Goal: Task Accomplishment & Management: Complete application form

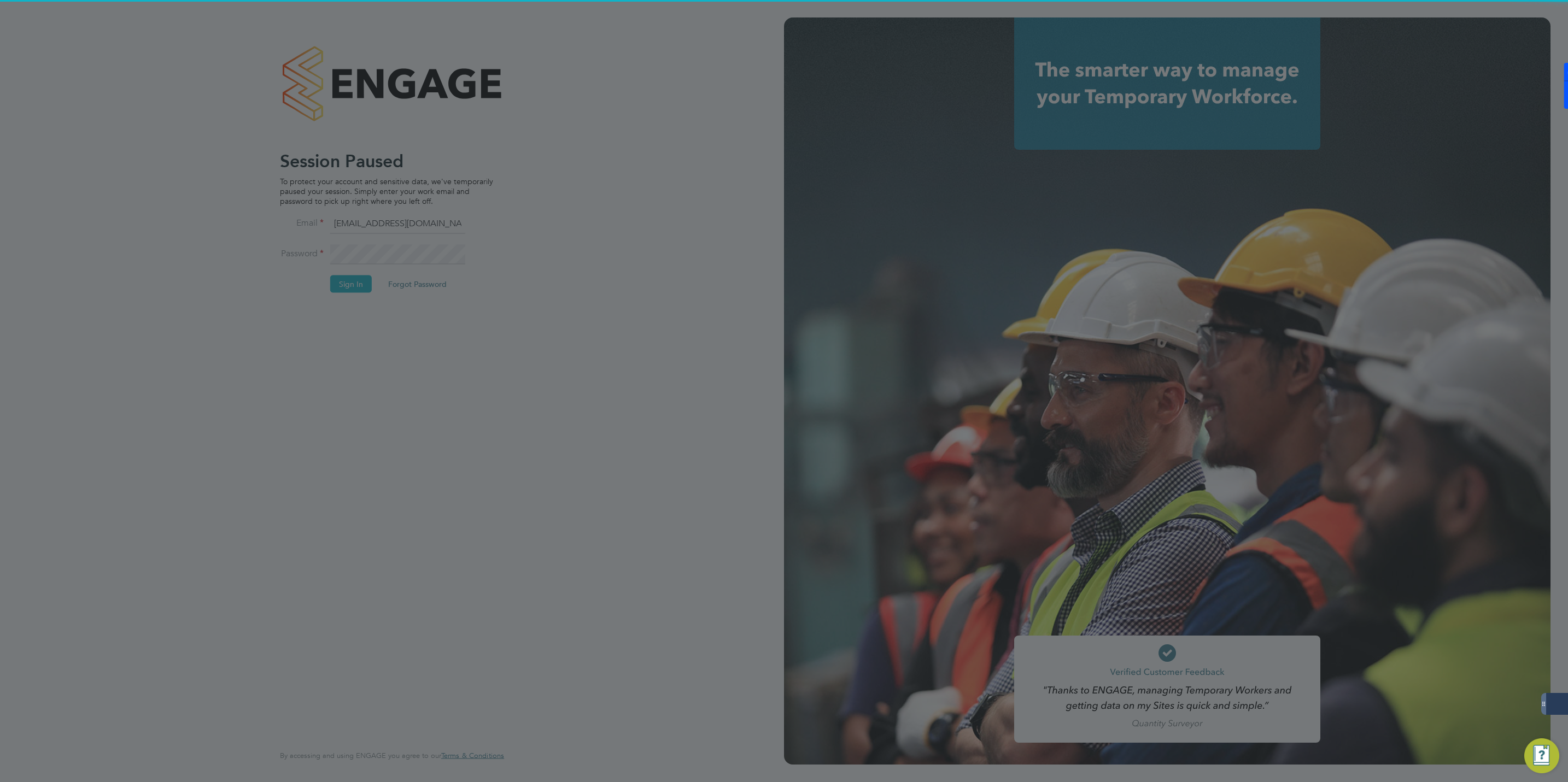
scroll to position [158, 305]
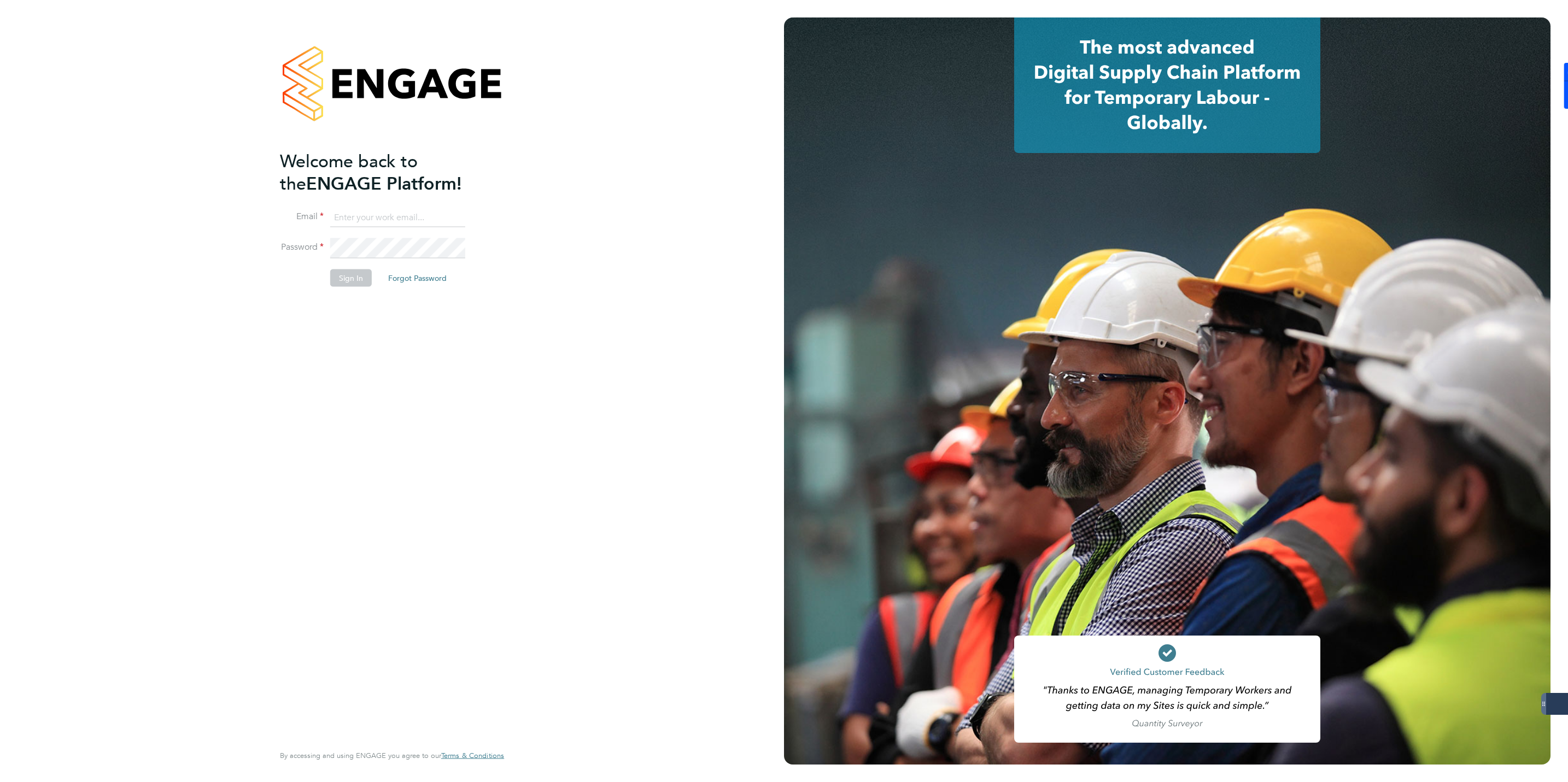
type input "jmcmurray@skilledcareers.co.uk"
click at [349, 276] on button "Sign In" at bounding box center [351, 277] width 42 height 17
click at [349, 276] on div "Sorry, we are having problems connecting to our services." at bounding box center [392, 391] width 784 height 782
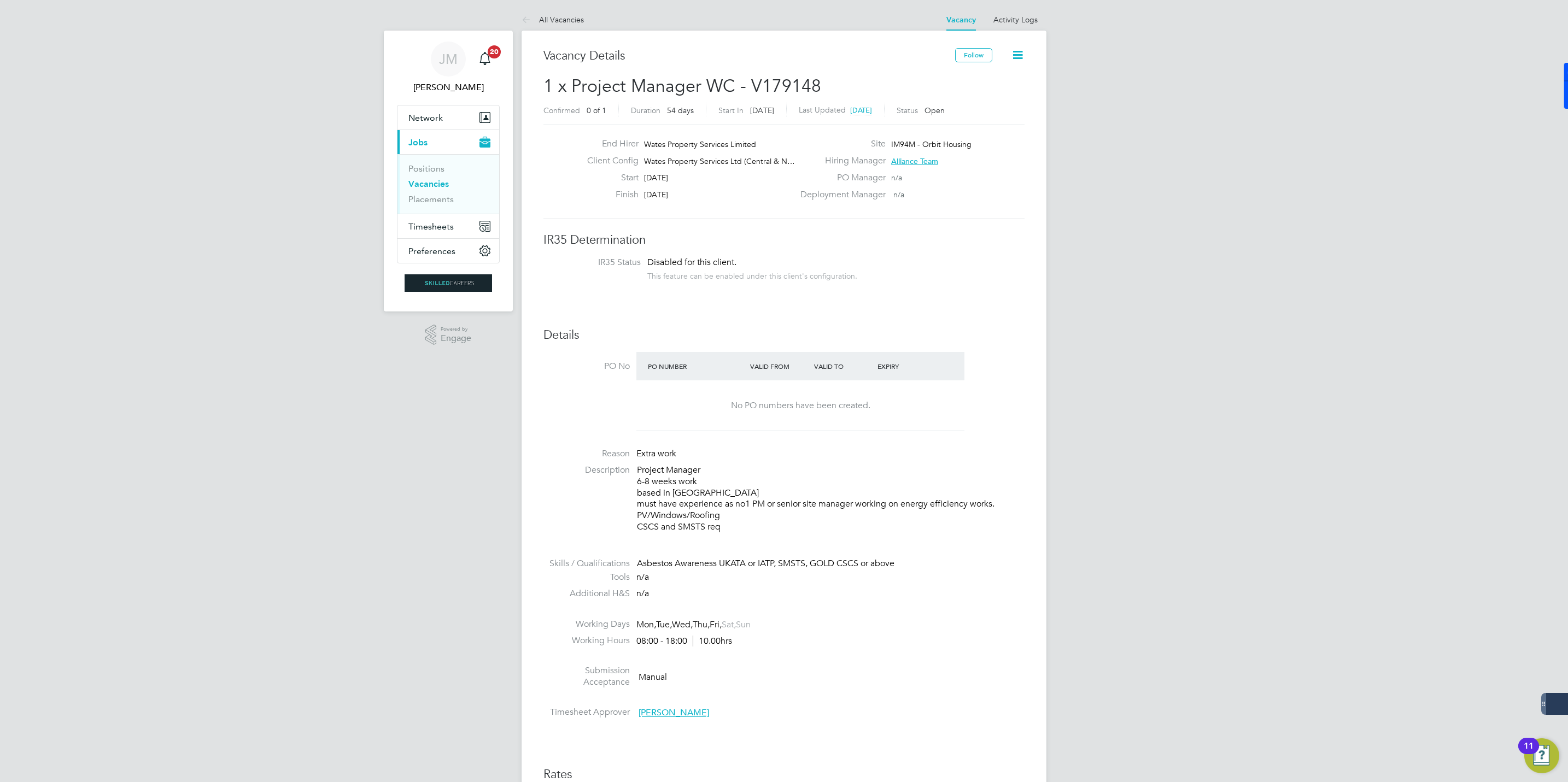
drag, startPoint x: 1025, startPoint y: 668, endPoint x: 993, endPoint y: 434, distance: 236.2
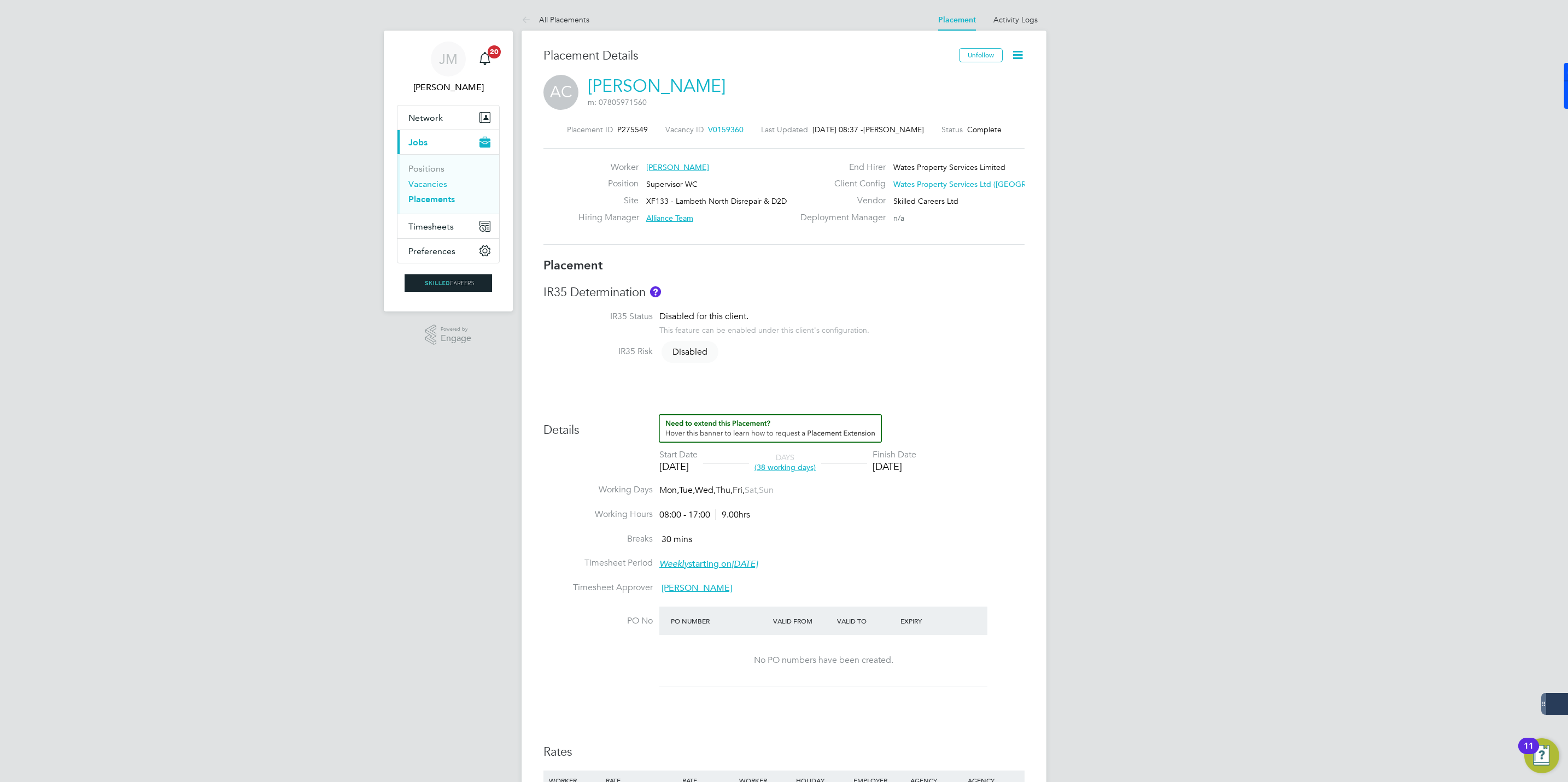
click at [433, 183] on link "Vacancies" at bounding box center [428, 183] width 39 height 10
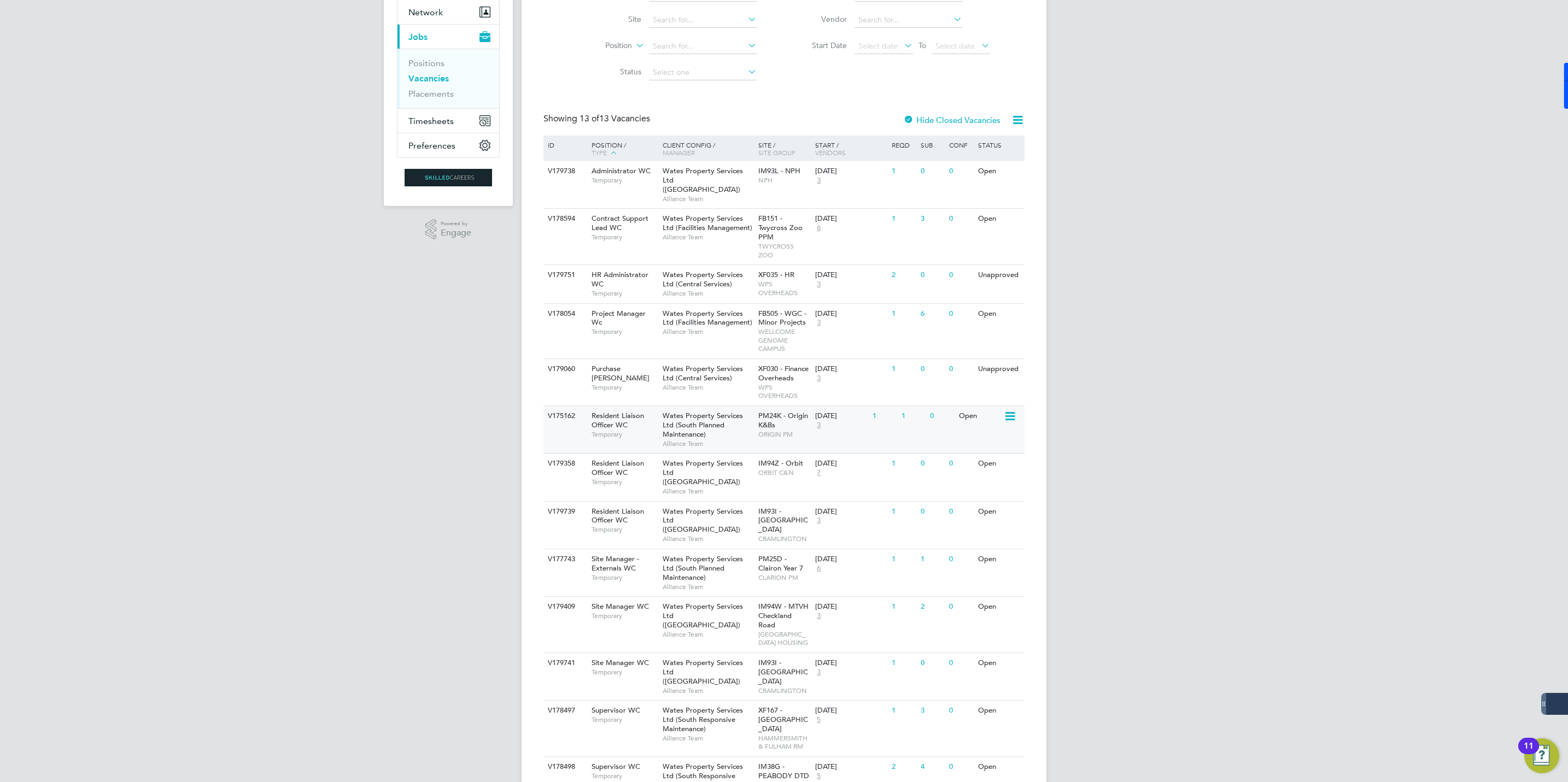
scroll to position [161, 0]
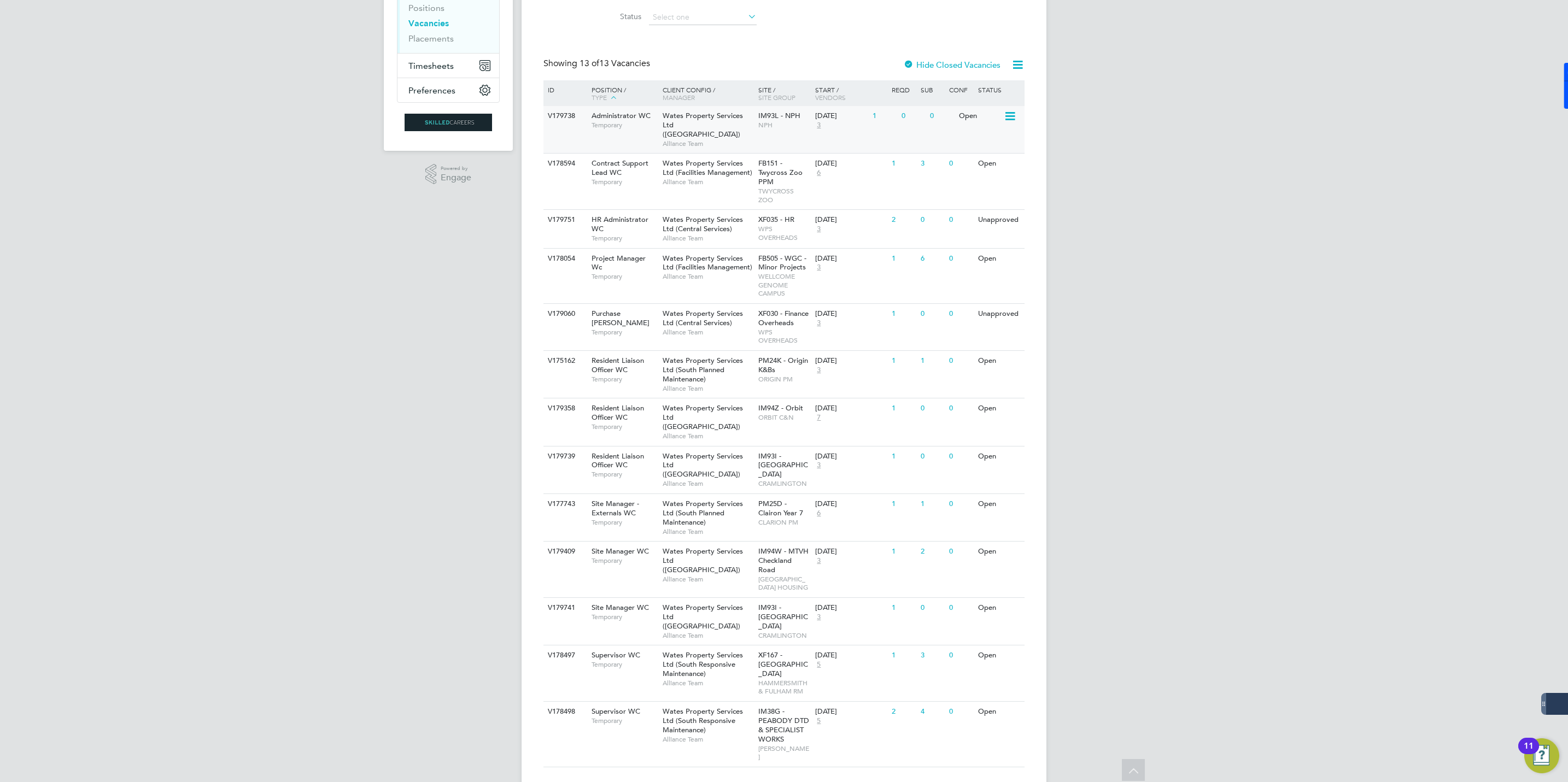
click at [683, 123] on span "Wates Property Services Ltd ([GEOGRAPHIC_DATA])" at bounding box center [702, 125] width 80 height 28
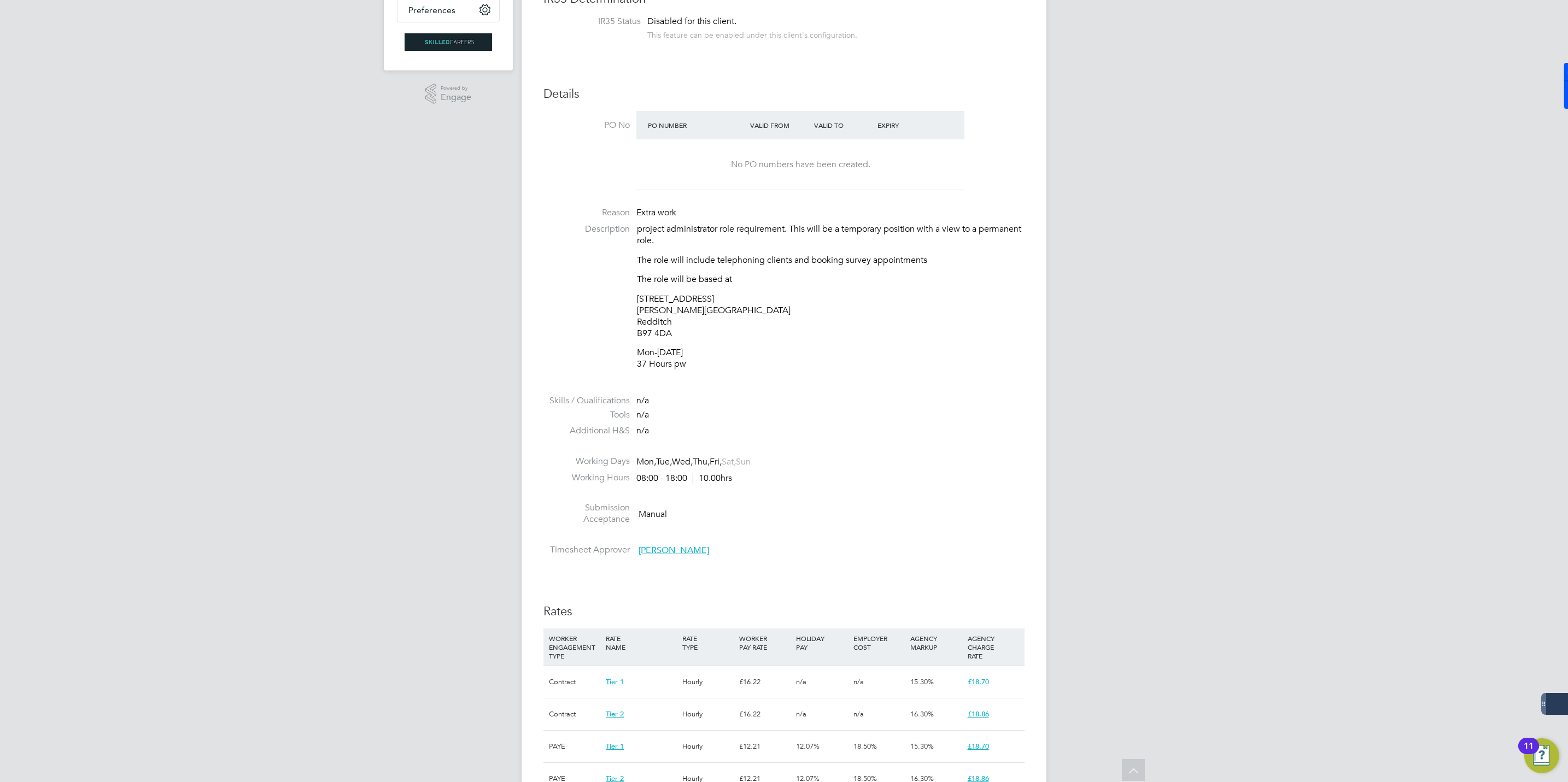
scroll to position [82, 0]
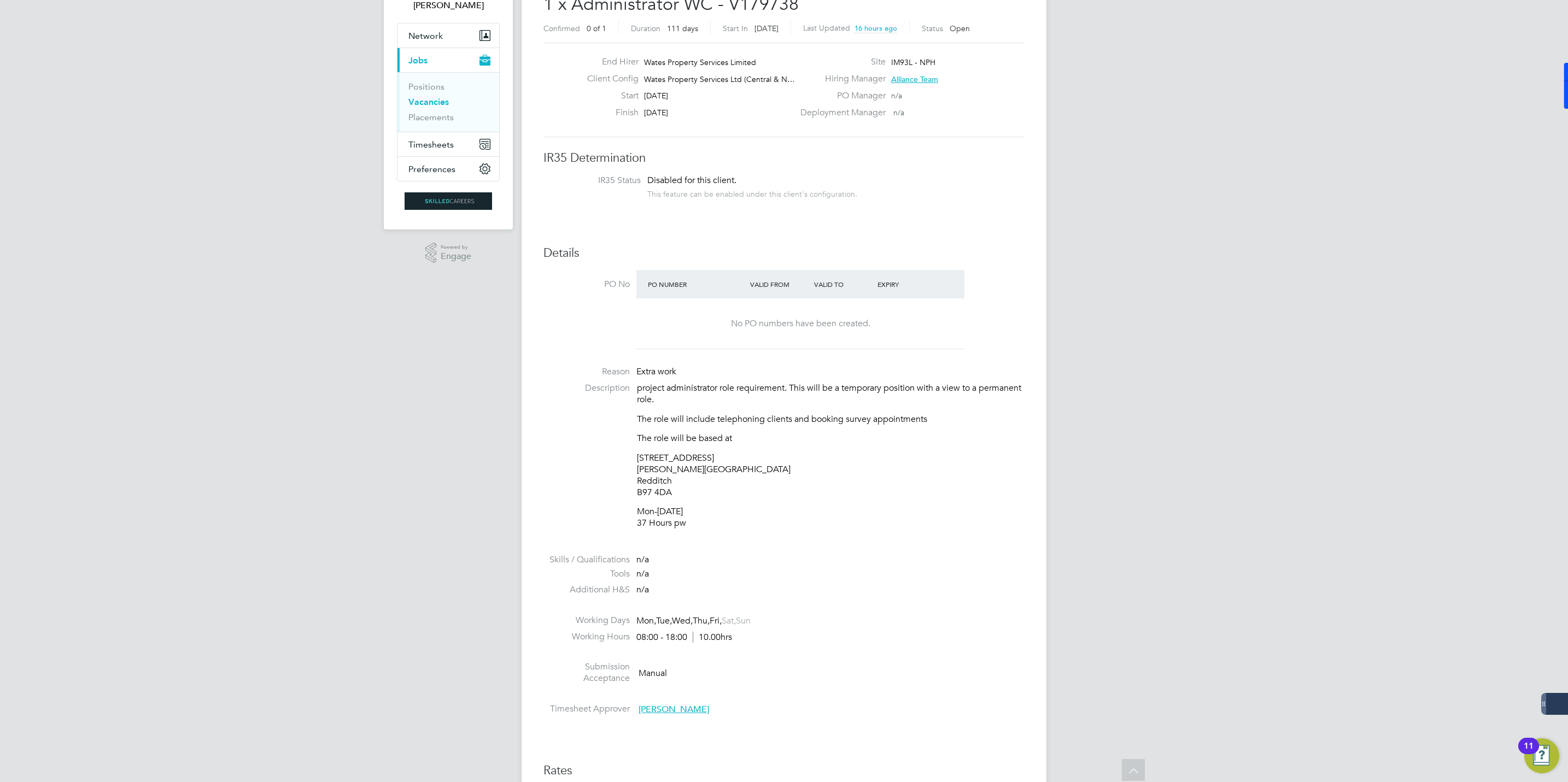
drag, startPoint x: 679, startPoint y: 489, endPoint x: 639, endPoint y: 494, distance: 40.3
click at [639, 494] on p "10 Empire Court Albert Street Redditch B97 4DA" at bounding box center [831, 475] width 388 height 45
copy p "B97 4DA"
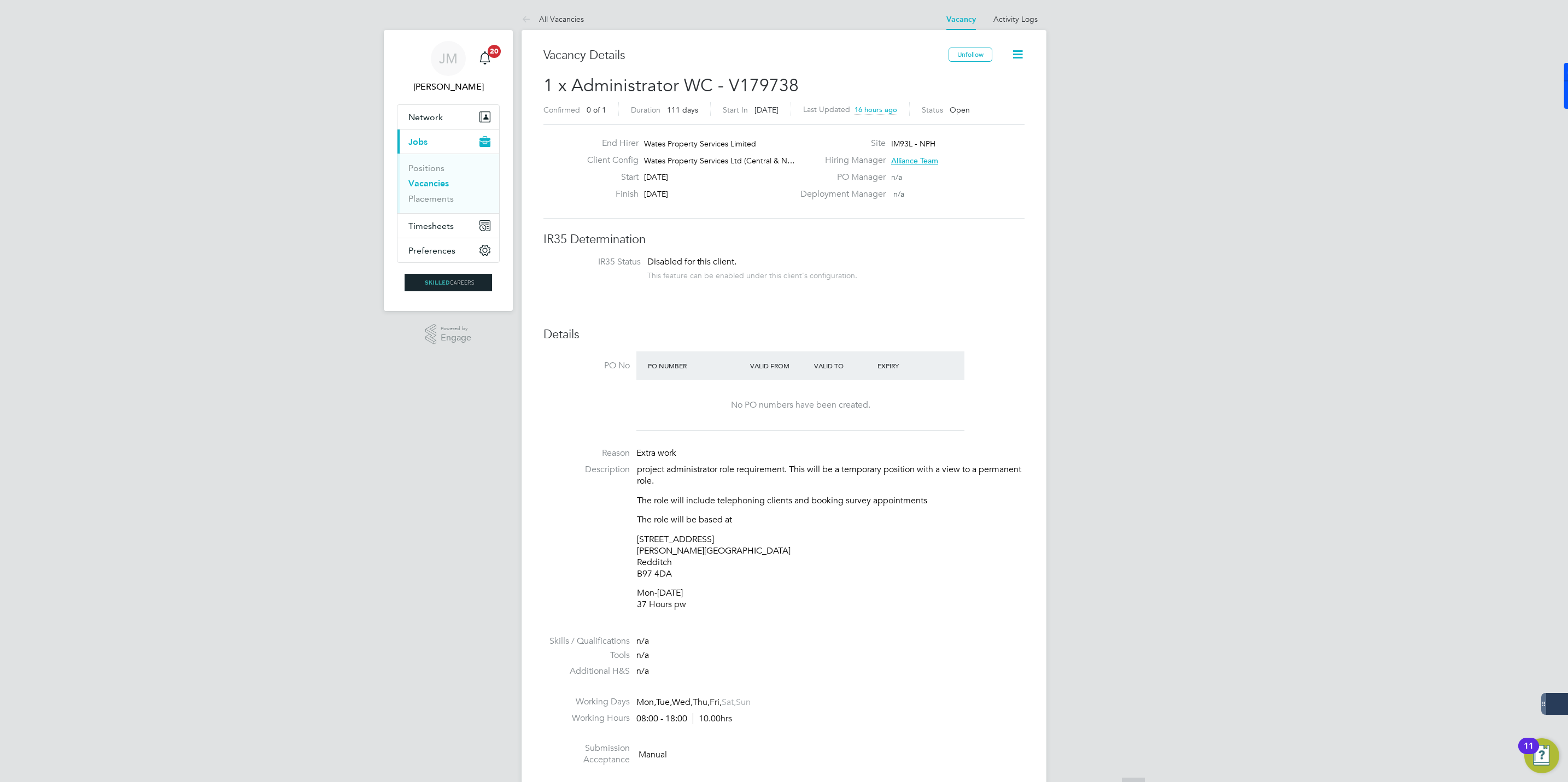
scroll to position [0, 0]
click at [543, 24] on li "All Vacancies" at bounding box center [552, 20] width 62 height 22
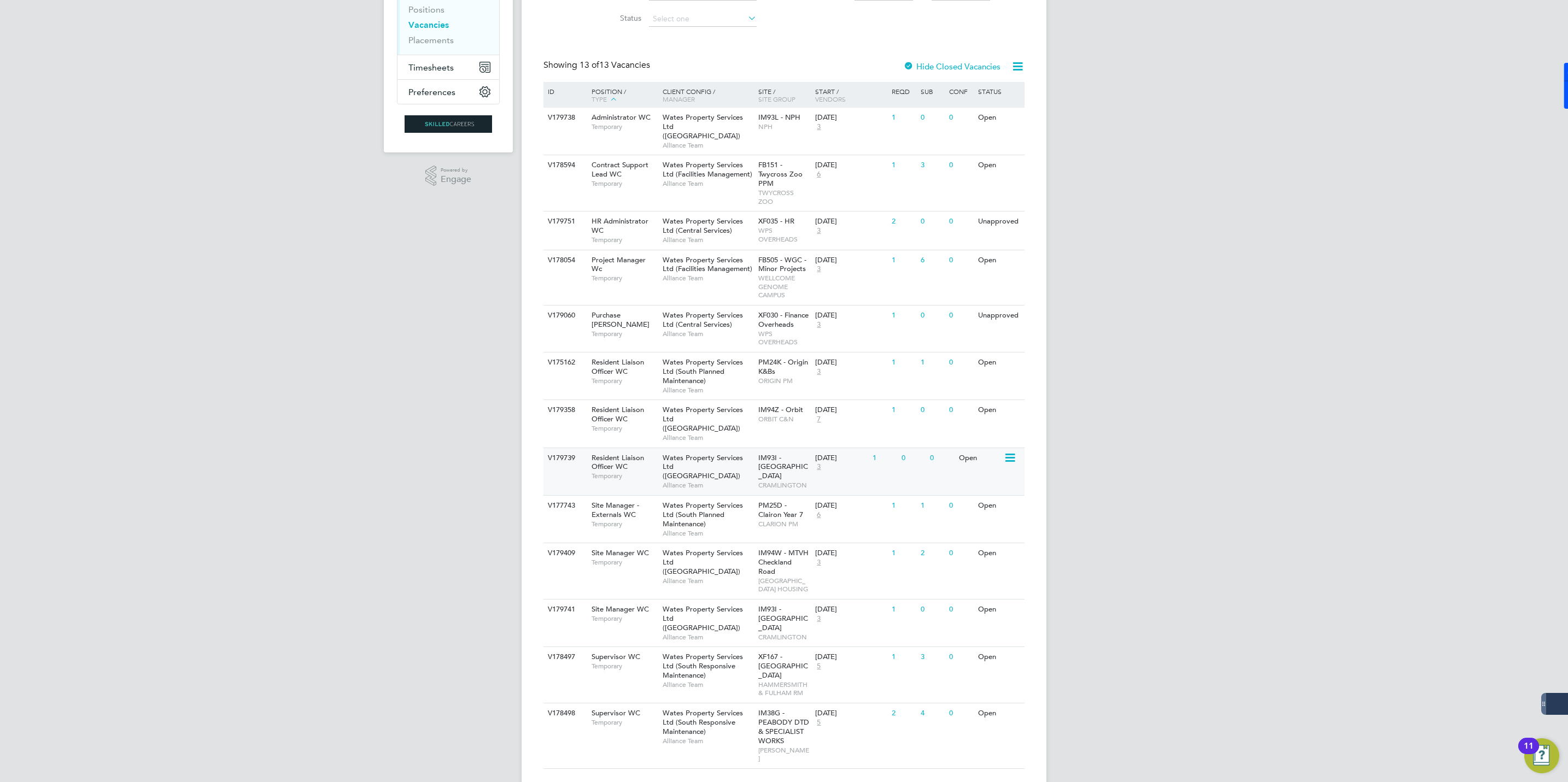
scroll to position [161, 0]
click at [599, 404] on span "Resident Liaison Officer WC" at bounding box center [617, 413] width 52 height 19
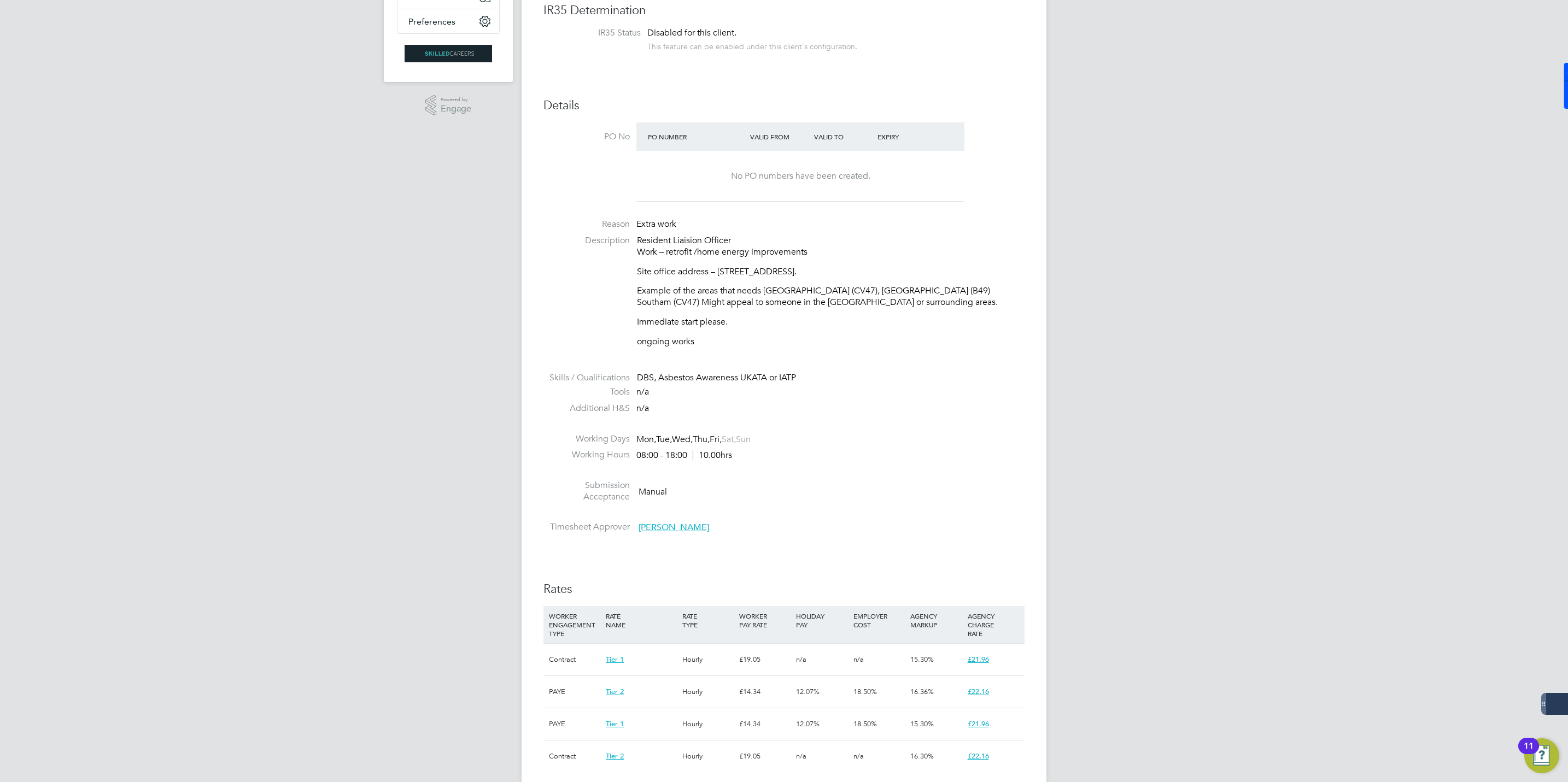
scroll to position [328, 0]
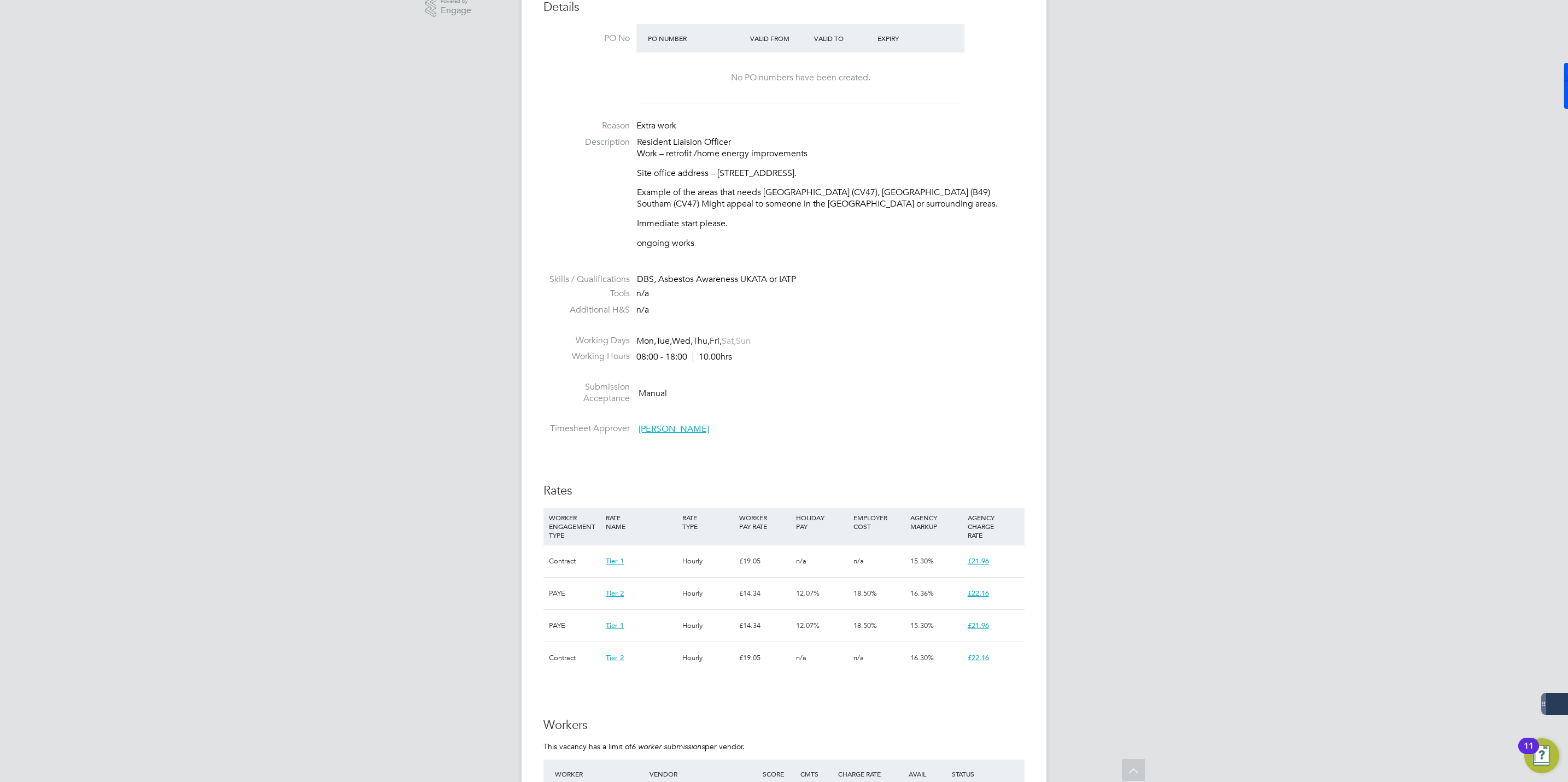
drag, startPoint x: 951, startPoint y: 172, endPoint x: 912, endPoint y: 174, distance: 39.1
click at [912, 174] on p "Site office address – Squab Hall Farm, Harbury Lane, Leamington Spa CV33 9QB." at bounding box center [831, 174] width 388 height 11
copy p "CV33 9QB"
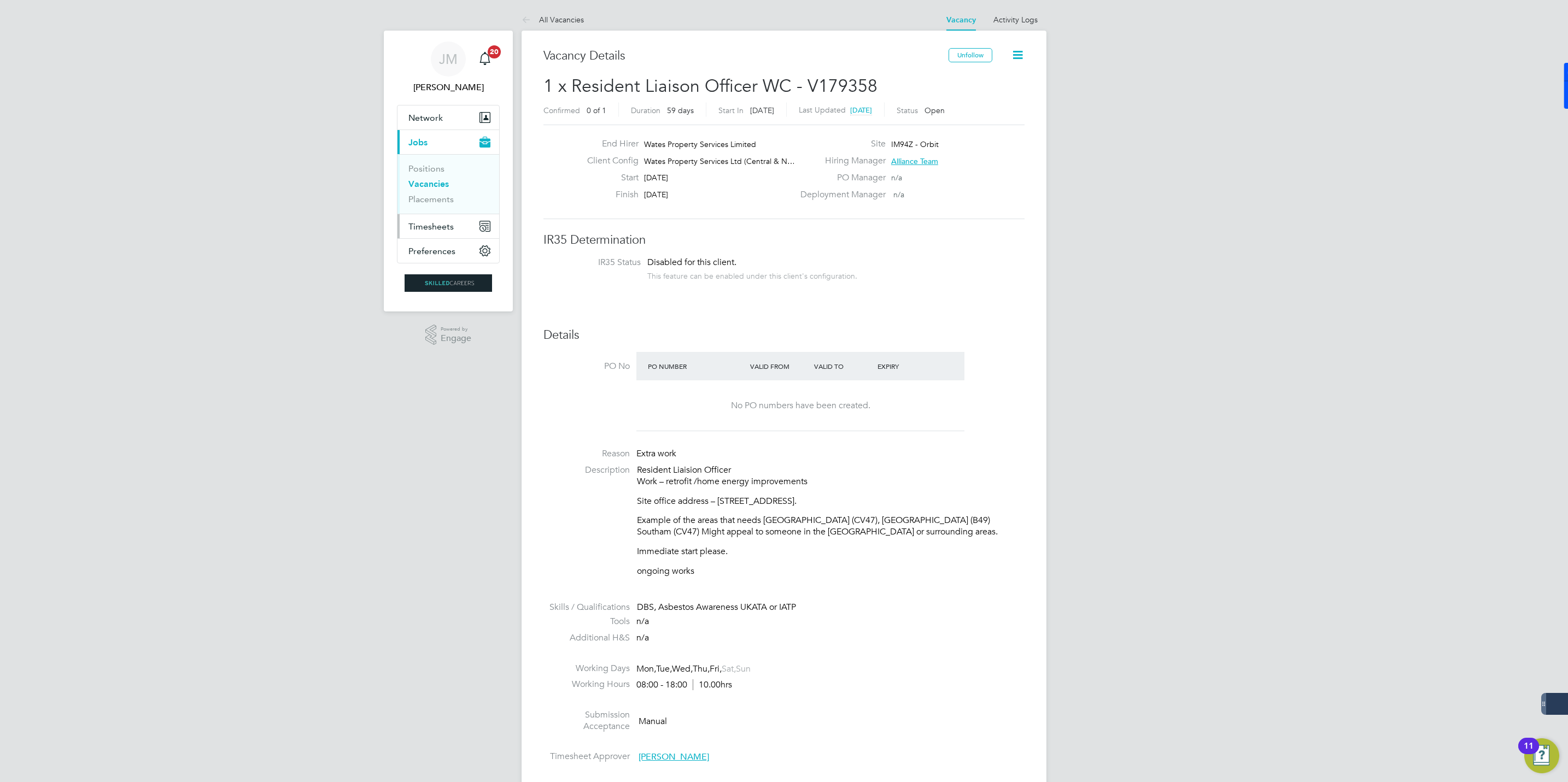
click at [430, 220] on button "Timesheets" at bounding box center [448, 226] width 102 height 24
click at [424, 194] on link "Timesheets" at bounding box center [431, 193] width 45 height 10
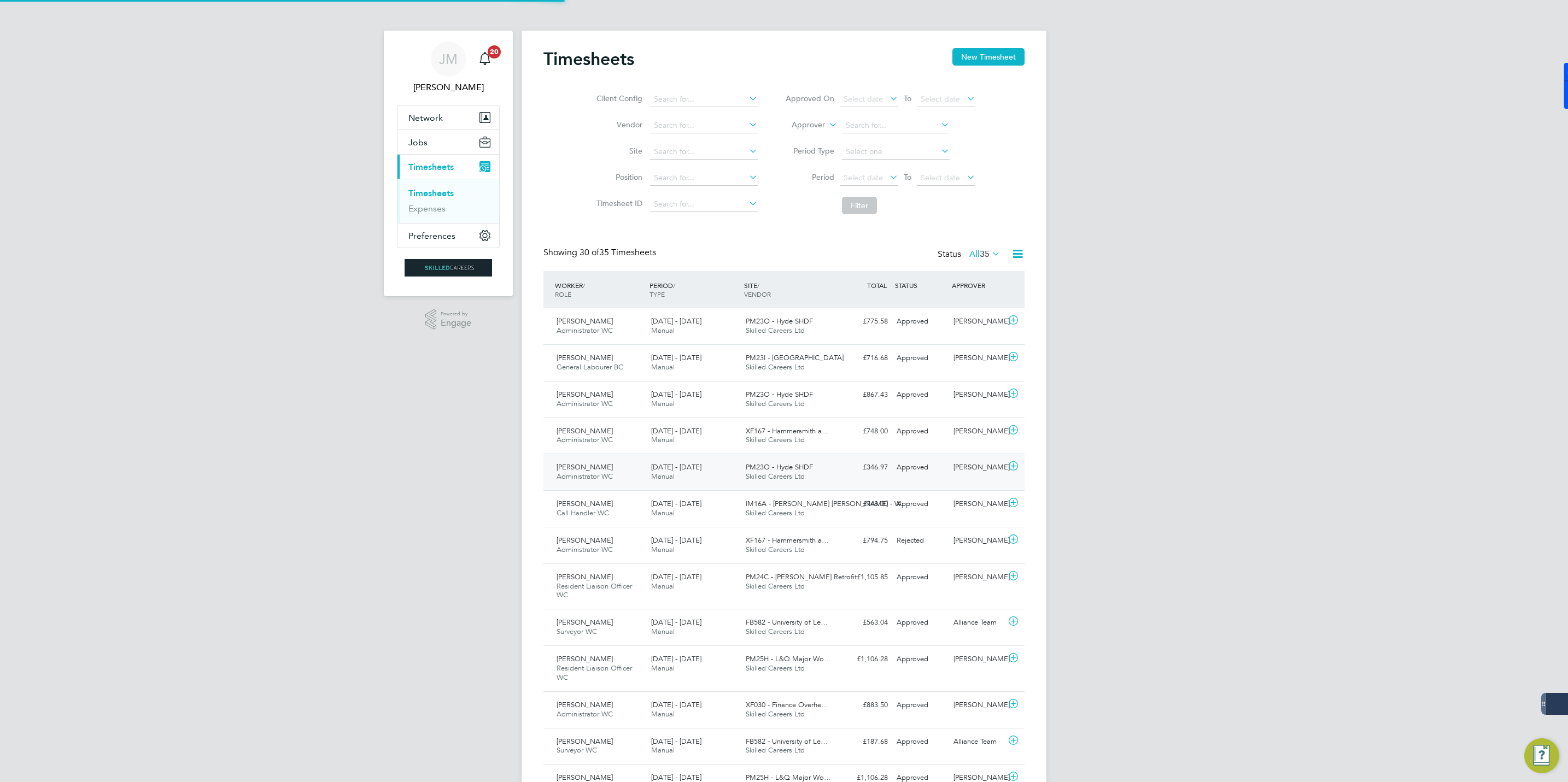
scroll to position [28, 95]
click at [968, 56] on button "New Timesheet" at bounding box center [989, 56] width 73 height 17
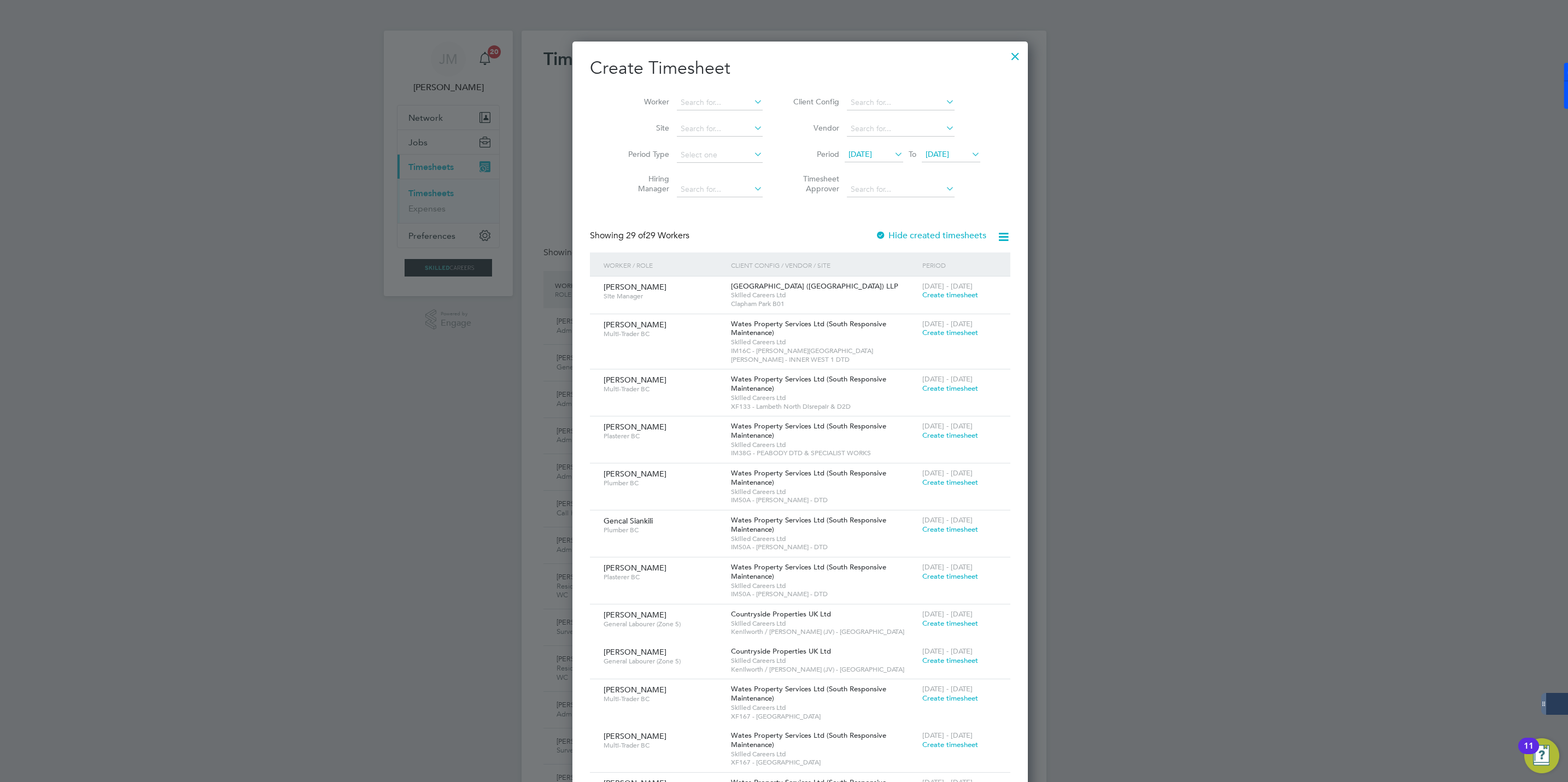
click at [858, 150] on span "20 Aug 2025" at bounding box center [860, 154] width 24 height 10
click at [931, 282] on span "29" at bounding box center [929, 279] width 21 height 21
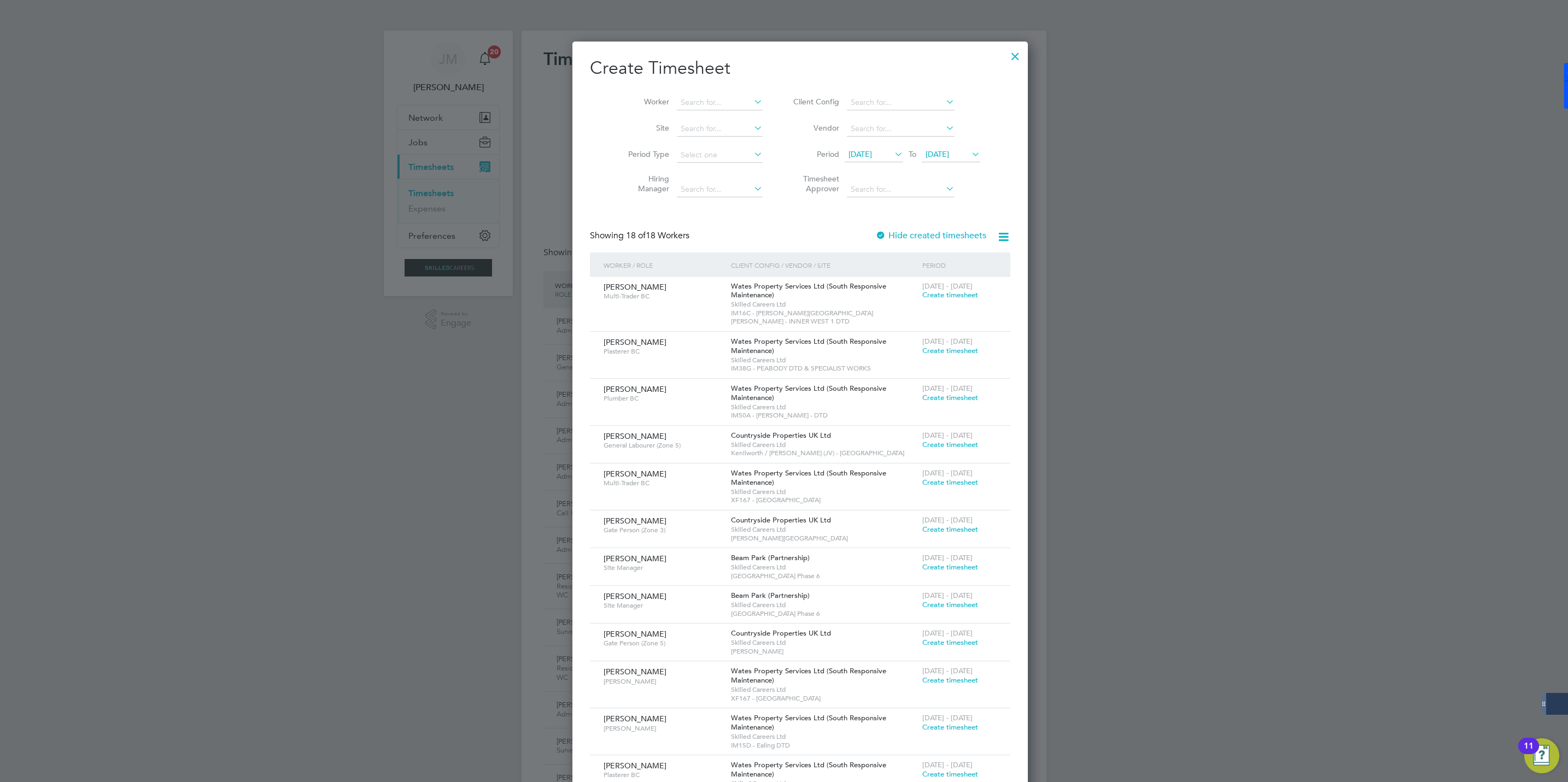
click at [926, 154] on span "29 Aug 2025" at bounding box center [938, 154] width 24 height 10
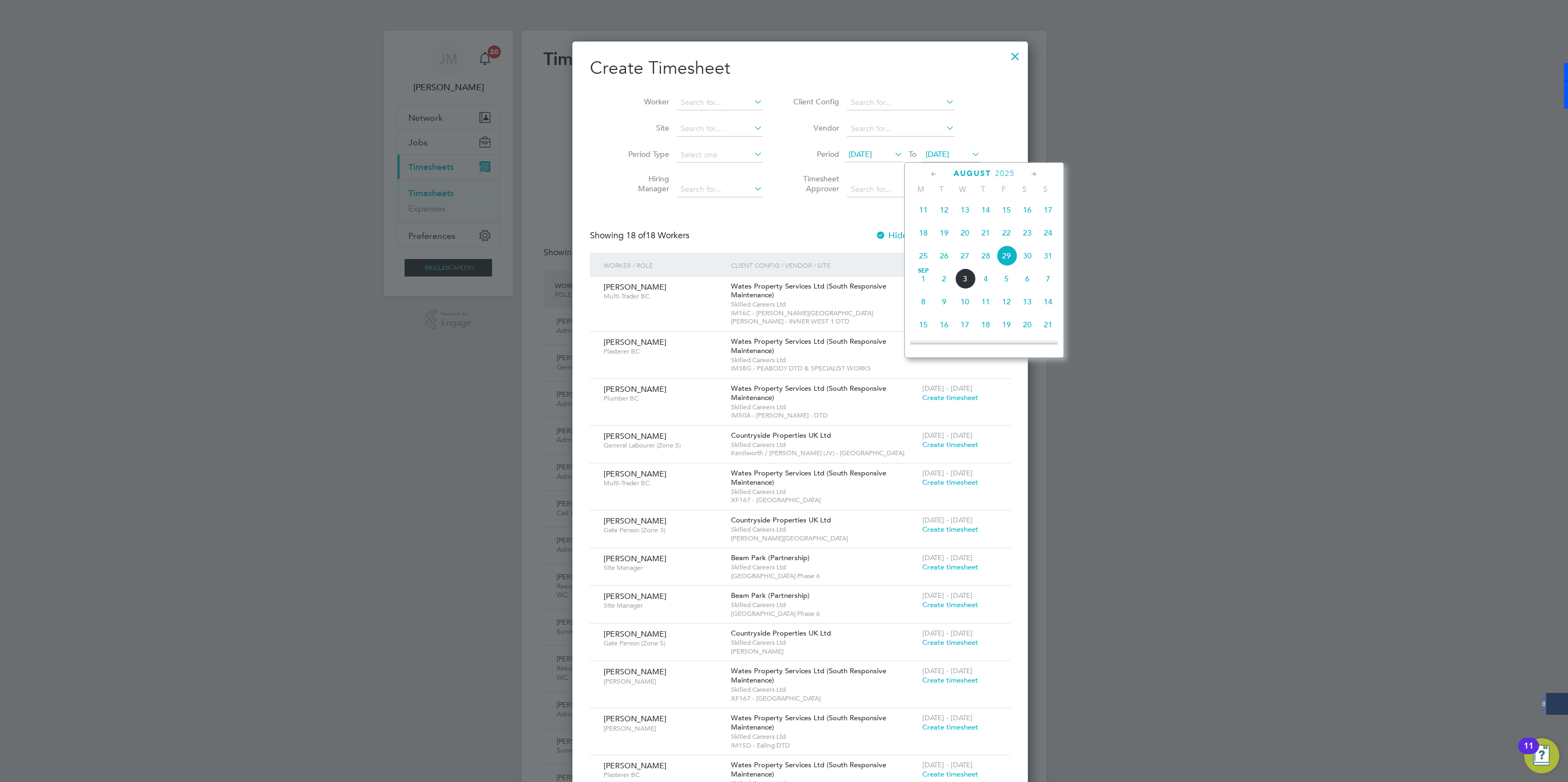
click at [1027, 236] on span "23" at bounding box center [1028, 233] width 21 height 21
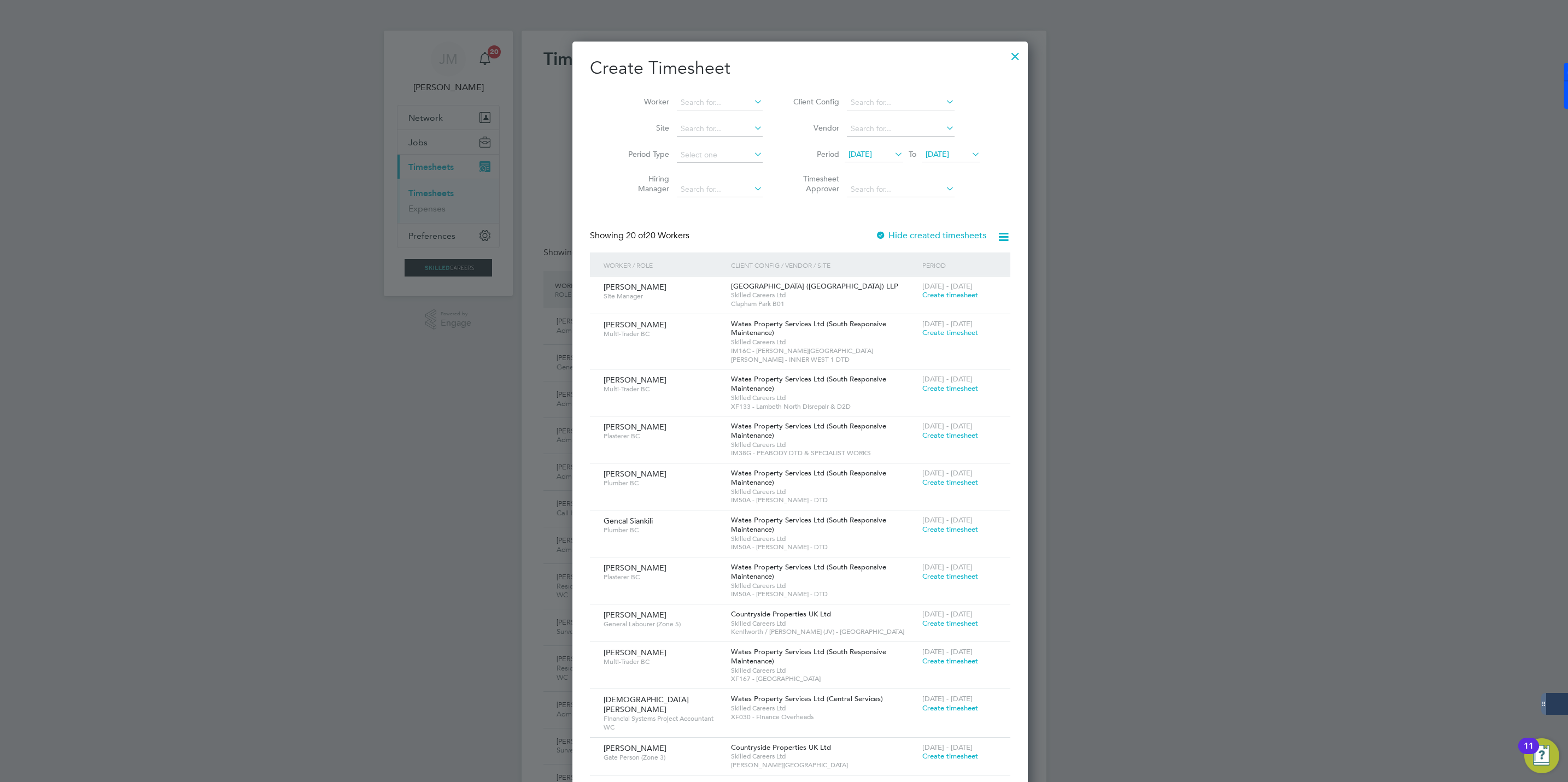
click at [936, 153] on span "23 Aug 2025" at bounding box center [938, 154] width 24 height 10
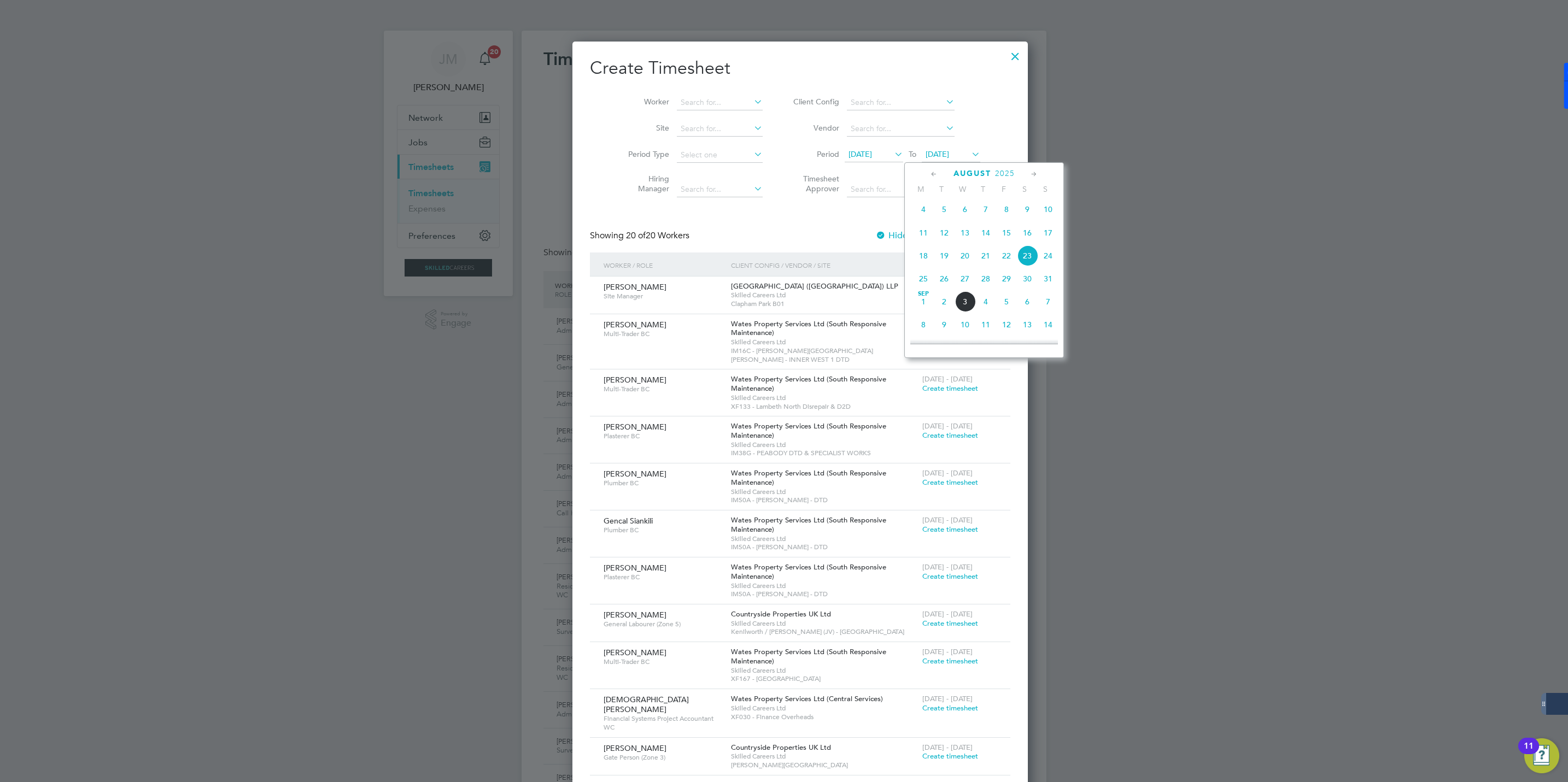
click at [848, 150] on span "23 Aug 2025" at bounding box center [860, 154] width 24 height 10
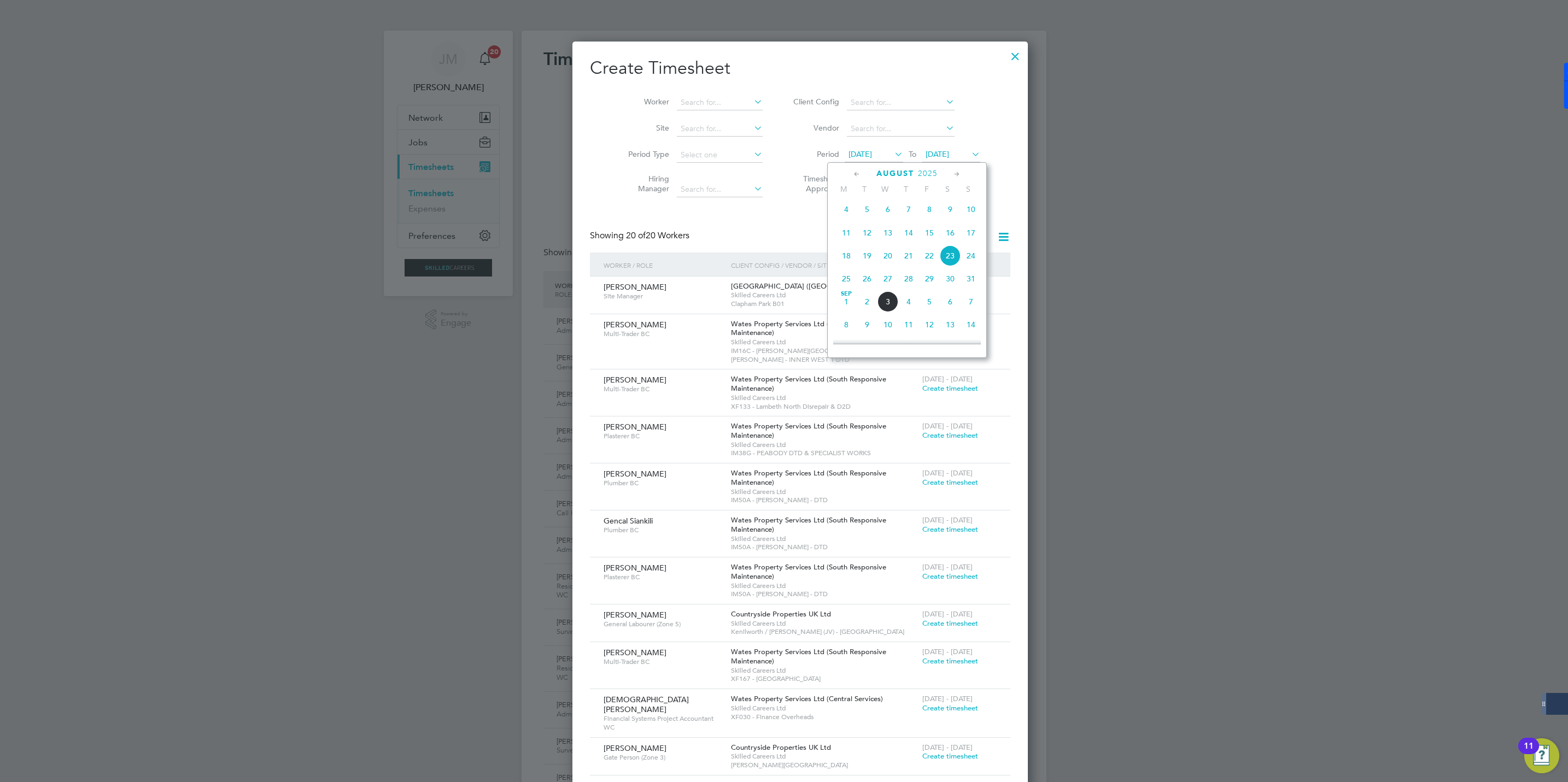
click at [927, 284] on span "29" at bounding box center [929, 279] width 21 height 21
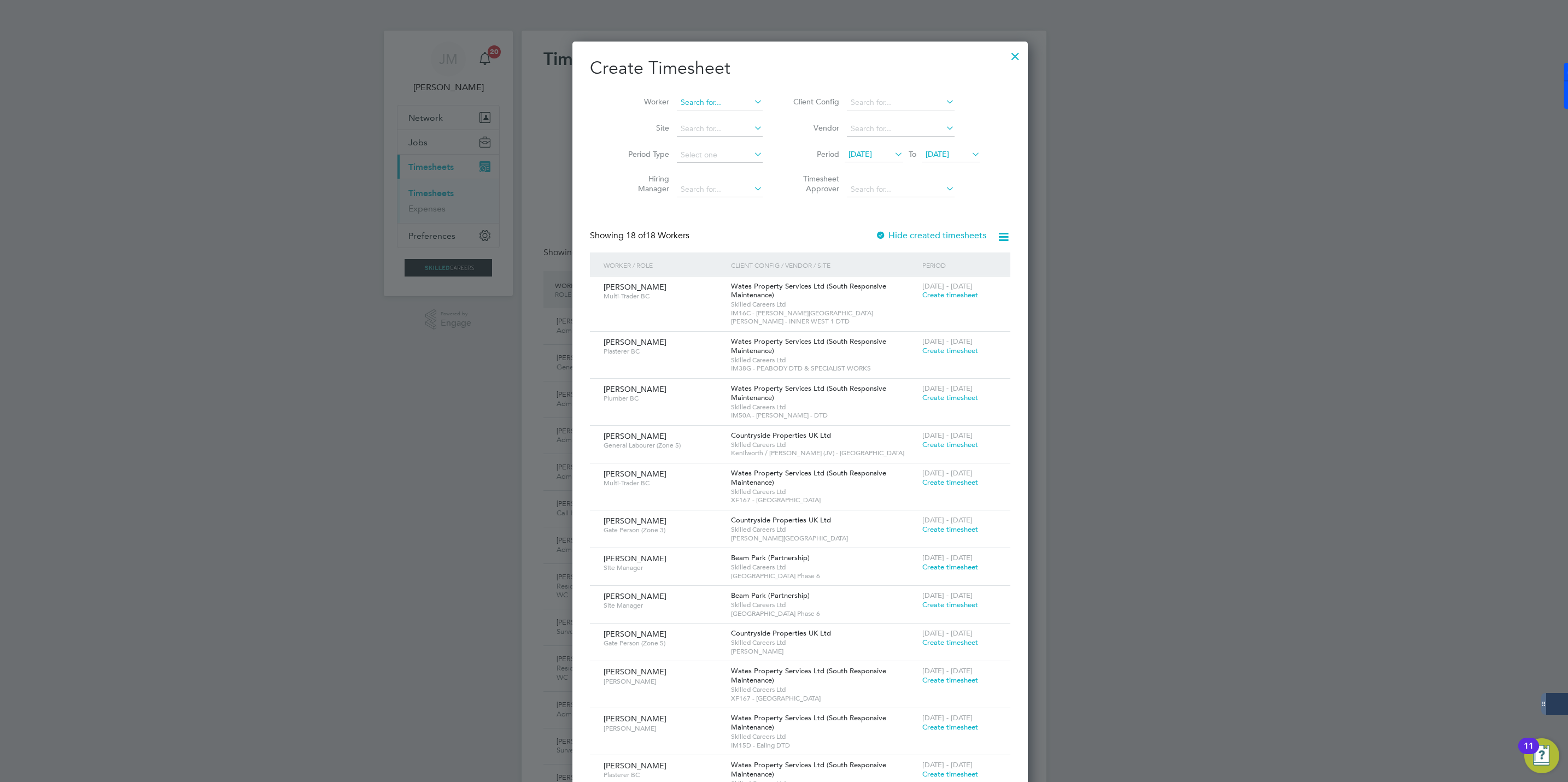
click at [687, 105] on input at bounding box center [720, 102] width 86 height 15
click at [689, 135] on li "Mica iah Dixon" at bounding box center [709, 132] width 100 height 15
type input "Micaiah Dixon"
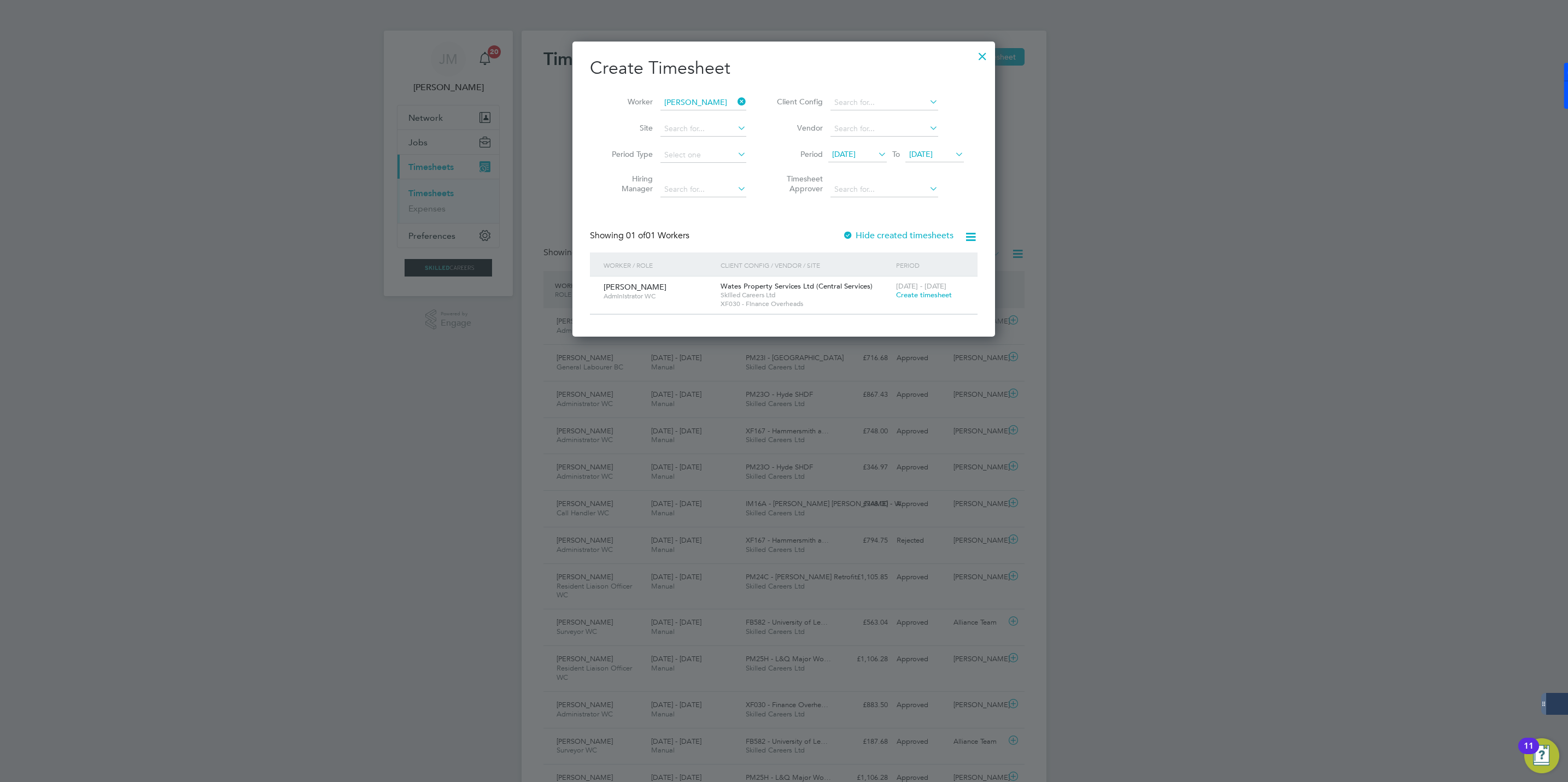
click at [913, 300] on div "23 - 29 Aug 2025 Create timesheet" at bounding box center [929, 291] width 73 height 29
click at [914, 293] on span "Create timesheet" at bounding box center [924, 294] width 56 height 9
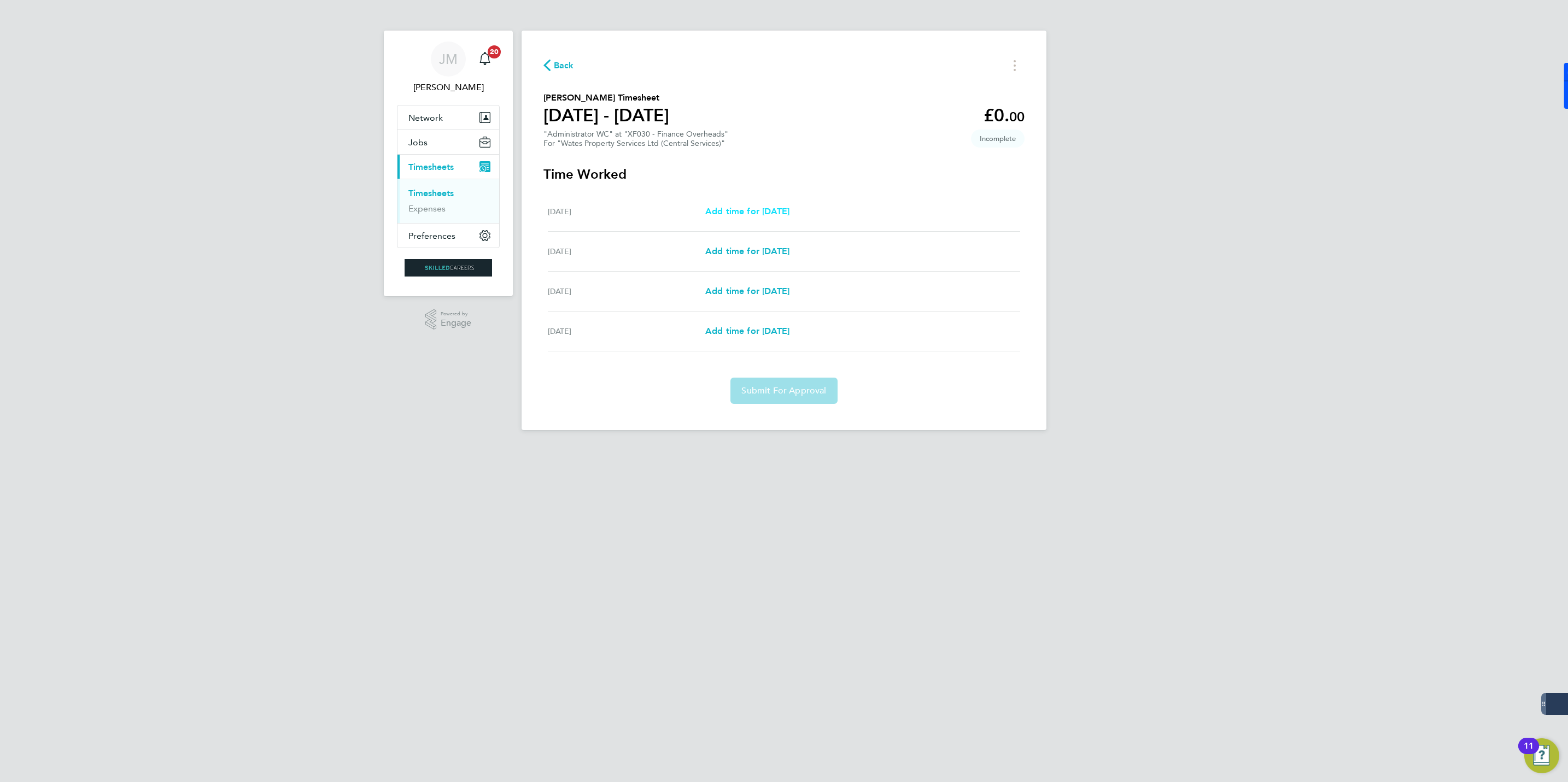
click at [736, 210] on span "Add time for Tue 26 Aug" at bounding box center [747, 211] width 84 height 10
select select "60"
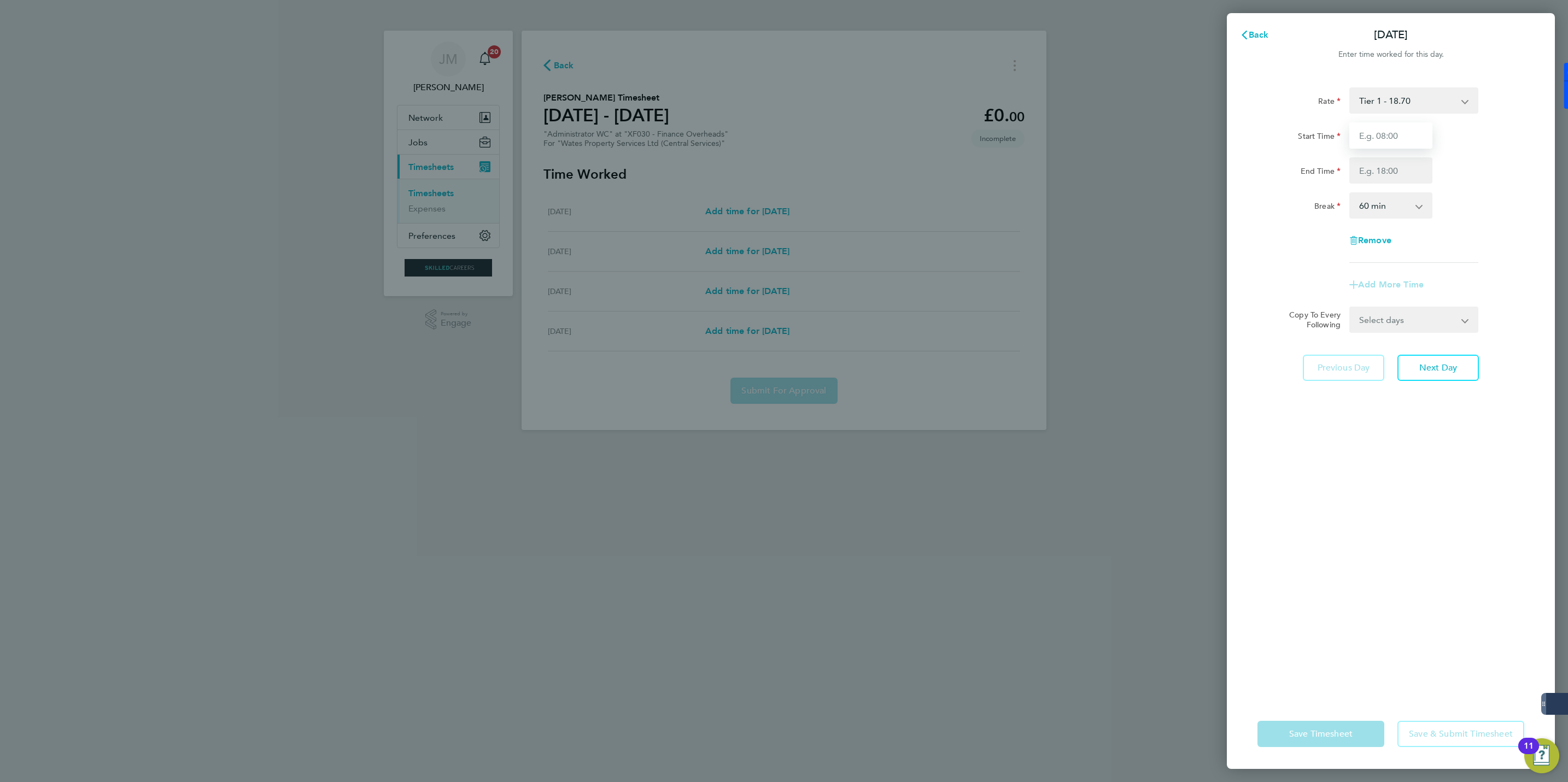
click at [1404, 141] on input "Start Time" at bounding box center [1390, 136] width 83 height 26
type input "08:00"
click at [1393, 172] on input "End Time" at bounding box center [1390, 171] width 83 height 26
type input "17:00"
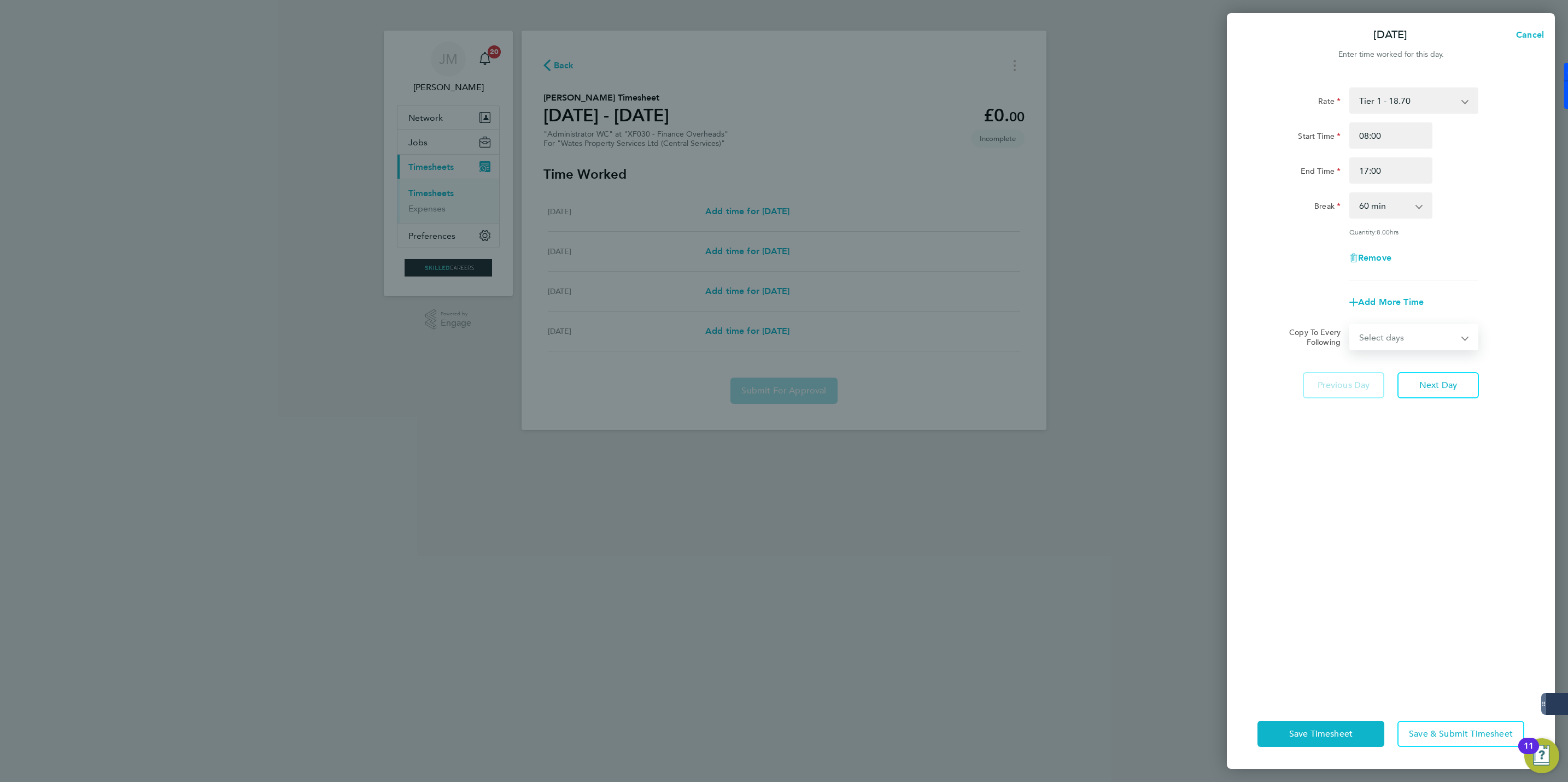
click at [1424, 324] on div "Select days Day Wednesday Thursday Friday" at bounding box center [1413, 337] width 129 height 26
select select "DAY"
click at [1350, 325] on select "Select days Day Wednesday Thursday Friday" at bounding box center [1408, 337] width 115 height 24
select select "2025-08-29"
click at [1324, 737] on span "Save Timesheet" at bounding box center [1320, 734] width 63 height 11
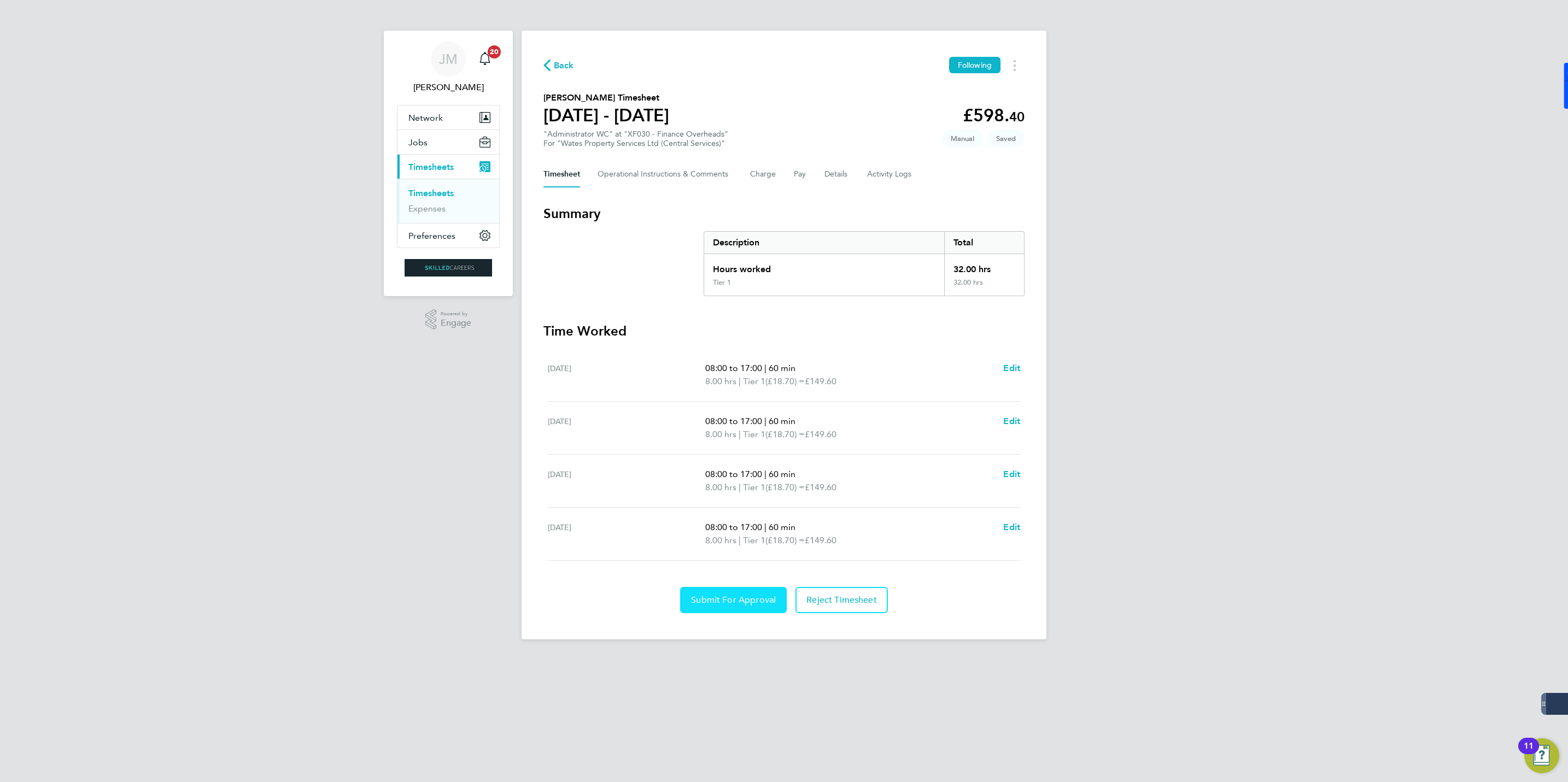
click at [740, 604] on span "Submit For Approval" at bounding box center [733, 600] width 85 height 11
click at [559, 63] on span "Back" at bounding box center [563, 66] width 20 height 13
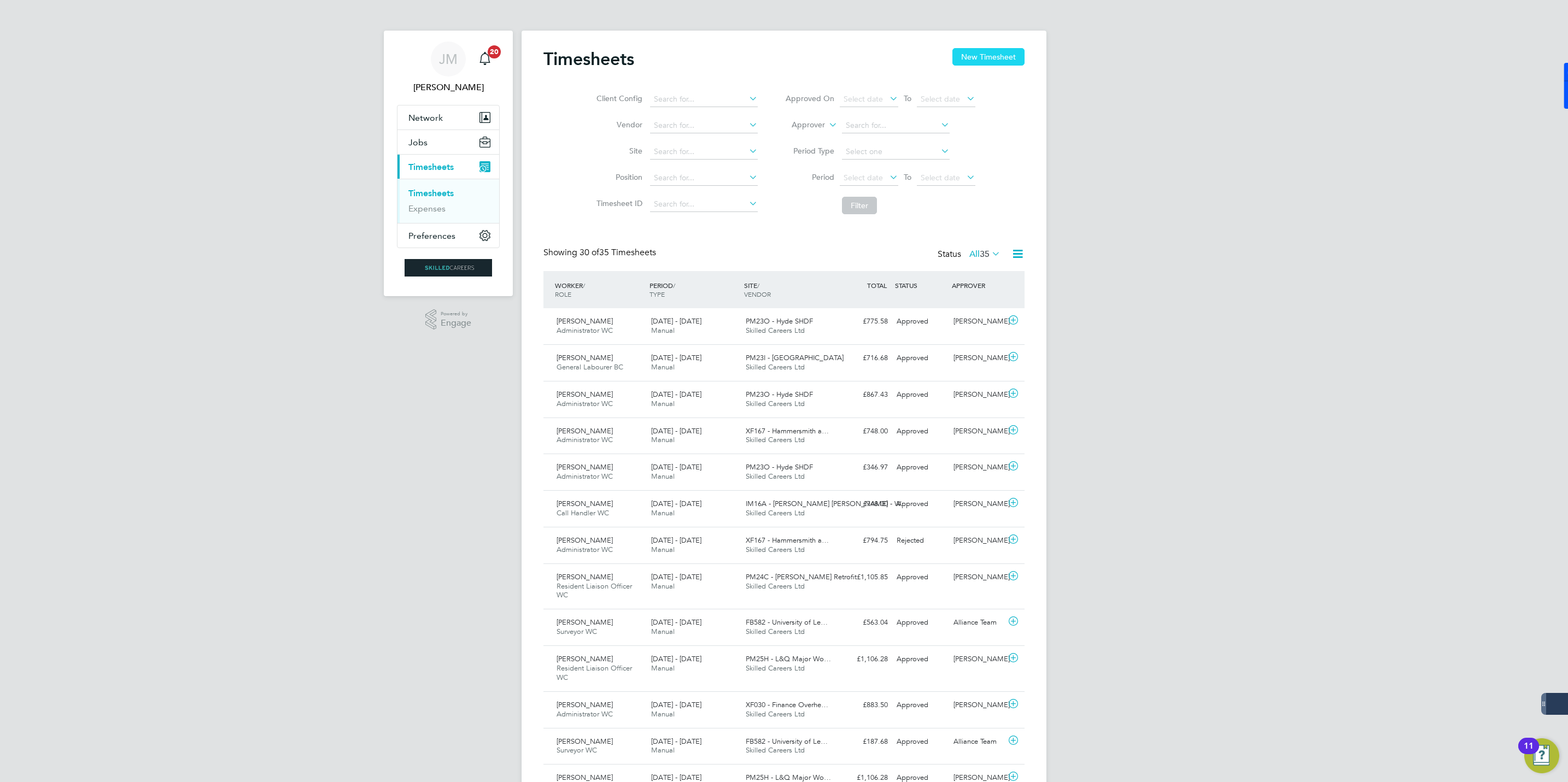
click at [983, 54] on button "New Timesheet" at bounding box center [989, 56] width 73 height 17
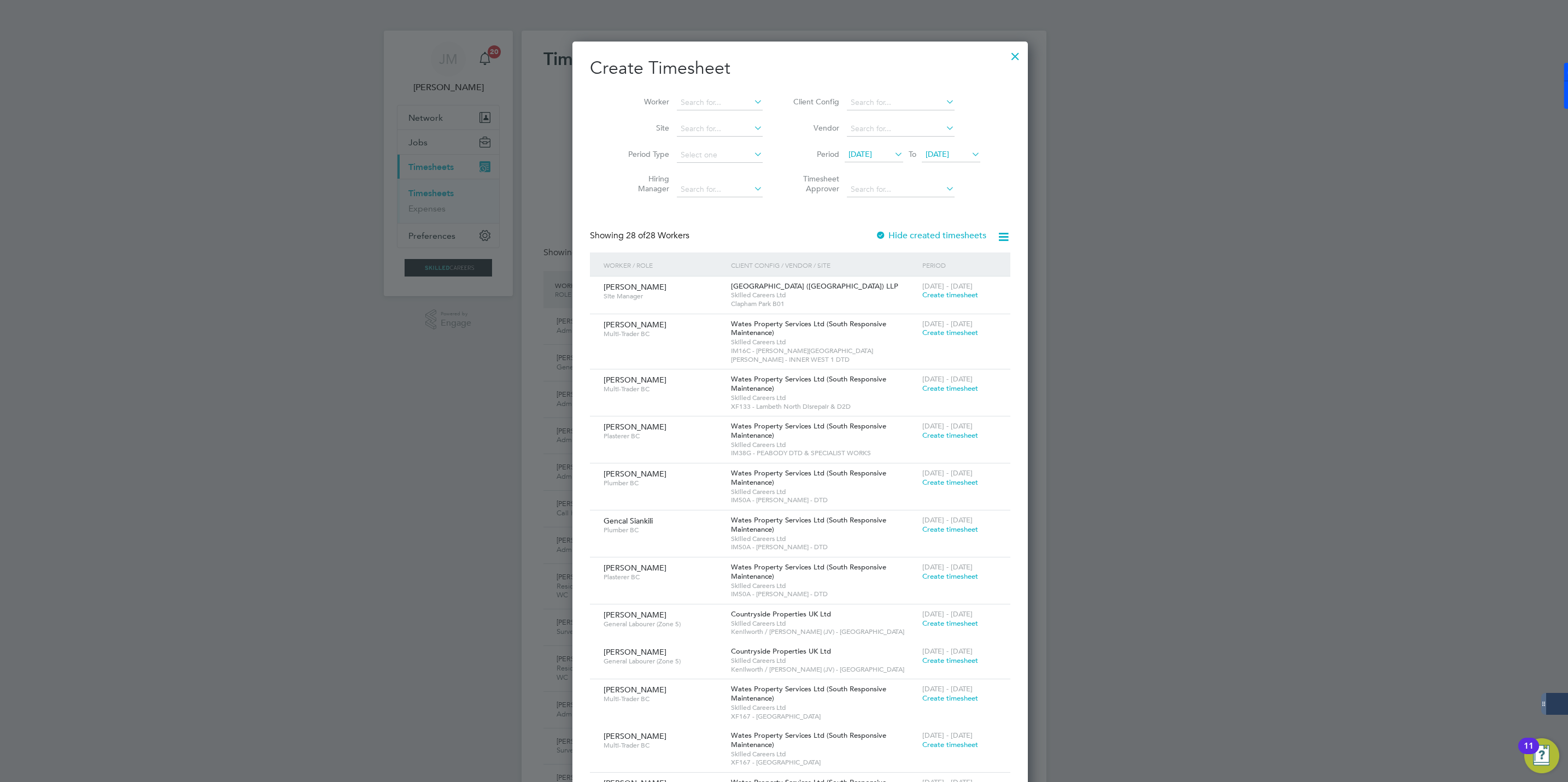
click at [934, 151] on span "27 Aug 2025" at bounding box center [938, 154] width 24 height 10
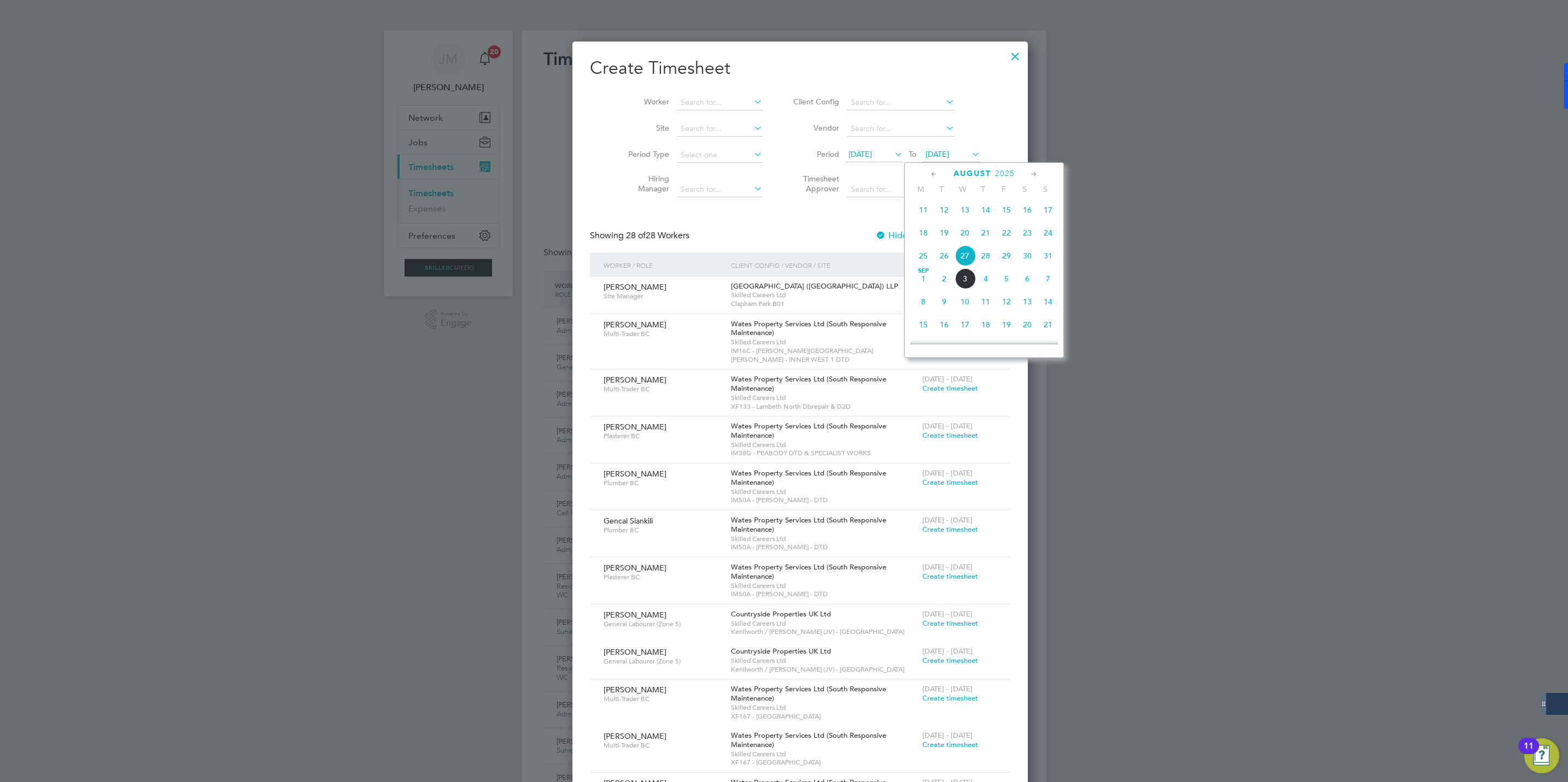
click at [1005, 261] on span "29" at bounding box center [1007, 256] width 21 height 21
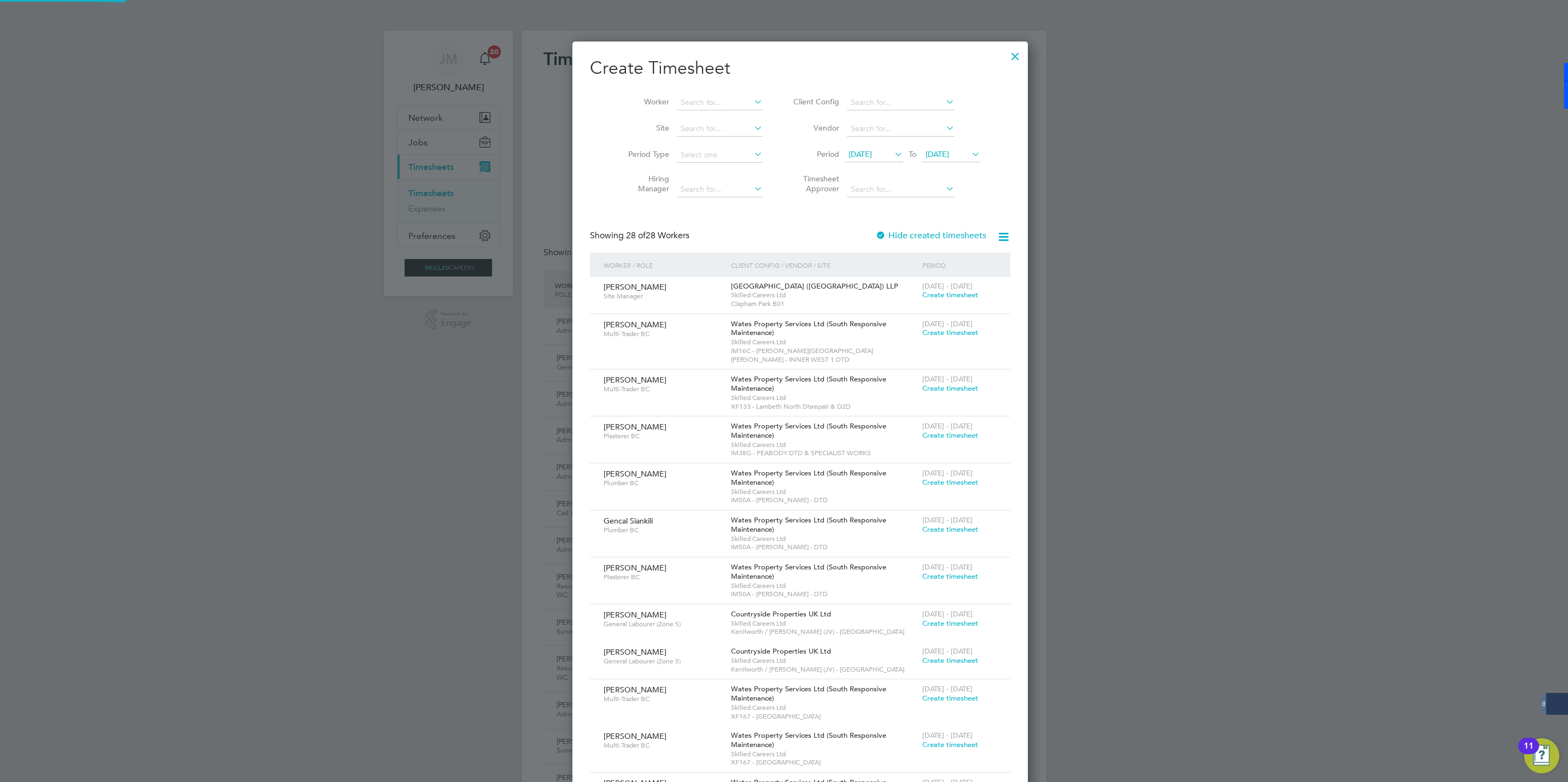
click at [860, 149] on span "20 Aug 2025" at bounding box center [860, 154] width 24 height 10
click at [950, 256] on span "23" at bounding box center [950, 256] width 21 height 21
click at [875, 234] on label "Hide created timesheets" at bounding box center [930, 236] width 111 height 11
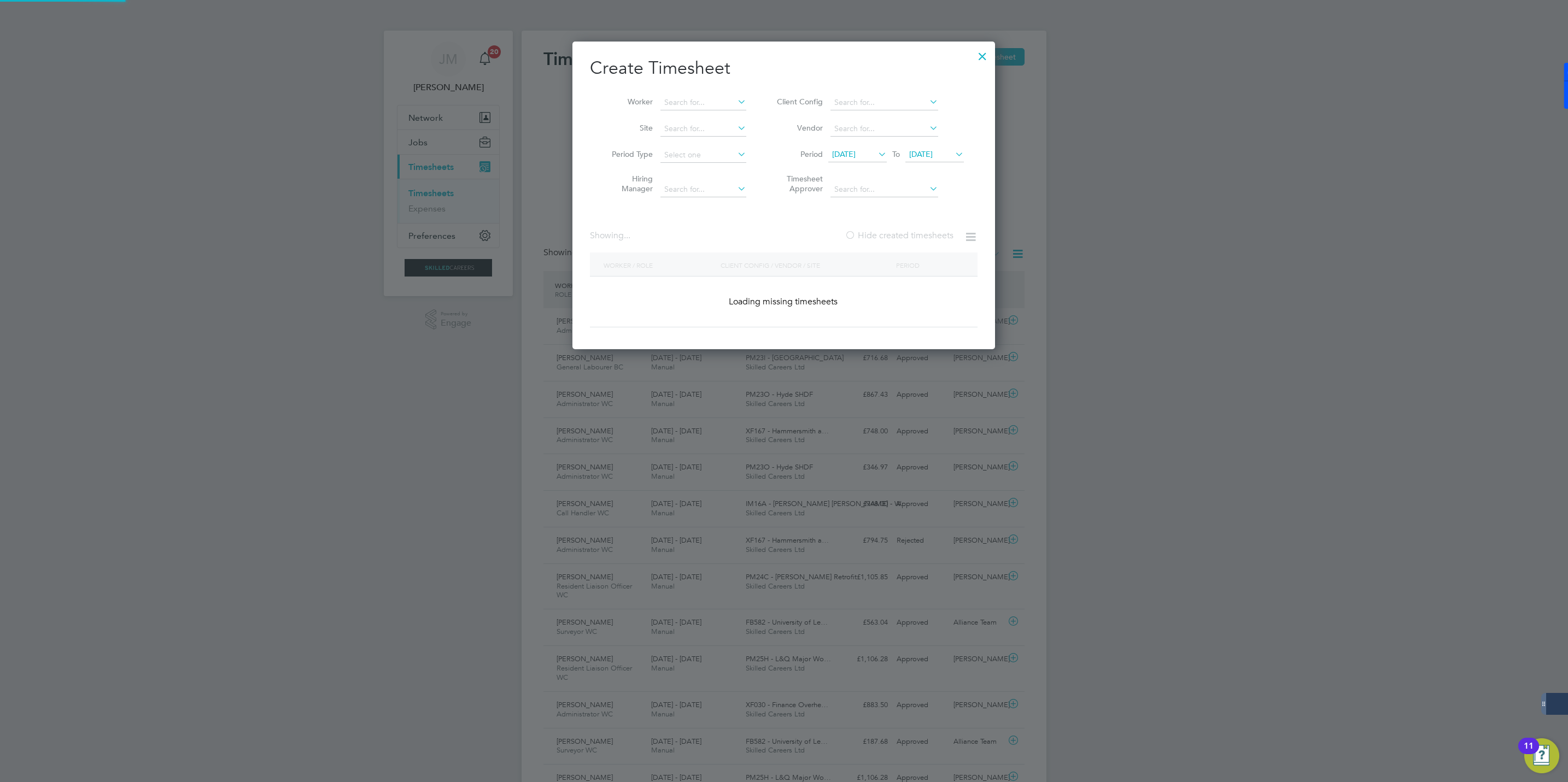
click at [867, 234] on label "Hide created timesheets" at bounding box center [899, 236] width 109 height 11
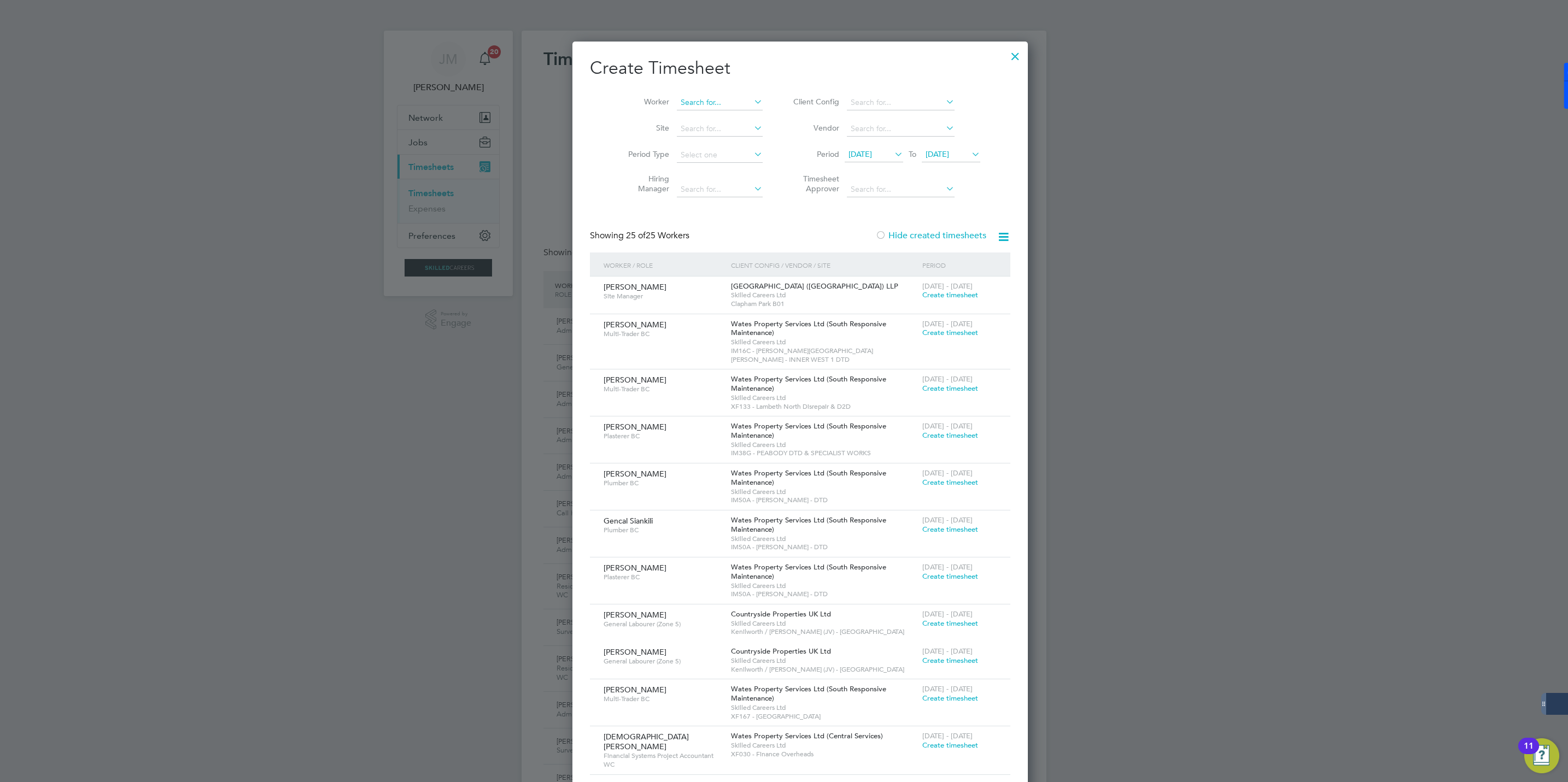
click at [677, 107] on input at bounding box center [720, 102] width 86 height 15
click at [698, 118] on li "Miranda Meadows" at bounding box center [727, 117] width 135 height 15
type input "Miranda Meadows"
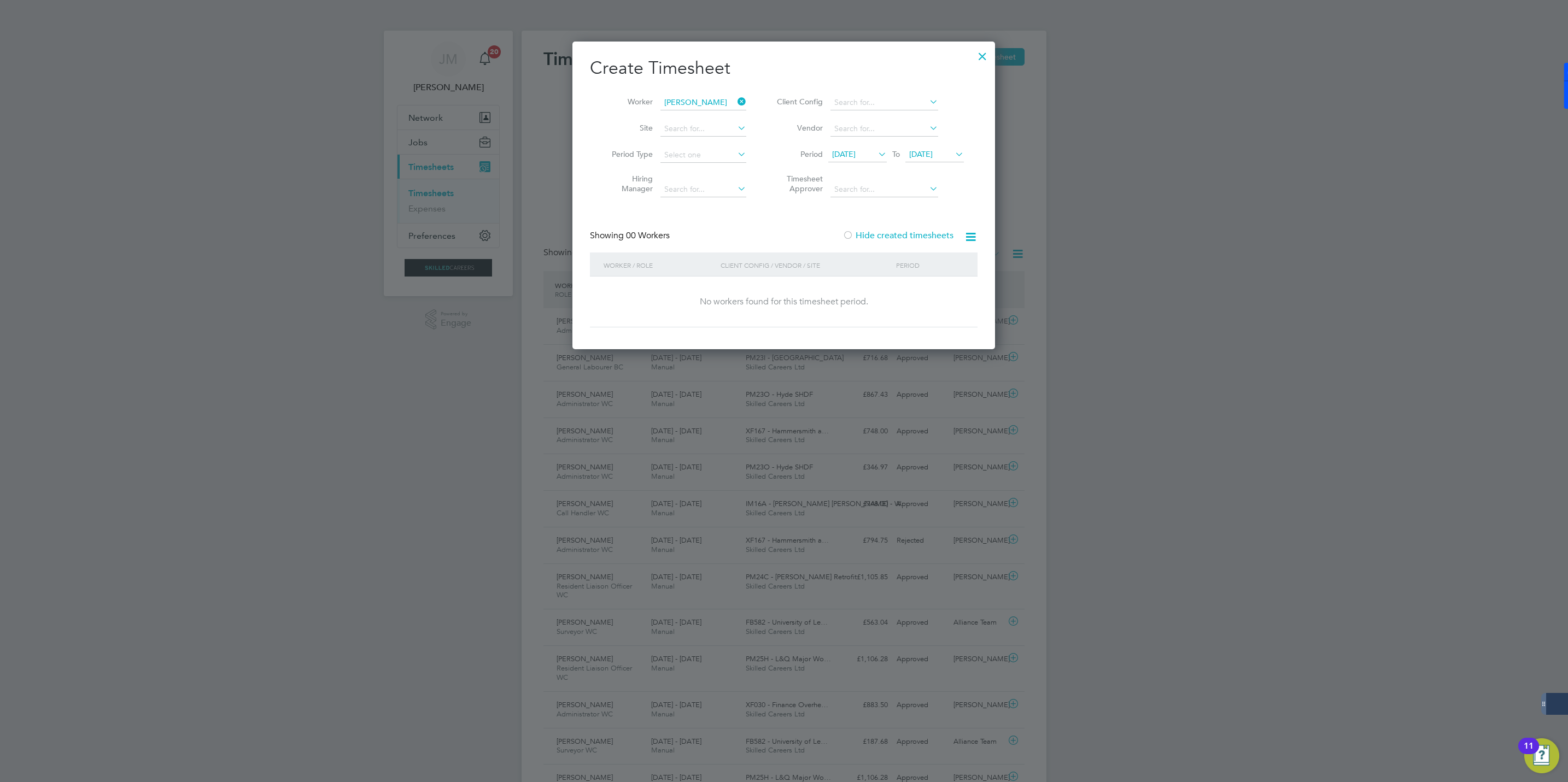
click at [860, 230] on label "Hide created timesheets" at bounding box center [897, 236] width 111 height 11
click at [860, 236] on label "Hide created timesheets" at bounding box center [897, 236] width 111 height 11
click at [867, 233] on label "Hide created timesheets" at bounding box center [897, 236] width 111 height 11
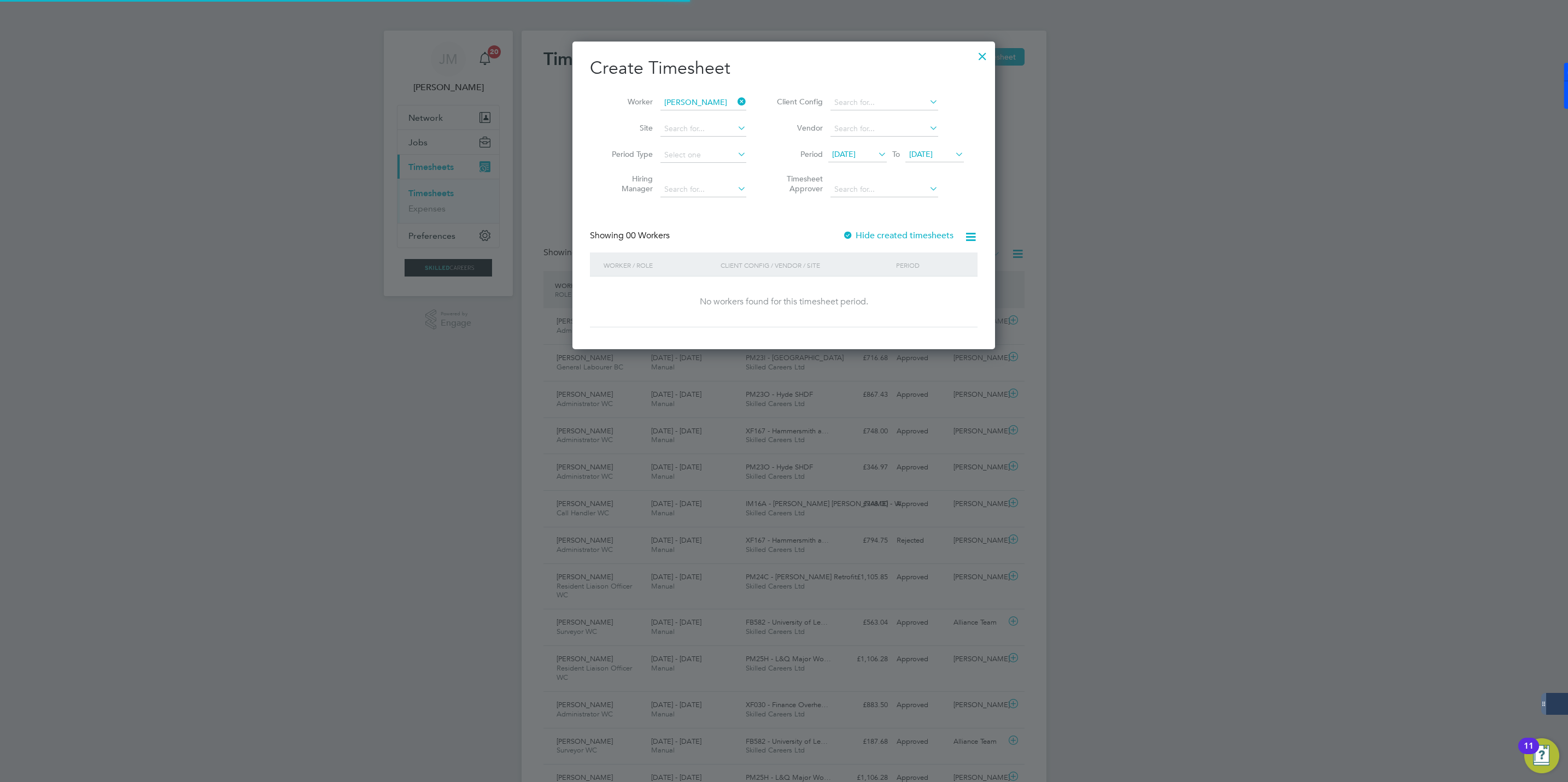
click at [867, 233] on label "Hide created timesheets" at bounding box center [897, 236] width 111 height 11
click at [929, 155] on span "29 Aug 2025" at bounding box center [921, 154] width 24 height 10
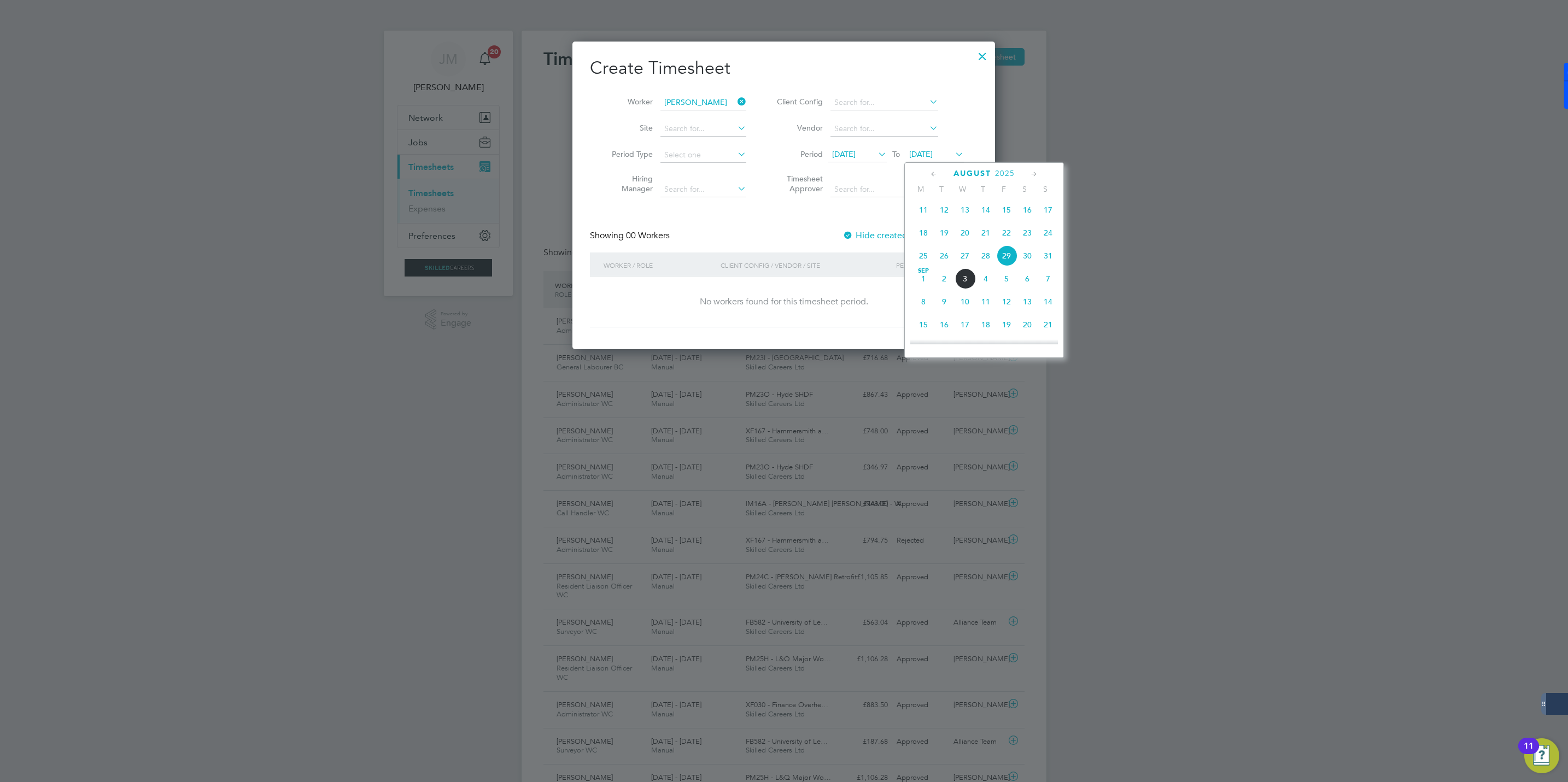
click at [1027, 235] on span "23" at bounding box center [1028, 233] width 21 height 21
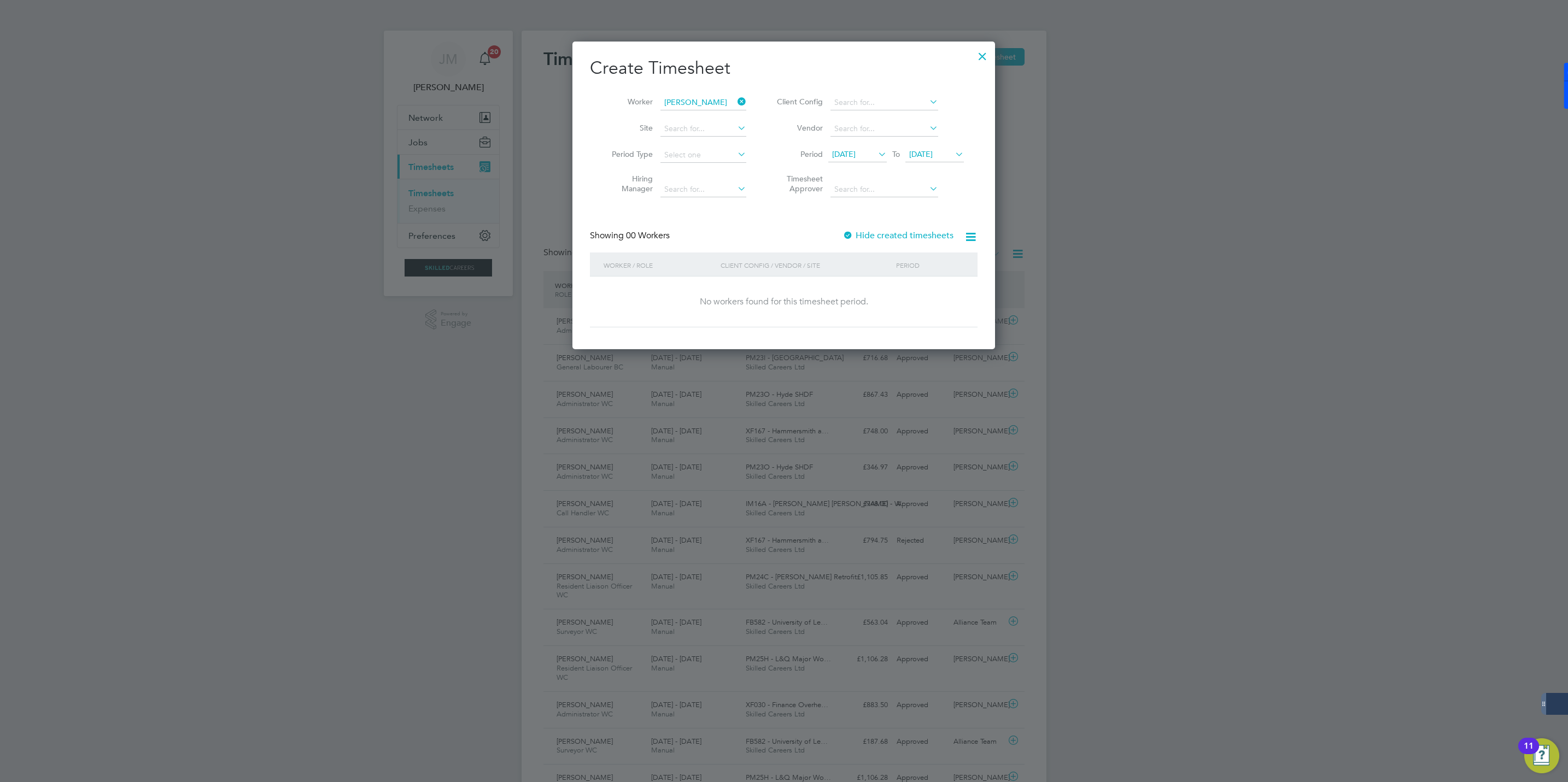
drag, startPoint x: 367, startPoint y: 155, endPoint x: 363, endPoint y: 166, distance: 11.7
click at [363, 166] on div at bounding box center [784, 391] width 1568 height 782
click at [986, 54] on div at bounding box center [982, 54] width 20 height 20
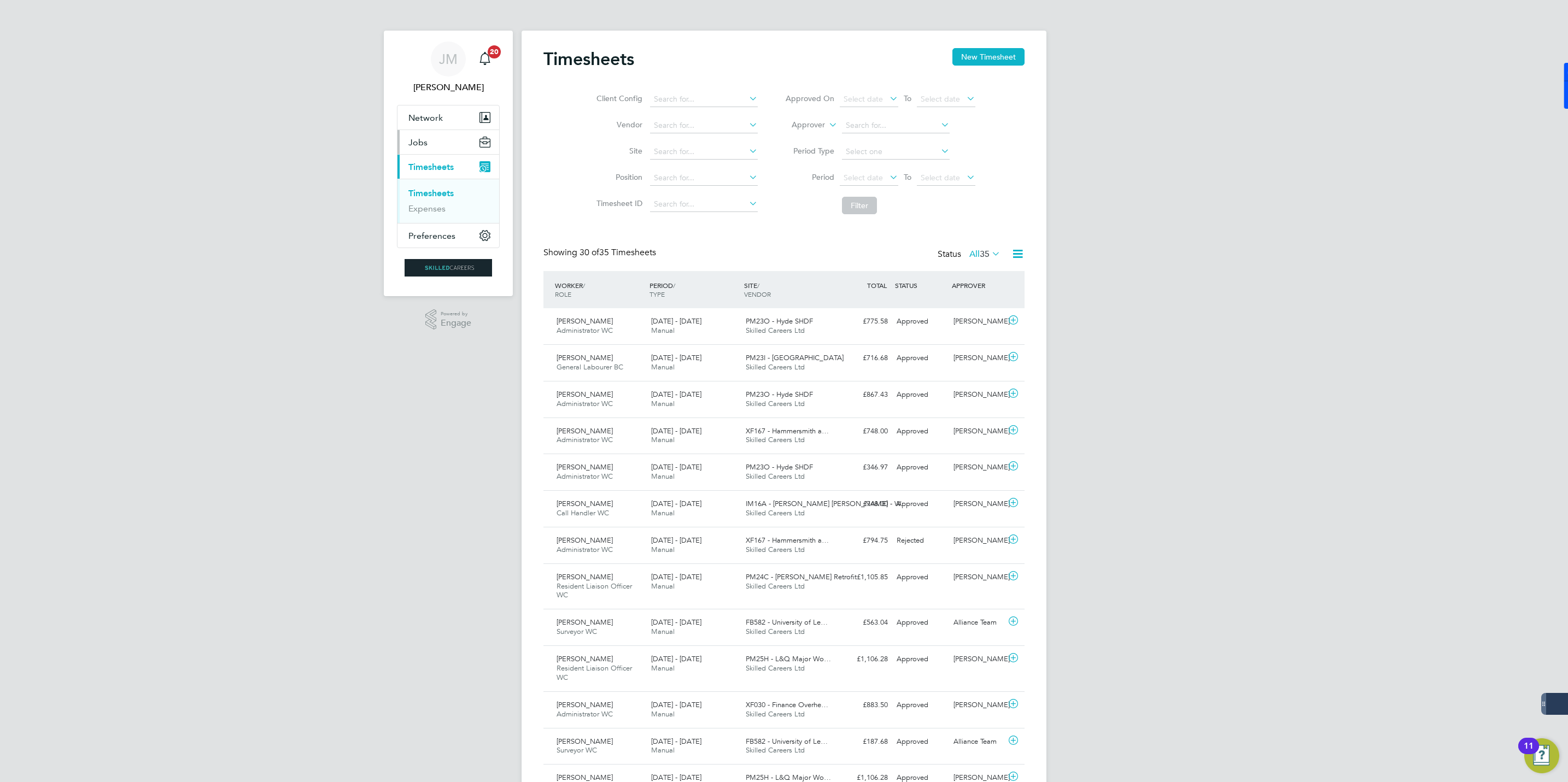
click at [424, 140] on span "Jobs" at bounding box center [418, 142] width 19 height 10
click at [428, 199] on link "Placements" at bounding box center [431, 199] width 45 height 10
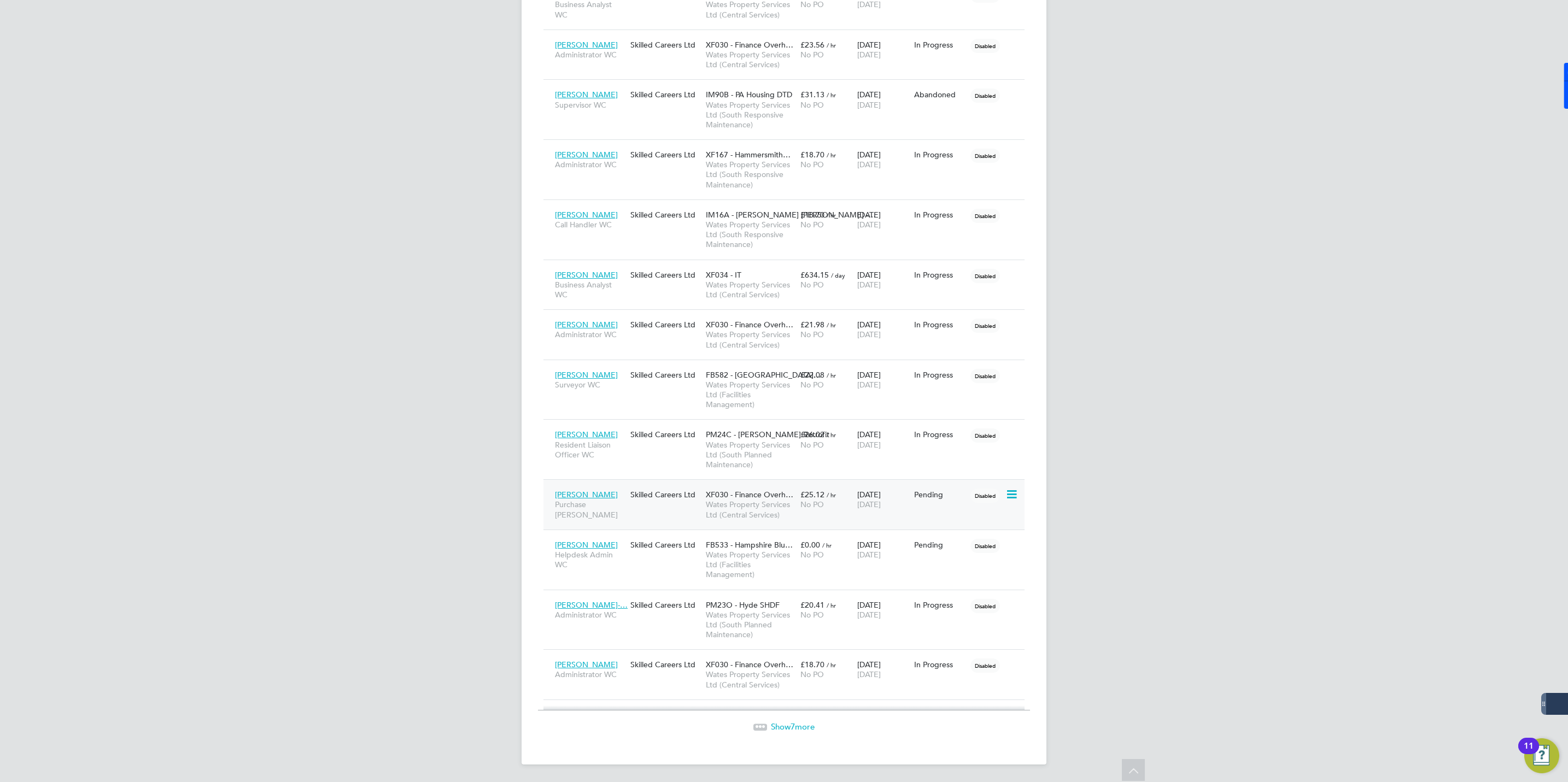
click at [584, 490] on span "[PERSON_NAME]" at bounding box center [586, 495] width 63 height 10
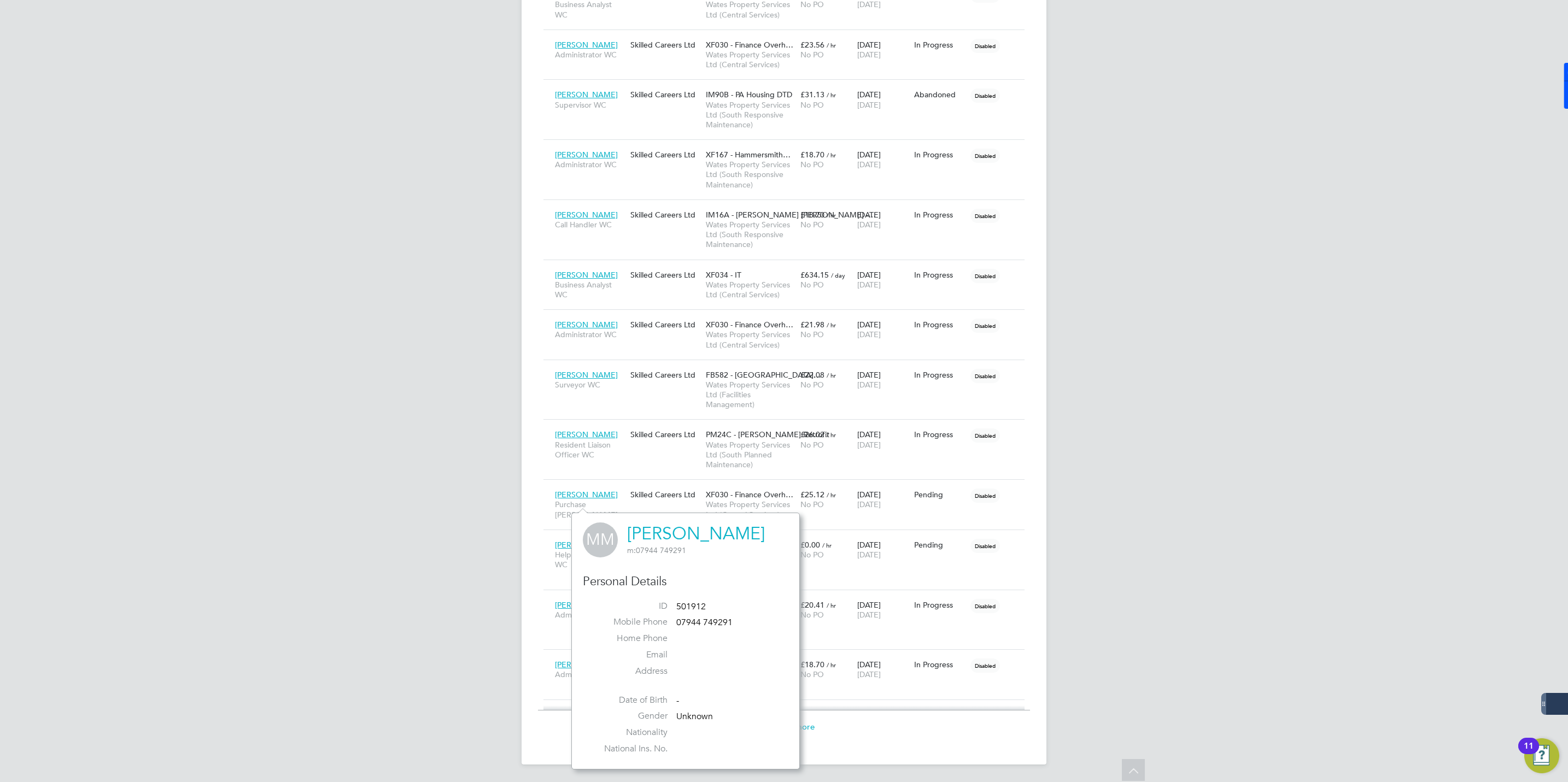
click at [671, 525] on link "[PERSON_NAME]" at bounding box center [696, 533] width 138 height 22
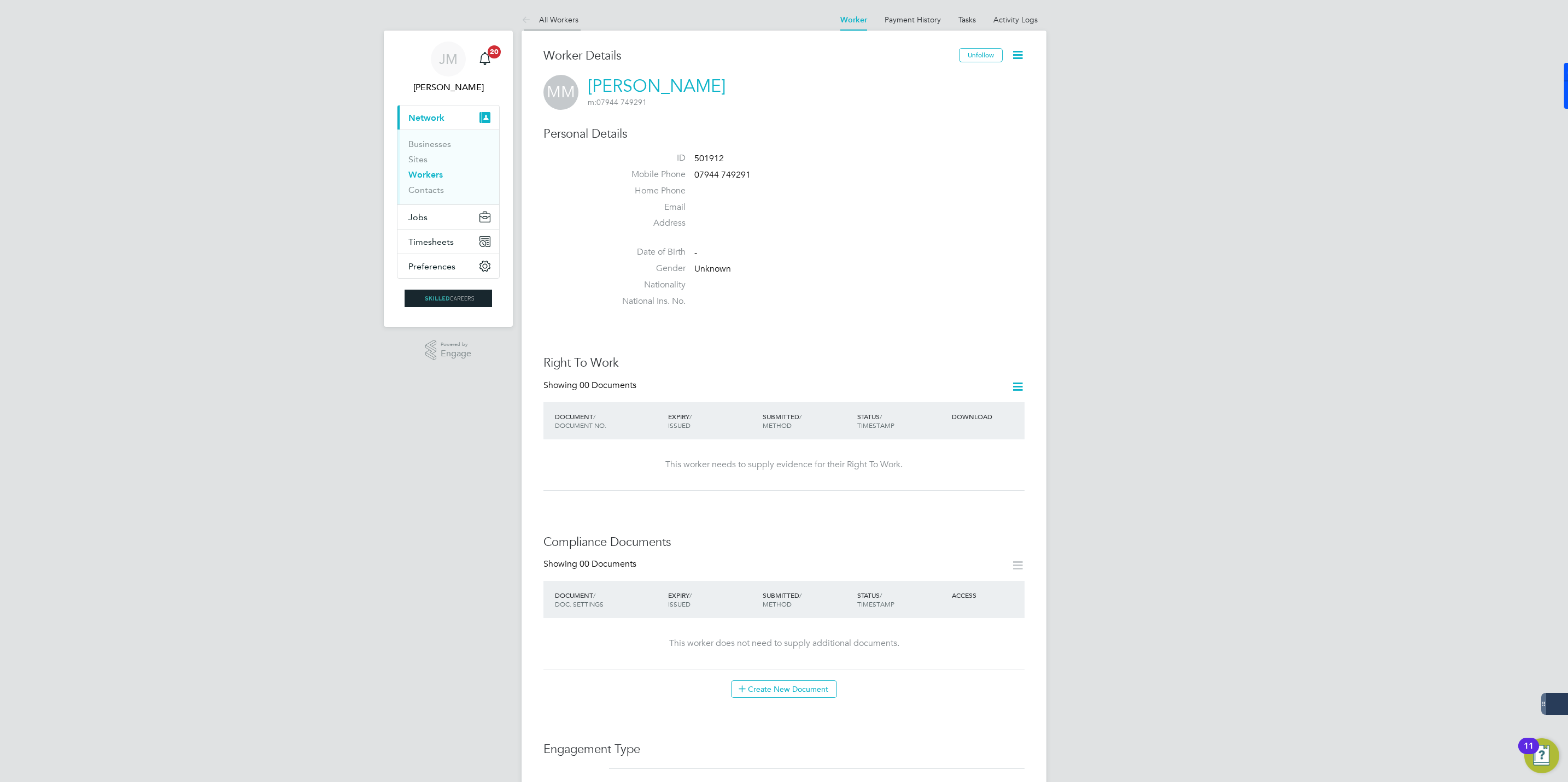
click at [565, 17] on link "All Workers" at bounding box center [550, 20] width 57 height 10
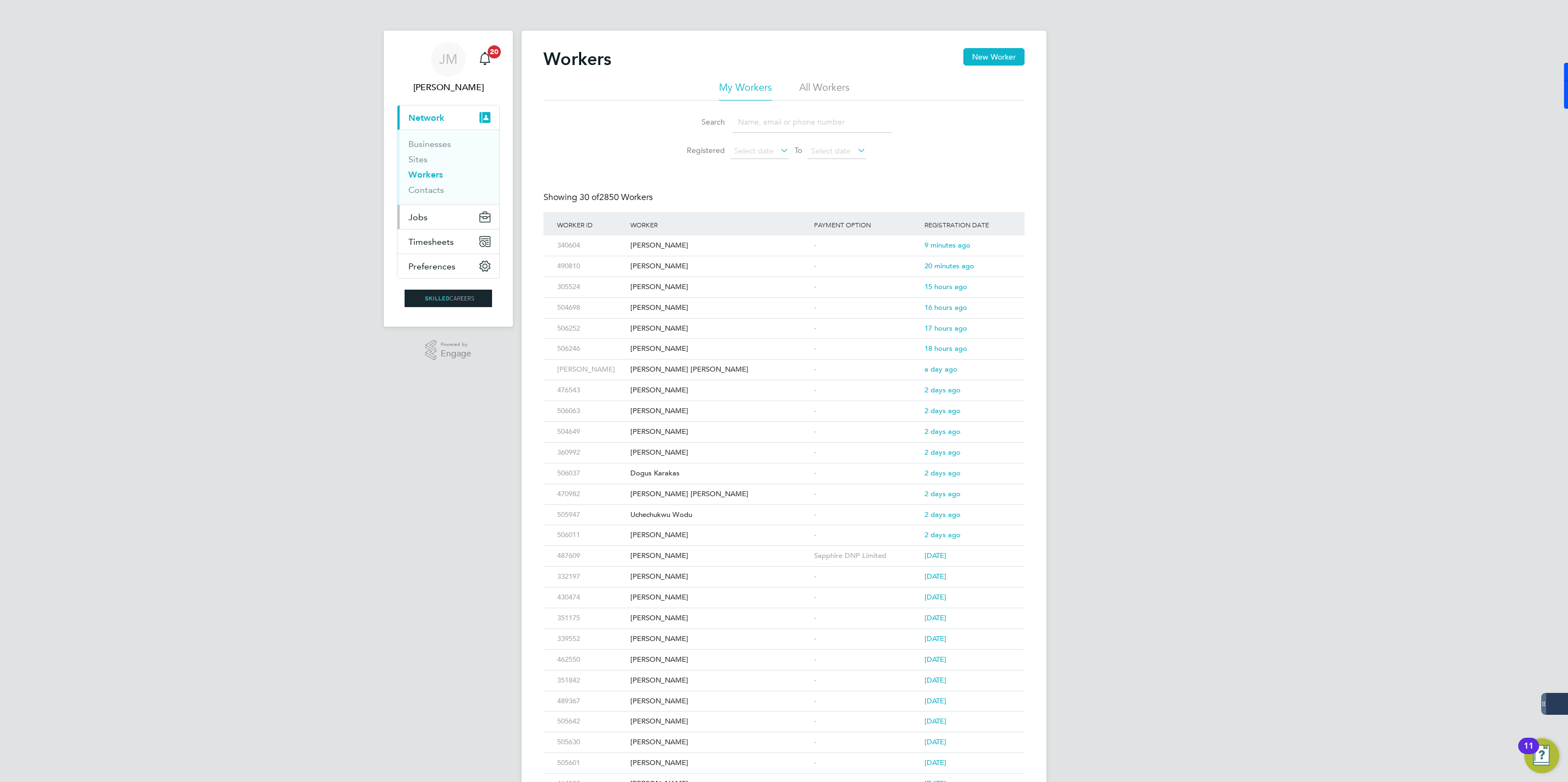
click at [430, 215] on button "Jobs" at bounding box center [448, 217] width 102 height 24
click at [442, 225] on span "Timesheets" at bounding box center [431, 227] width 45 height 10
click at [422, 194] on link "Timesheets" at bounding box center [431, 193] width 45 height 10
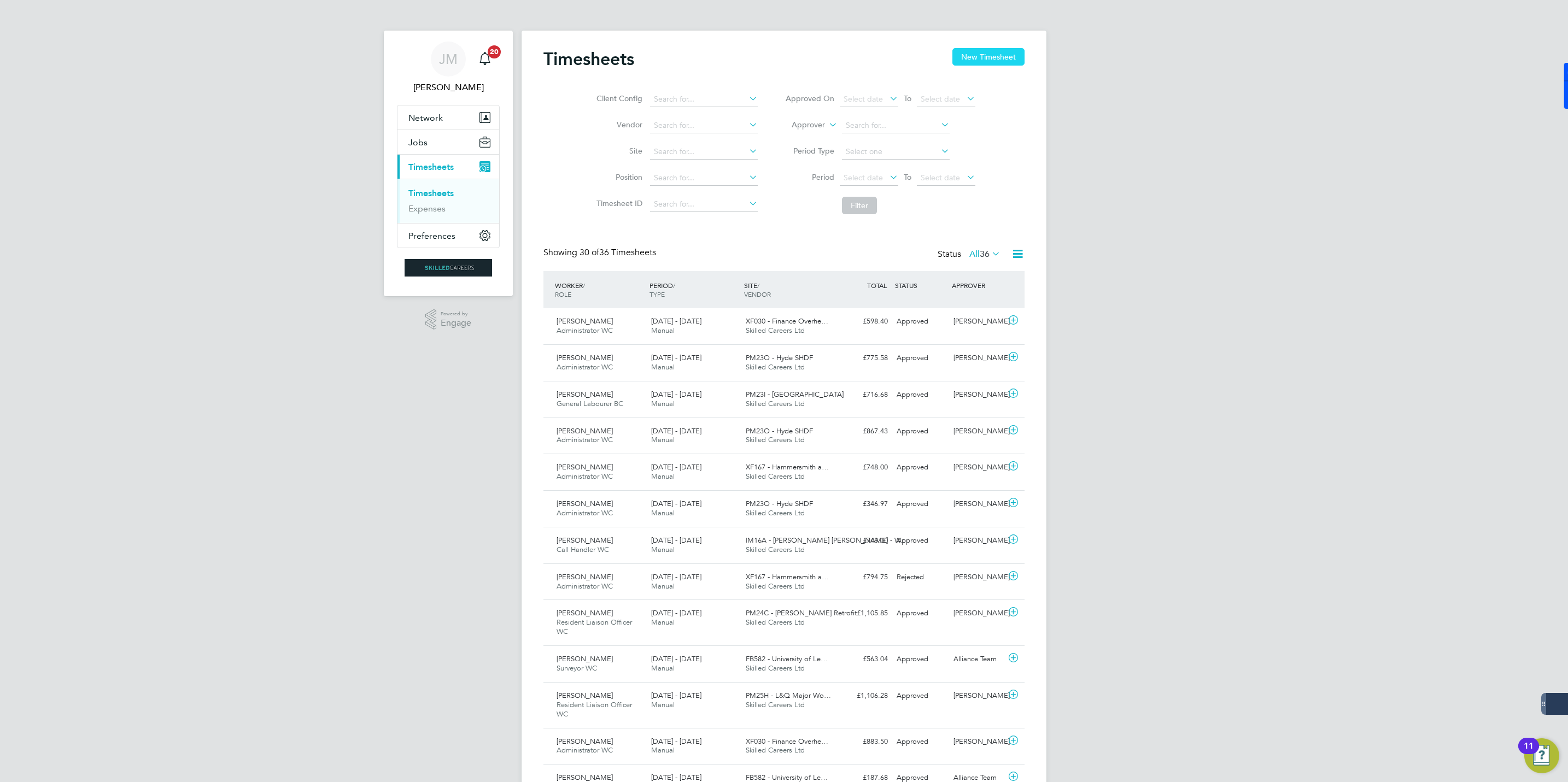
click at [984, 56] on button "New Timesheet" at bounding box center [989, 56] width 73 height 17
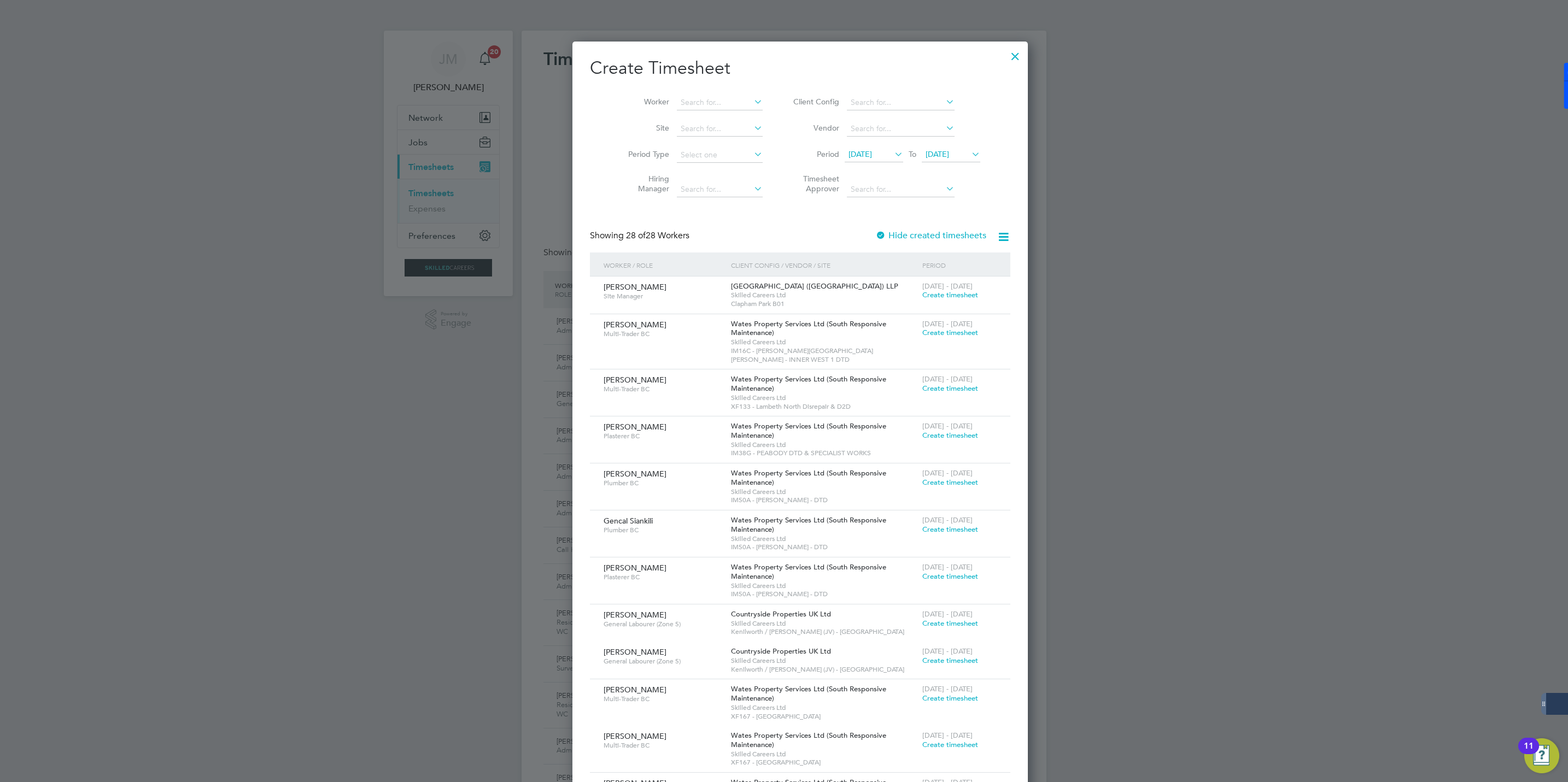
click at [936, 161] on span "27 Aug 2025" at bounding box center [951, 155] width 59 height 15
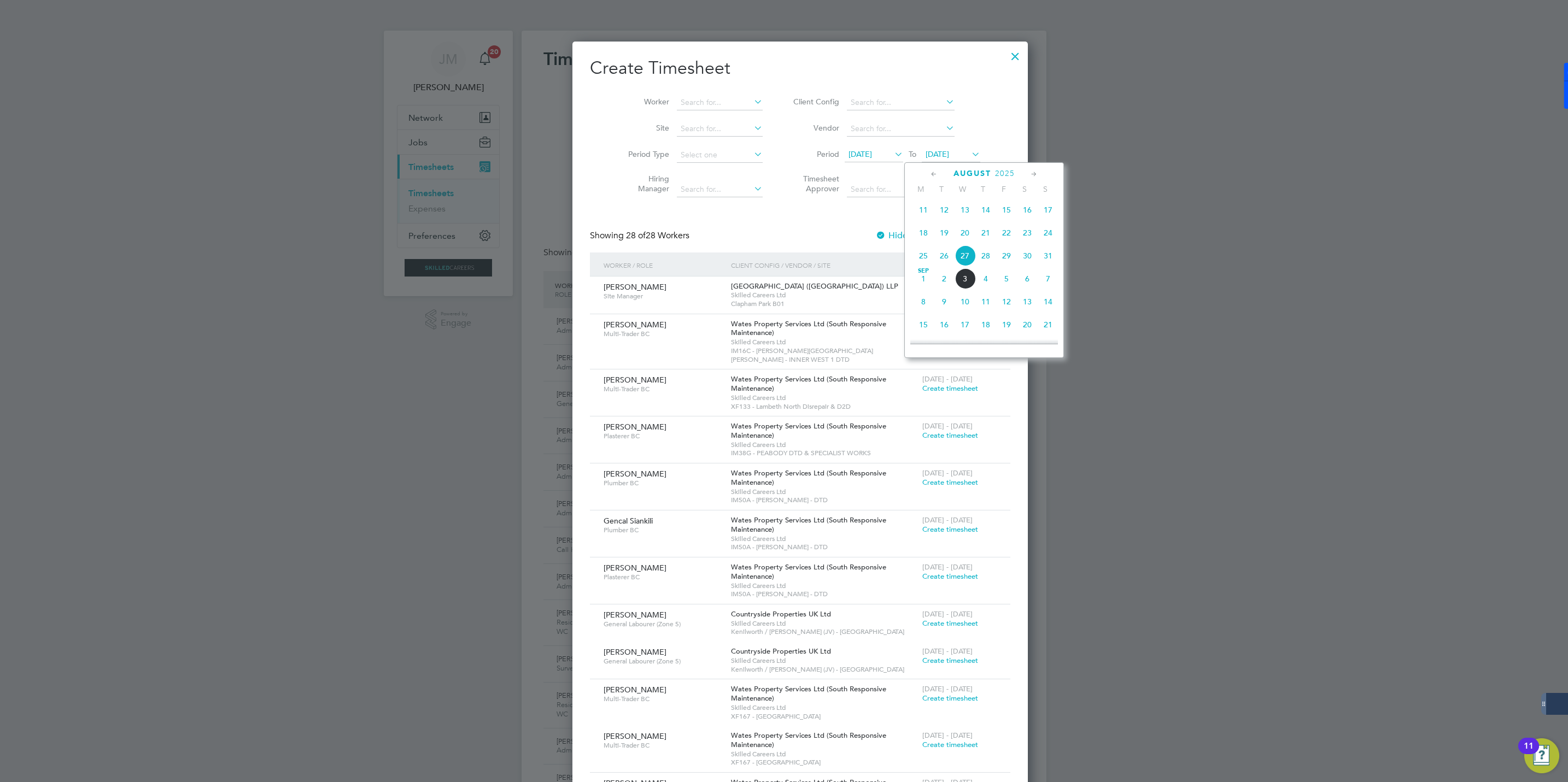
click at [1007, 259] on span "29" at bounding box center [1007, 256] width 21 height 21
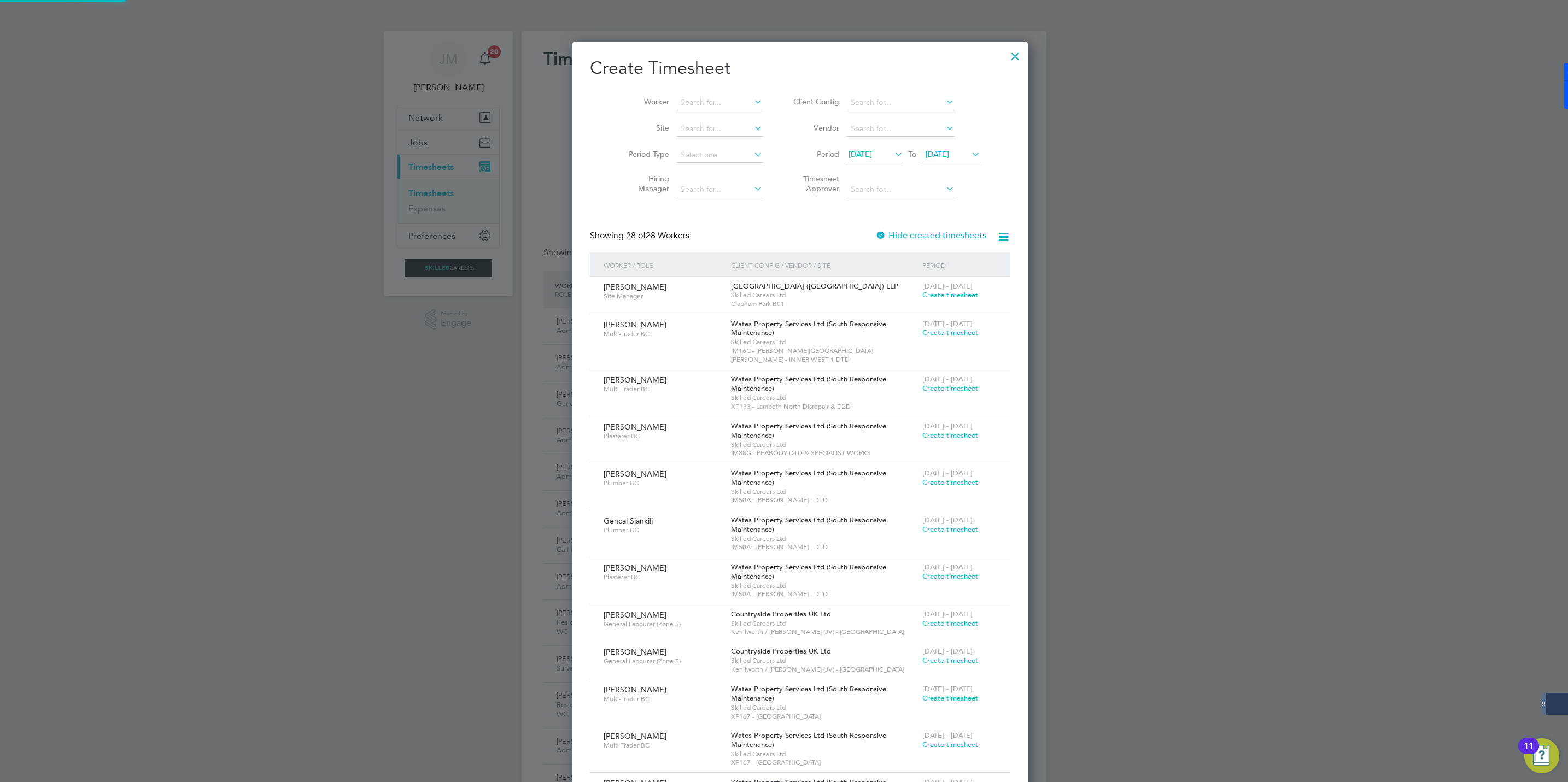
click at [867, 153] on span "20 Aug 2025" at bounding box center [860, 154] width 24 height 10
click at [951, 259] on span "23" at bounding box center [950, 256] width 21 height 21
click at [875, 236] on label "Hide created timesheets" at bounding box center [930, 236] width 111 height 11
click at [875, 233] on label "Hide created timesheets" at bounding box center [930, 236] width 111 height 11
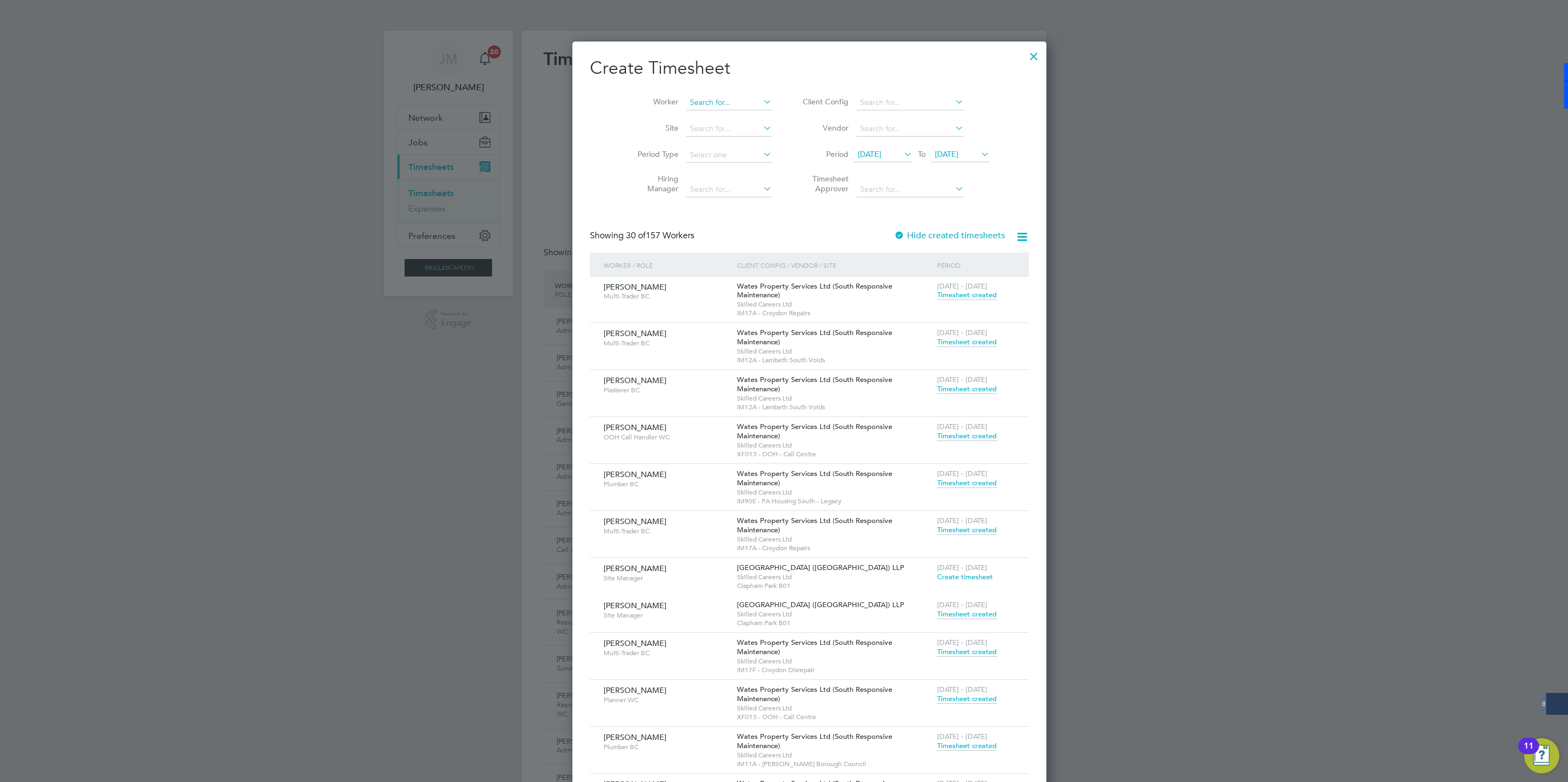
click at [703, 97] on input at bounding box center [729, 102] width 86 height 15
click at [693, 117] on li "Tak Cheung Wong" at bounding box center [733, 117] width 147 height 15
type input "Tak Cheung Wong"
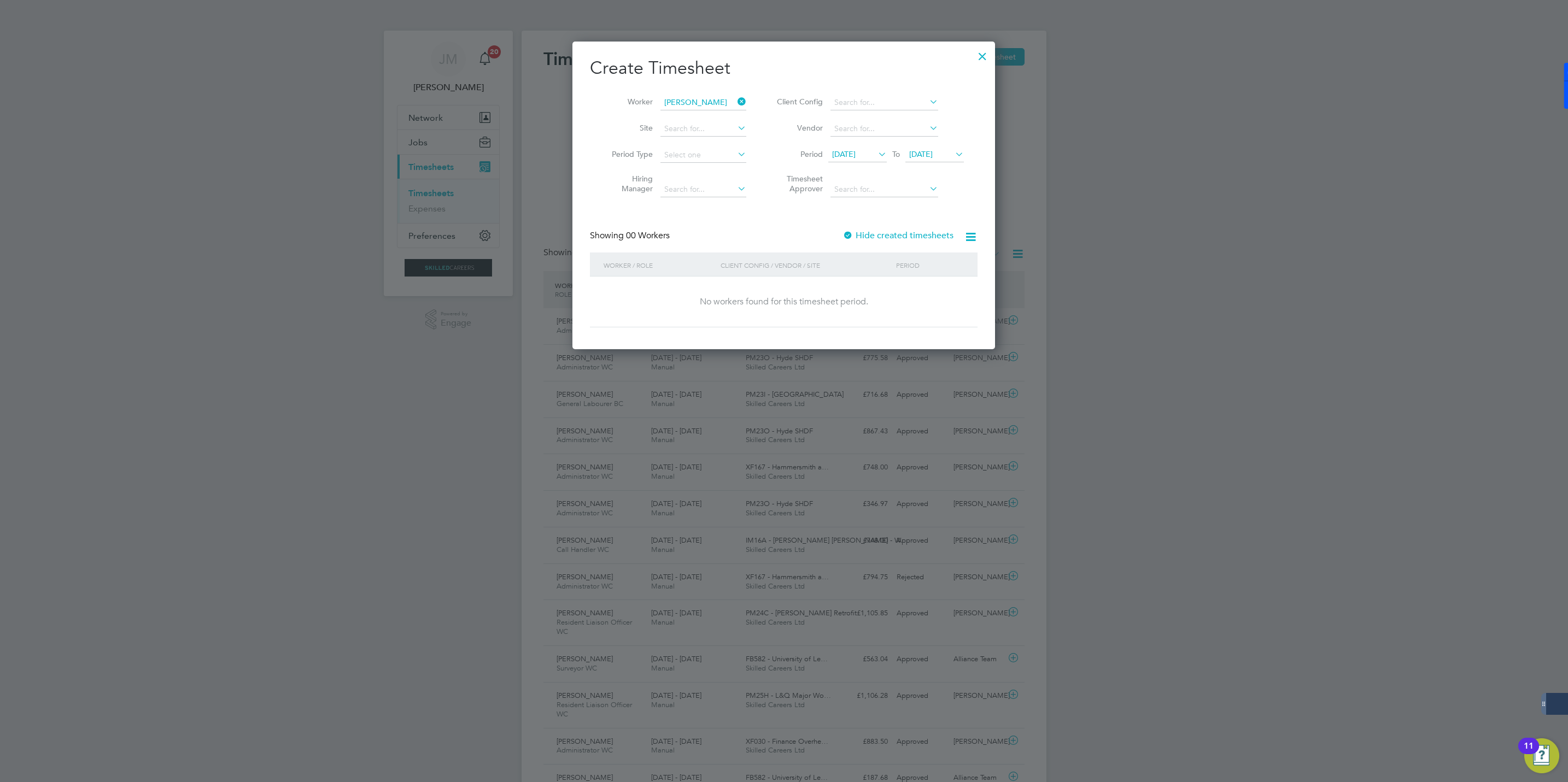
click at [873, 233] on label "Hide created timesheets" at bounding box center [897, 236] width 111 height 11
click at [921, 297] on span "Timesheet created" at bounding box center [925, 295] width 59 height 10
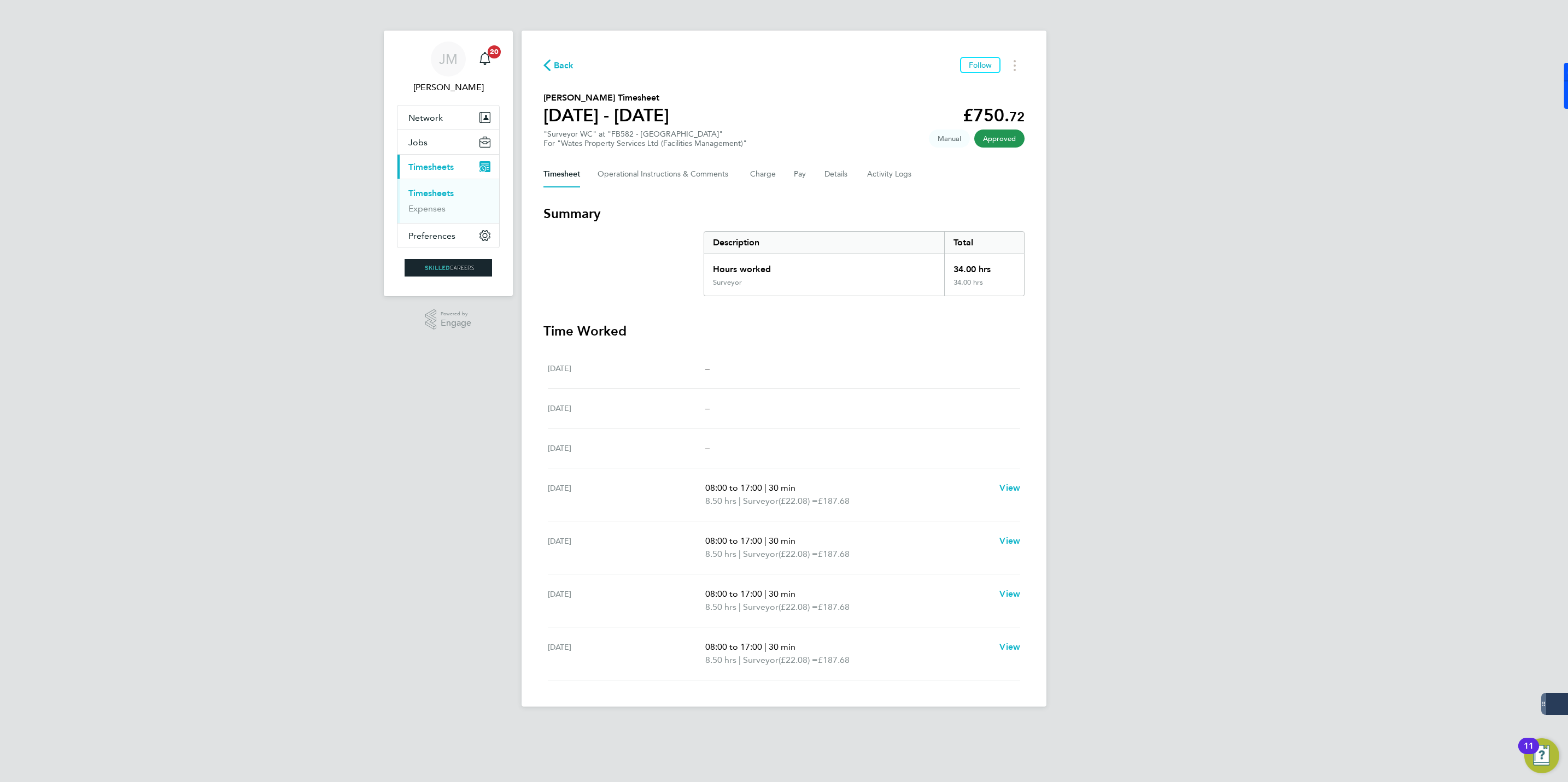
click at [555, 61] on span "Back" at bounding box center [563, 66] width 20 height 13
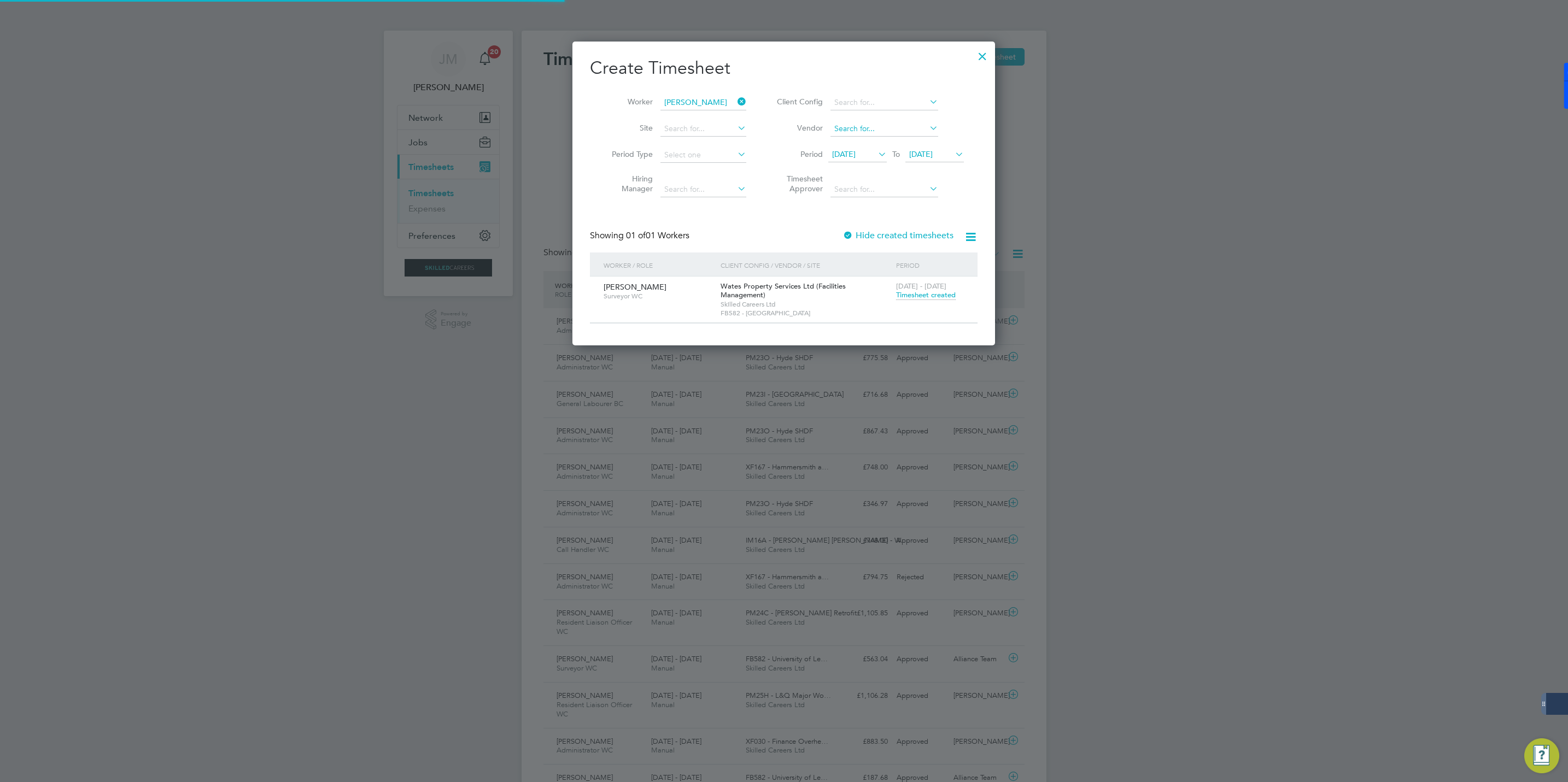
scroll to position [28, 95]
click at [976, 52] on div at bounding box center [982, 54] width 20 height 20
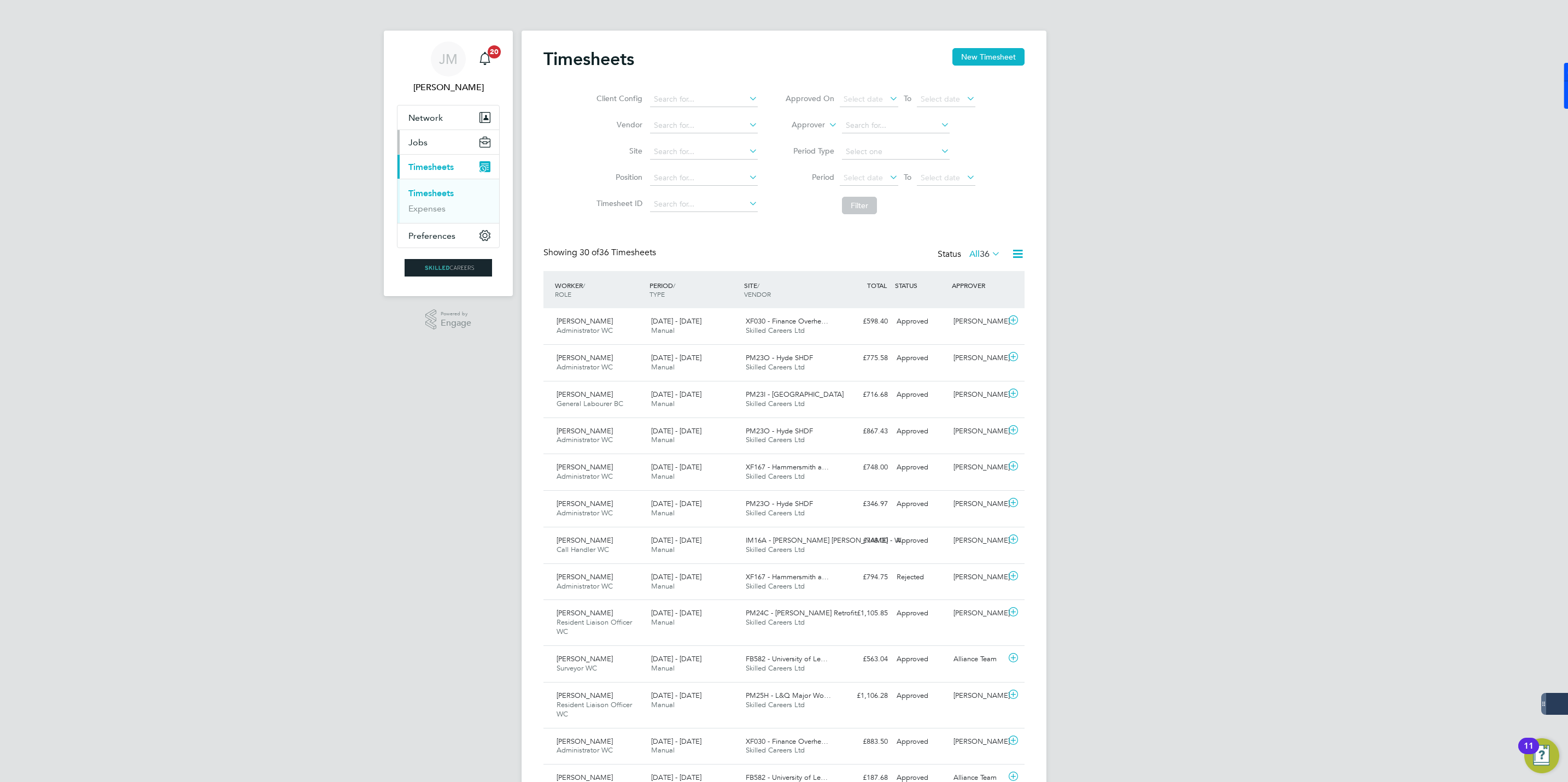
click at [425, 149] on button "Jobs" at bounding box center [448, 142] width 102 height 24
click at [434, 204] on link "Placements" at bounding box center [431, 199] width 45 height 10
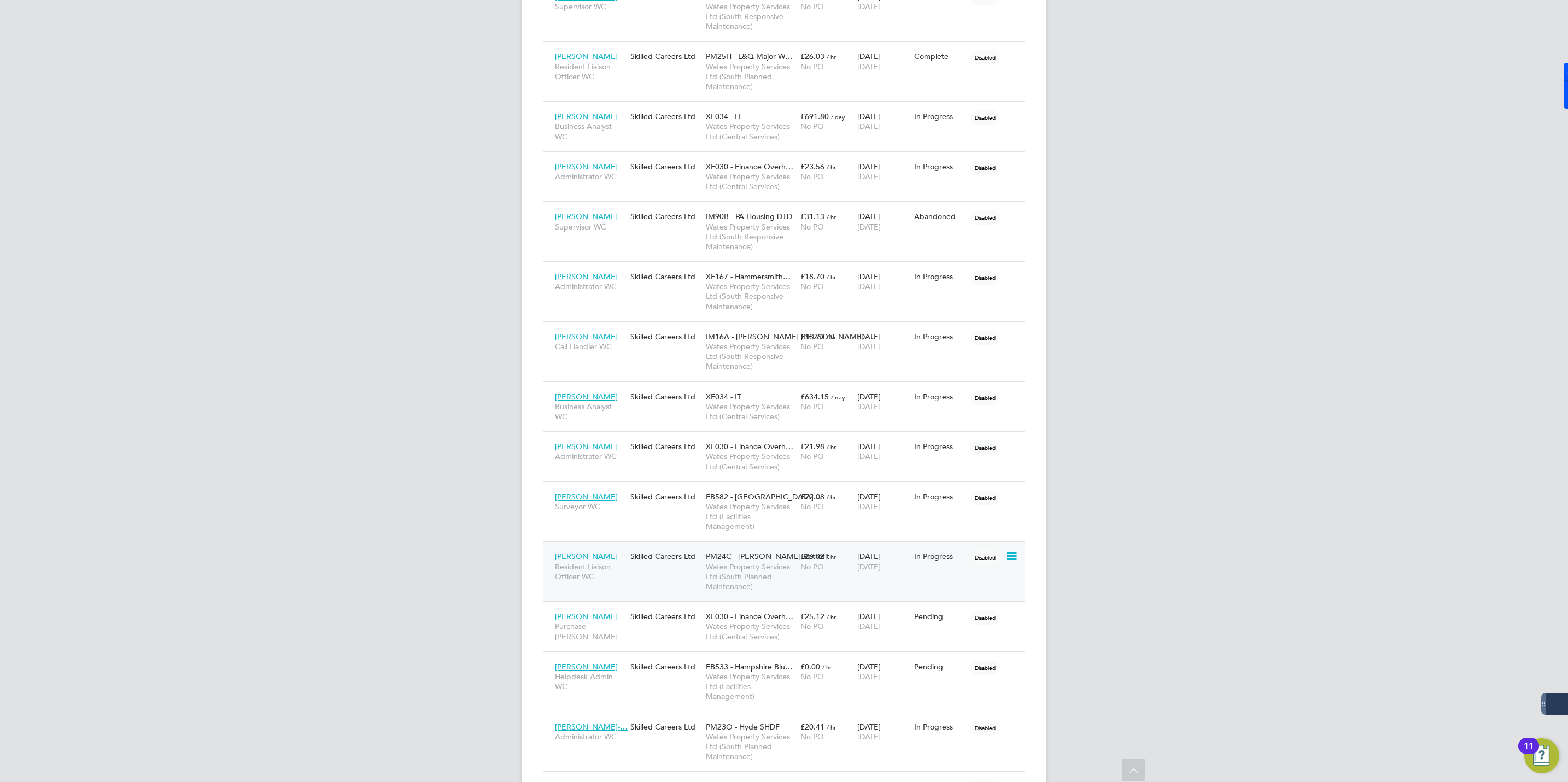
scroll to position [1323, 0]
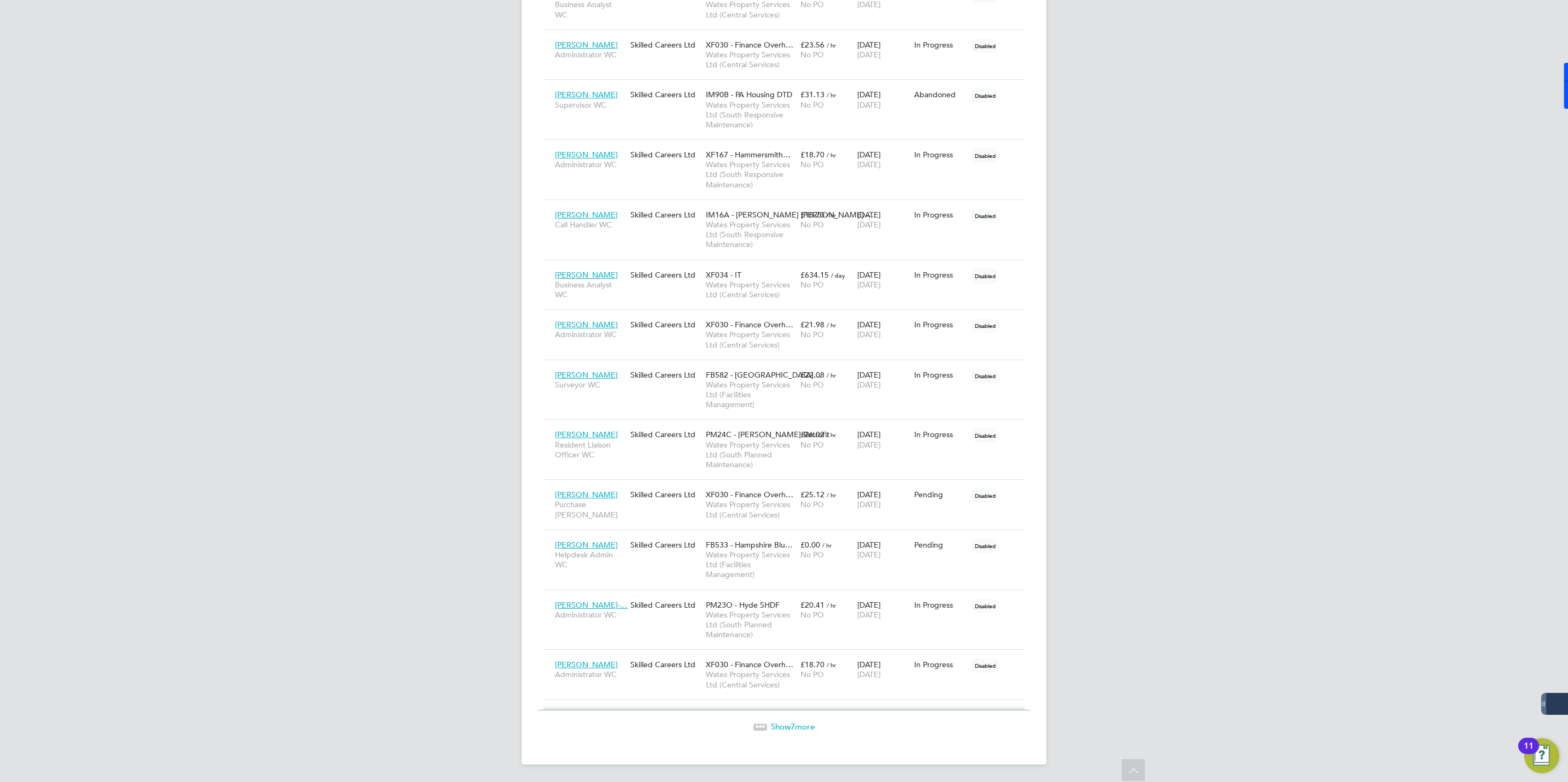
click at [810, 726] on span "Show 7 more" at bounding box center [793, 726] width 44 height 10
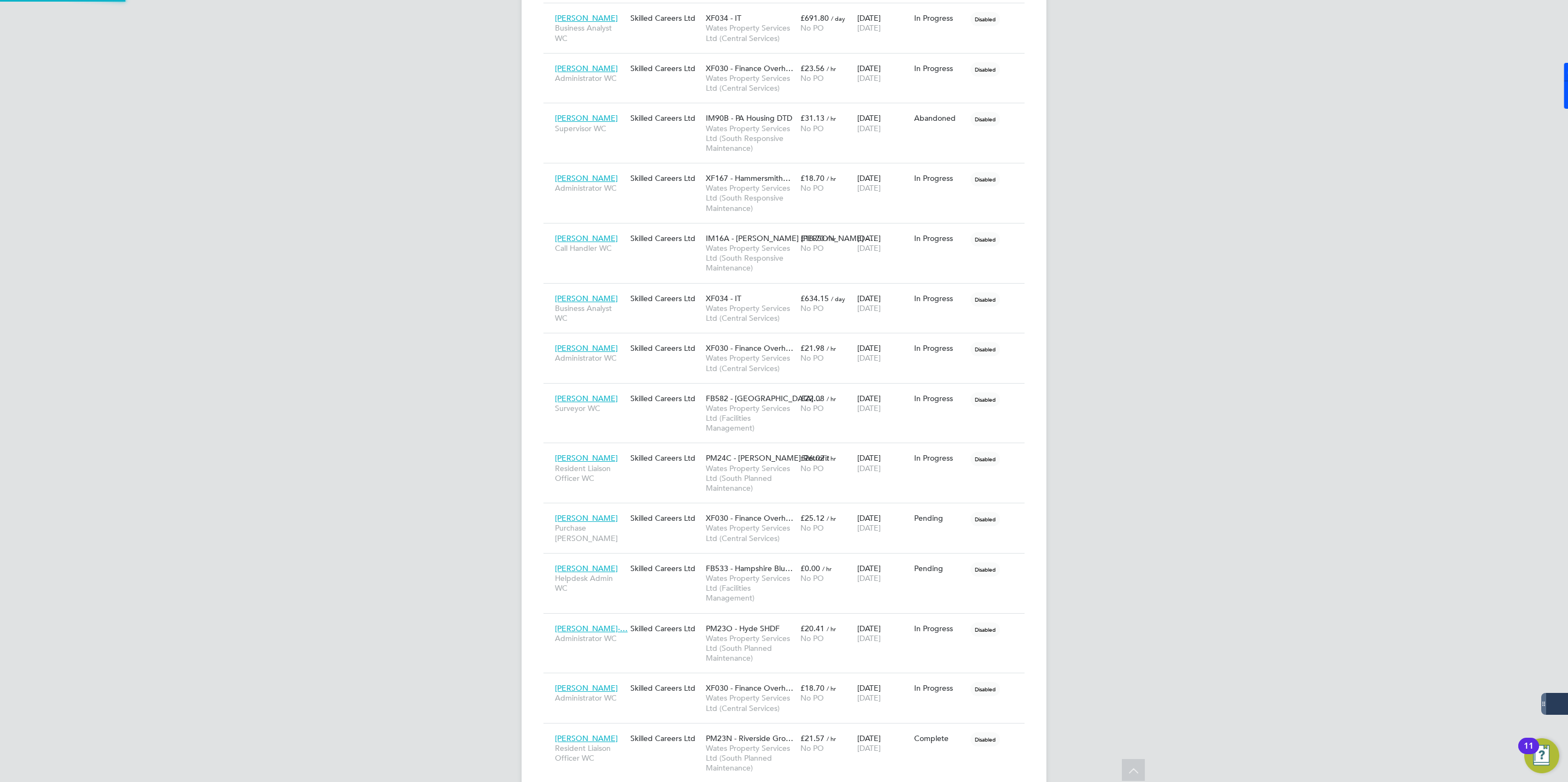
scroll to position [6, 5]
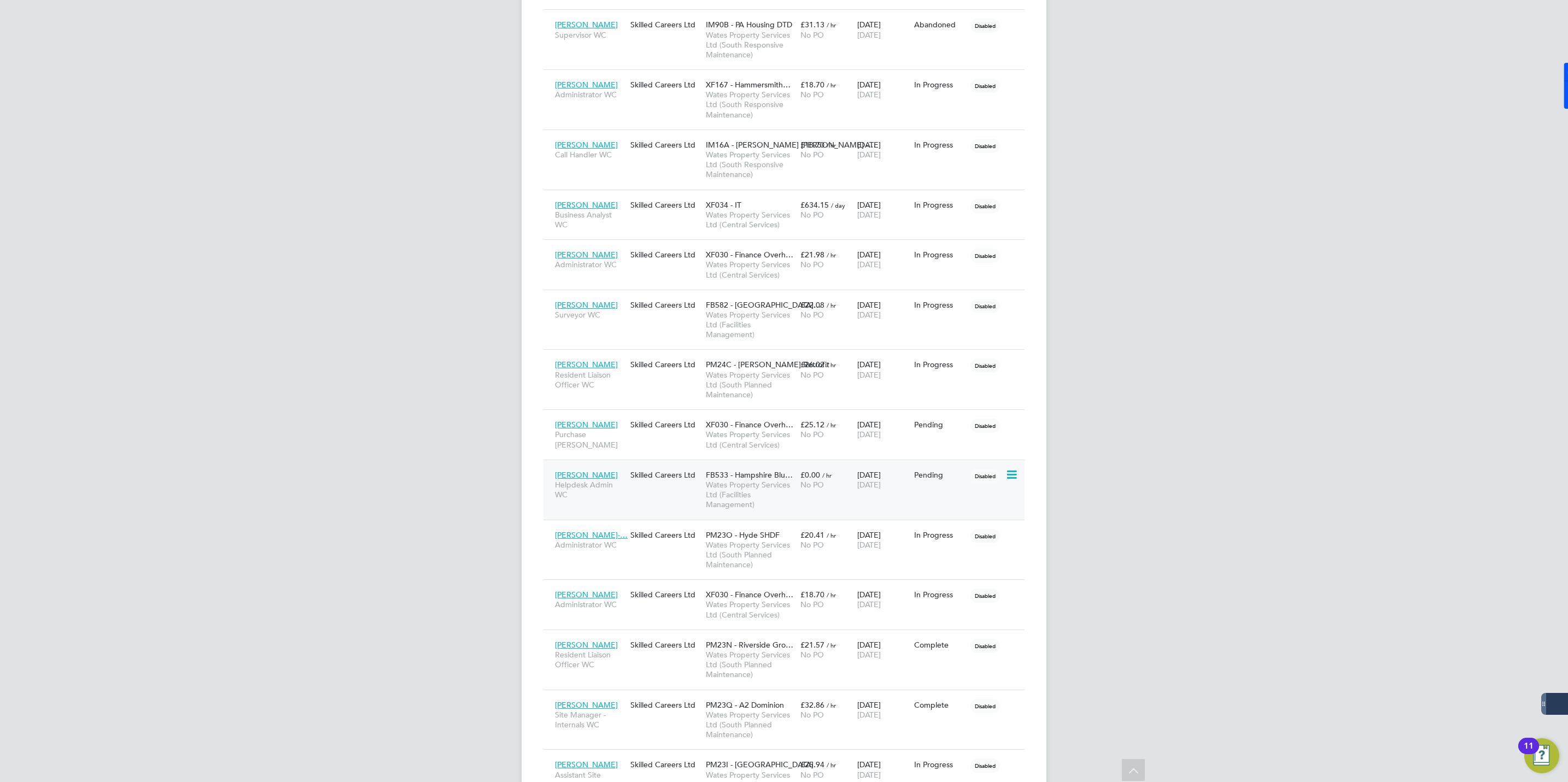
click at [581, 480] on span "Hannah Baker" at bounding box center [586, 475] width 63 height 10
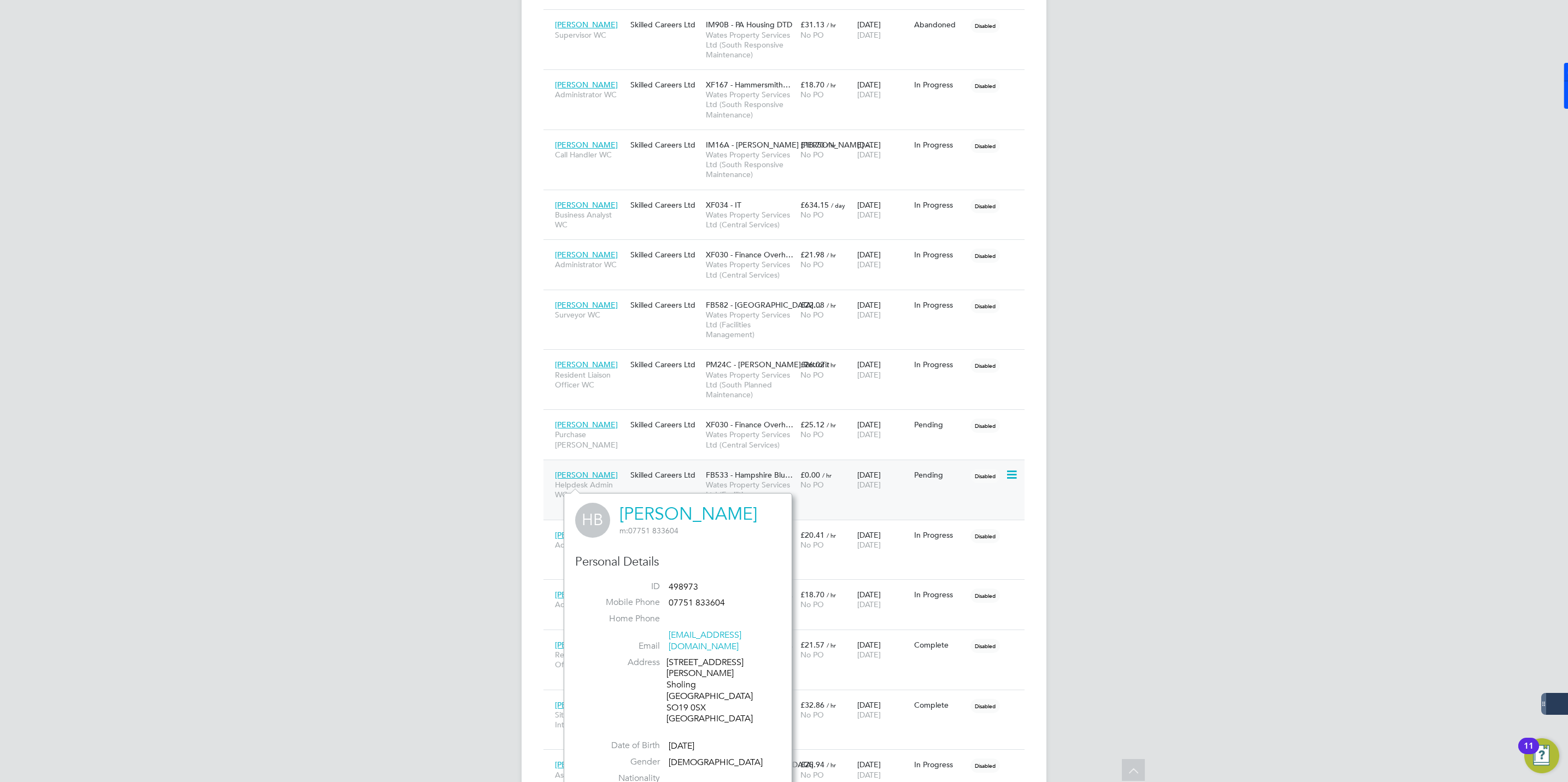
click at [822, 480] on span "/ hr" at bounding box center [826, 475] width 9 height 8
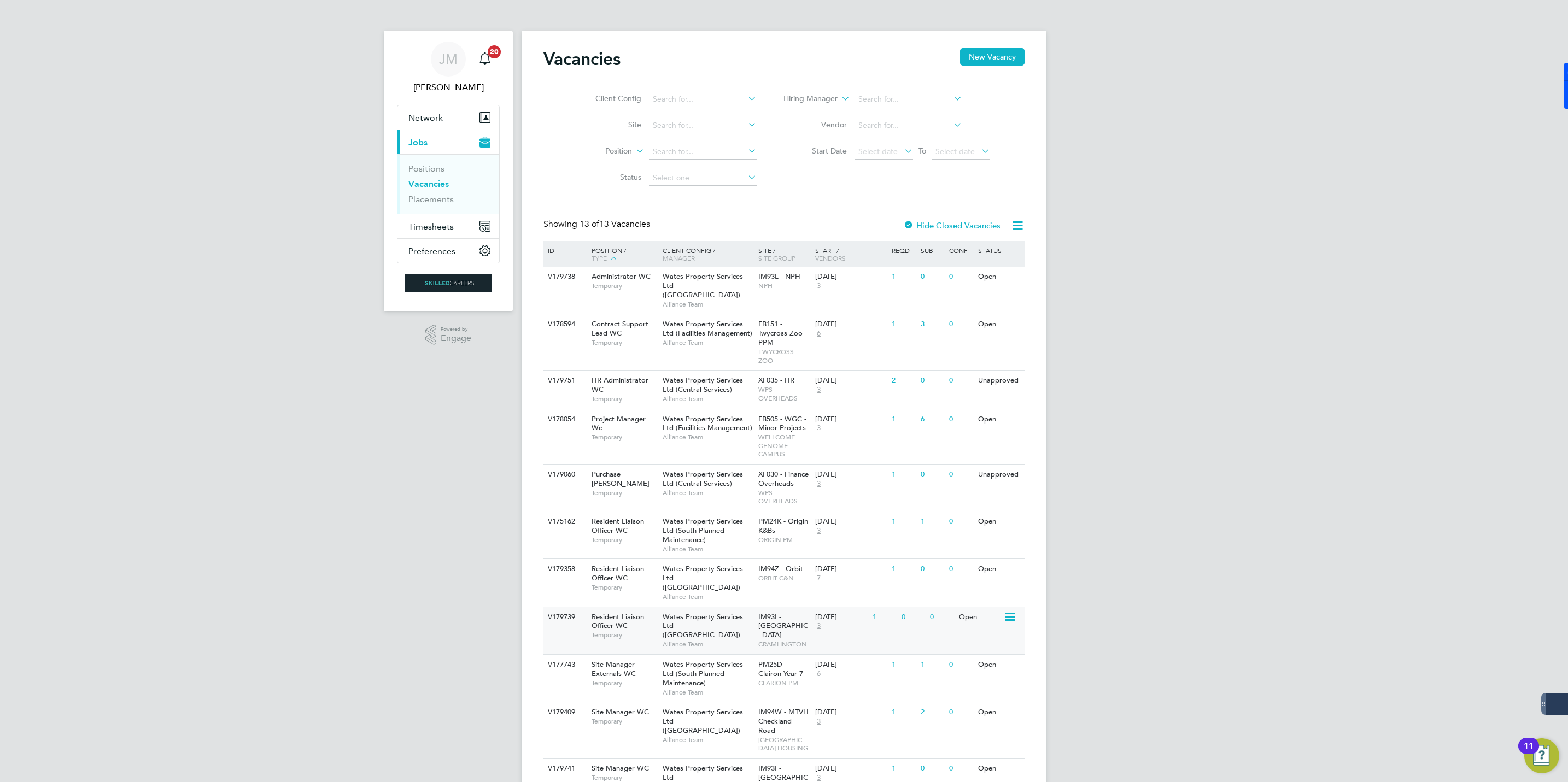
click at [614, 612] on span "Resident Liaison Officer WC" at bounding box center [617, 621] width 52 height 19
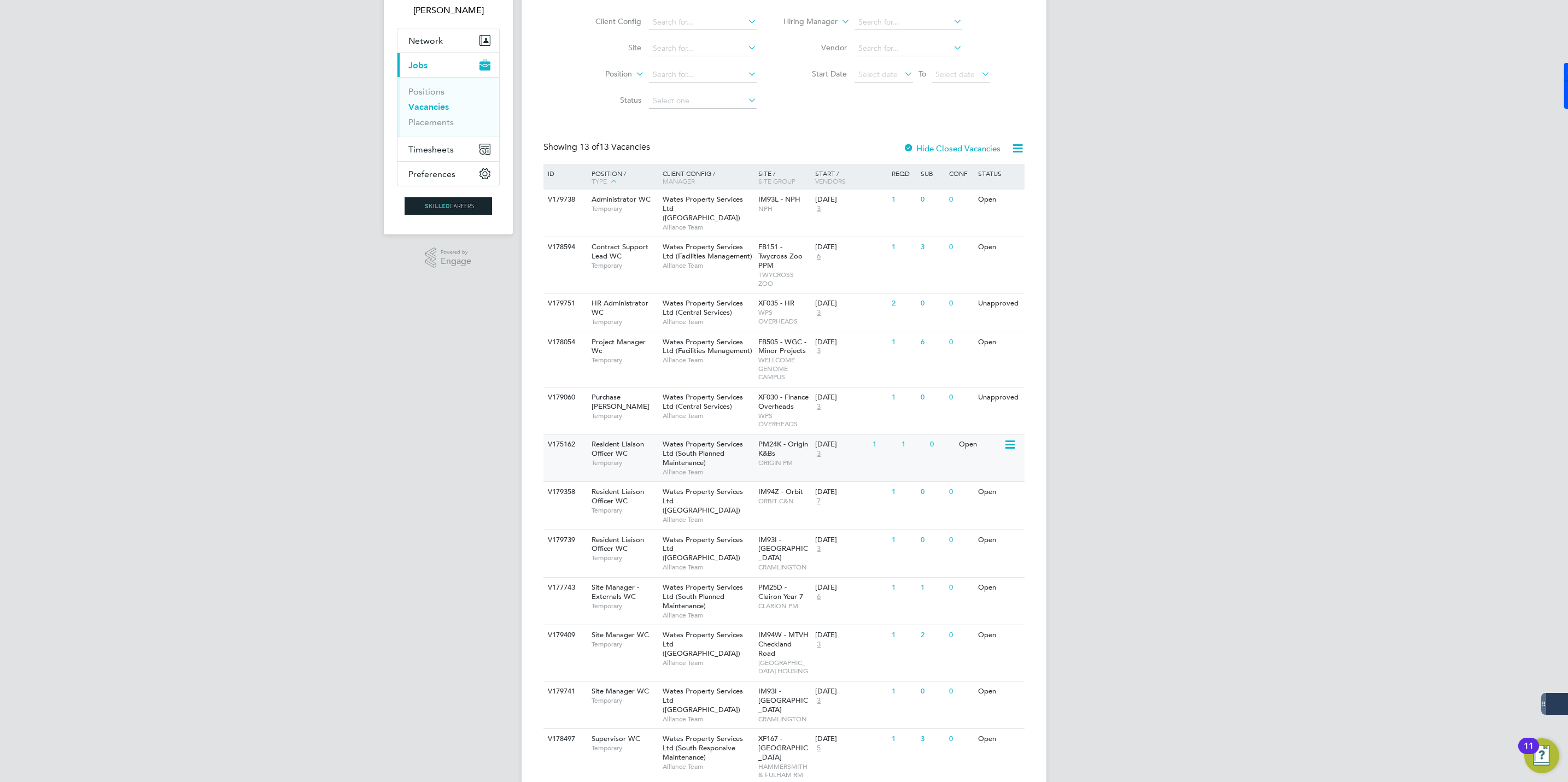
scroll to position [161, 0]
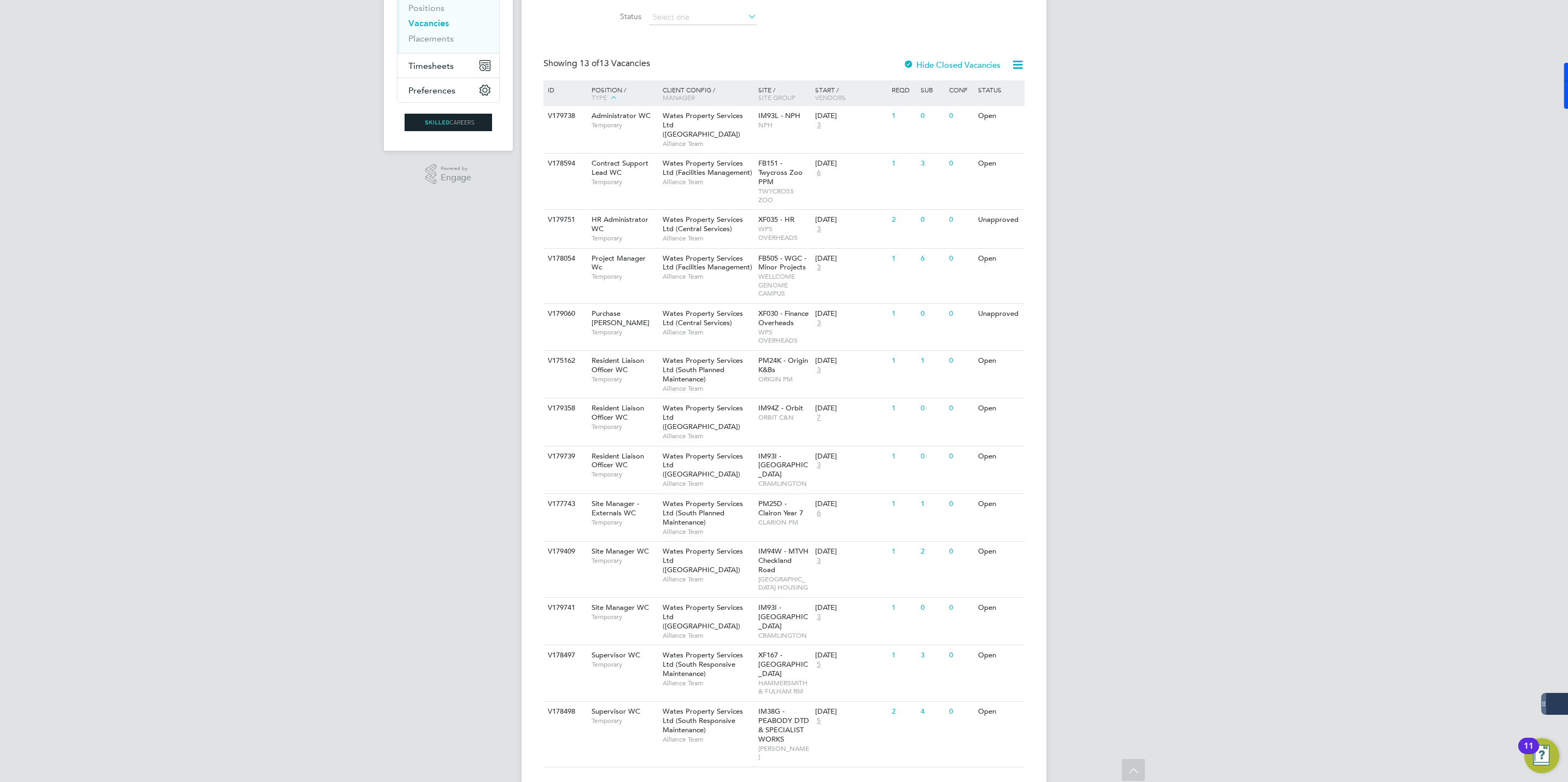
click at [1229, 181] on div "JM Jack McMurray Notifications 20 Applications: Network Businesses Sites Worker…" at bounding box center [784, 323] width 1568 height 967
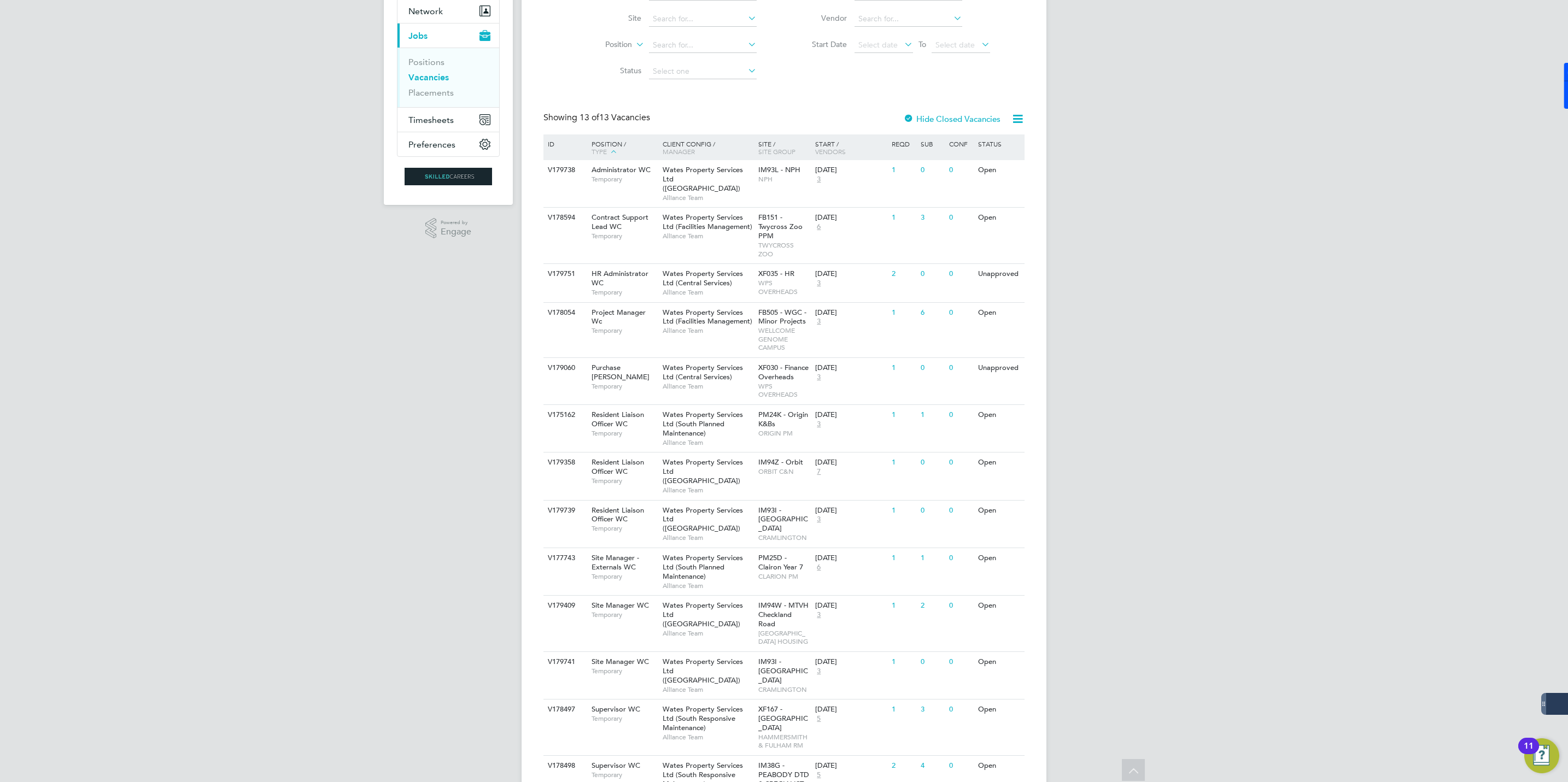
scroll to position [79, 0]
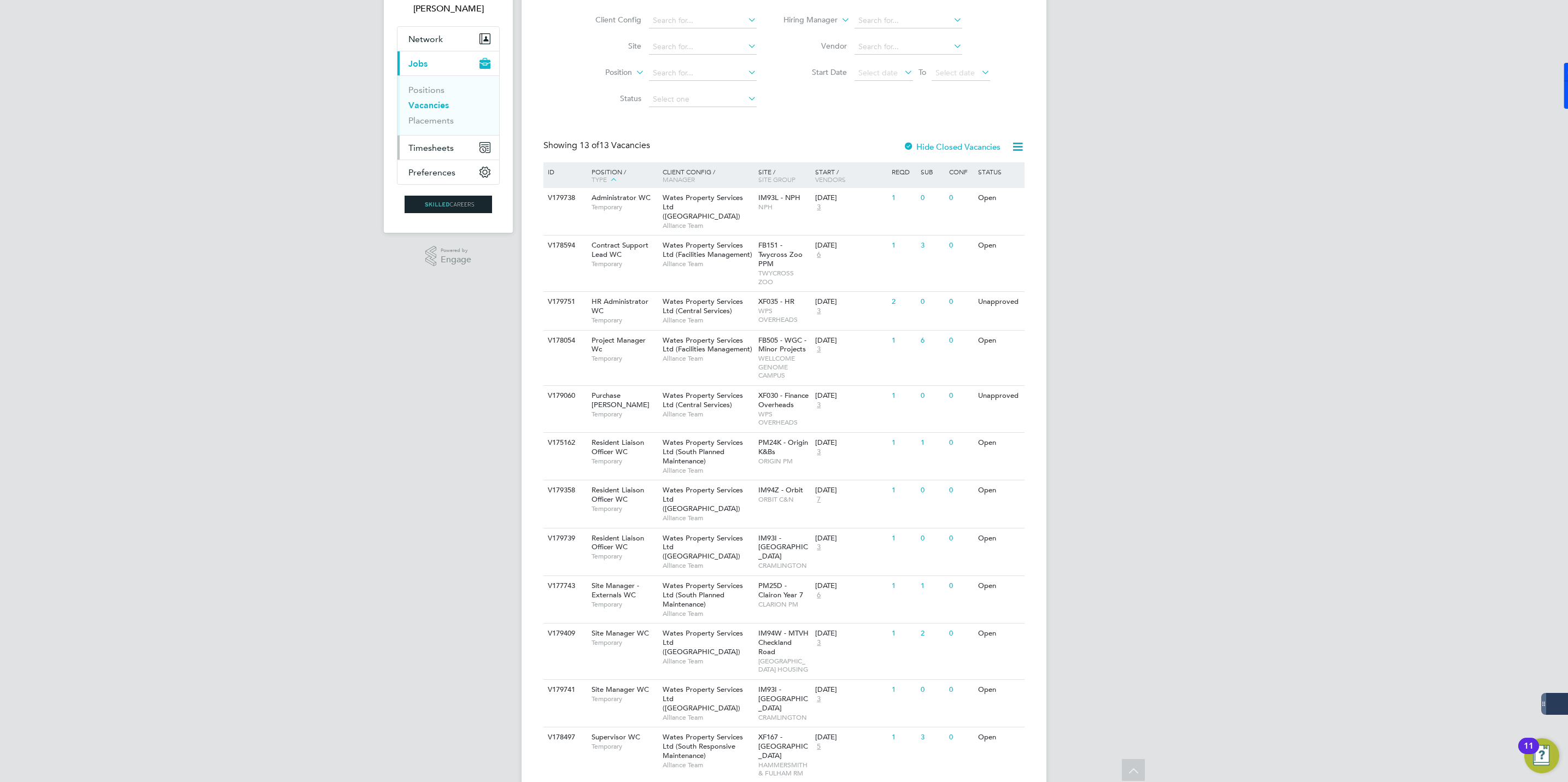
click at [434, 148] on span "Timesheets" at bounding box center [431, 148] width 45 height 10
click at [428, 120] on link "Timesheets" at bounding box center [431, 114] width 45 height 10
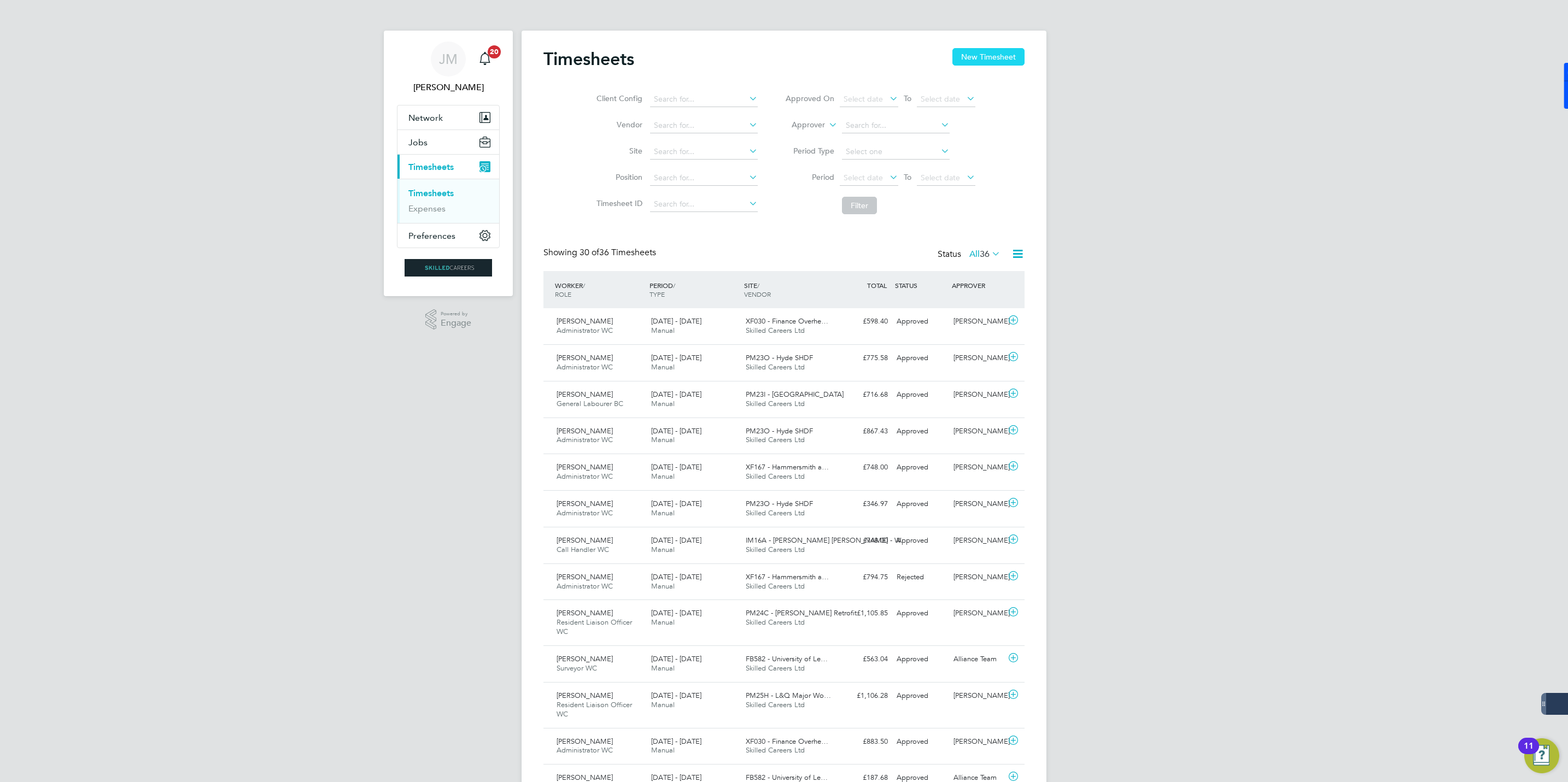
click at [982, 61] on button "New Timesheet" at bounding box center [989, 56] width 73 height 17
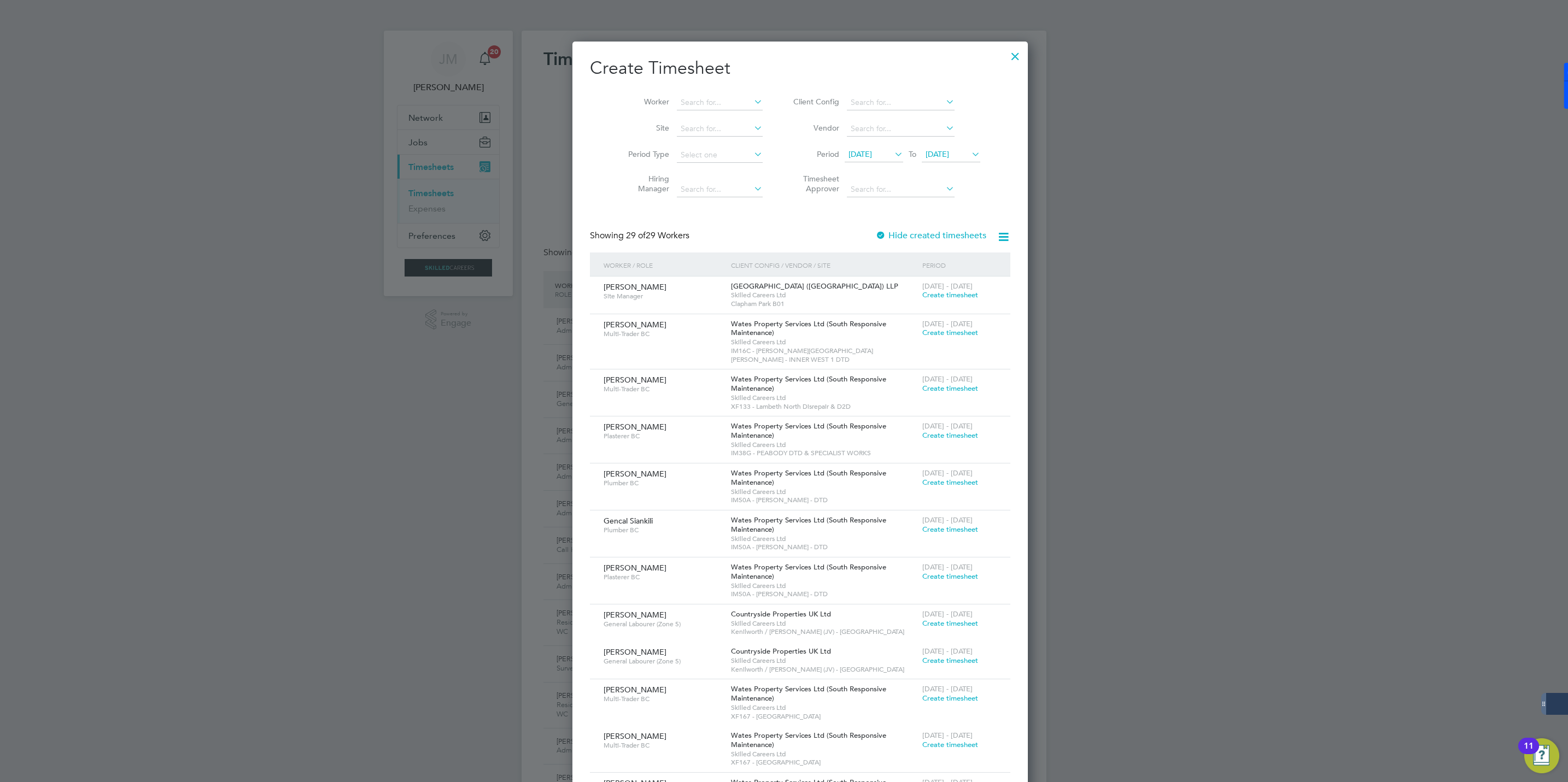
click at [940, 153] on span "27 Aug 2025" at bounding box center [938, 154] width 24 height 10
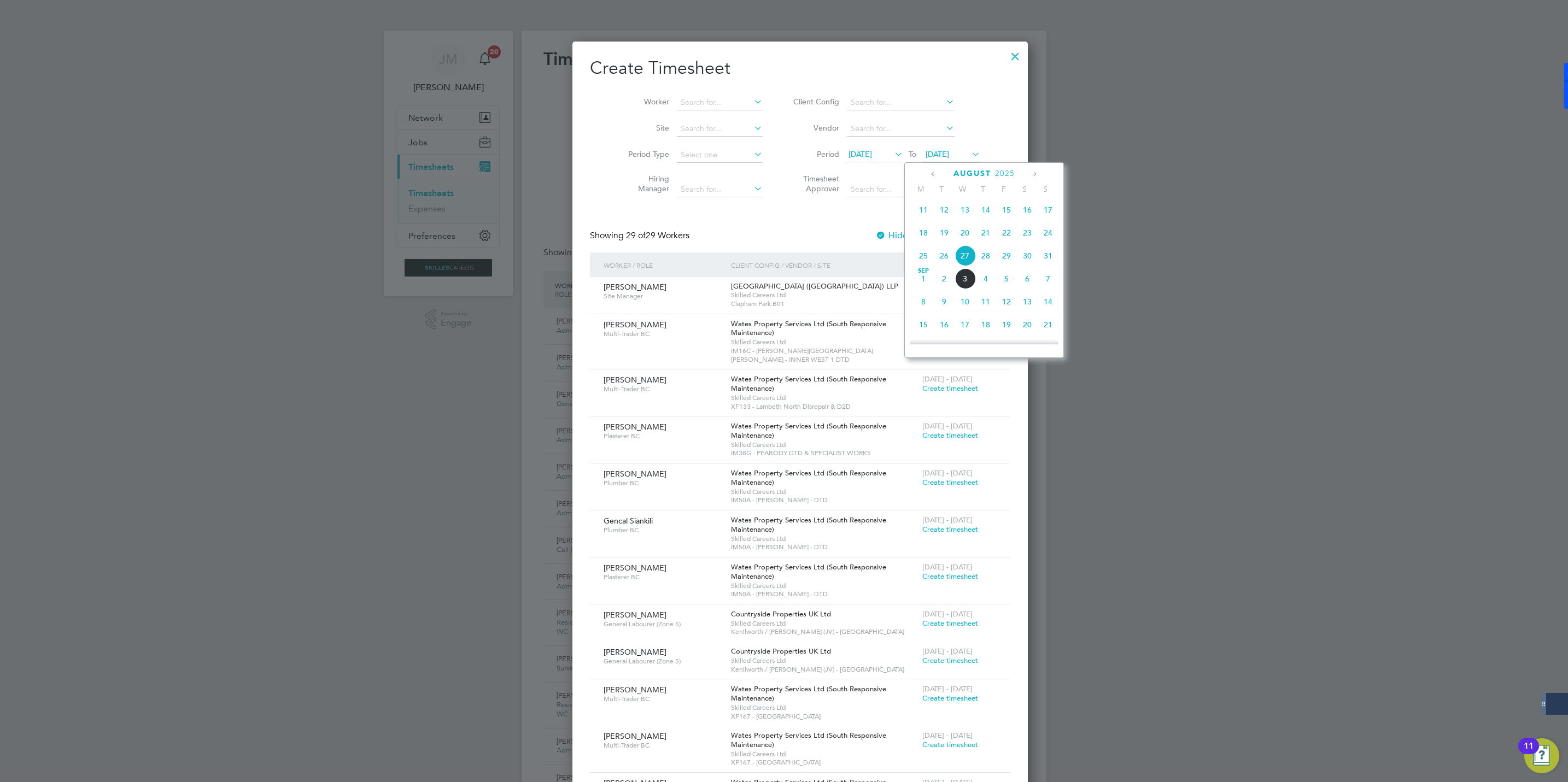
click at [1007, 258] on span "29" at bounding box center [1007, 256] width 21 height 21
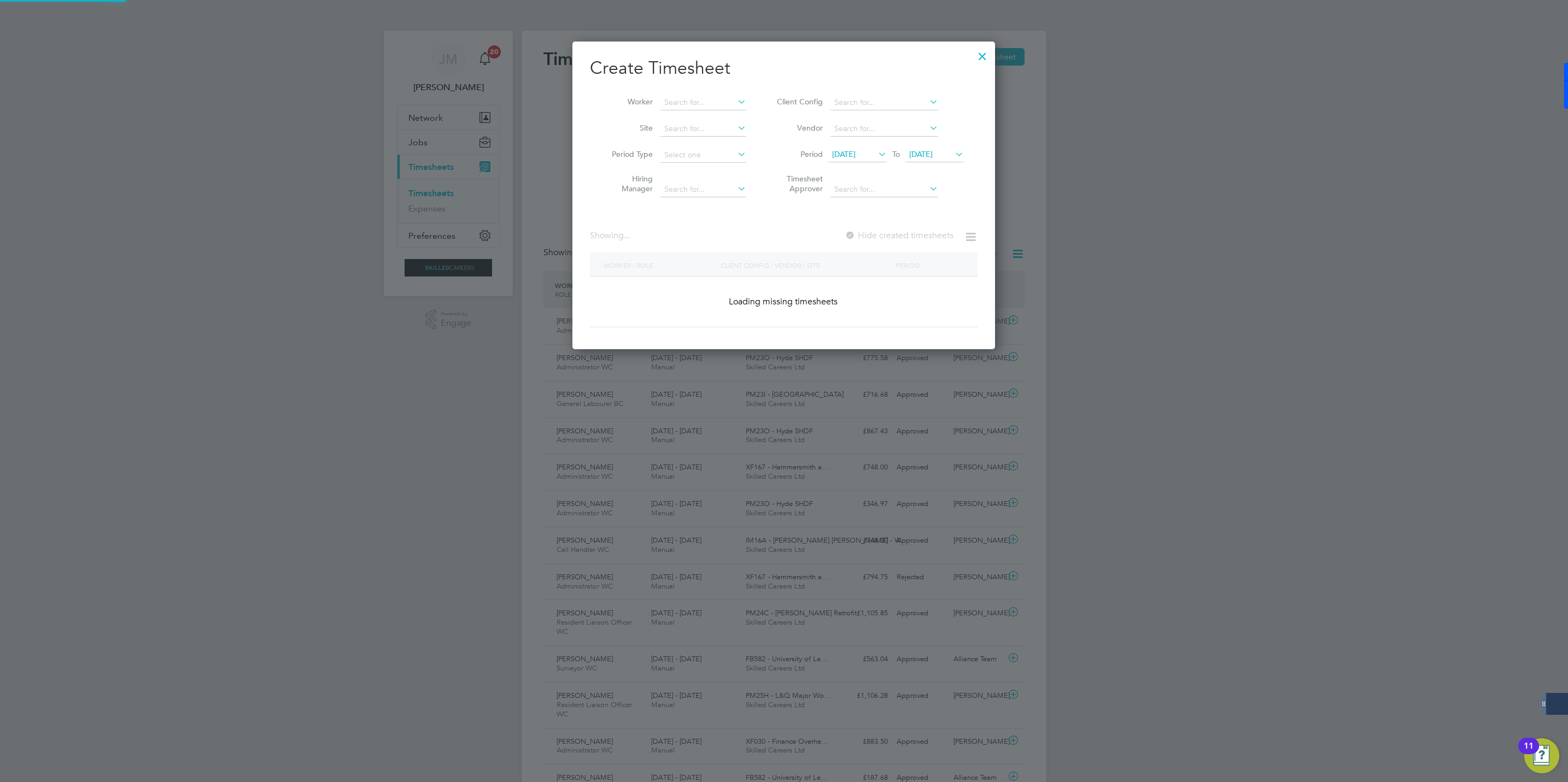
click at [855, 153] on span "20 Aug 2025" at bounding box center [844, 154] width 24 height 10
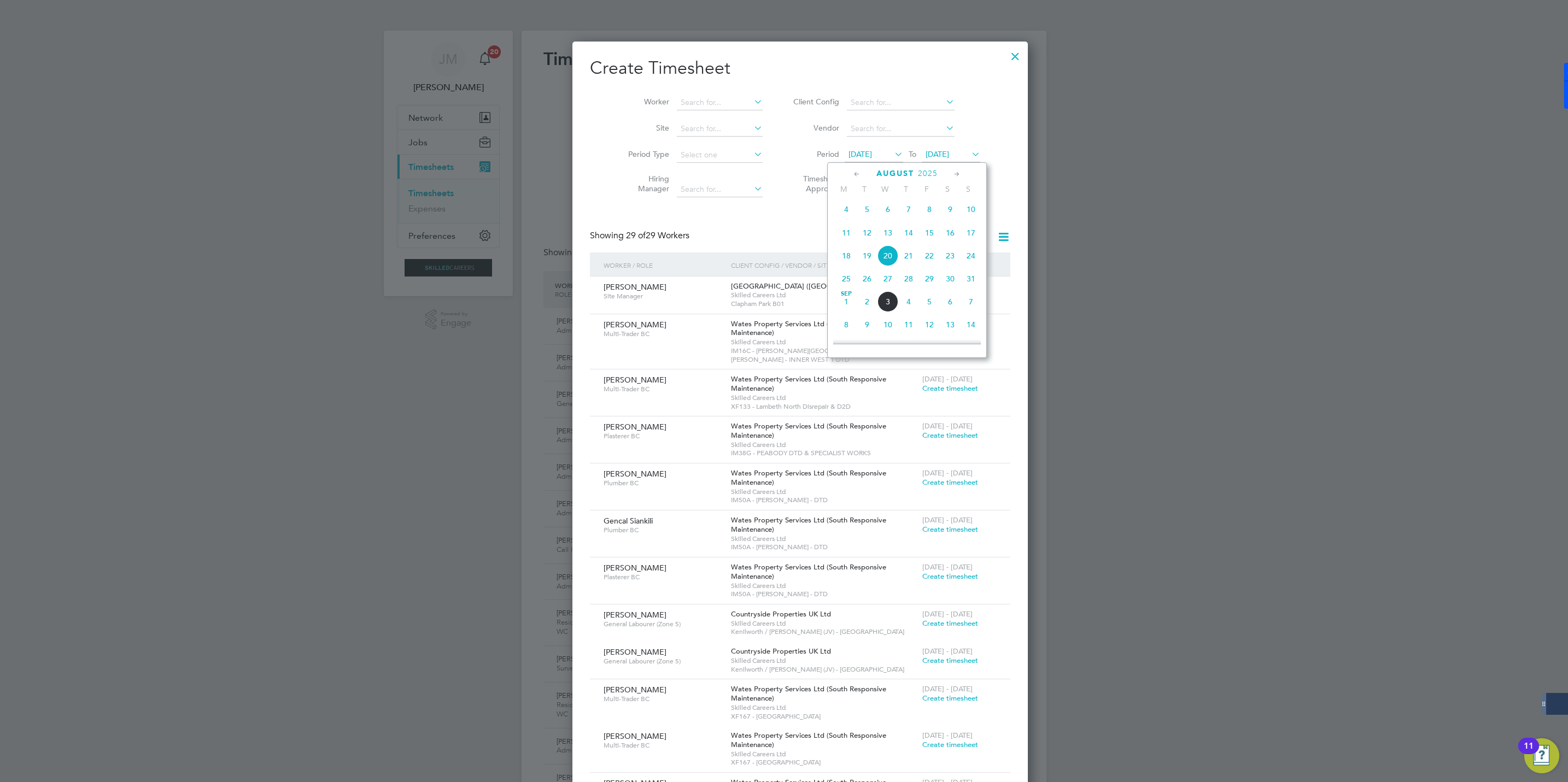
click at [950, 256] on span "23" at bounding box center [950, 256] width 21 height 21
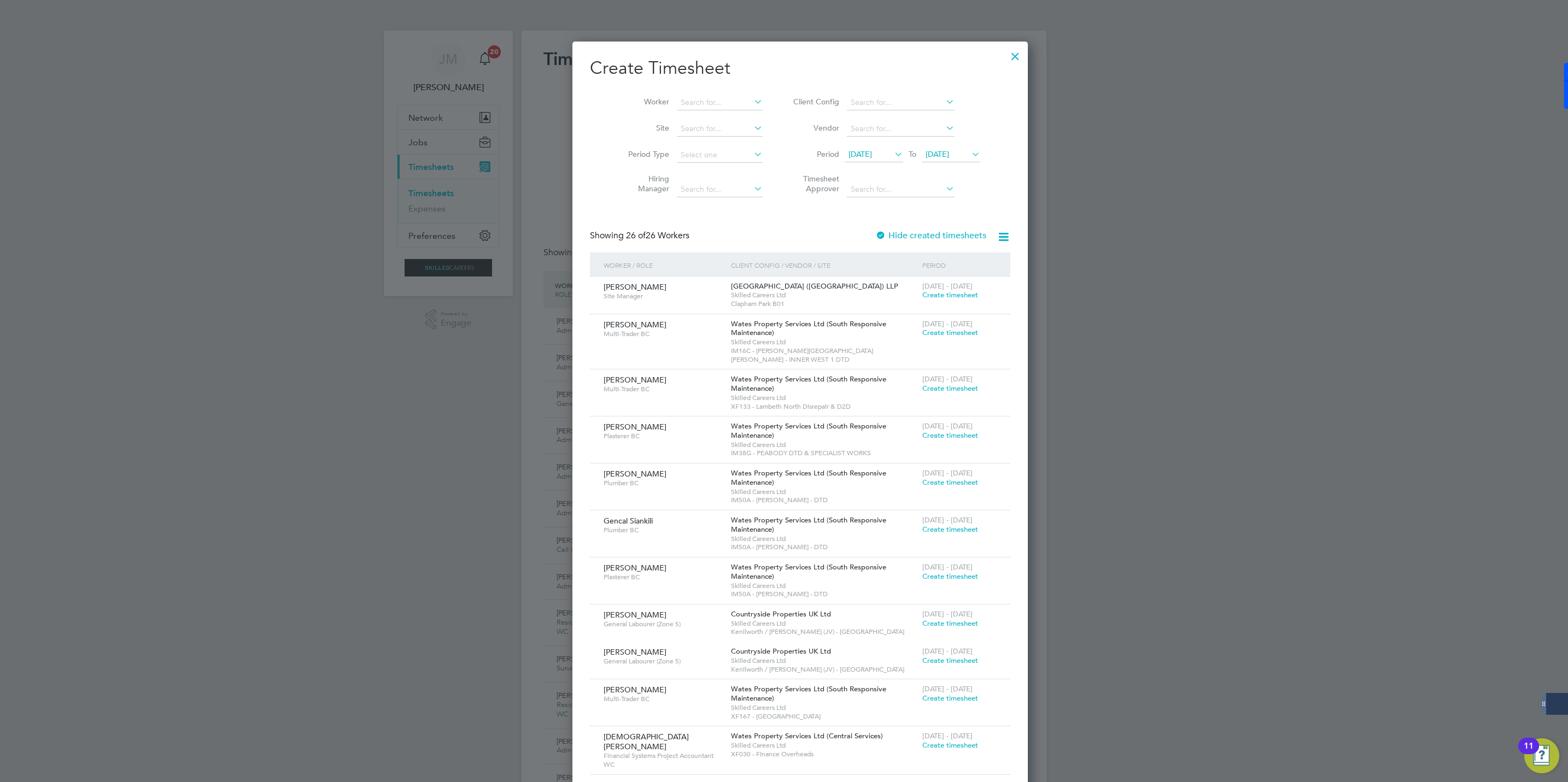
click at [680, 93] on li "Worker" at bounding box center [692, 103] width 170 height 26
click at [680, 98] on input at bounding box center [720, 102] width 86 height 15
click at [695, 117] on li "Miranda Meadows" at bounding box center [727, 117] width 135 height 15
type input "Miranda Meadows"
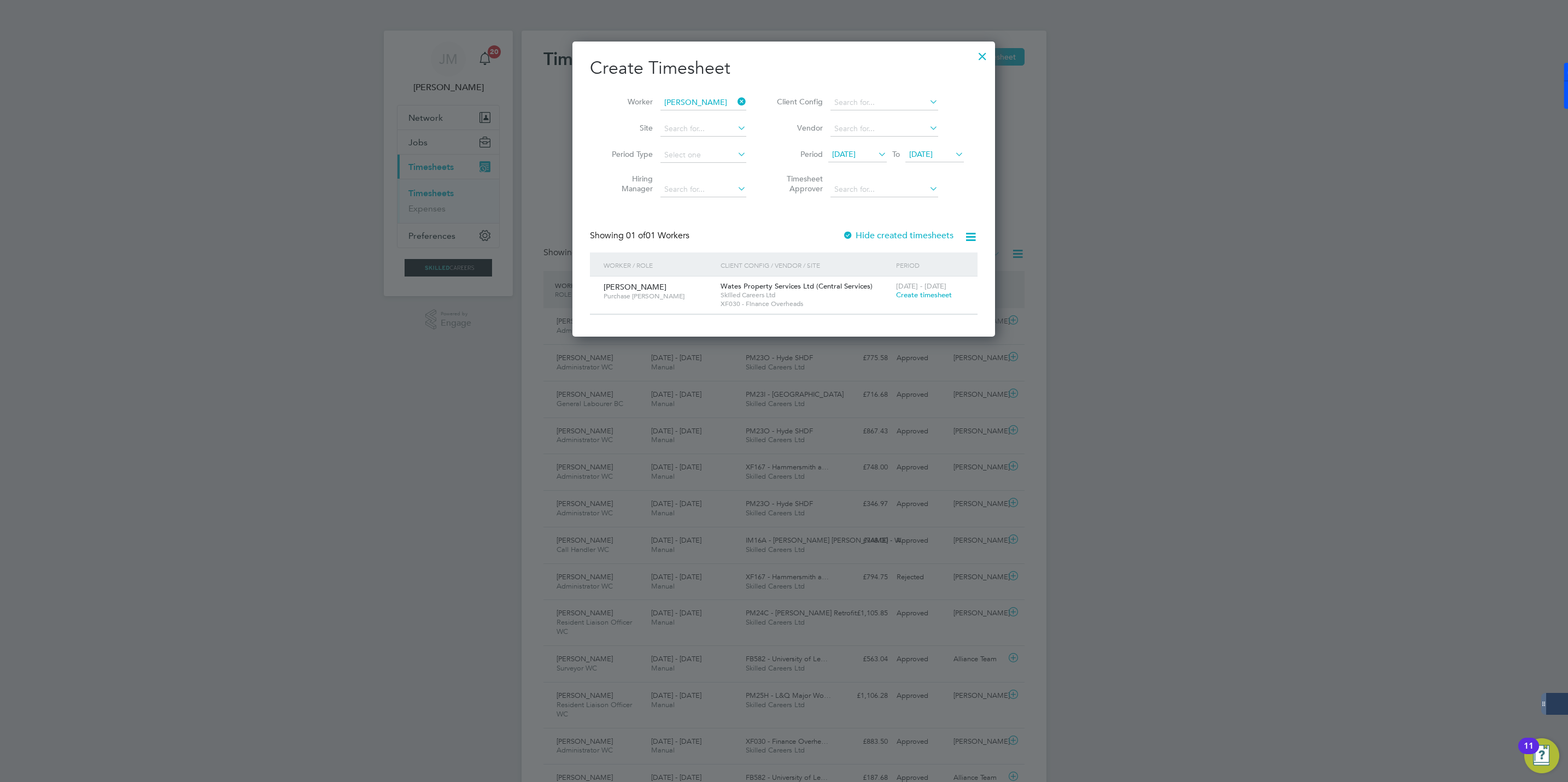
click at [915, 293] on span "Create timesheet" at bounding box center [924, 294] width 56 height 9
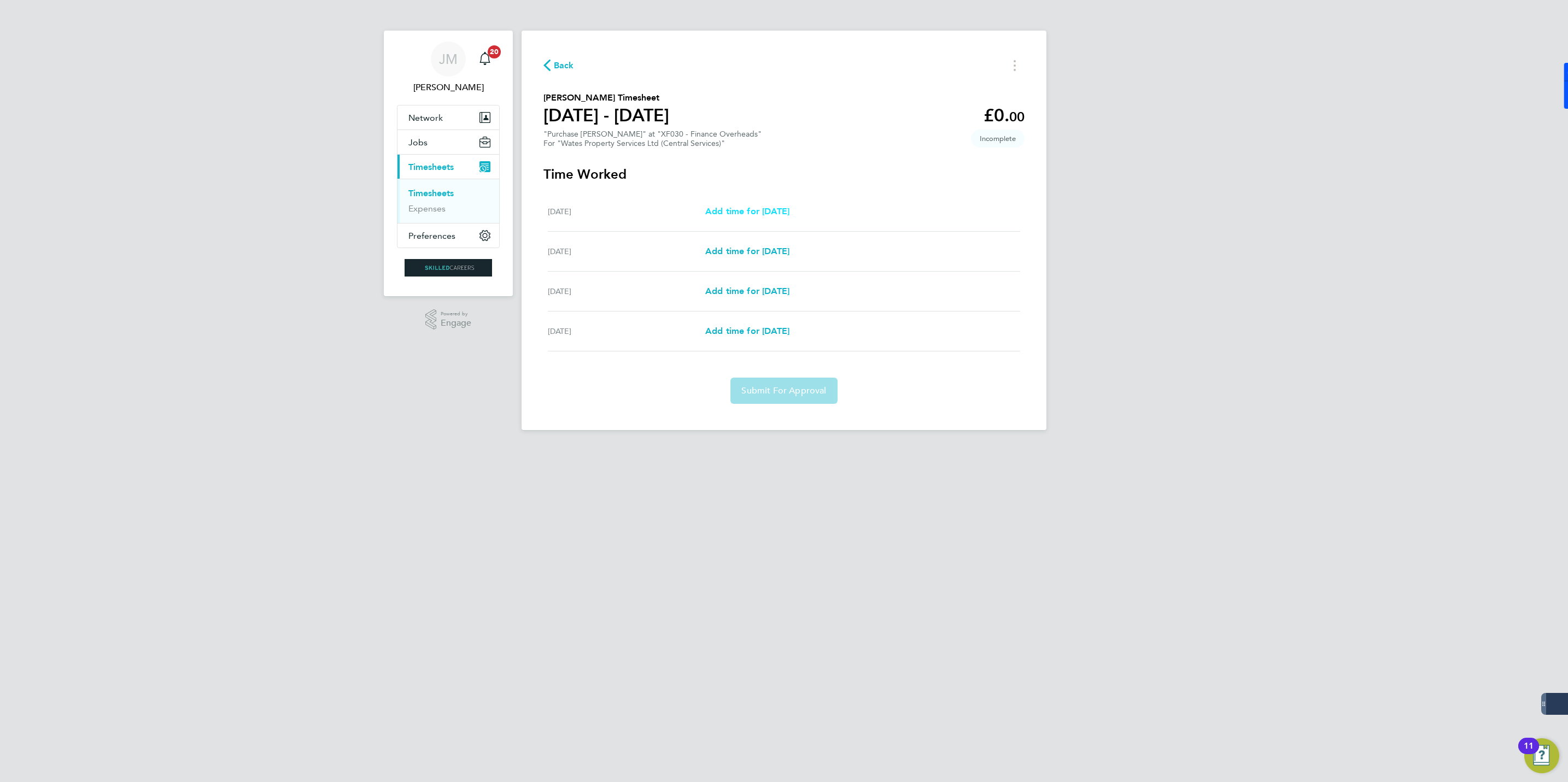
click at [737, 206] on span "Add time for Tue 26 Aug" at bounding box center [747, 211] width 84 height 10
select select "60"
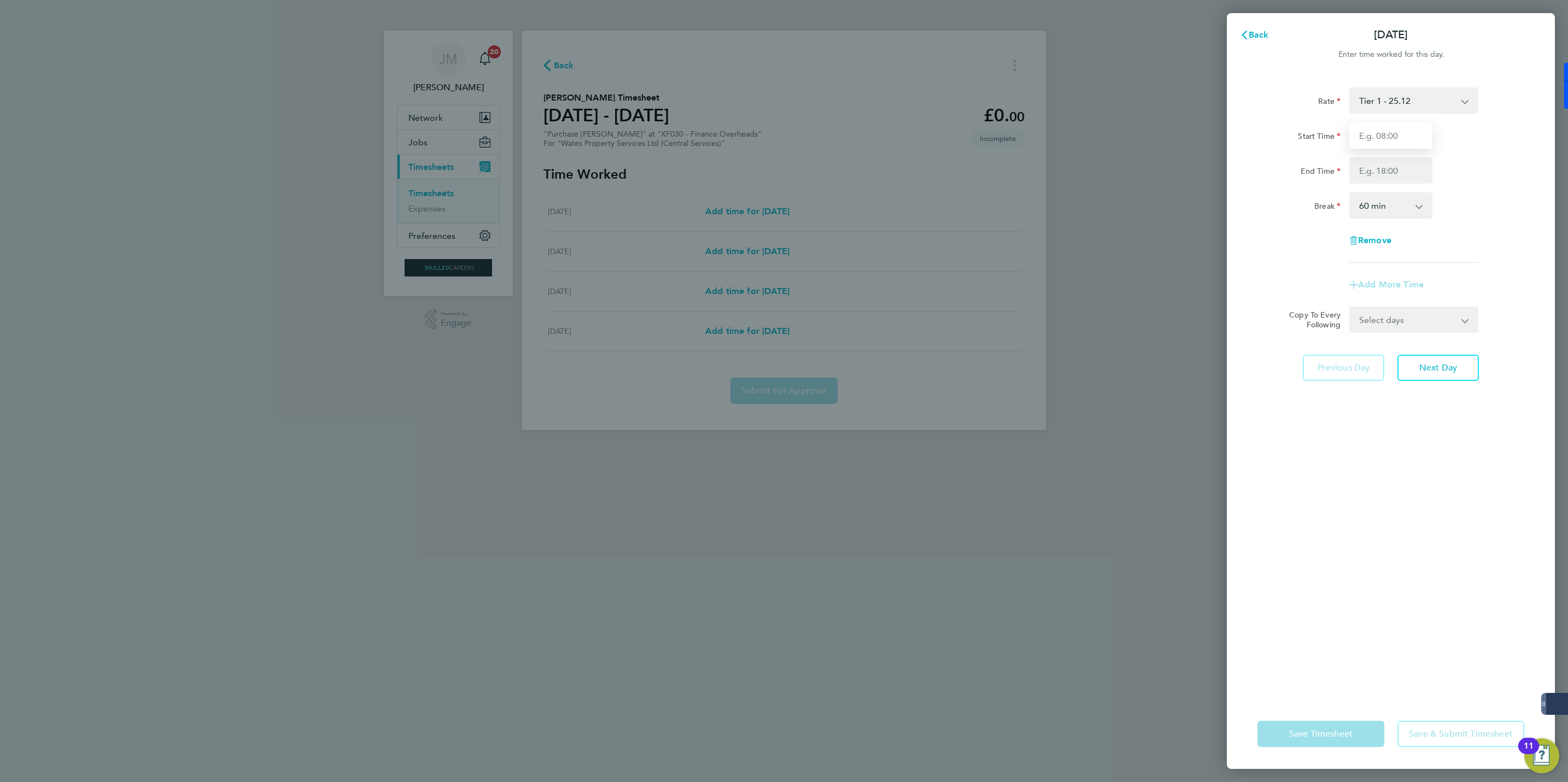
drag, startPoint x: 1390, startPoint y: 135, endPoint x: 1392, endPoint y: 143, distance: 8.2
click at [1390, 135] on input "Start Time" at bounding box center [1390, 136] width 83 height 26
type input "08:00"
type input "17:00"
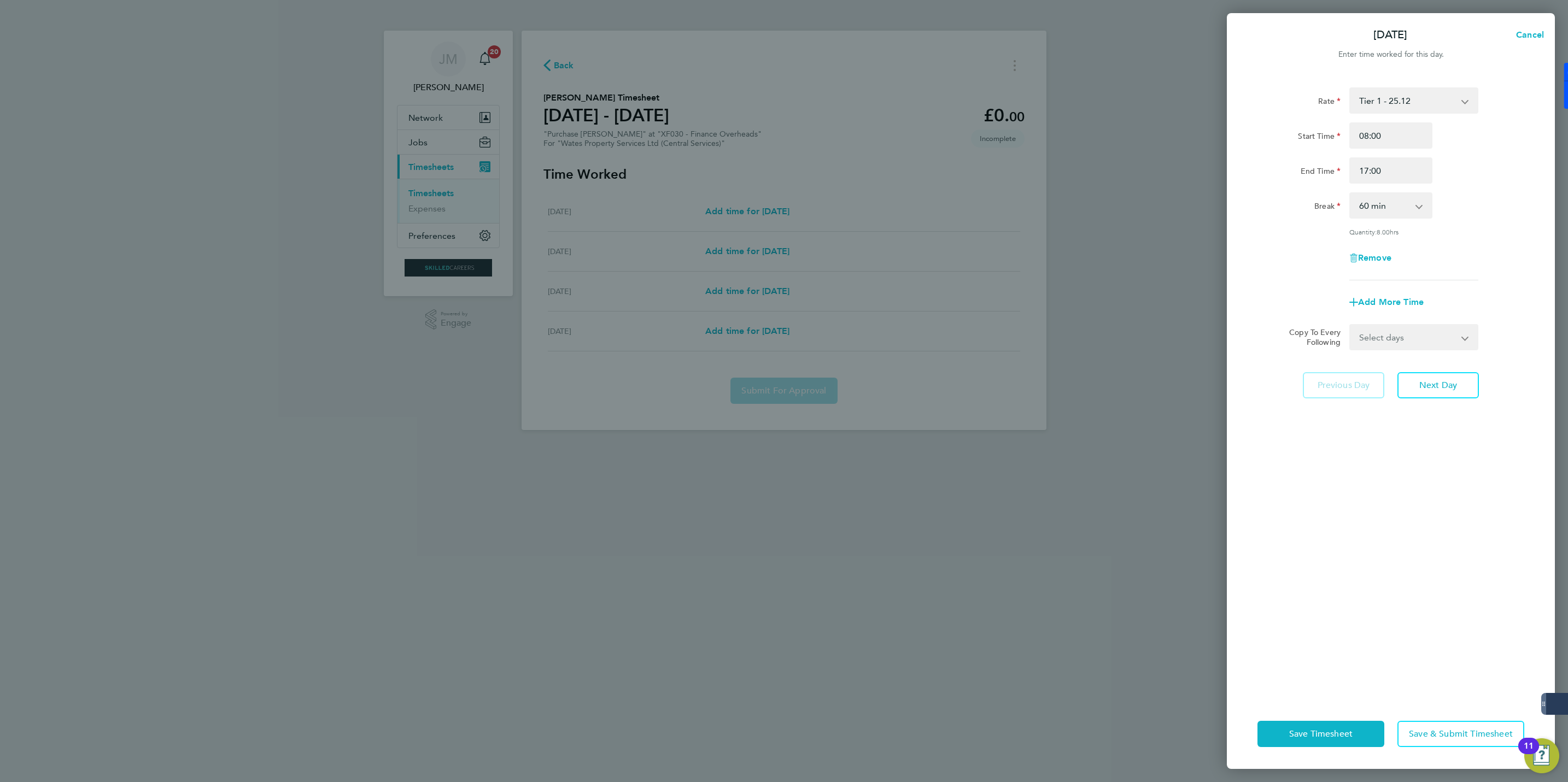
drag, startPoint x: 1419, startPoint y: 348, endPoint x: 1417, endPoint y: 341, distance: 7.3
click at [1419, 348] on select "Select days Day Wednesday Thursday Friday" at bounding box center [1408, 337] width 115 height 24
select select "DAY"
click at [1350, 325] on select "Select days Day Wednesday Thursday Friday" at bounding box center [1408, 337] width 115 height 24
select select "2025-08-29"
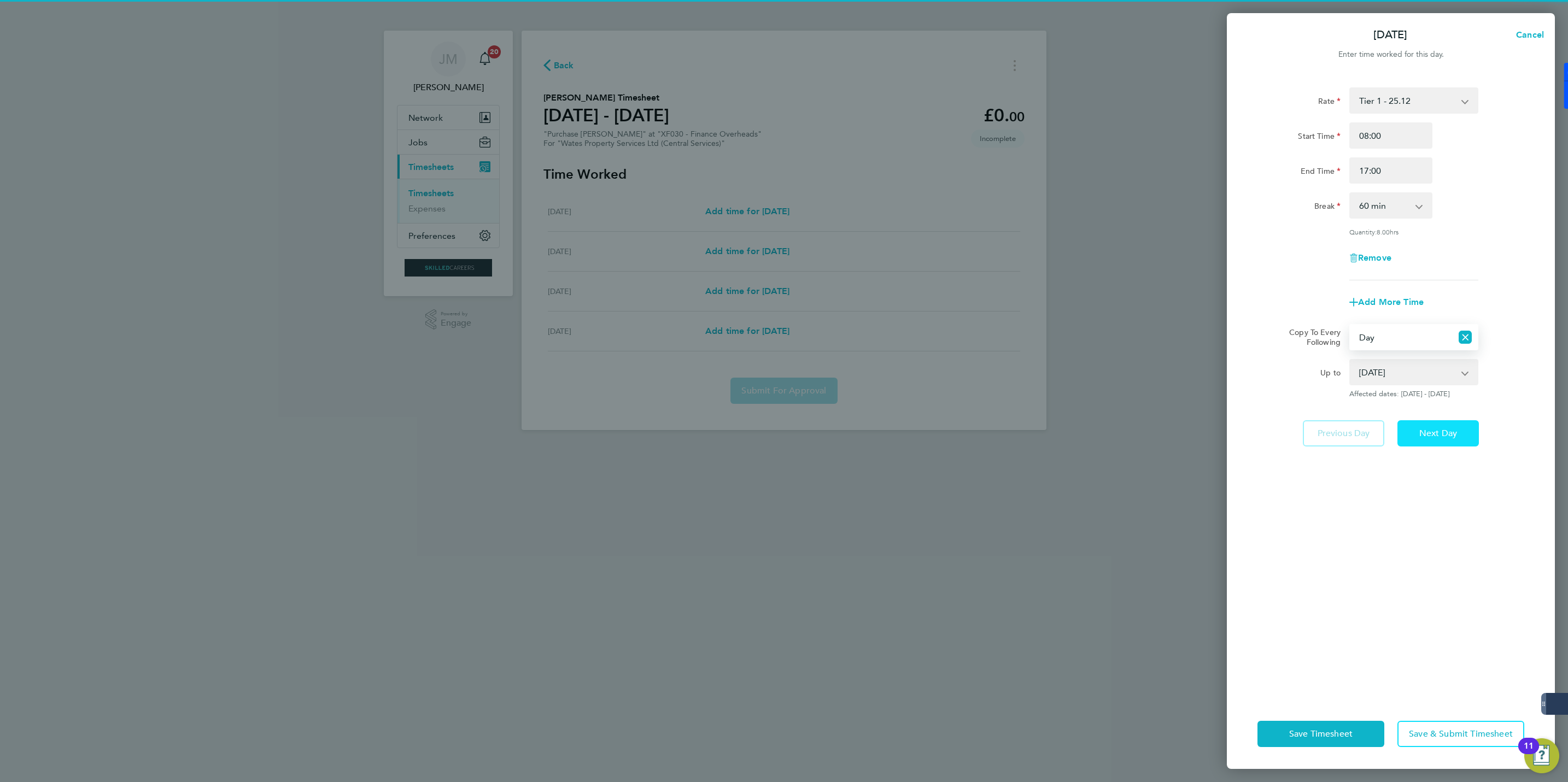
click at [1427, 424] on button "Next Day" at bounding box center [1438, 434] width 82 height 26
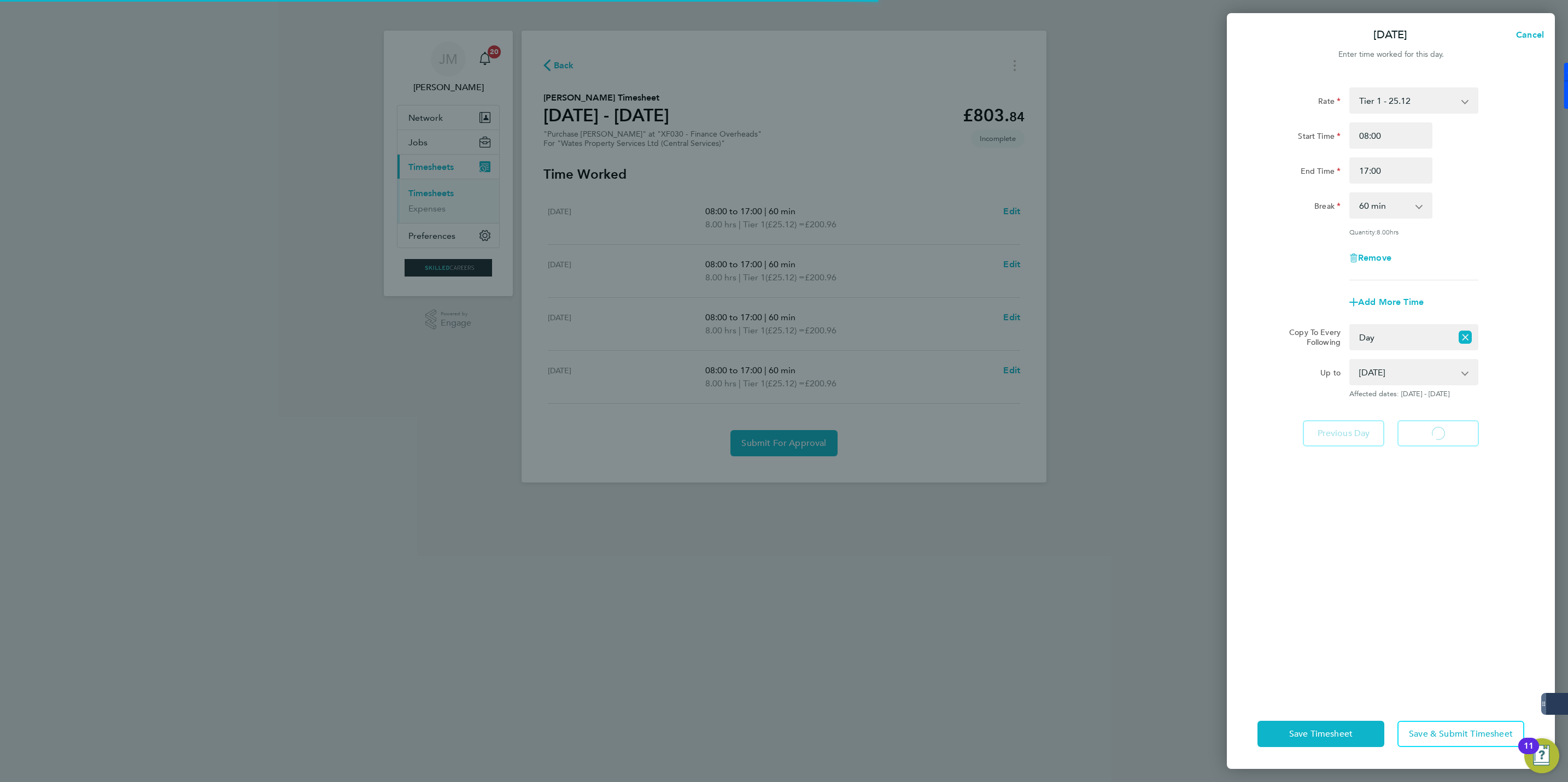
select select "60"
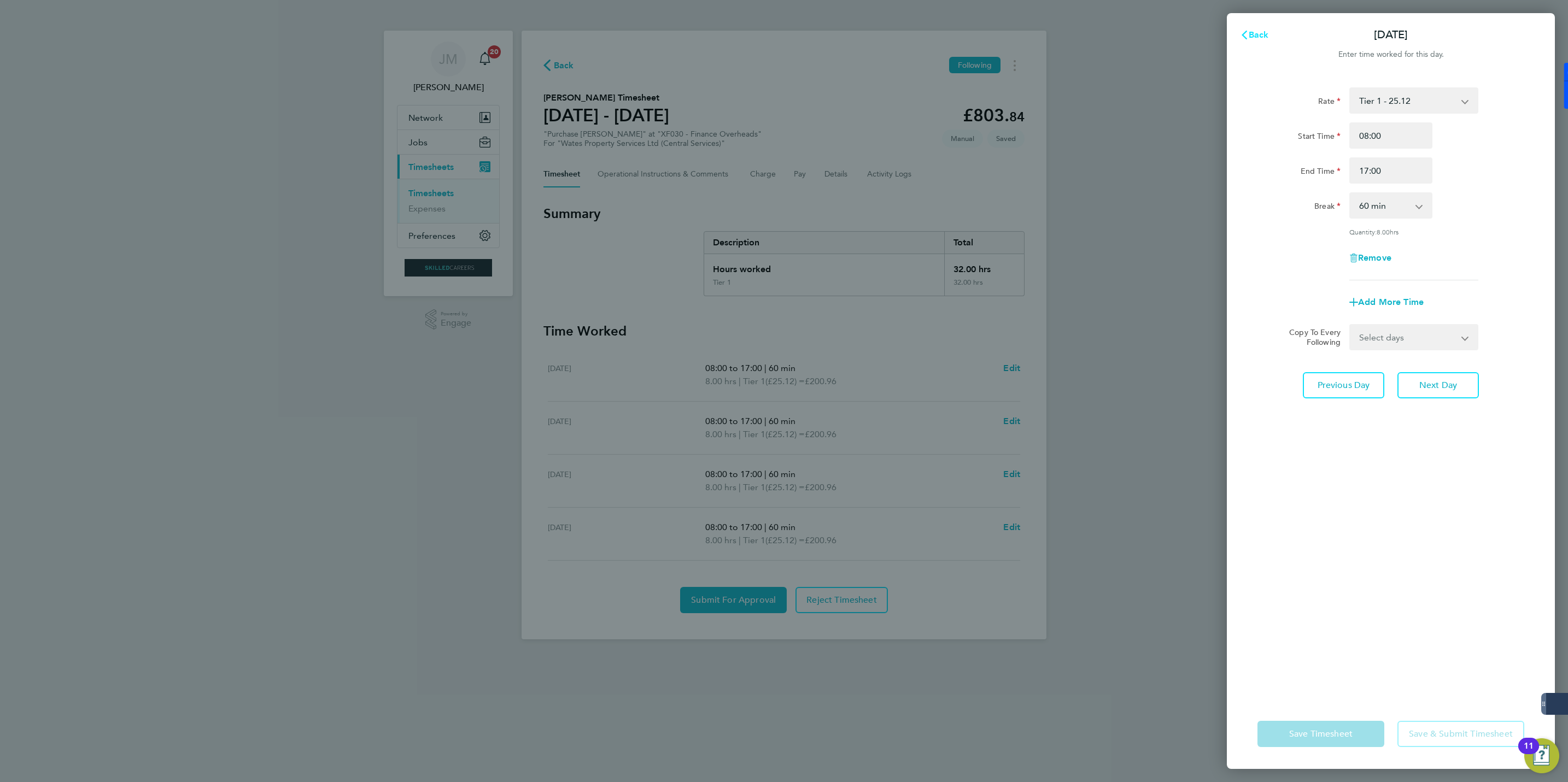
click at [1267, 29] on span "Back" at bounding box center [1258, 34] width 20 height 10
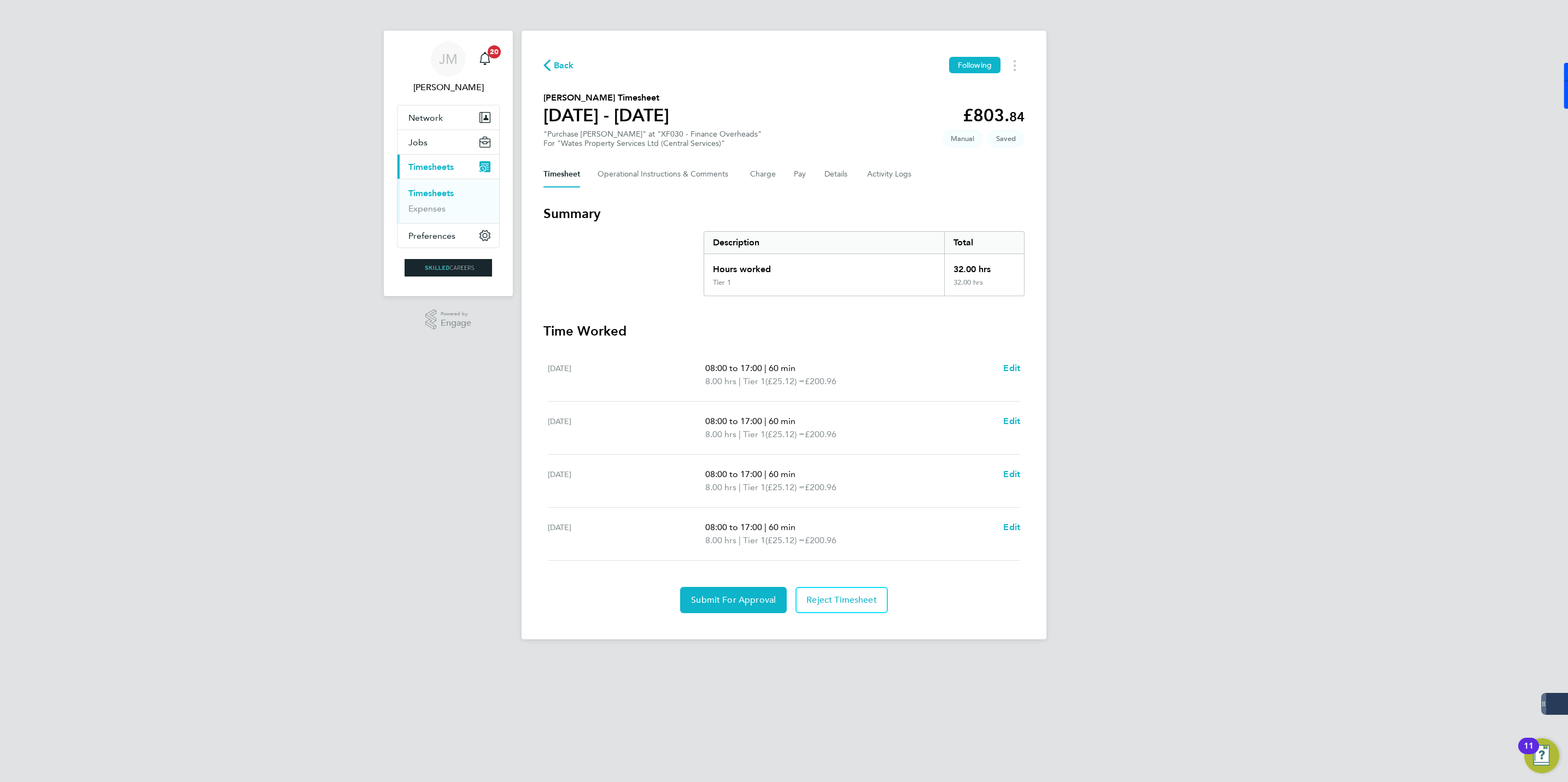
click at [732, 583] on section "Time Worked Tue 26 Aug 08:00 to 17:00 | 60 min 8.00 hrs | Tier 1 (£25.12) = £20…" at bounding box center [784, 468] width 481 height 291
click at [721, 604] on span "Submit For Approval" at bounding box center [733, 600] width 85 height 11
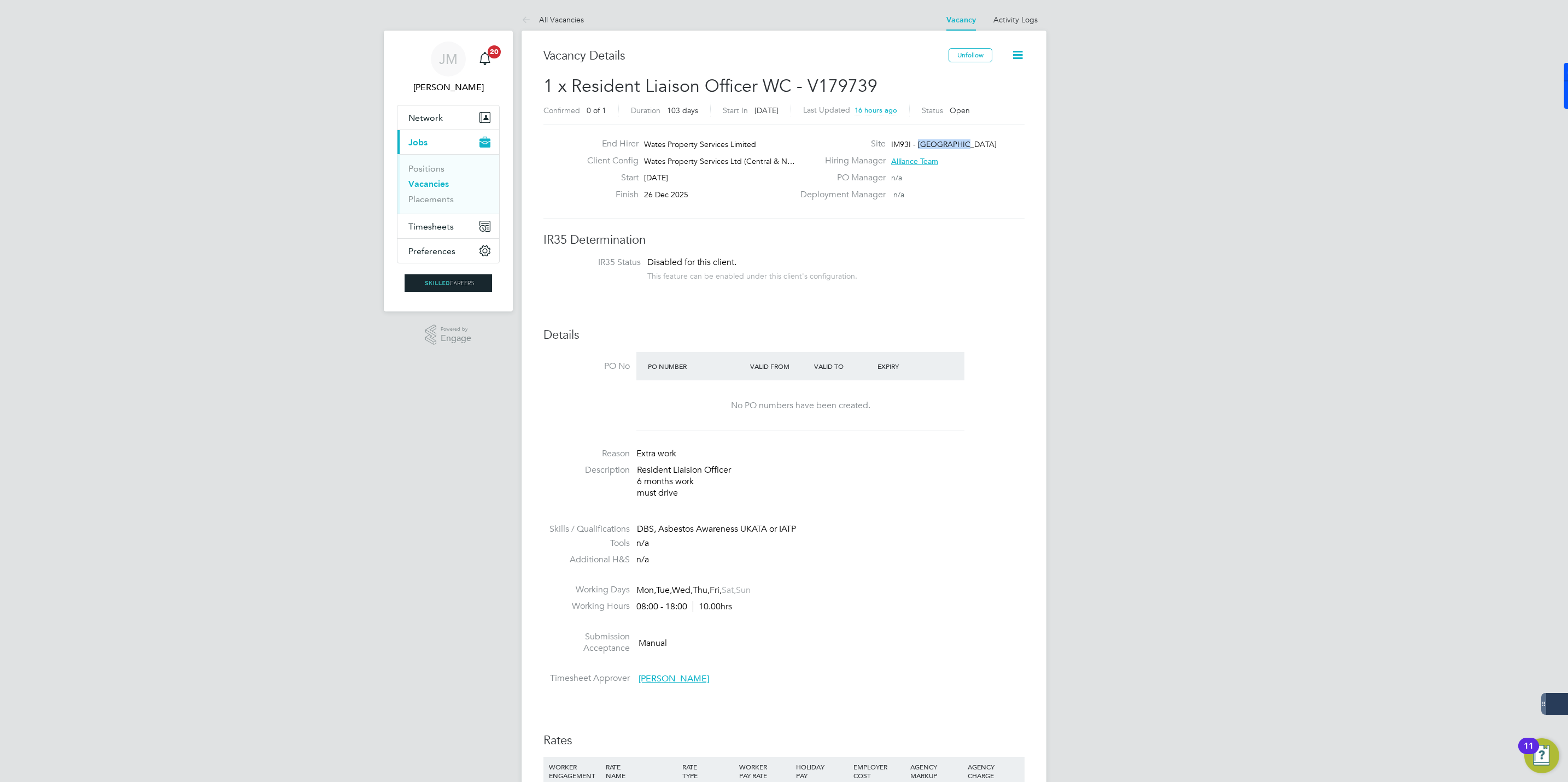
drag, startPoint x: 969, startPoint y: 144, endPoint x: 919, endPoint y: 143, distance: 50.0
click at [919, 143] on div "Site IM93I - [GEOGRAPHIC_DATA]" at bounding box center [911, 146] width 235 height 17
copy span "[GEOGRAPHIC_DATA]"
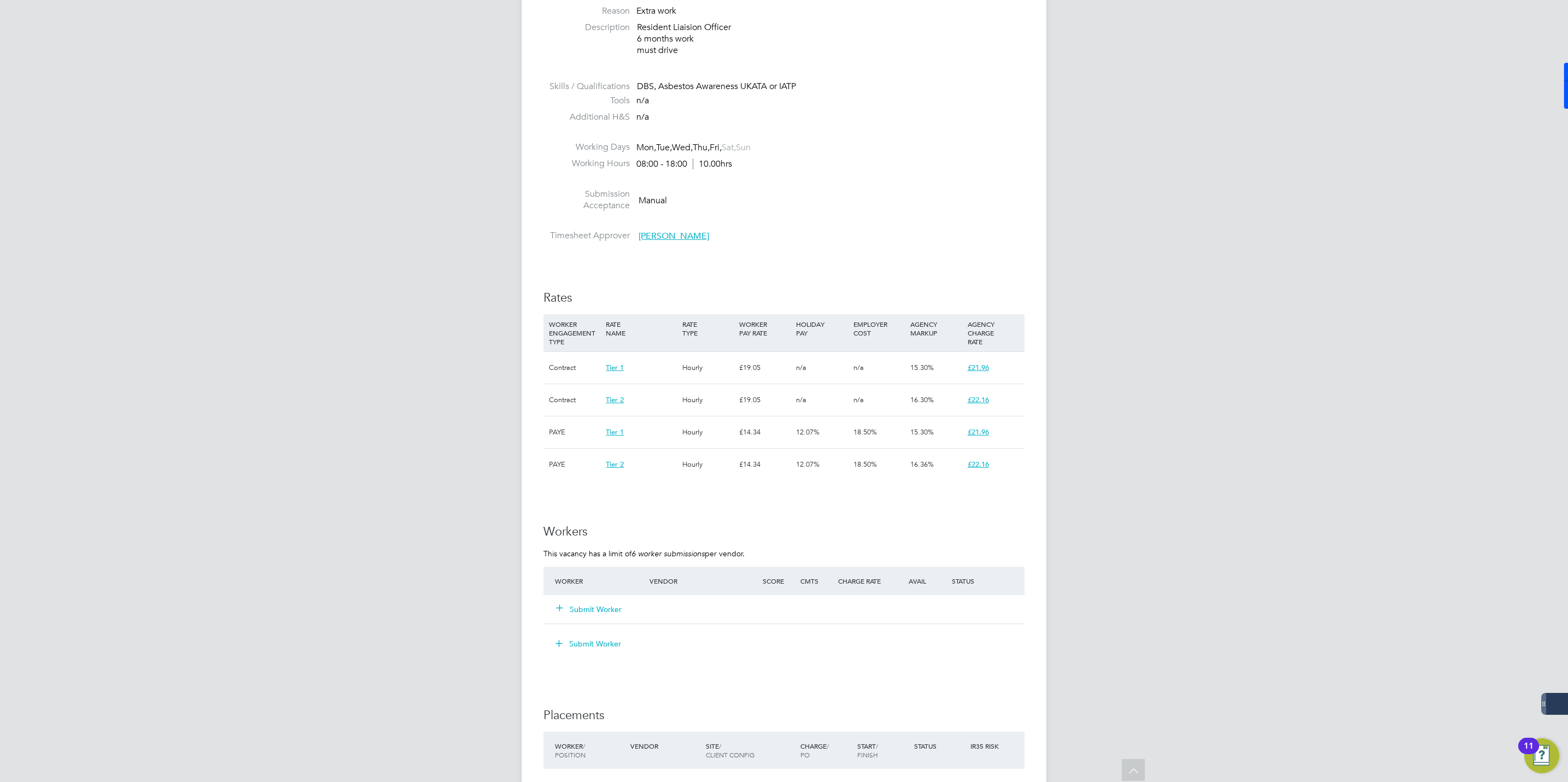
scroll to position [364, 0]
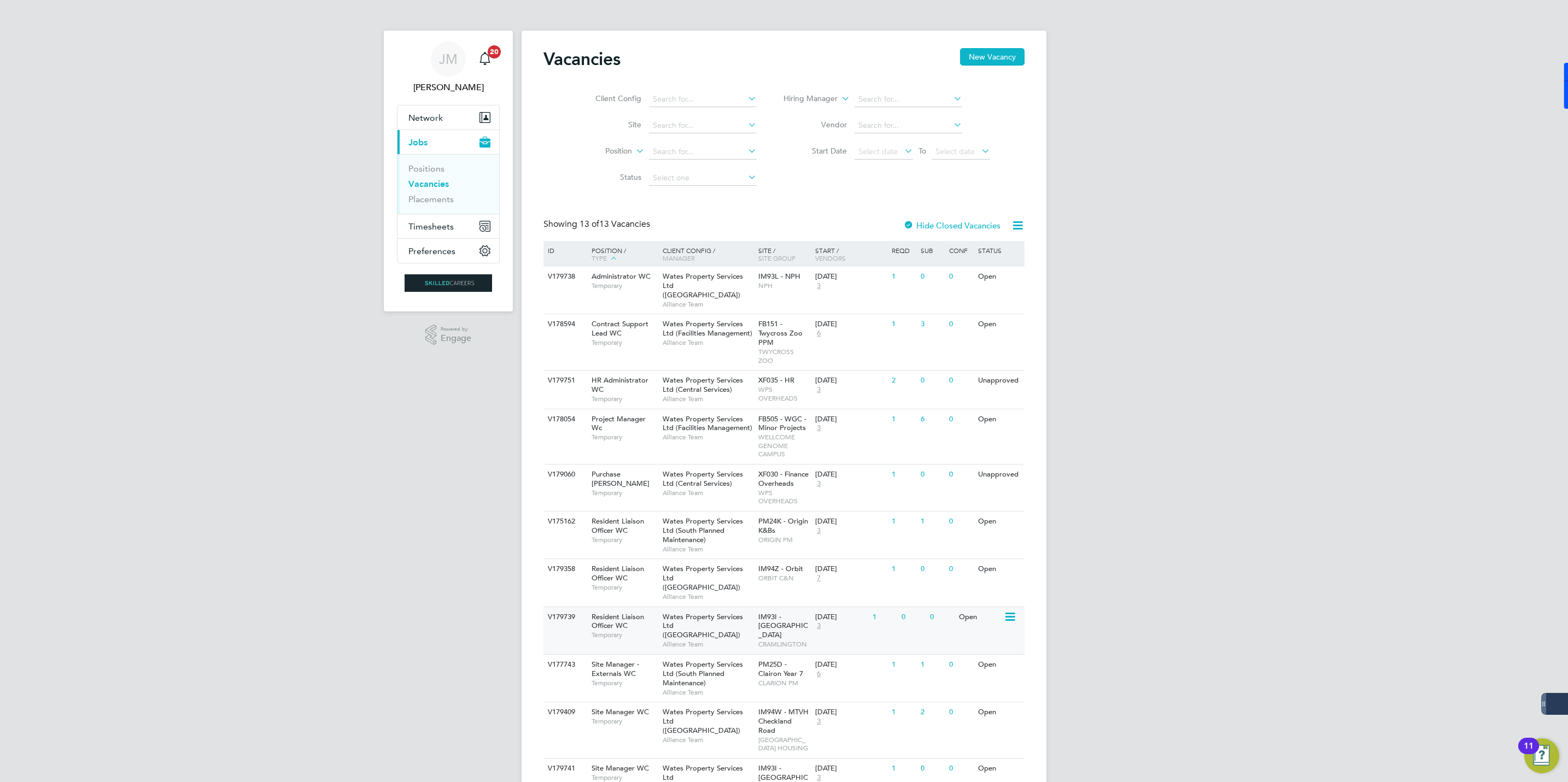
click at [605, 607] on div "Resident Liaison Officer WC Temporary" at bounding box center [622, 626] width 77 height 38
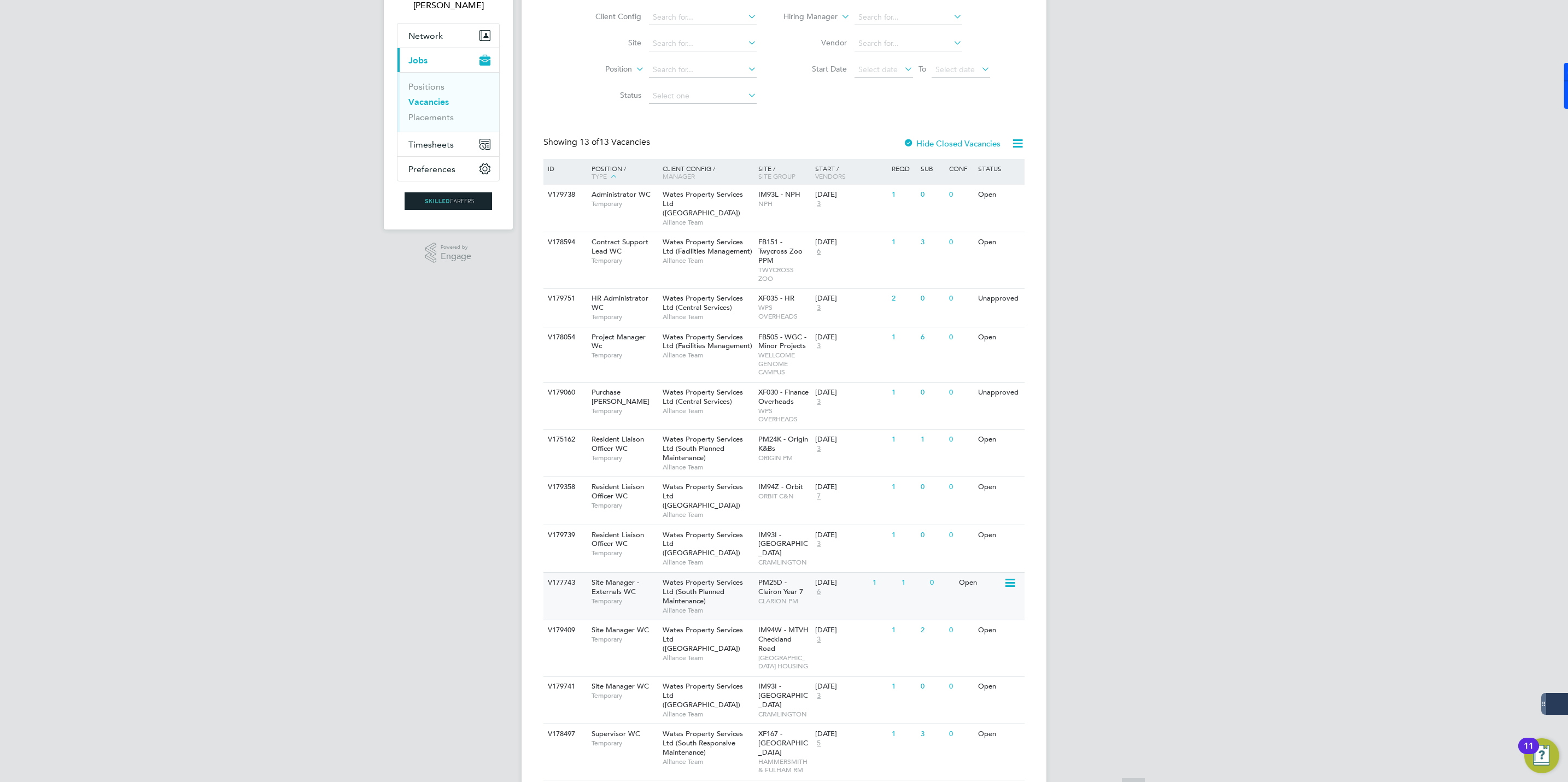
scroll to position [161, 0]
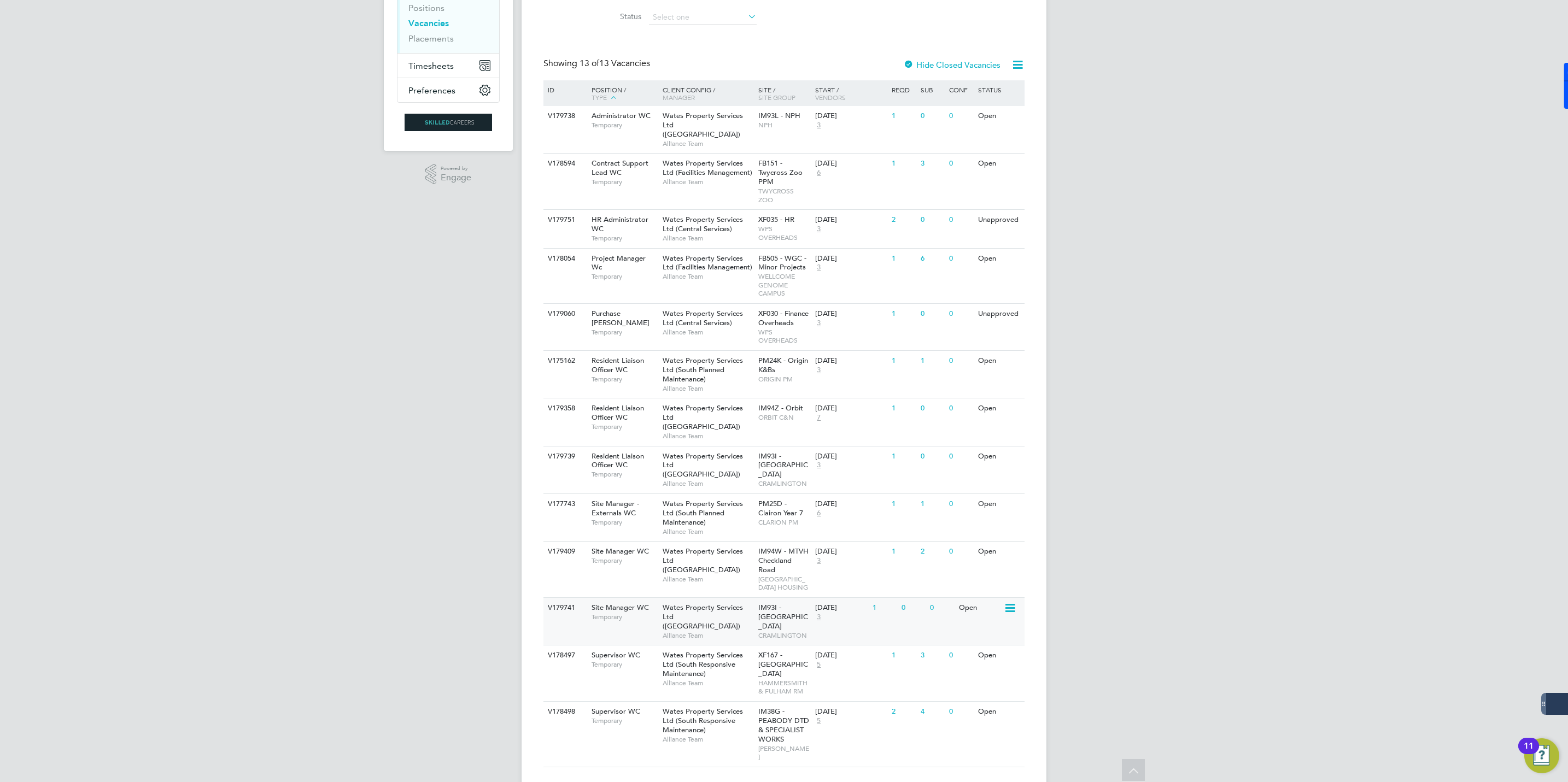
click at [759, 611] on span "IM93I - [GEOGRAPHIC_DATA]" at bounding box center [783, 617] width 50 height 28
click at [658, 544] on div "Site Manager WC Temporary" at bounding box center [622, 555] width 77 height 29
click at [620, 613] on span "Temporary" at bounding box center [624, 617] width 66 height 9
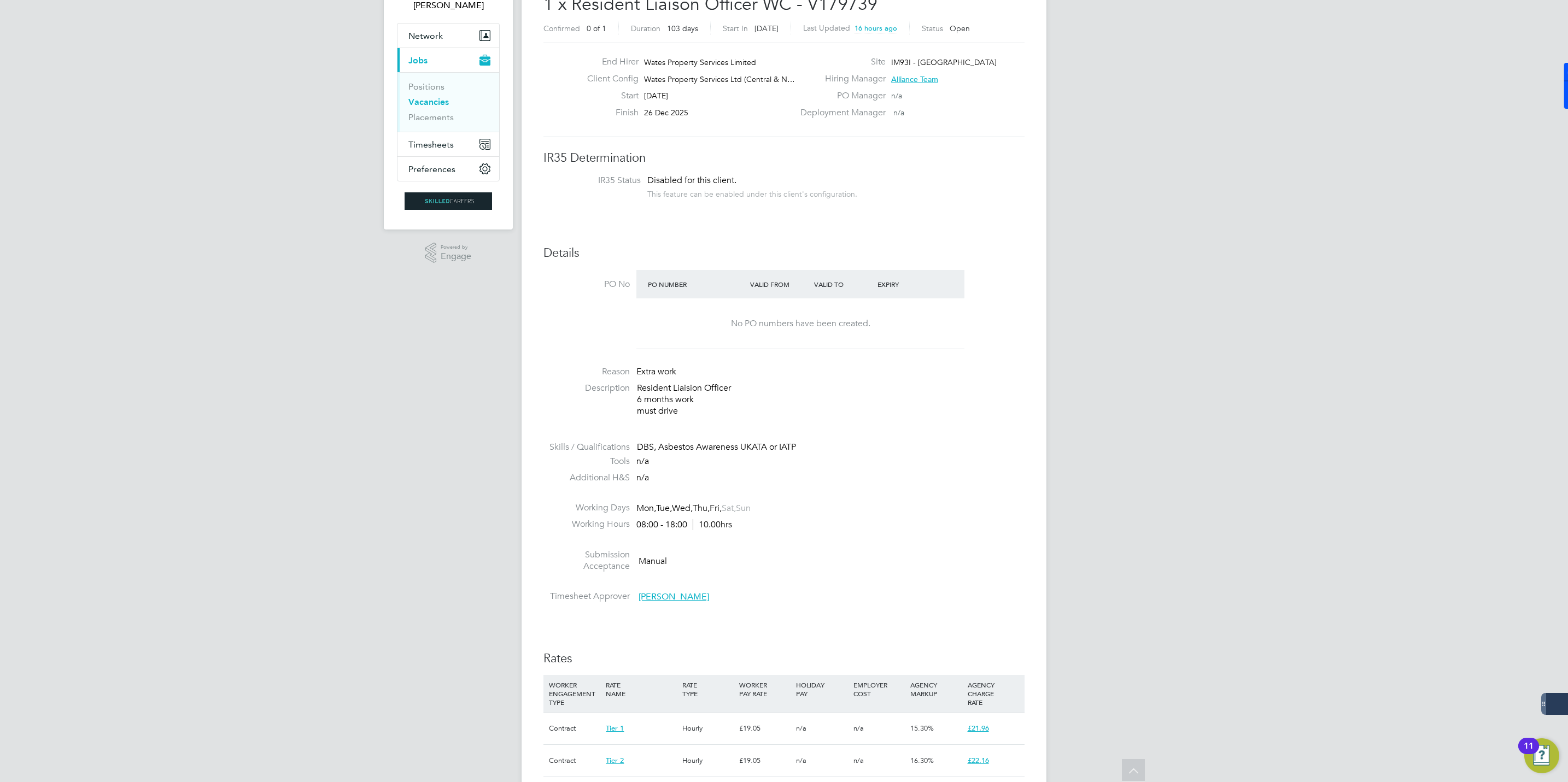
scroll to position [246, 0]
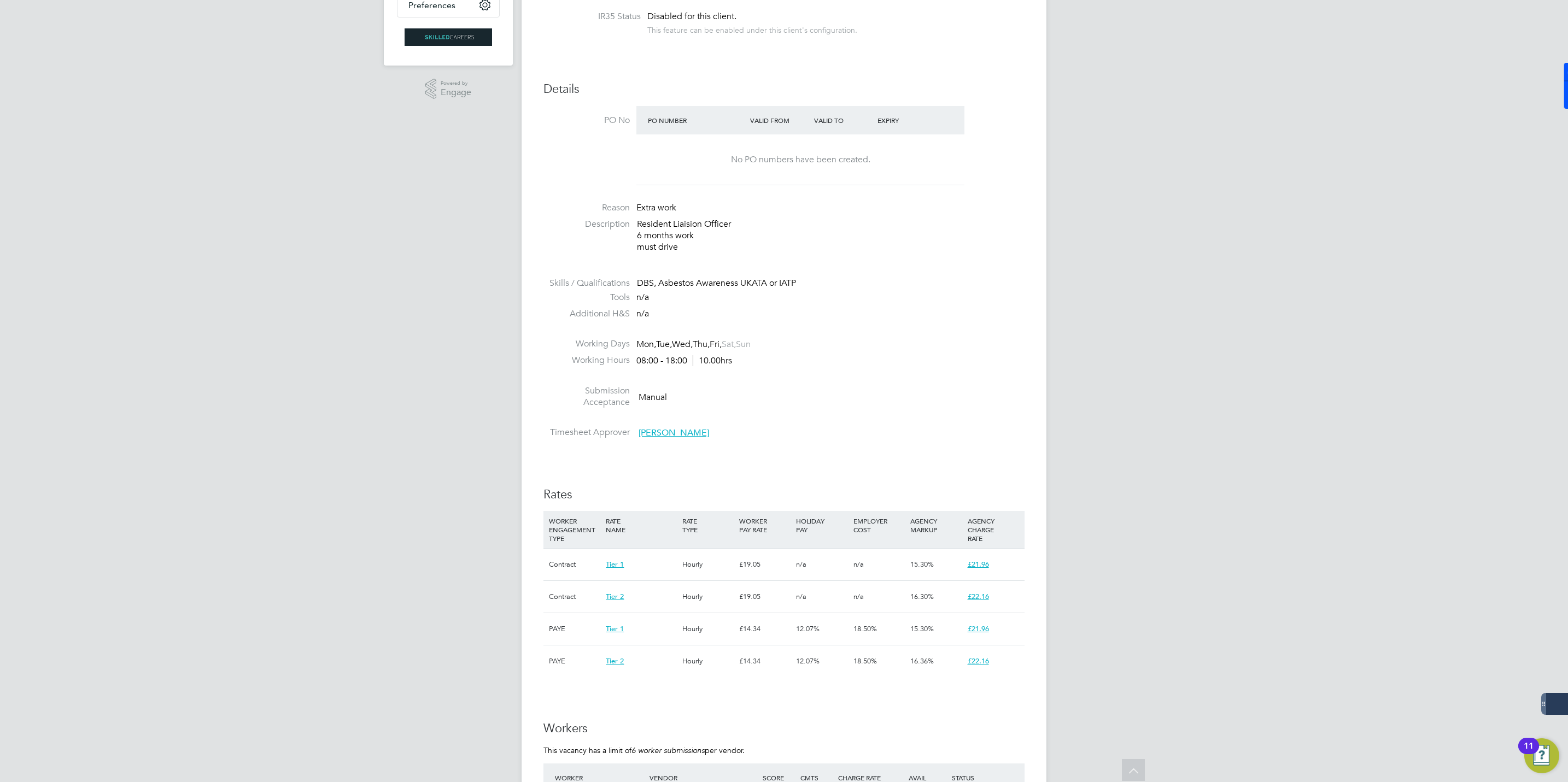
click at [671, 438] on span "[PERSON_NAME]" at bounding box center [673, 433] width 70 height 11
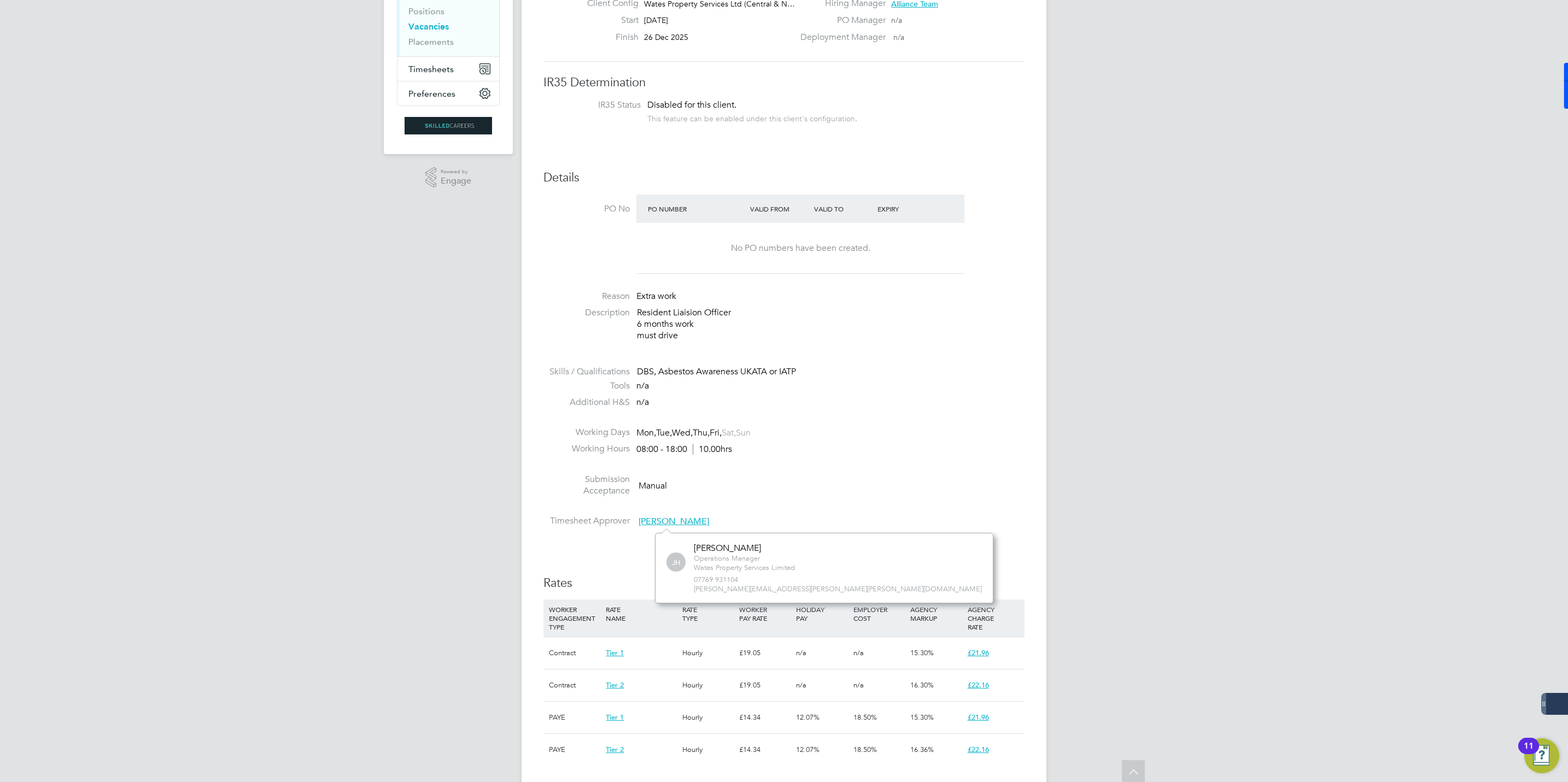
scroll to position [0, 0]
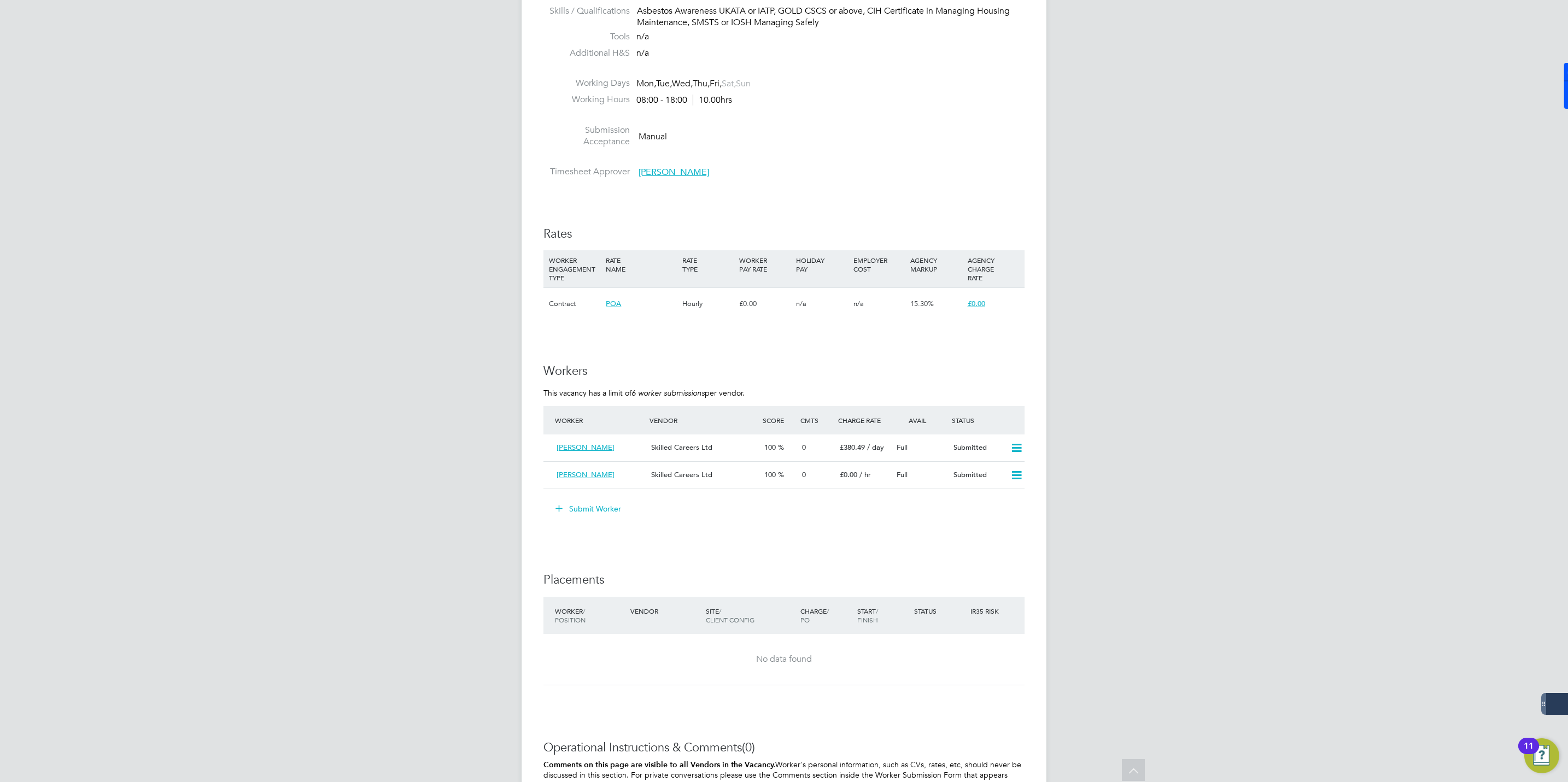
scroll to position [702, 0]
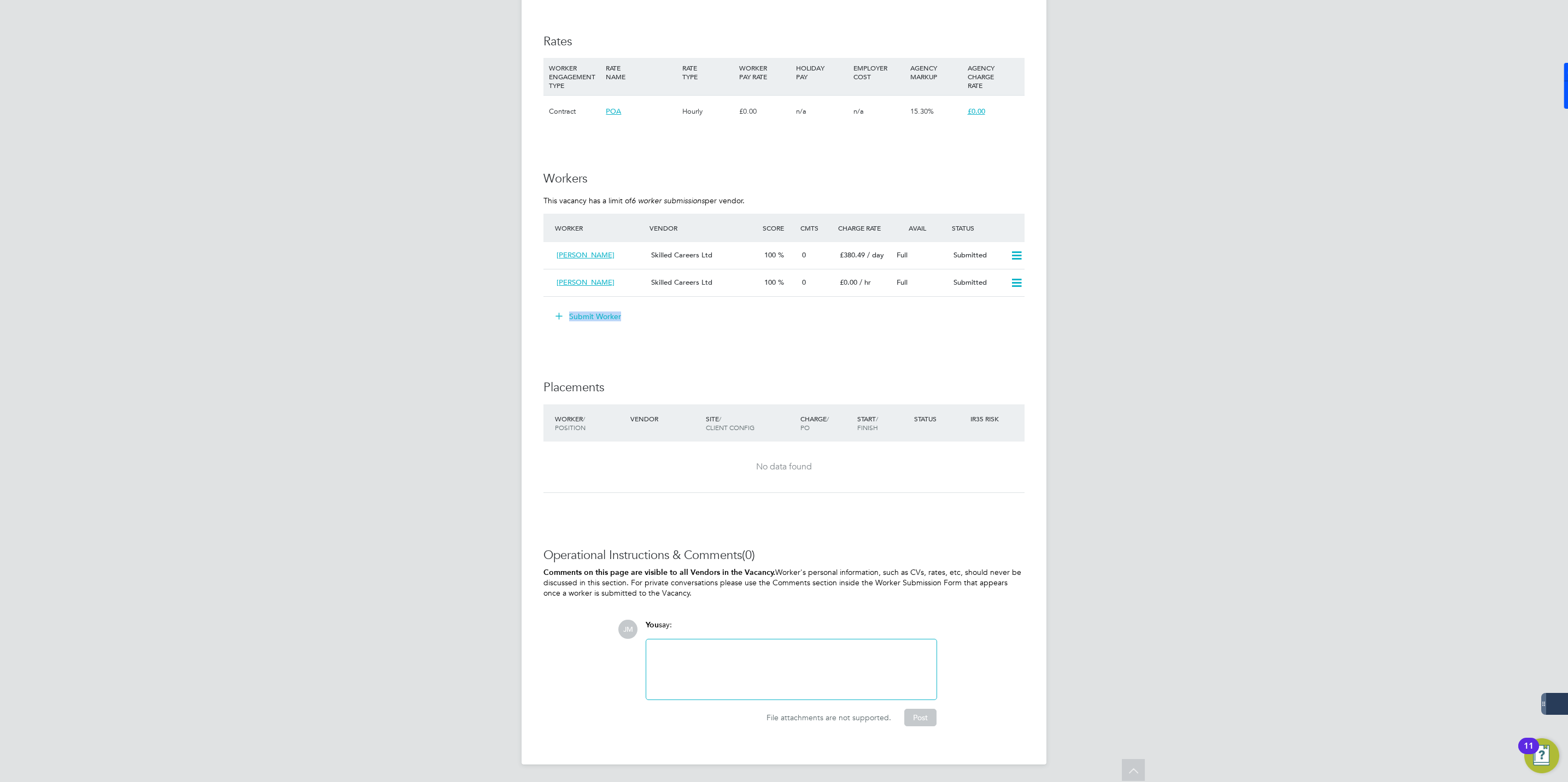
drag, startPoint x: 535, startPoint y: 243, endPoint x: 678, endPoint y: 308, distance: 157.1
click at [678, 308] on div "Vacancy Details Unfollow 1 x Site Manager WC - V179409 Confirmed 0 of 1 Duratio…" at bounding box center [784, 48] width 525 height 1433
drag, startPoint x: 678, startPoint y: 308, endPoint x: 680, endPoint y: 320, distance: 12.2
click at [685, 304] on li "Worker Vendor Score Cmts Charge Rate Avail Status [PERSON_NAME] Skilled Careers…" at bounding box center [784, 261] width 481 height 94
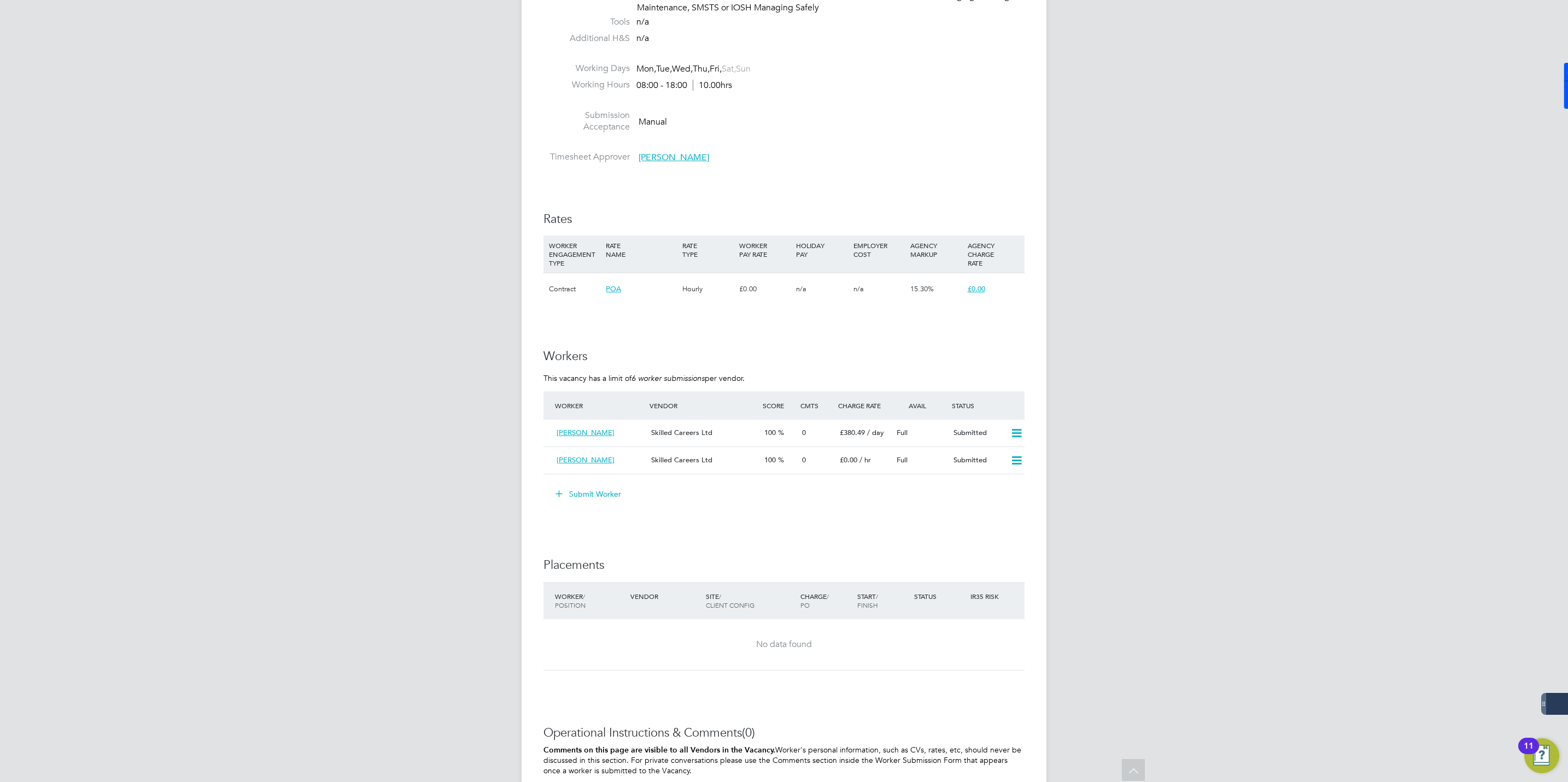
scroll to position [374, 0]
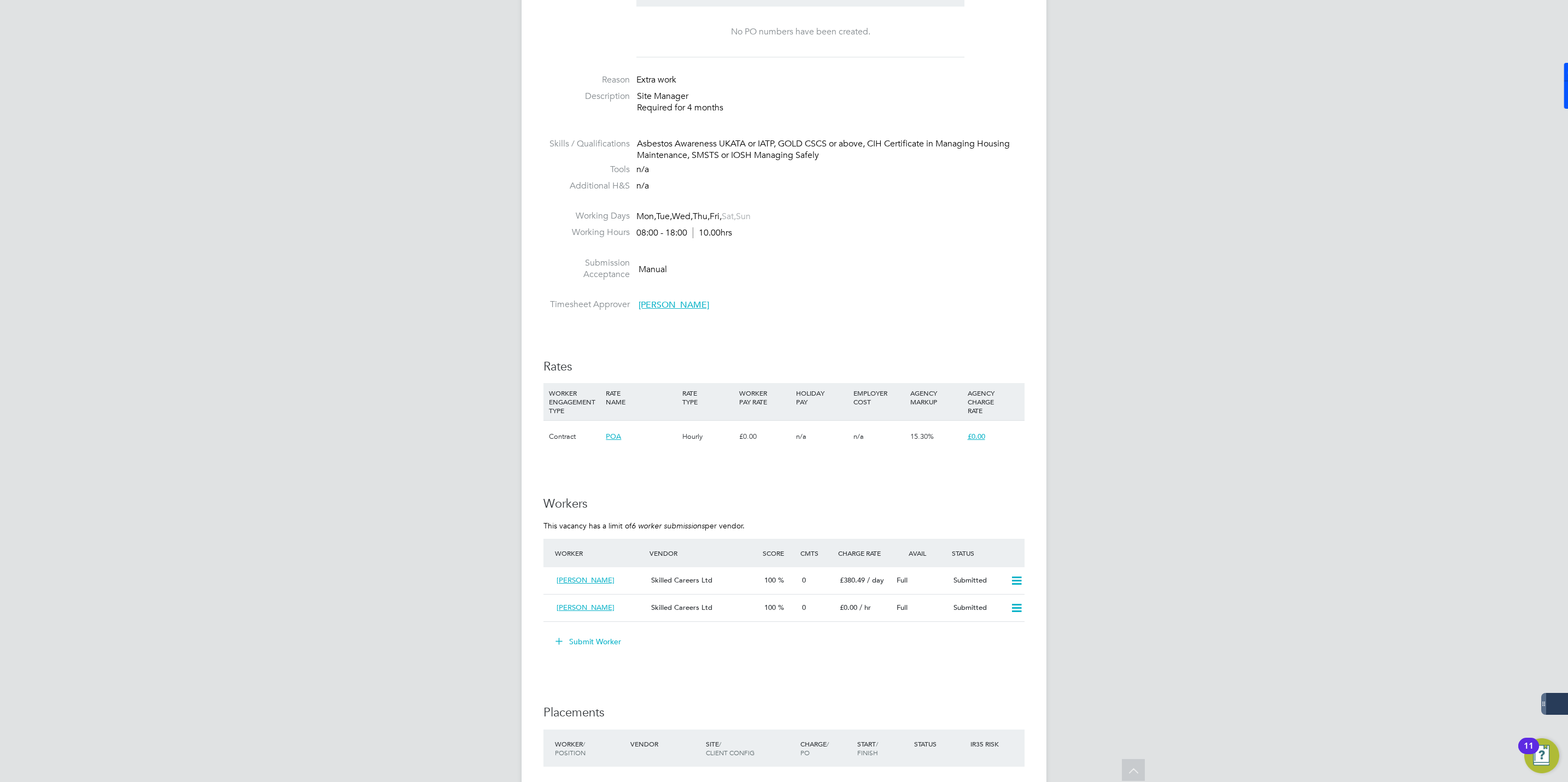
click at [665, 300] on span "[PERSON_NAME]" at bounding box center [673, 305] width 70 height 11
click at [665, 305] on span "[PERSON_NAME]" at bounding box center [673, 305] width 70 height 11
click at [662, 305] on span "[PERSON_NAME]" at bounding box center [673, 305] width 70 height 11
click at [663, 309] on span "[PERSON_NAME]" at bounding box center [673, 305] width 70 height 11
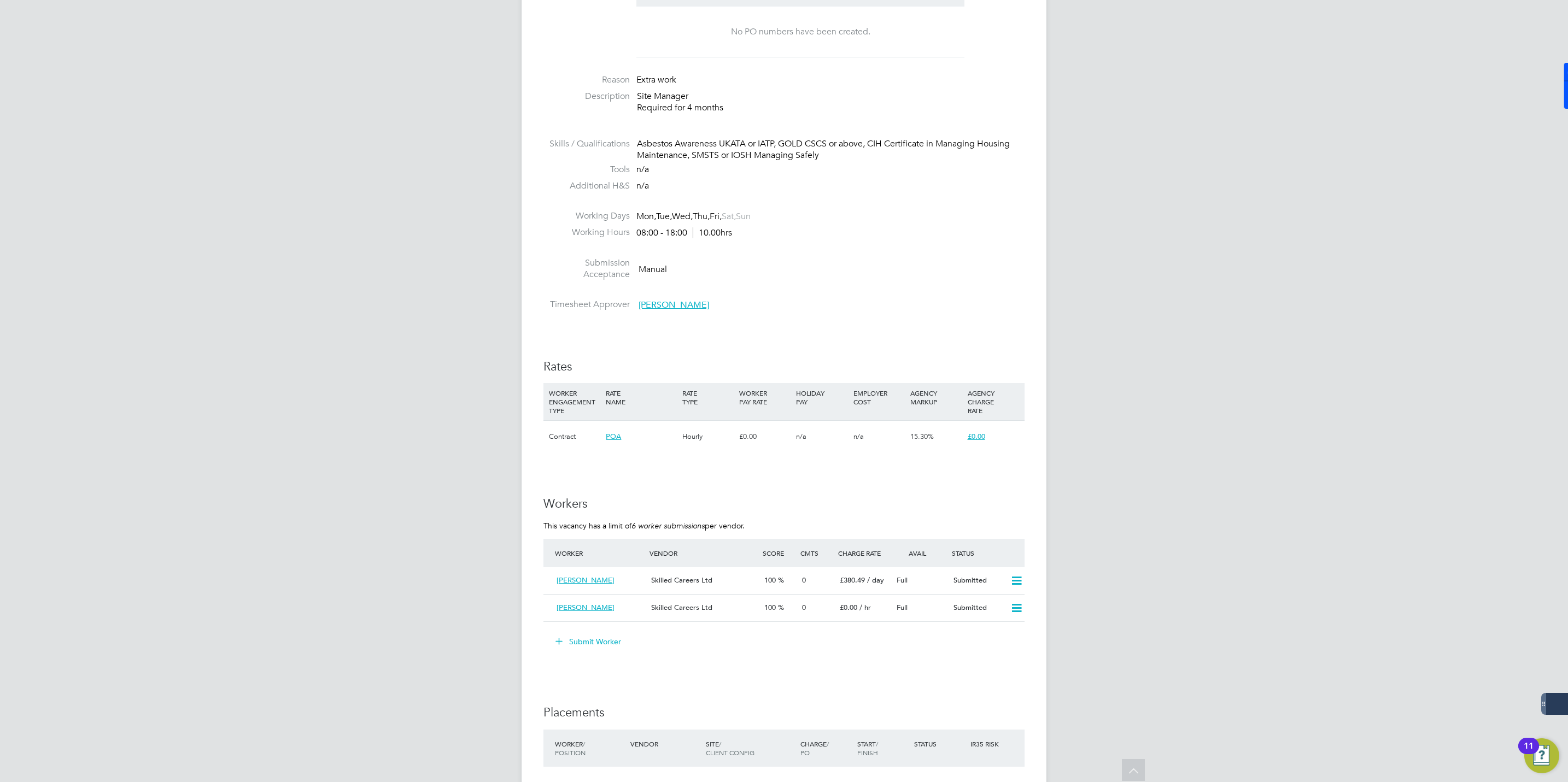
click at [669, 305] on span "[PERSON_NAME]" at bounding box center [673, 305] width 70 height 11
click at [783, 364] on span "[PERSON_NAME][EMAIL_ADDRESS][PERSON_NAME][PERSON_NAME][DOMAIN_NAME]" at bounding box center [837, 363] width 288 height 9
drag, startPoint x: 778, startPoint y: 361, endPoint x: 683, endPoint y: 358, distance: 95.0
click at [683, 358] on div "RA Richard Astbury Operations Manager Wates Property Services Limited richard.a…" at bounding box center [823, 347] width 315 height 42
drag, startPoint x: 683, startPoint y: 358, endPoint x: 733, endPoint y: 360, distance: 50.0
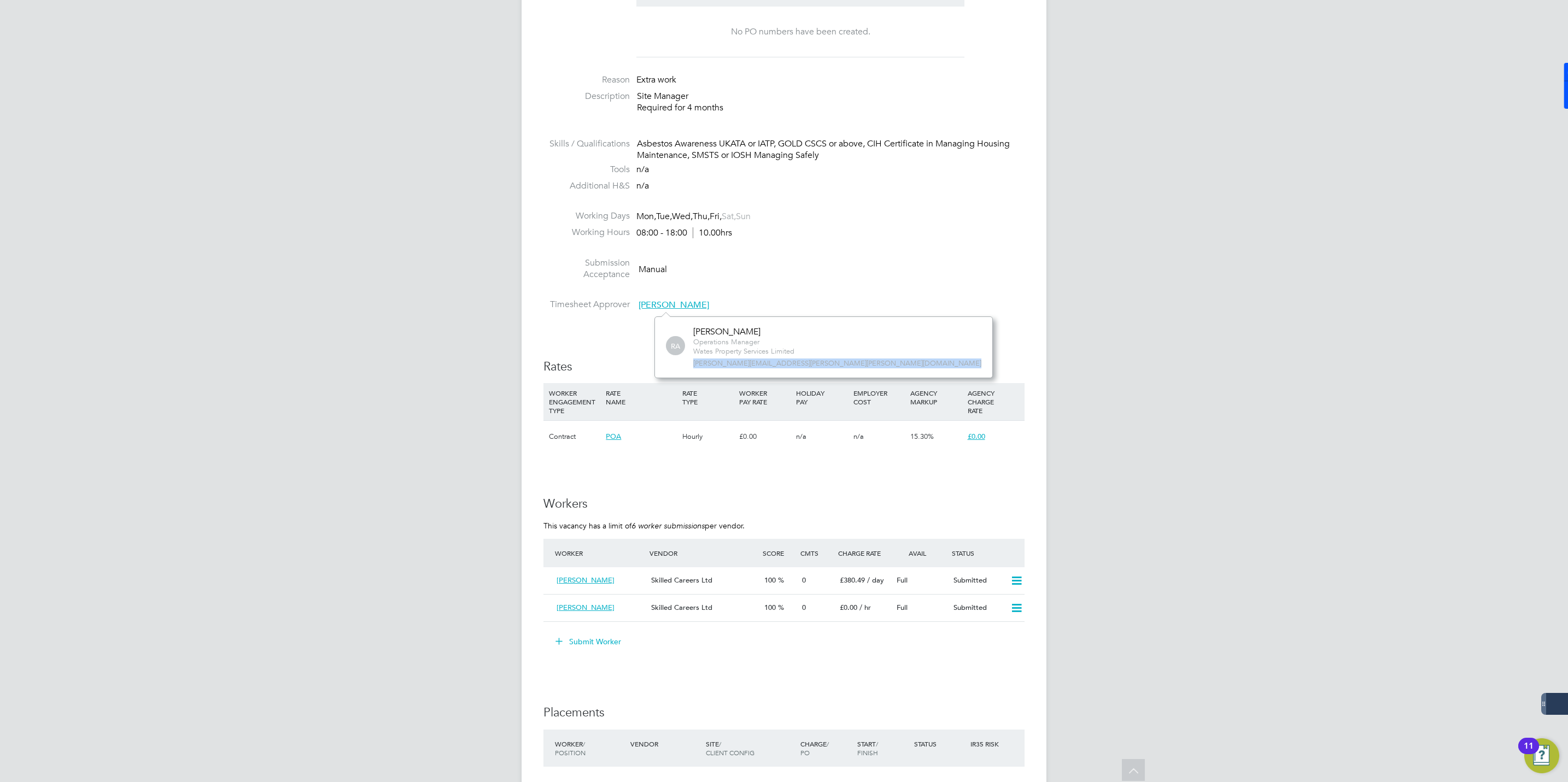
copy div "richard.astbury@wates.co.uk Remove Remove"
drag, startPoint x: 79, startPoint y: 38, endPoint x: 146, endPoint y: 1, distance: 76.5
click at [79, 38] on div "JM Jack McMurray Notifications 20 Applications: Network Businesses Sites Worker…" at bounding box center [784, 367] width 1568 height 1481
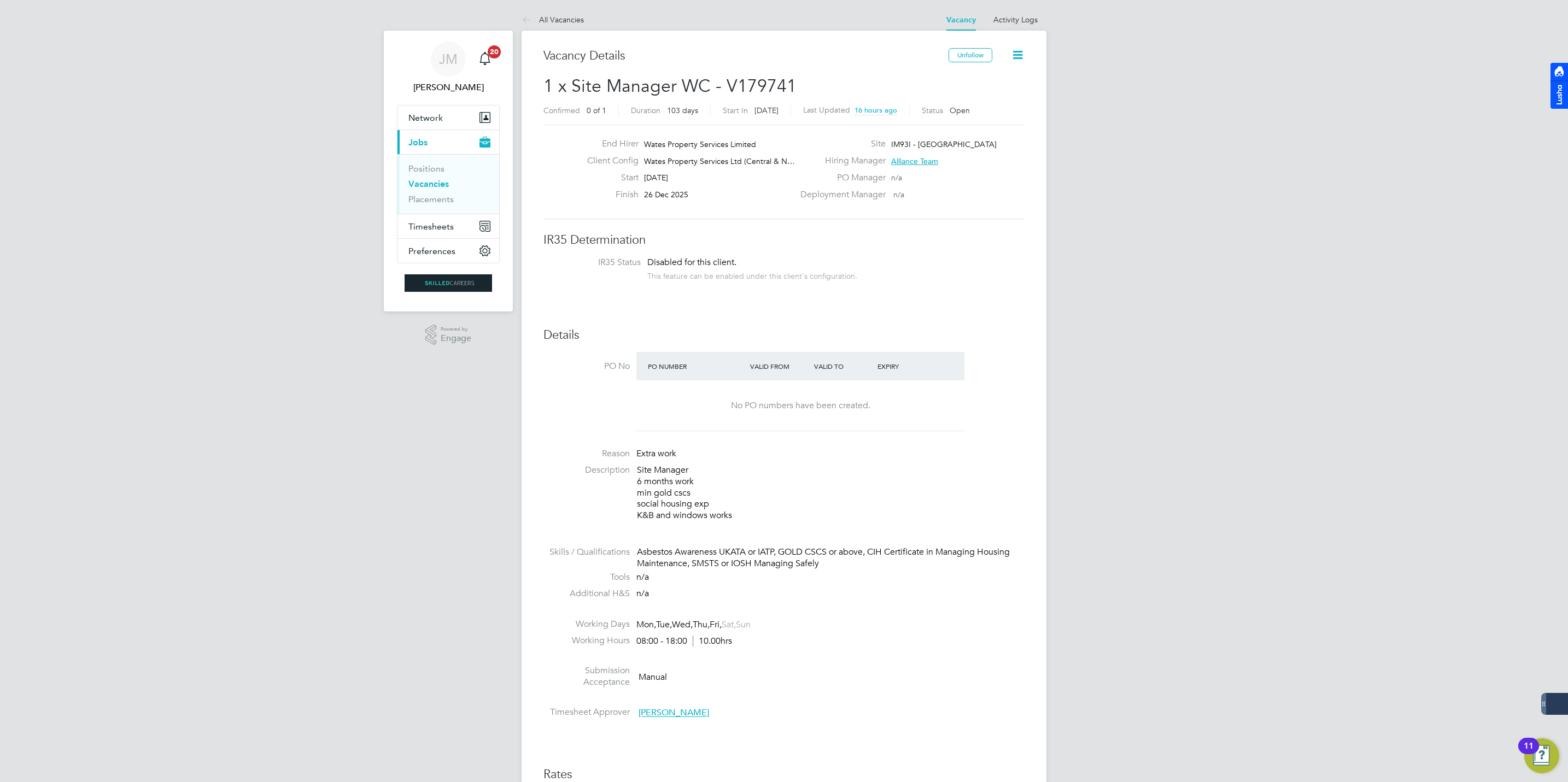
scroll to position [33, 77]
click at [430, 116] on span "Network" at bounding box center [425, 118] width 34 height 10
click at [423, 173] on link "Workers" at bounding box center [425, 174] width 33 height 10
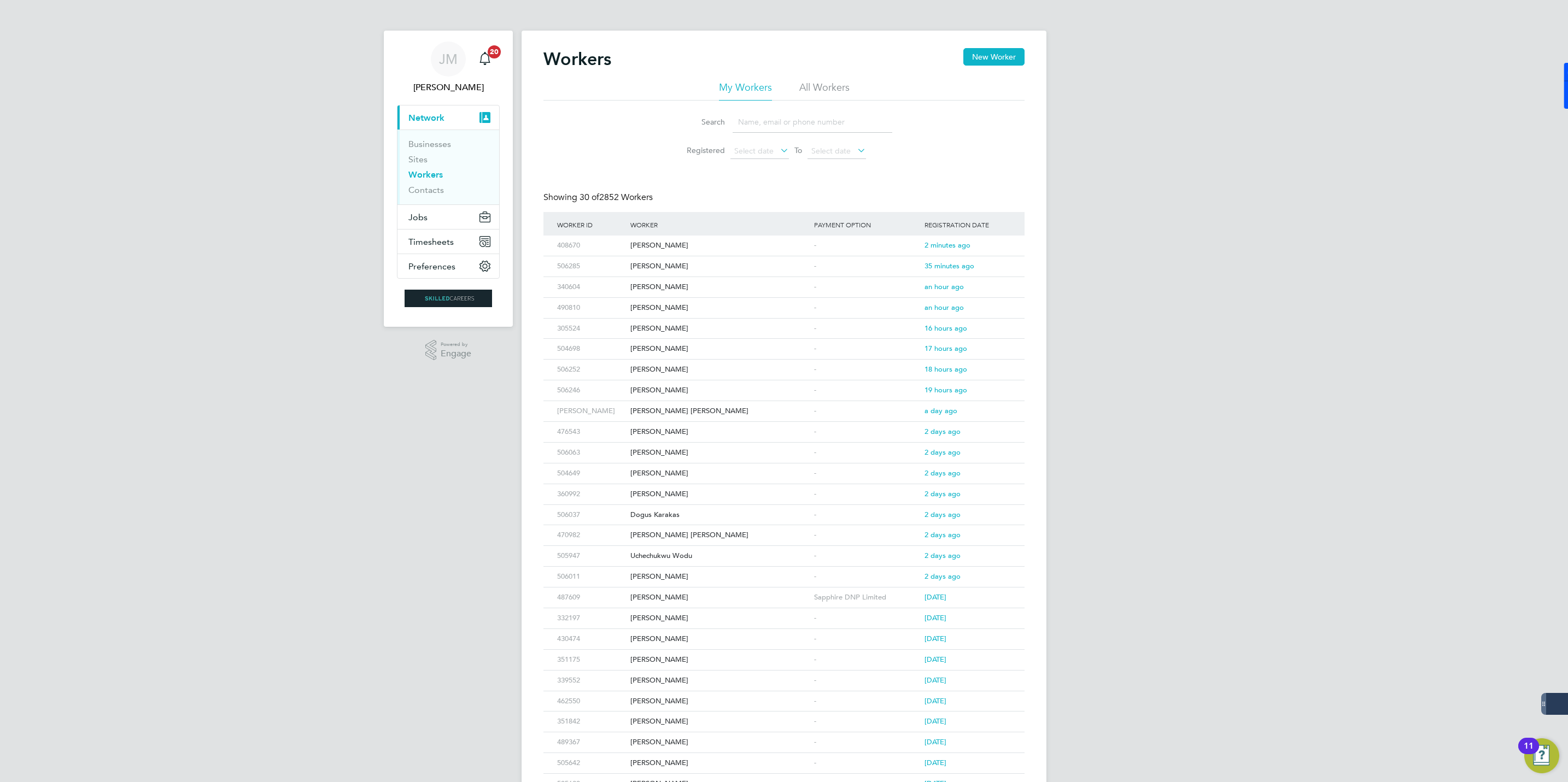
click at [770, 118] on input at bounding box center [812, 122] width 160 height 22
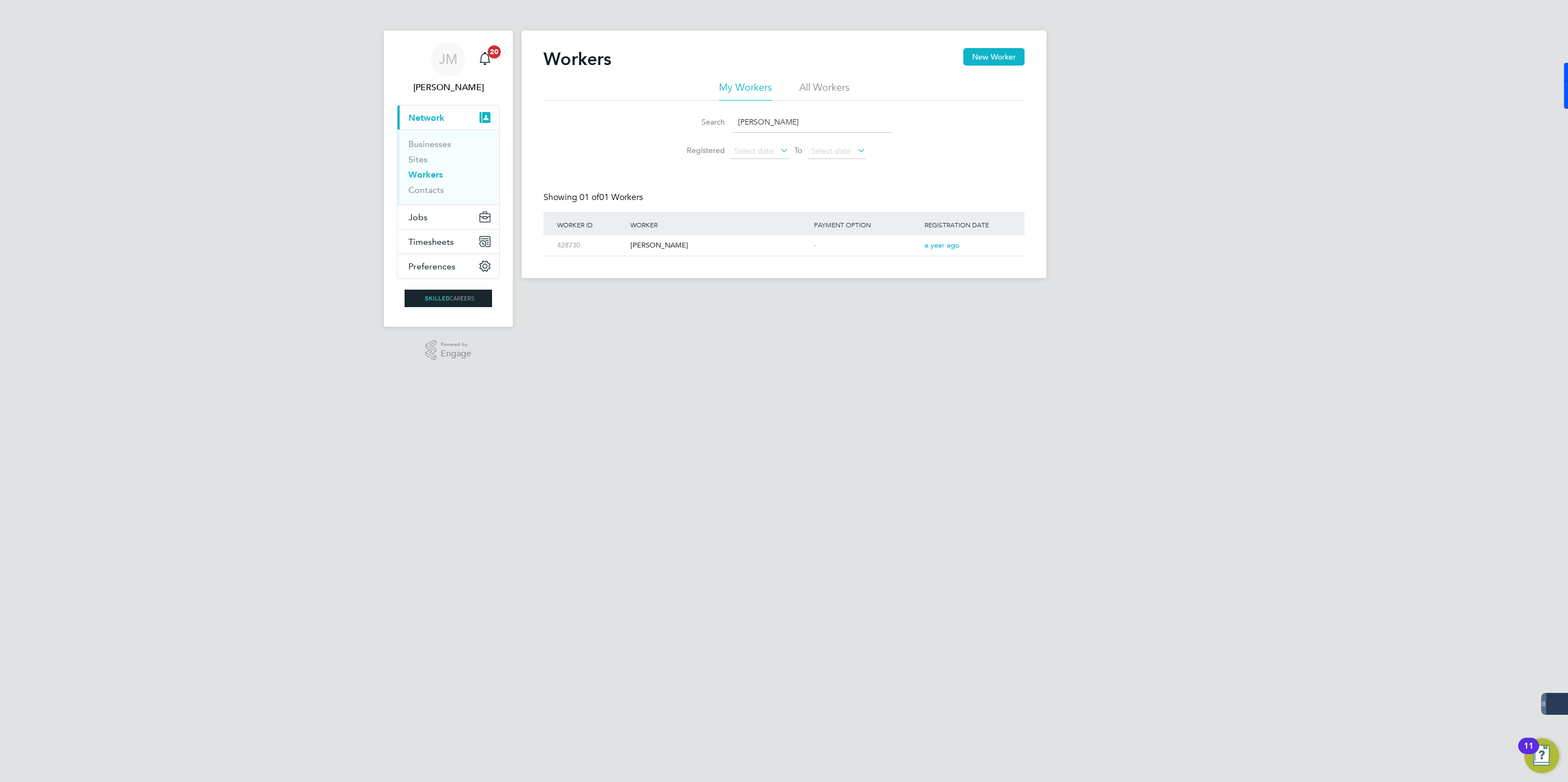
type input "cowley"
drag, startPoint x: 776, startPoint y: 130, endPoint x: 653, endPoint y: 135, distance: 123.1
click at [653, 135] on div "Search cowley Registered Select date To Select date" at bounding box center [784, 132] width 481 height 64
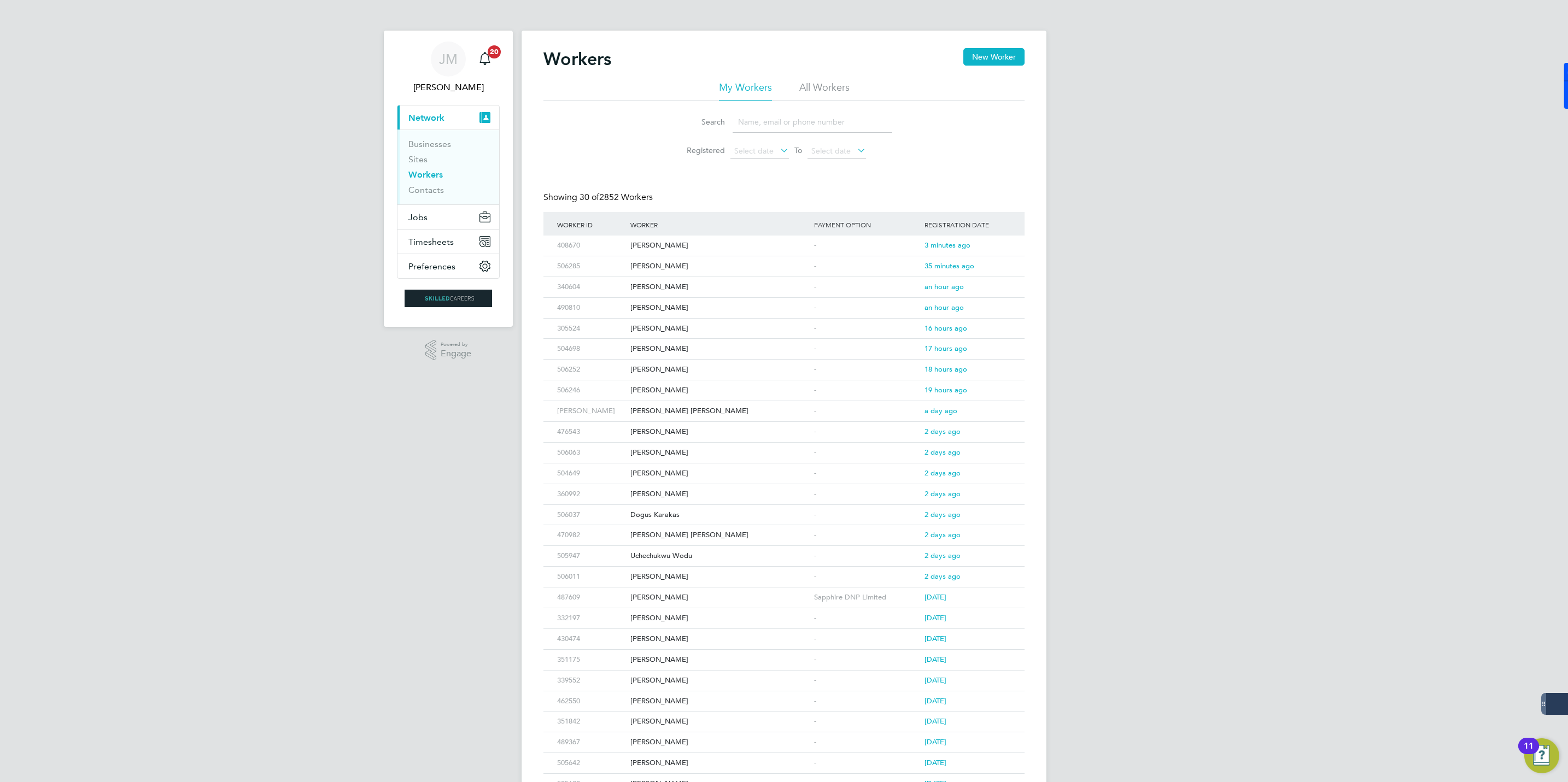
click at [766, 121] on input at bounding box center [812, 122] width 160 height 22
type input "mo"
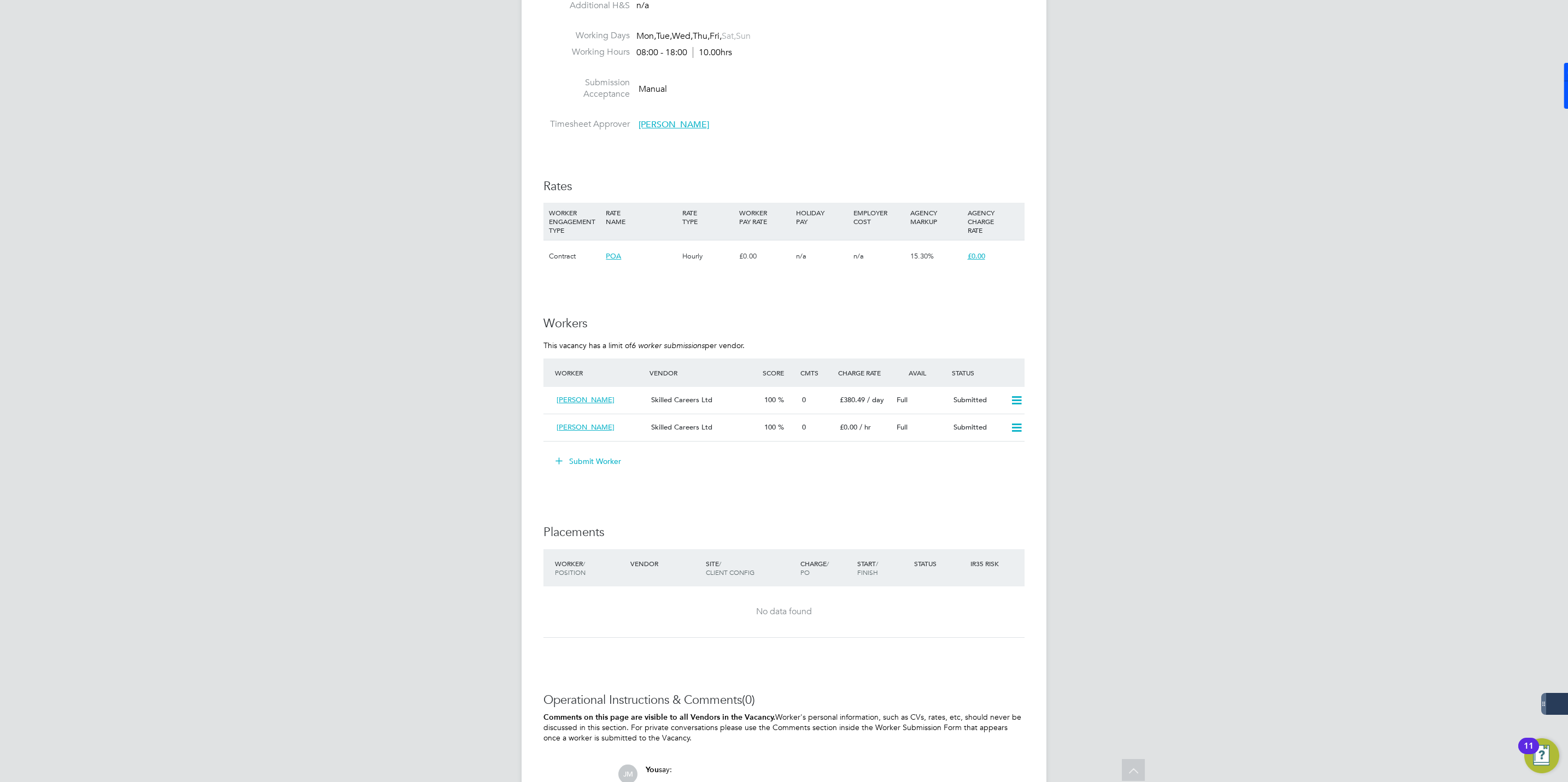
scroll to position [410, 0]
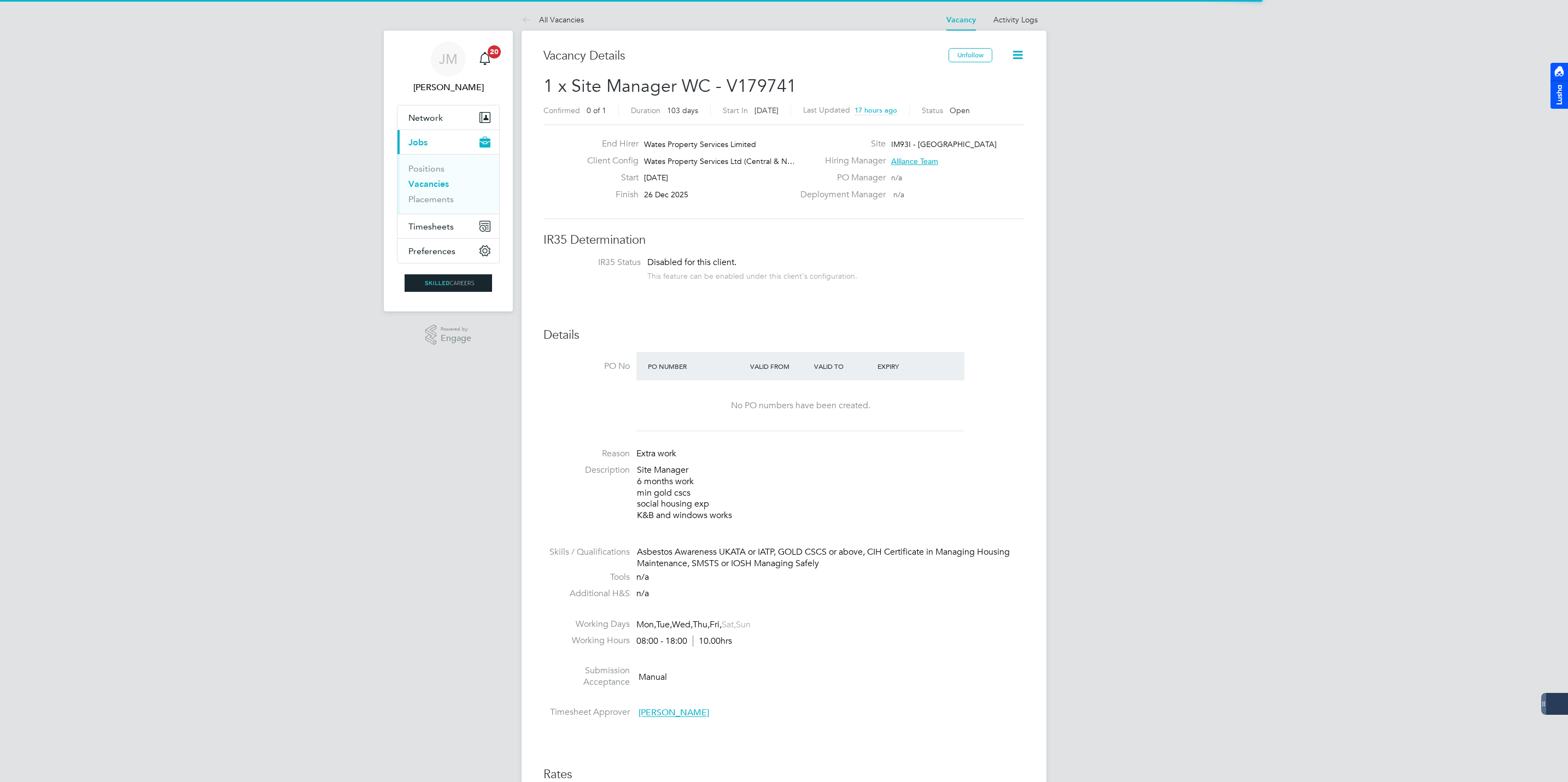
scroll to position [33, 77]
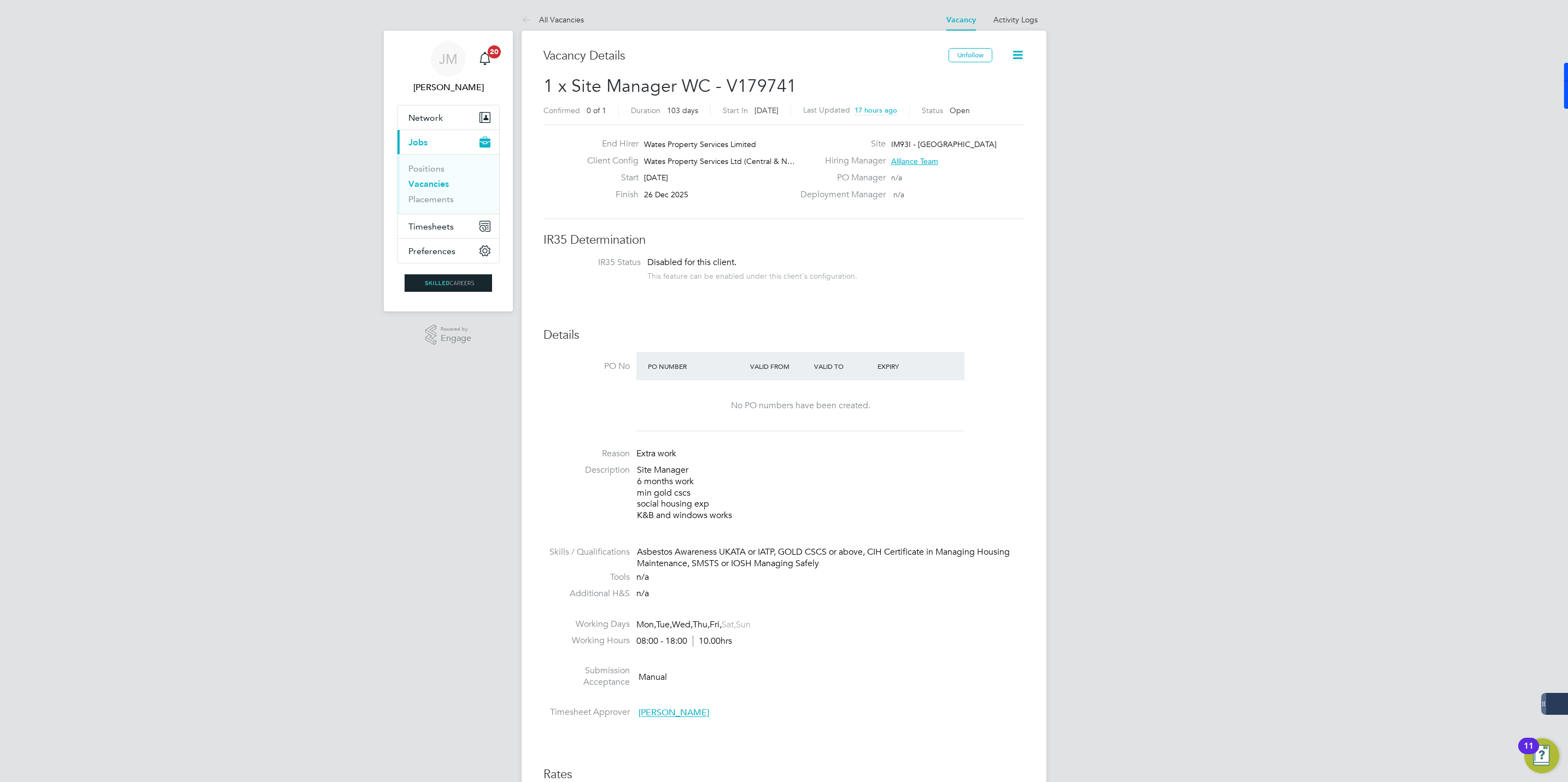
drag, startPoint x: 632, startPoint y: 513, endPoint x: 639, endPoint y: 512, distance: 7.1
click at [639, 512] on li "Description Site Manager 6 months work min gold cscs social housing exp K&B and…" at bounding box center [784, 498] width 481 height 68
drag, startPoint x: 637, startPoint y: 516, endPoint x: 732, endPoint y: 520, distance: 95.1
click at [732, 520] on p "Site Manager 6 months work min gold cscs social housing exp K&B and windows wor…" at bounding box center [831, 493] width 388 height 57
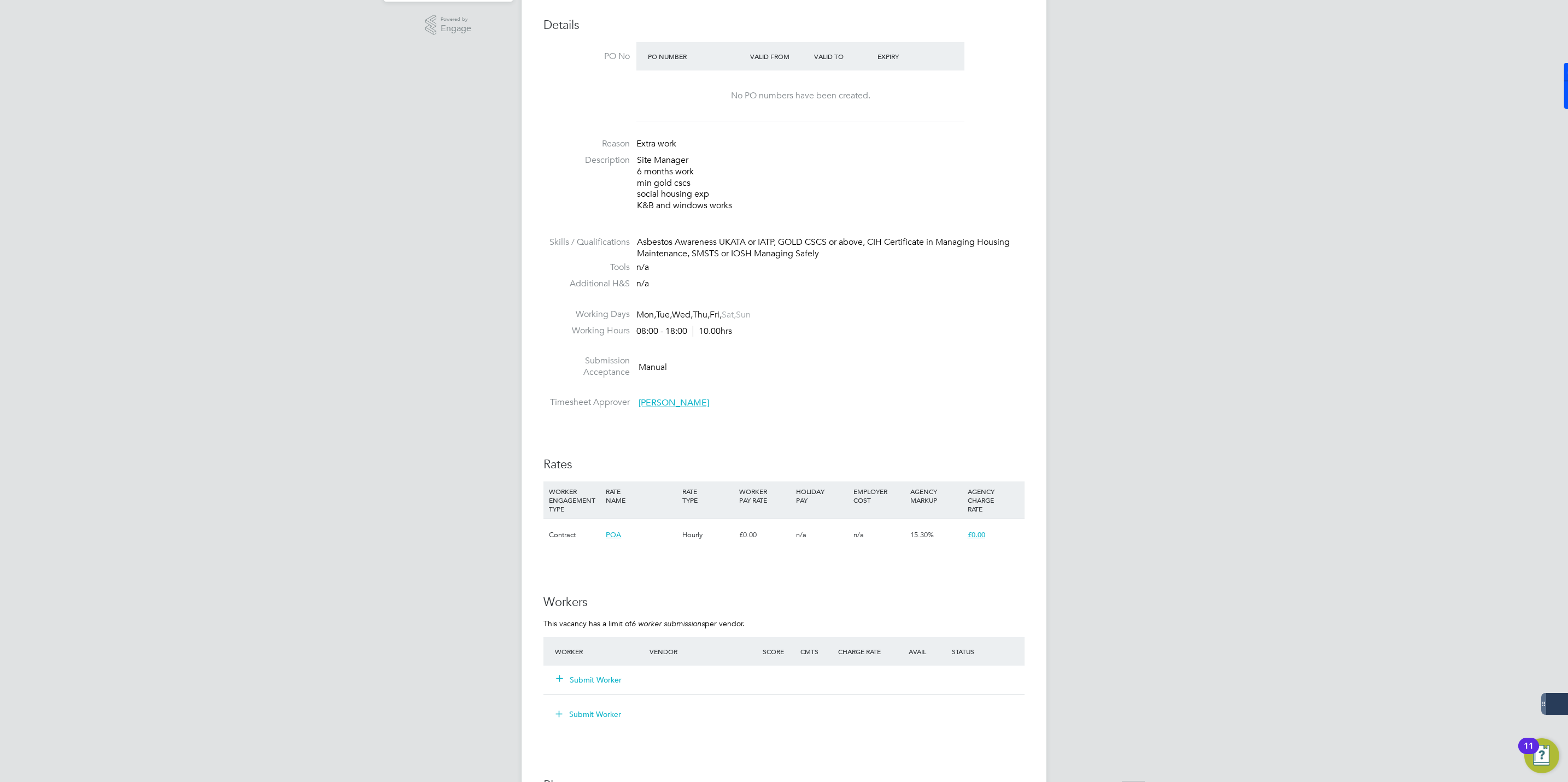
scroll to position [328, 0]
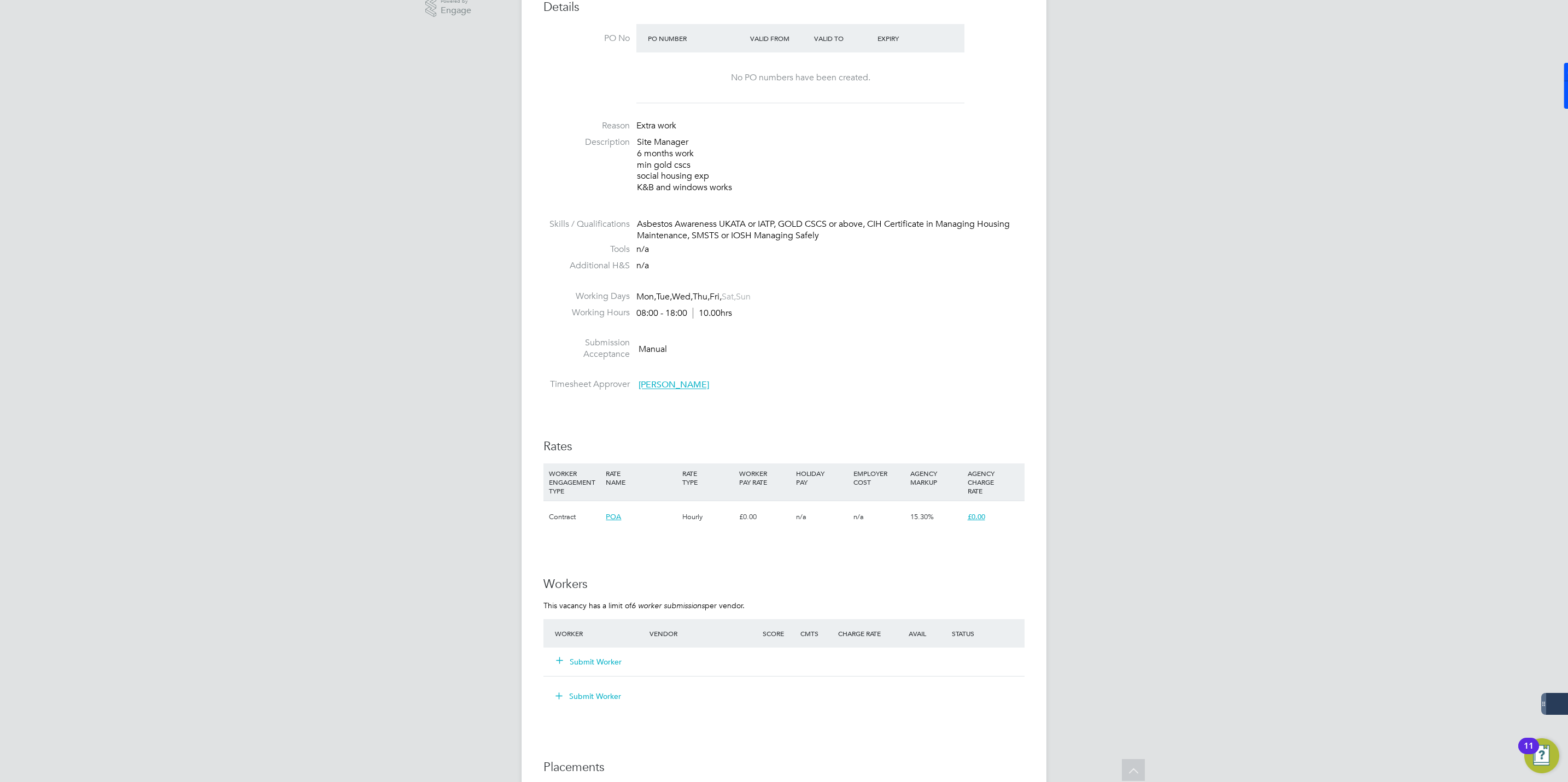
click at [586, 662] on button "Submit Worker" at bounding box center [589, 662] width 66 height 11
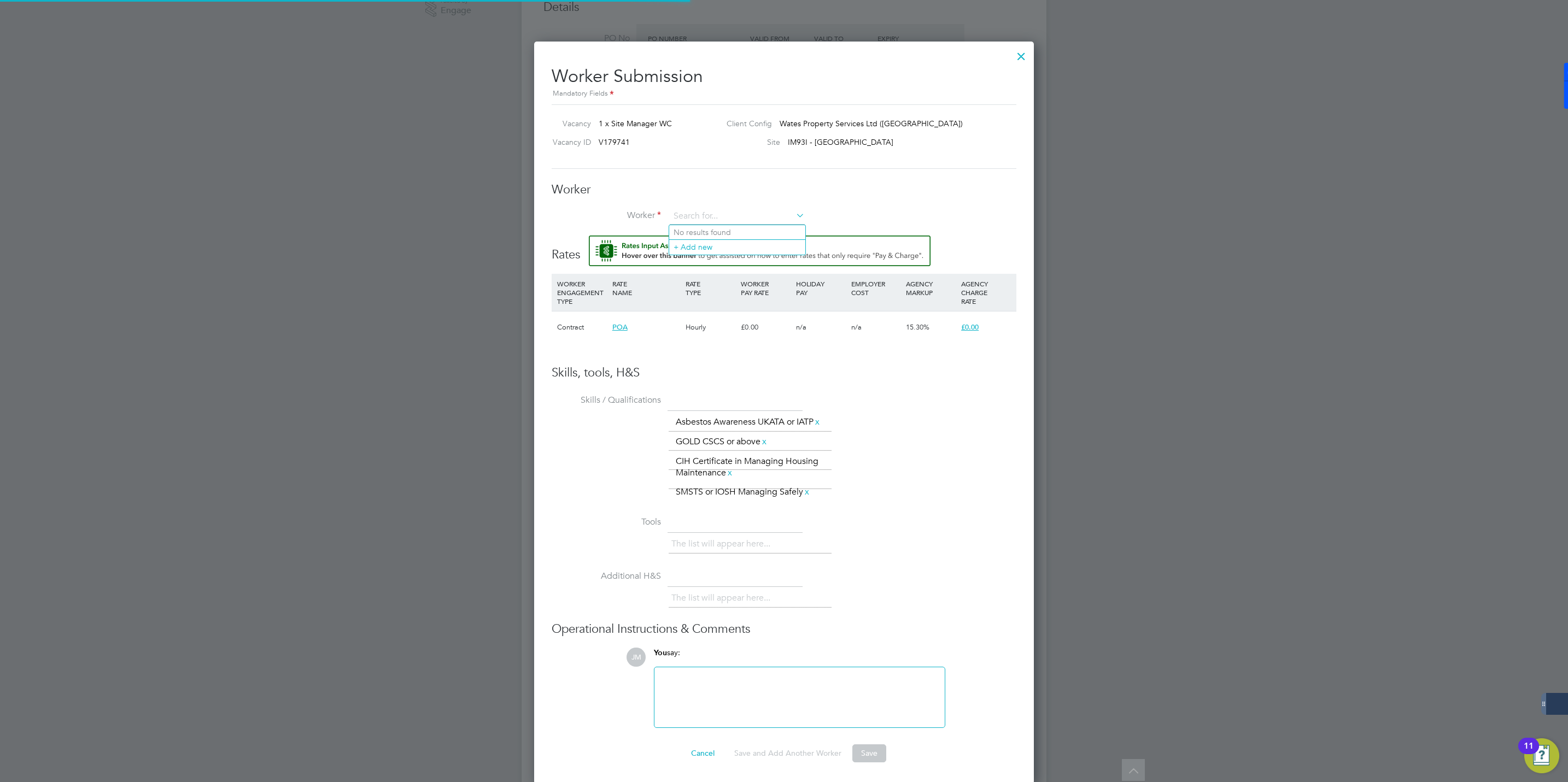
scroll to position [0, 0]
click at [707, 209] on input at bounding box center [738, 217] width 135 height 17
type input "Lee shaw"
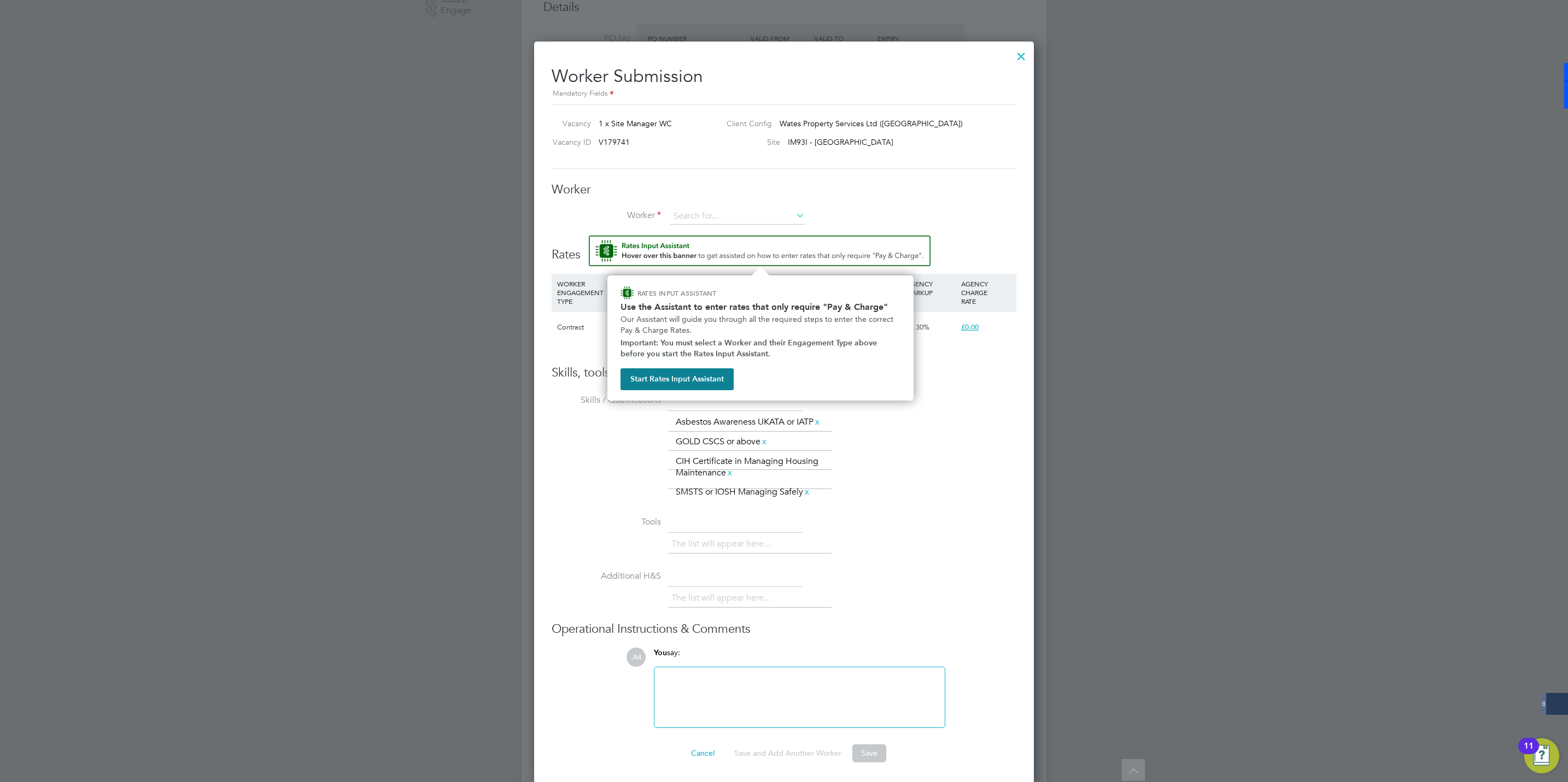
click at [720, 247] on img "Rate Assistant" at bounding box center [760, 251] width 342 height 31
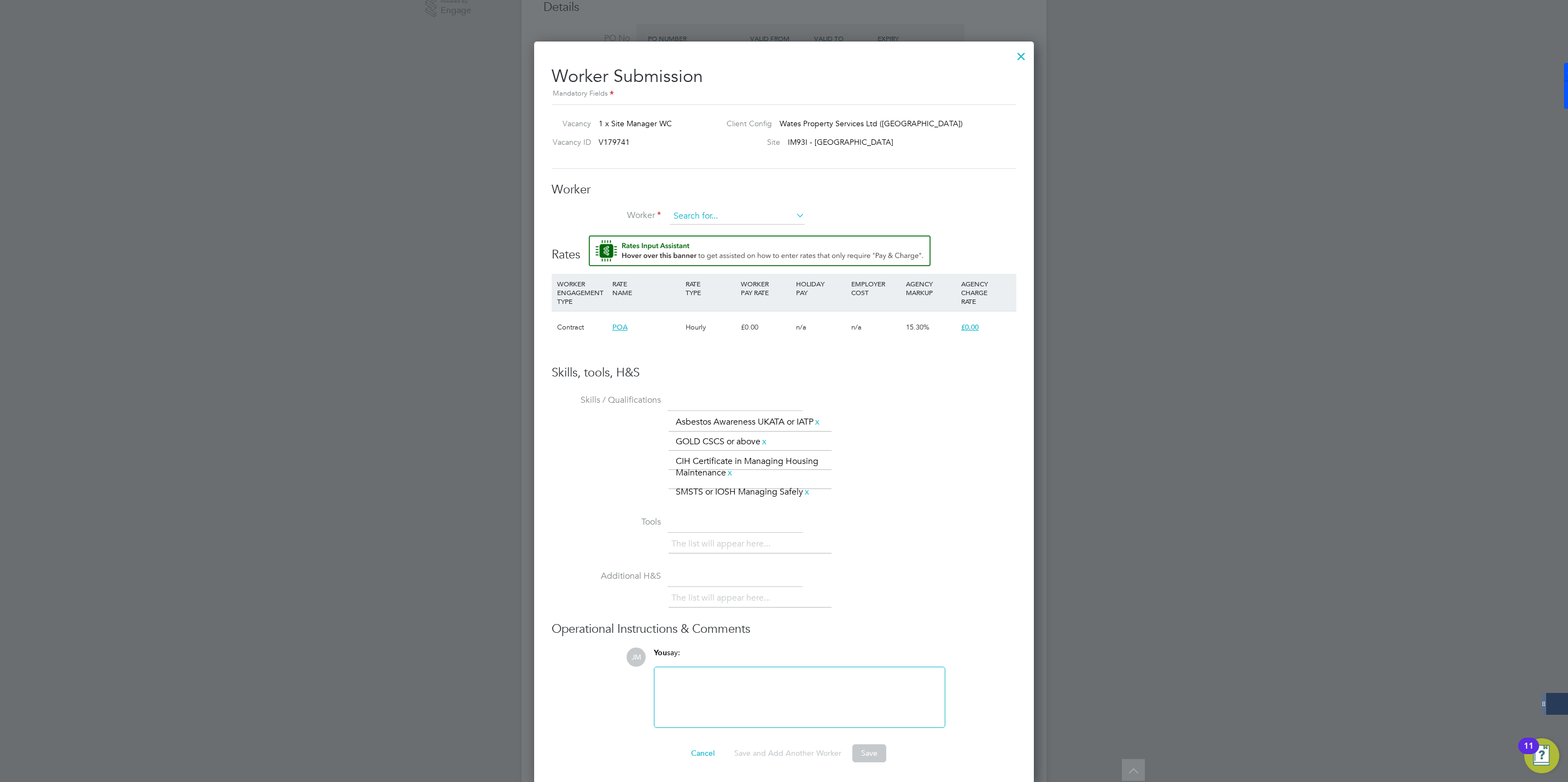
click at [710, 211] on input at bounding box center [738, 217] width 135 height 17
click at [697, 247] on li "+ Add new" at bounding box center [737, 246] width 136 height 15
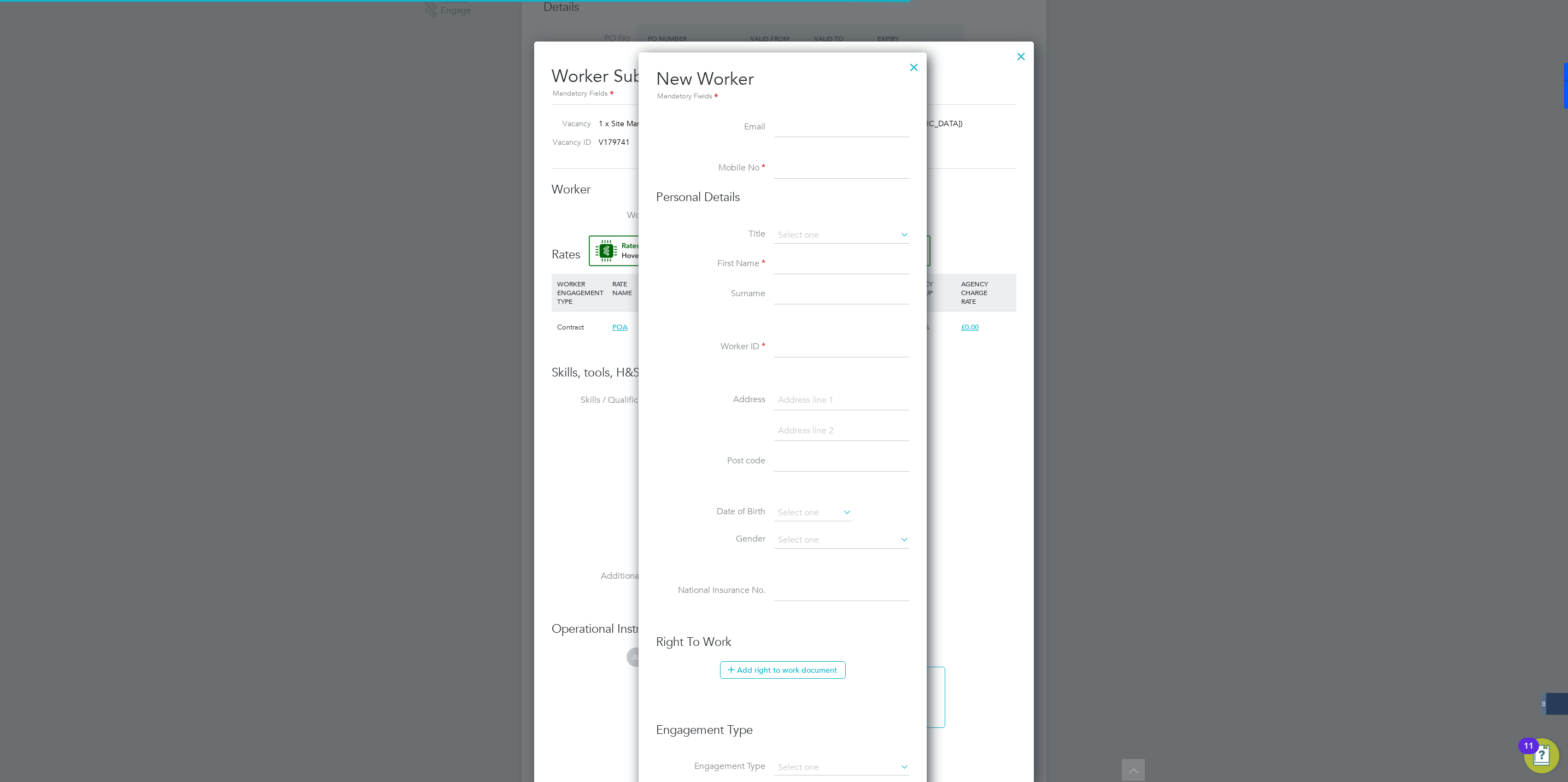
scroll to position [933, 291]
click at [789, 351] on input at bounding box center [842, 348] width 135 height 20
paste input "506314"
type input "506314"
click at [787, 256] on input at bounding box center [842, 264] width 135 height 20
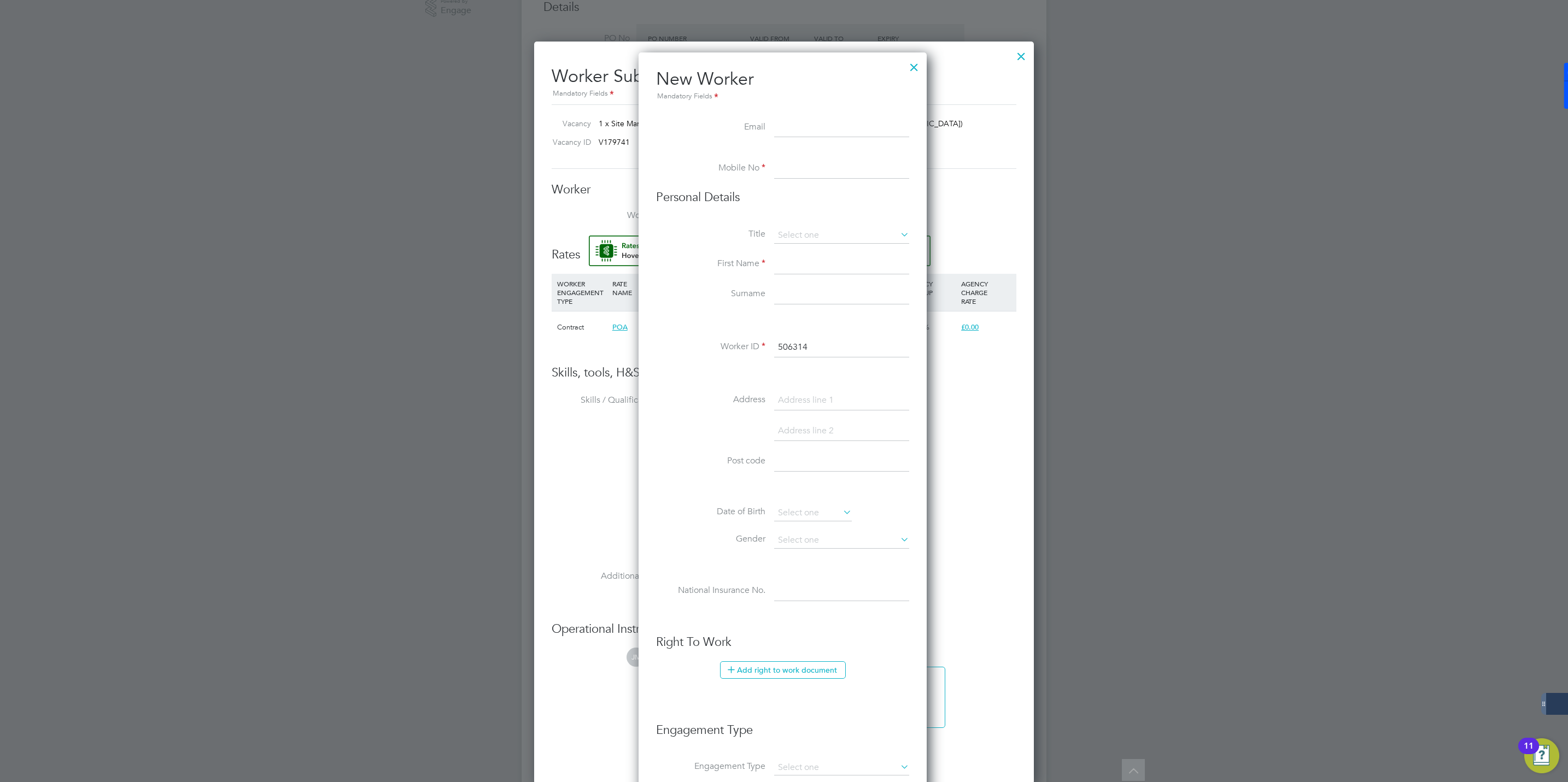
paste input "Lee Shaw"
type input "Lee Shaw"
click at [805, 298] on input at bounding box center [842, 295] width 135 height 20
paste input "Lee Shaw"
drag, startPoint x: 794, startPoint y: 291, endPoint x: 684, endPoint y: 297, distance: 110.2
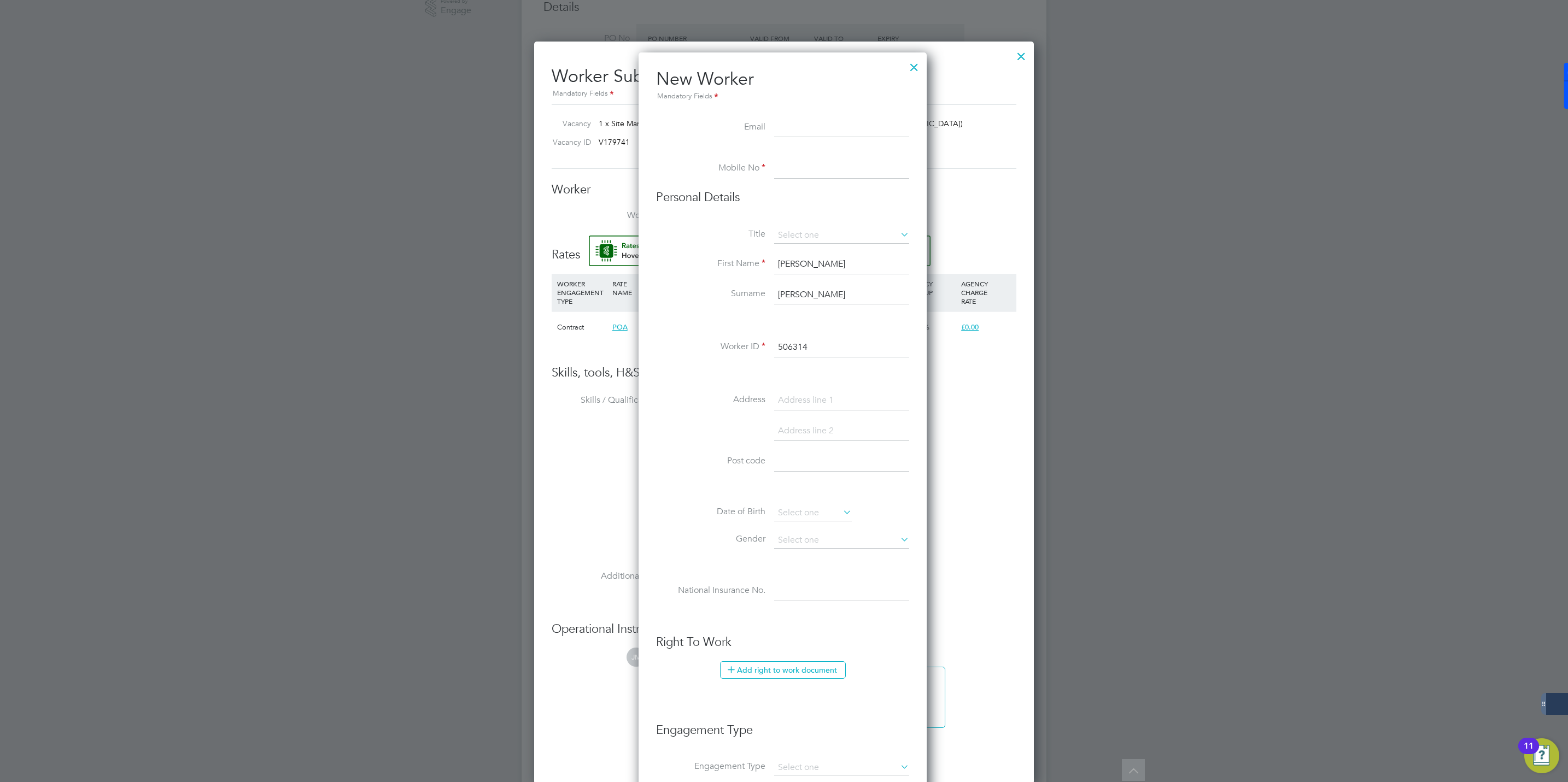
click at [684, 297] on li "Surname Lee Shaw" at bounding box center [782, 300] width 253 height 31
type input "Shaw"
drag, startPoint x: 797, startPoint y: 261, endPoint x: 886, endPoint y: 268, distance: 89.3
click at [886, 268] on input "Lee Shaw" at bounding box center [842, 264] width 135 height 20
type input "Lee"
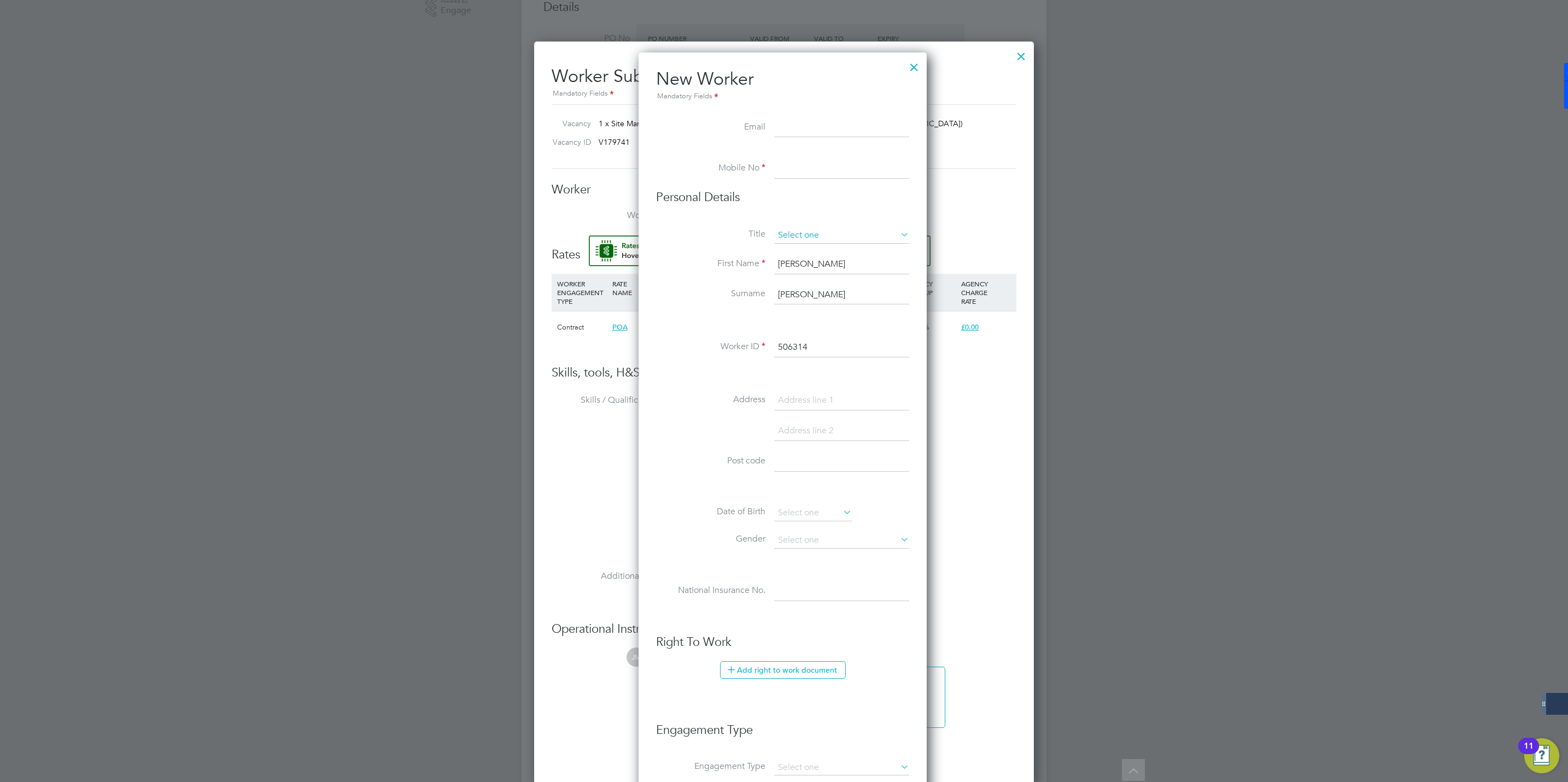
click at [806, 230] on input at bounding box center [842, 236] width 135 height 17
click at [799, 251] on li "Mr" at bounding box center [842, 252] width 136 height 14
type input "Mr"
click at [798, 171] on input at bounding box center [842, 169] width 135 height 20
click at [789, 169] on input at bounding box center [842, 169] width 135 height 20
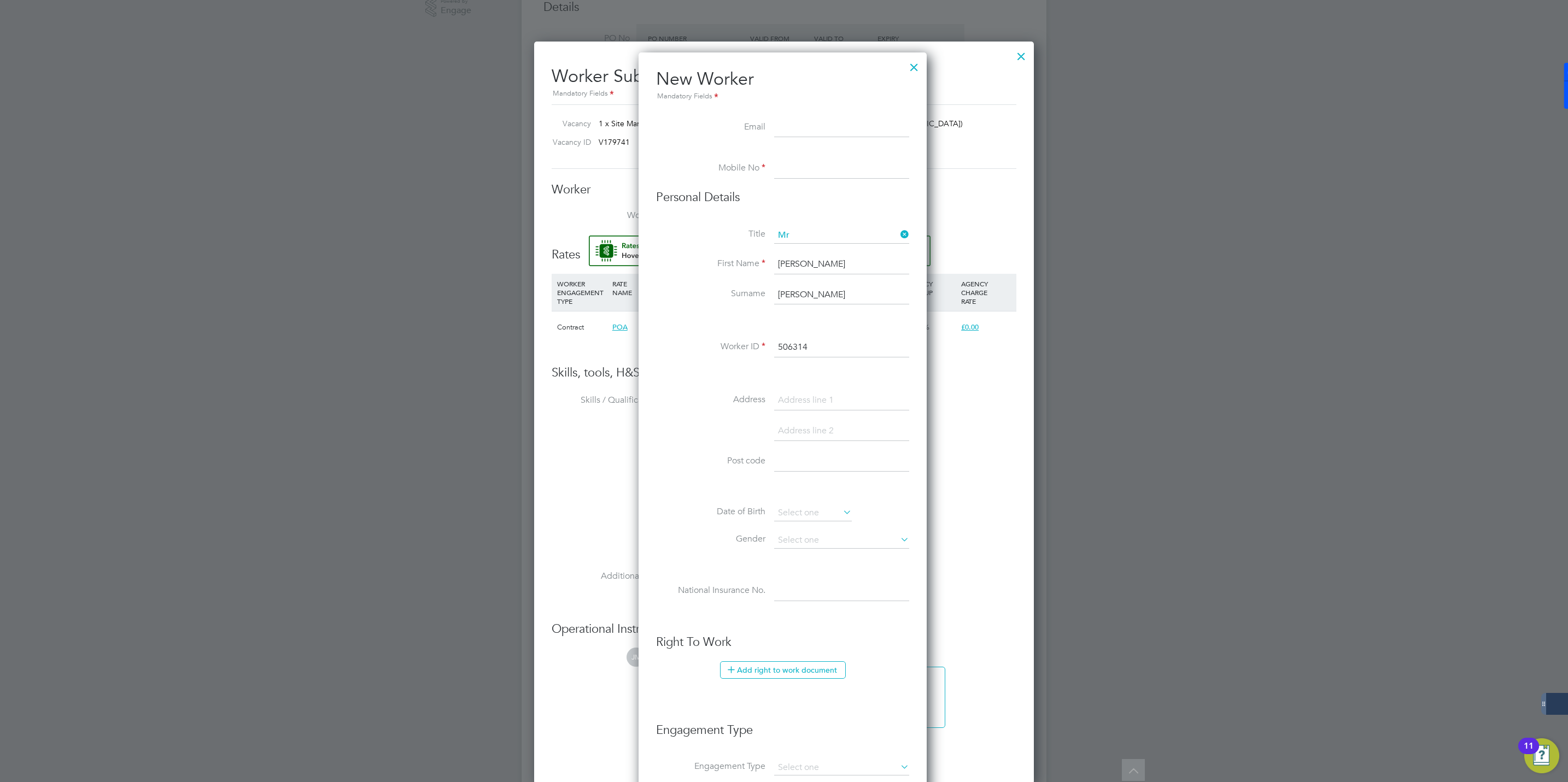
paste input "07917054239"
type input "07917054239"
click at [781, 130] on input at bounding box center [842, 128] width 135 height 20
paste input "leeshaw46@gmail.com"
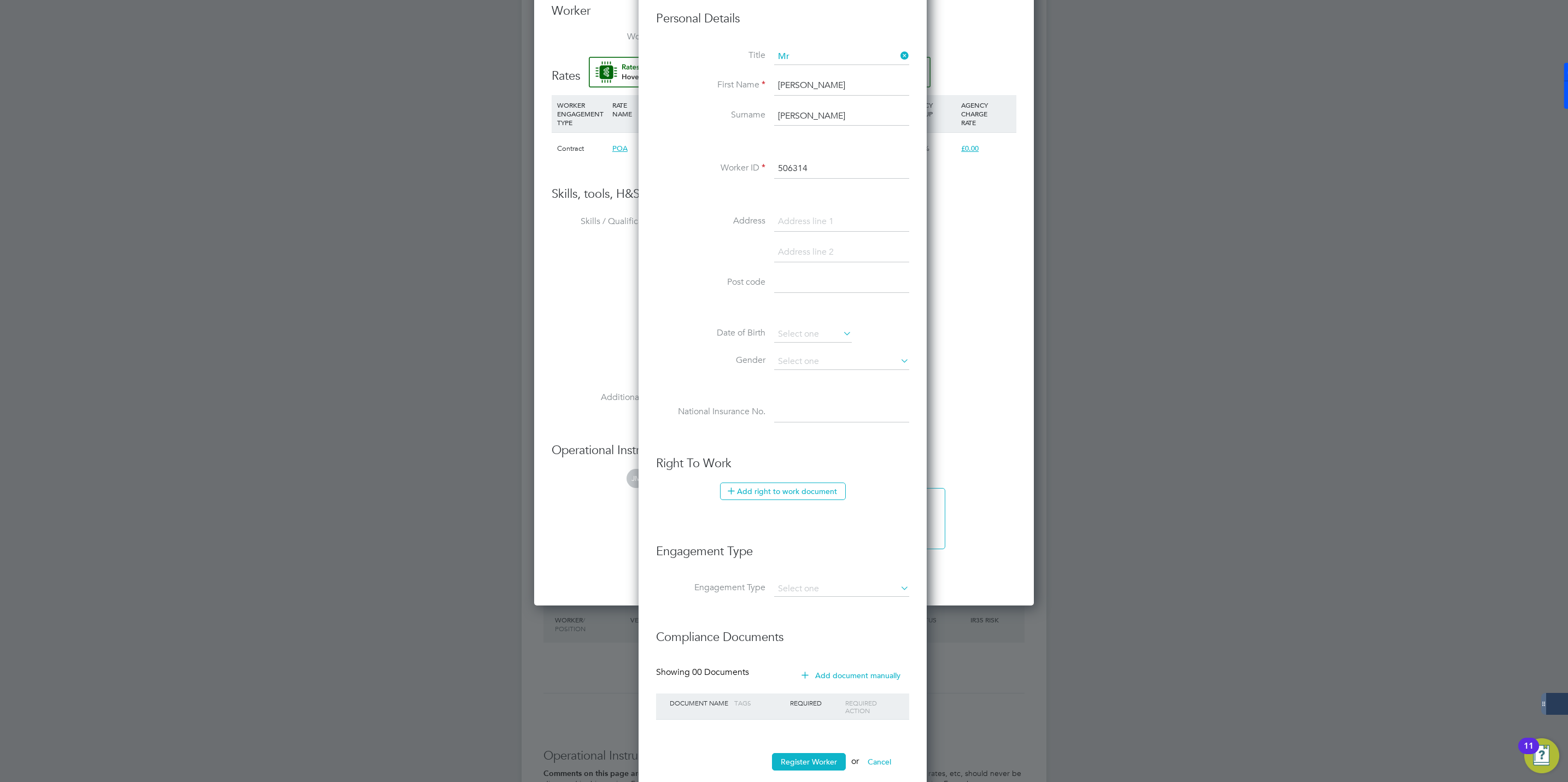
scroll to position [656, 0]
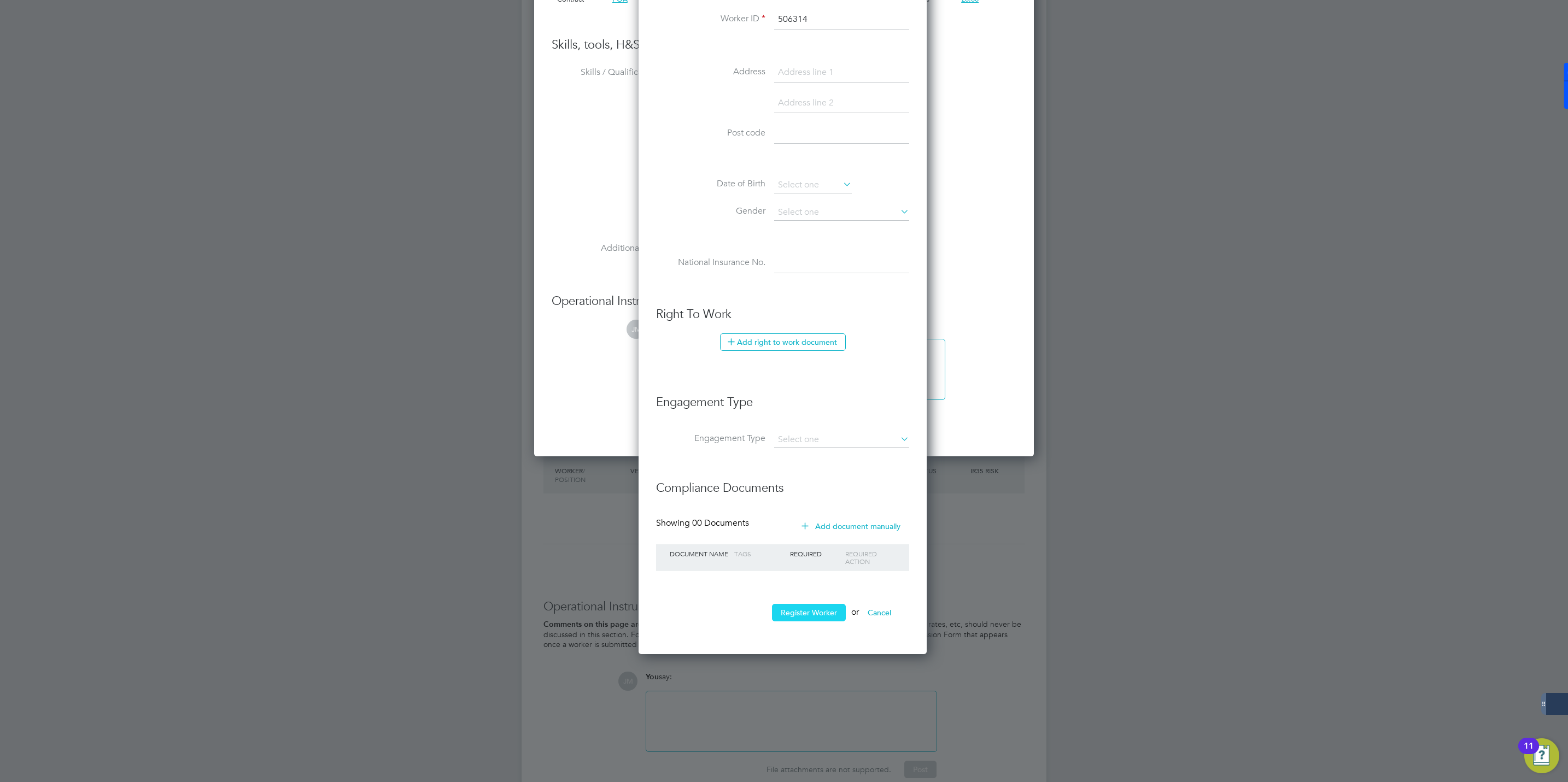
type input "leeshaw46@gmail.com"
click at [807, 619] on button "Register Worker" at bounding box center [809, 612] width 74 height 17
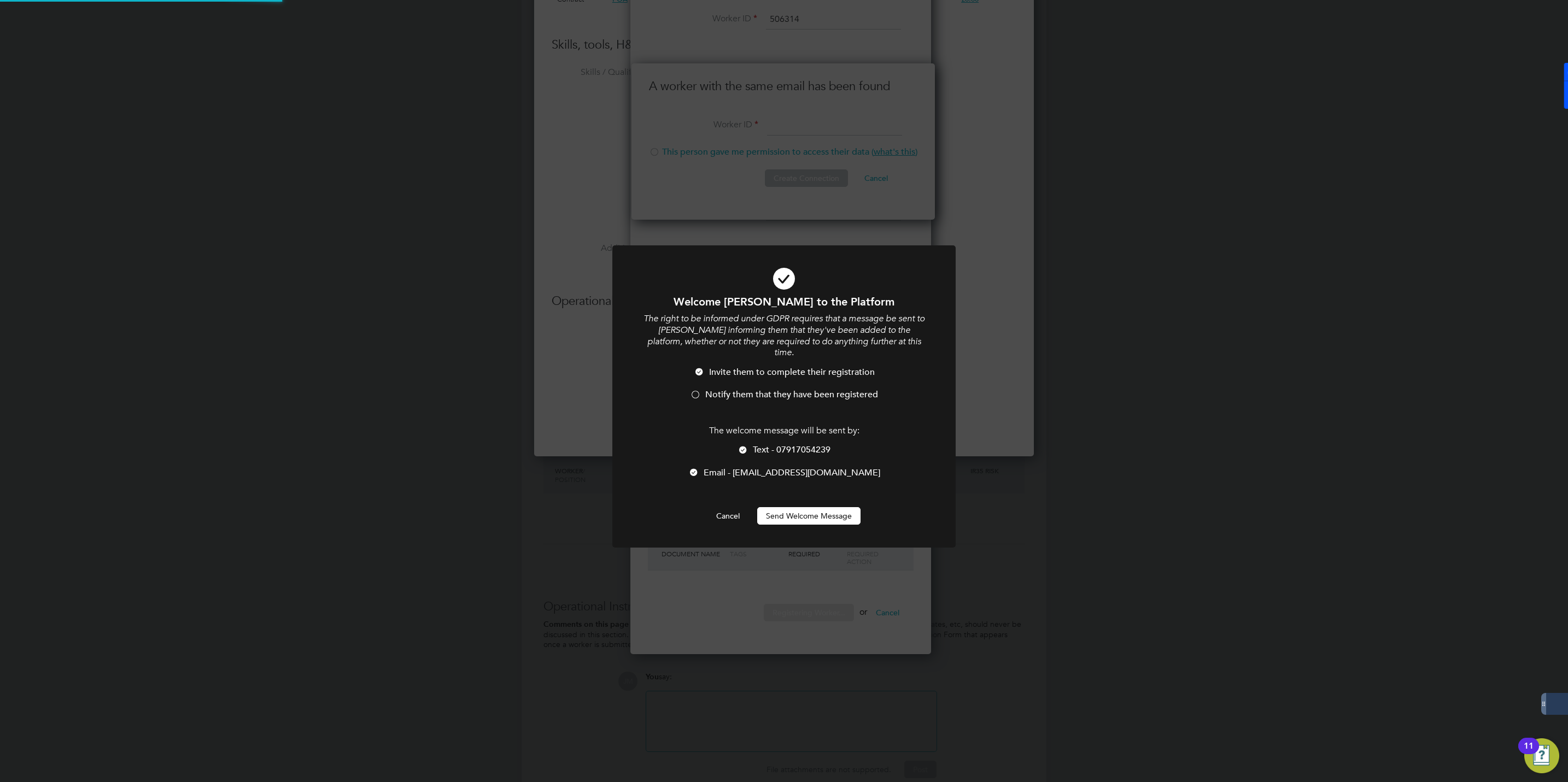
scroll to position [735, 500]
click at [694, 390] on div at bounding box center [696, 396] width 11 height 11
click at [799, 507] on button "Send Welcome Message" at bounding box center [809, 516] width 103 height 17
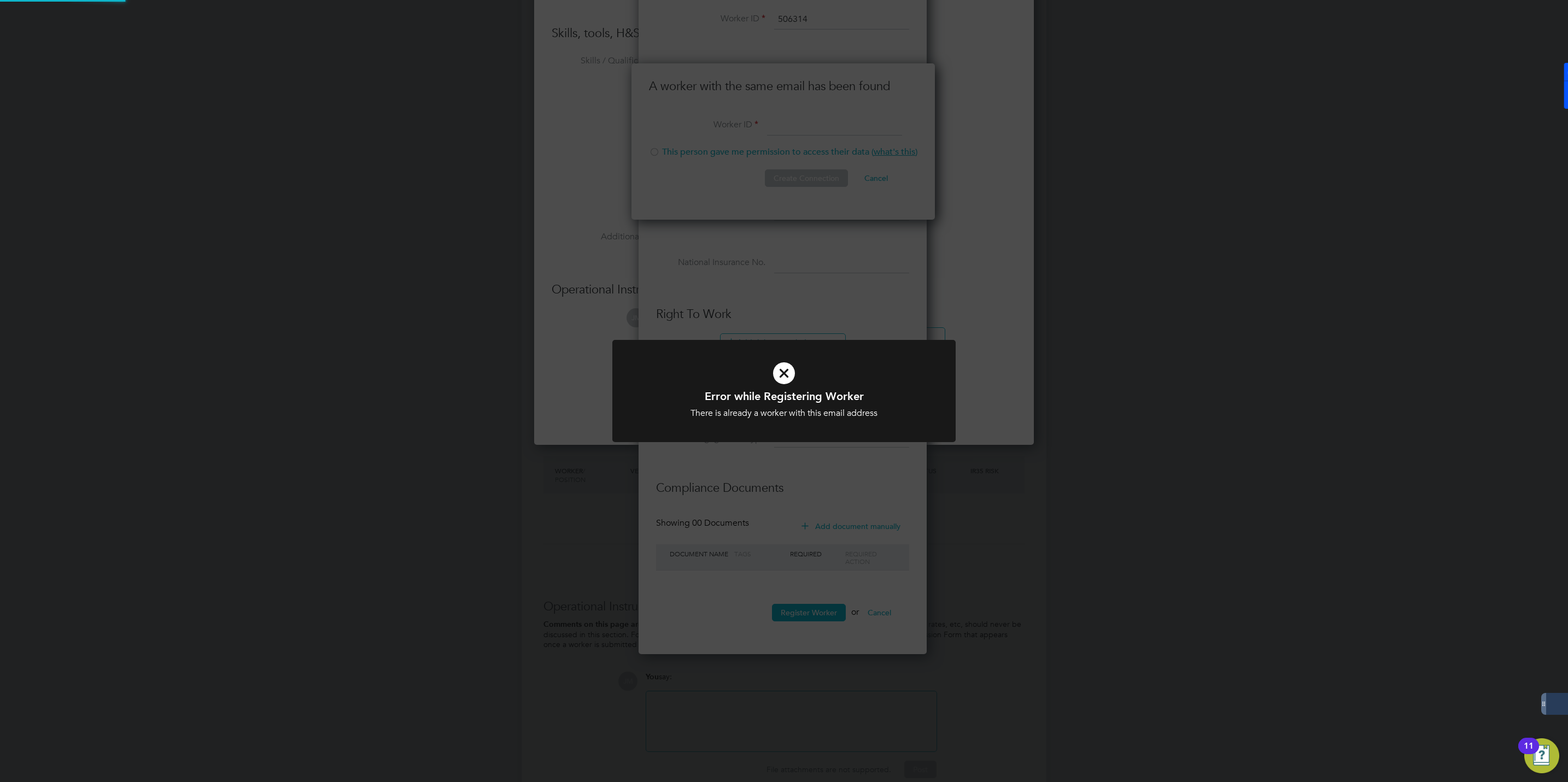
scroll to position [746, 500]
click at [817, 266] on div "Error while Registering Worker There is already a worker with this email addres…" at bounding box center [784, 391] width 1568 height 782
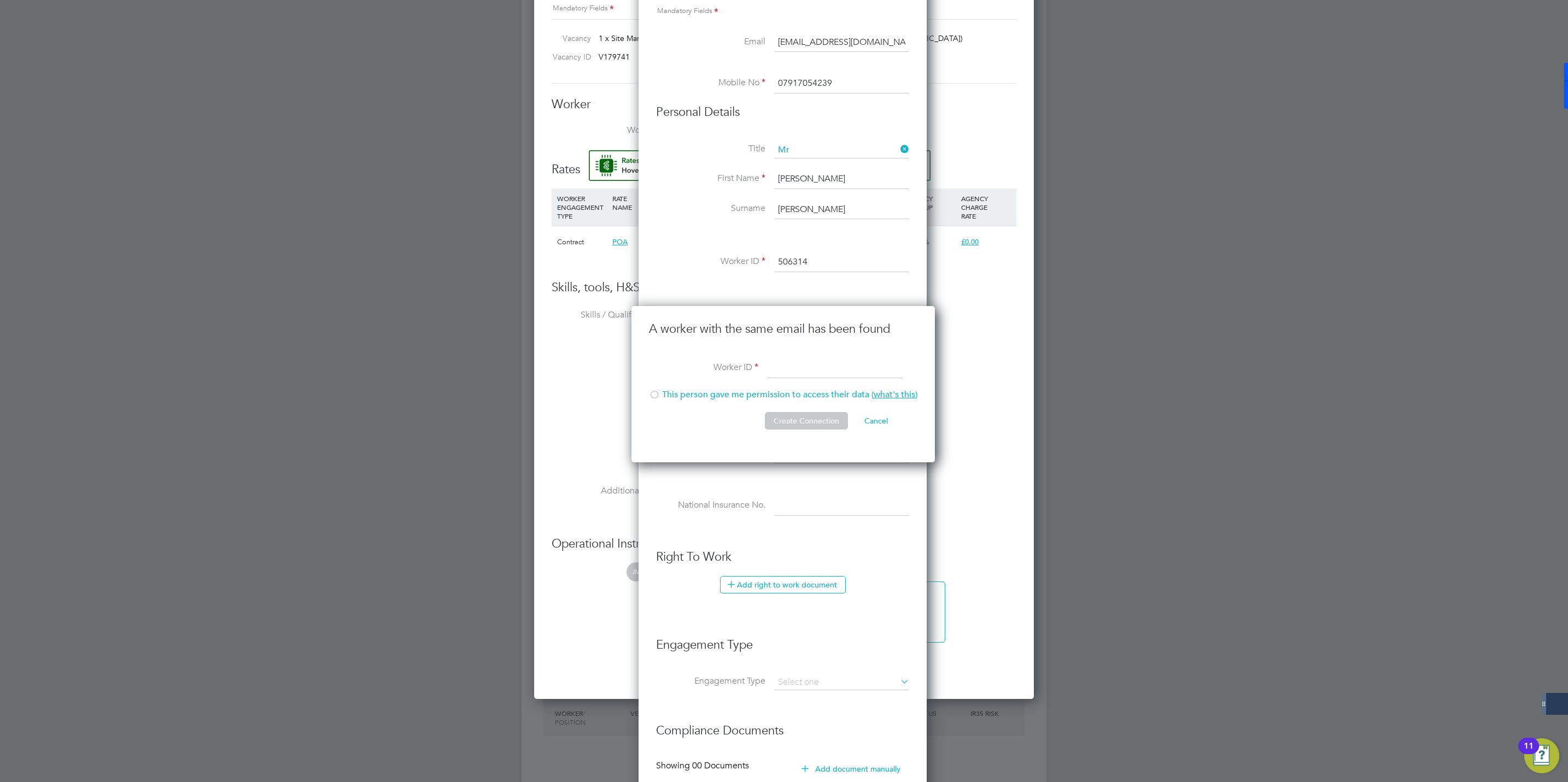
scroll to position [410, 0]
click at [786, 371] on input at bounding box center [835, 372] width 135 height 20
paste input "506314"
type input "506314"
click at [655, 399] on div at bounding box center [655, 399] width 11 height 11
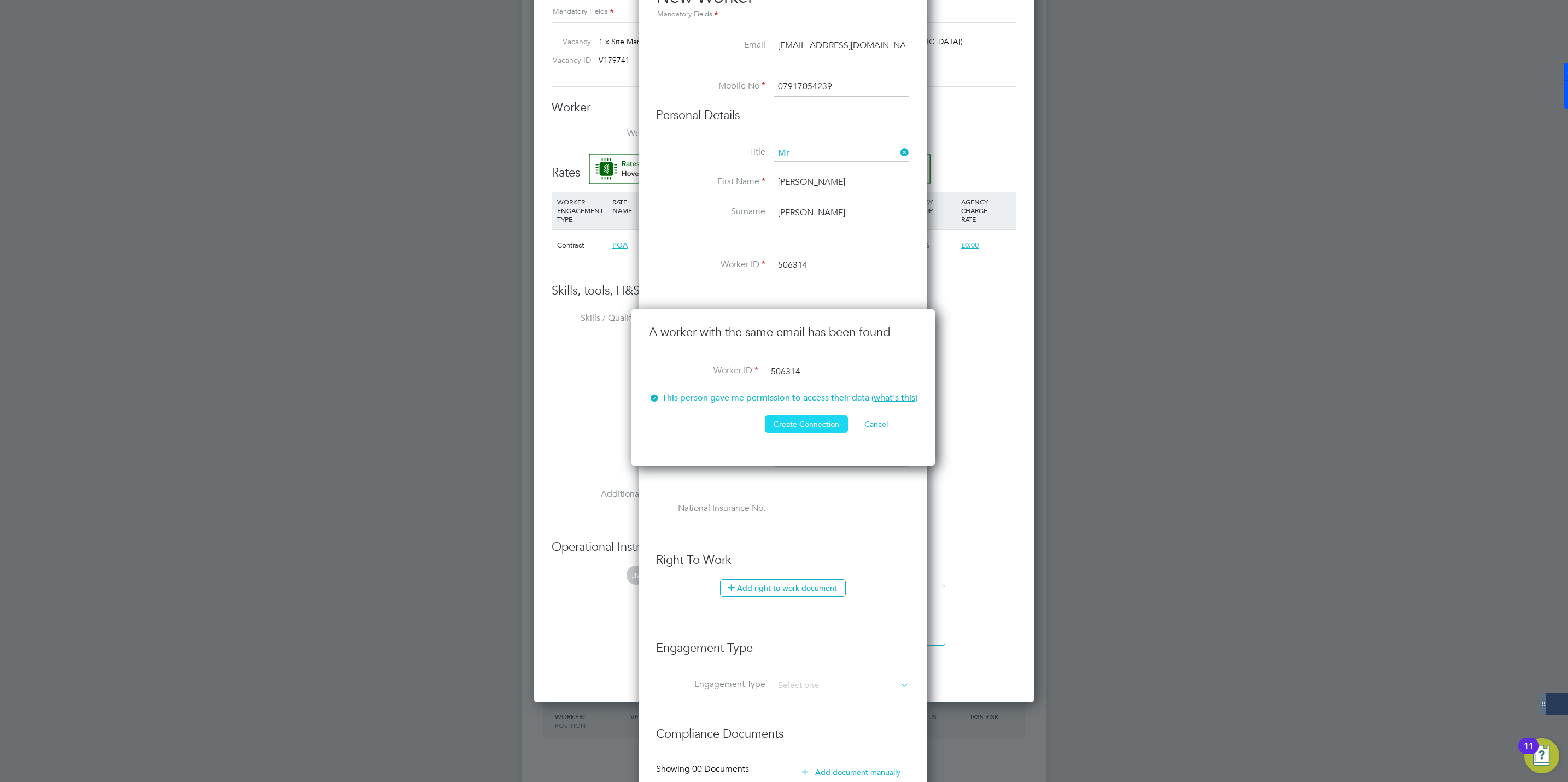
click at [805, 425] on button "Create Connection" at bounding box center [806, 424] width 83 height 17
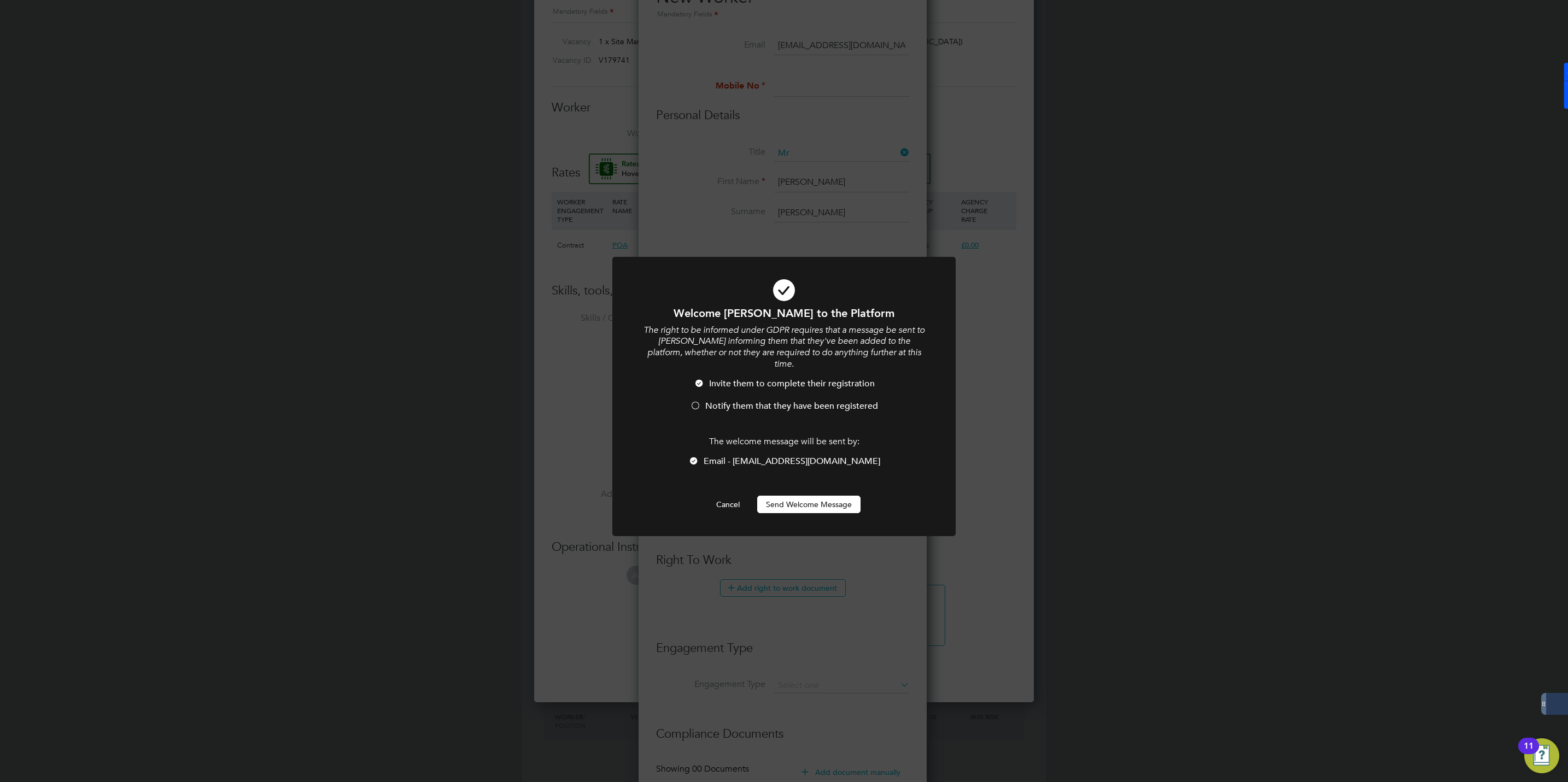
click at [700, 401] on div at bounding box center [696, 407] width 11 height 11
click at [794, 496] on button "Send Welcome Message" at bounding box center [809, 504] width 103 height 17
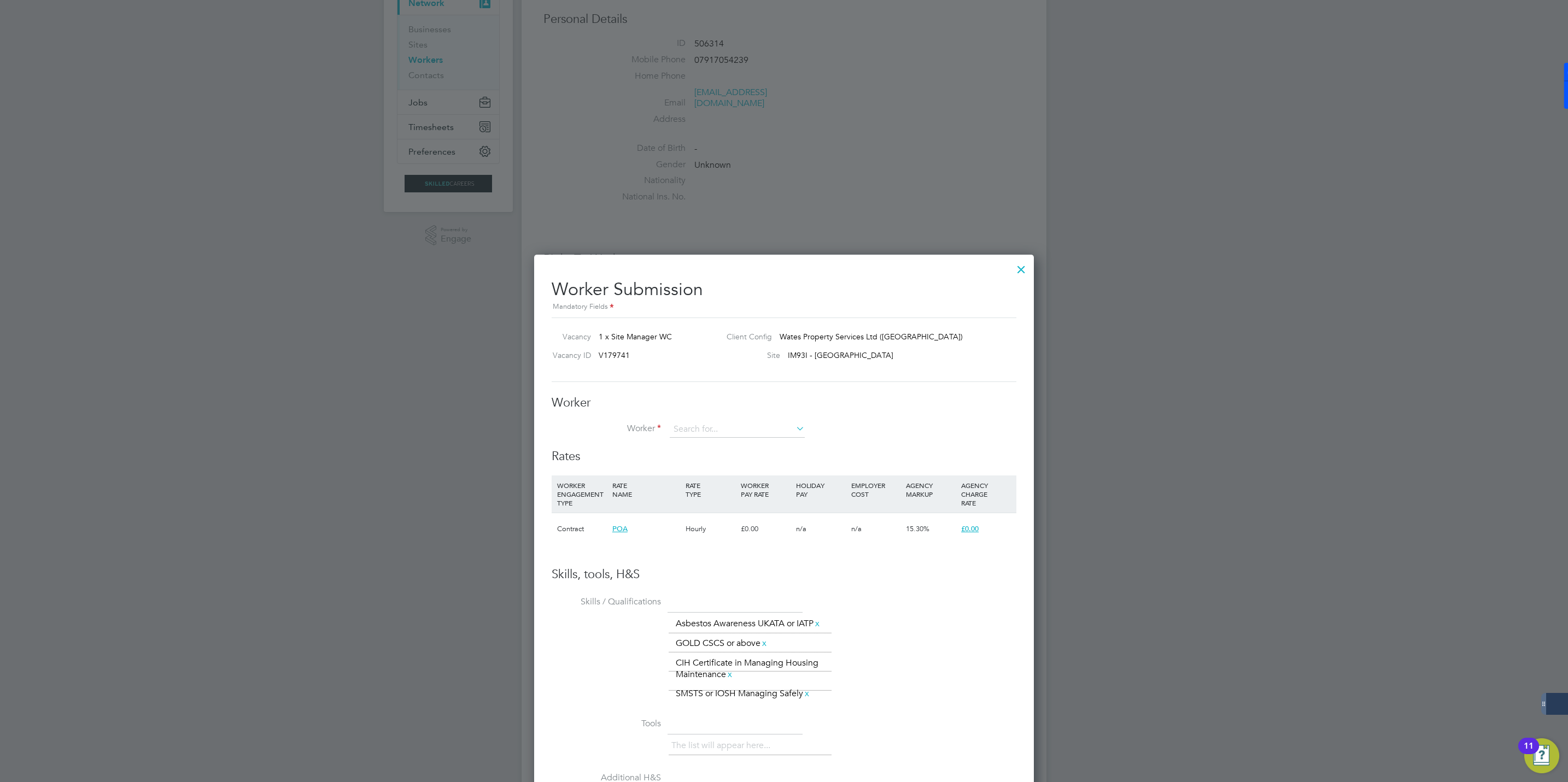
scroll to position [246, 0]
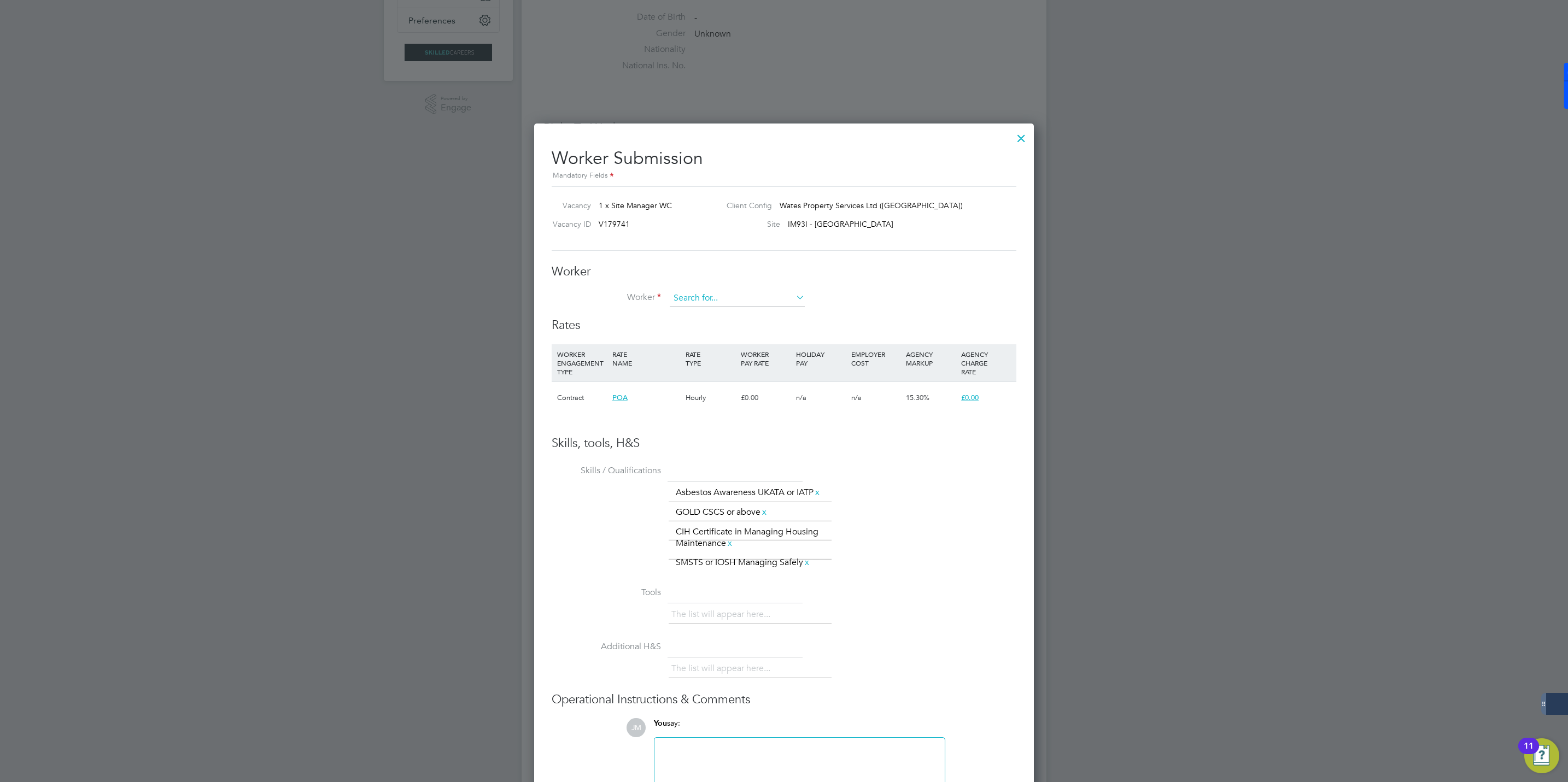
click at [728, 294] on input at bounding box center [738, 298] width 135 height 17
click at [739, 315] on b "Shaw" at bounding box center [770, 314] width 63 height 9
type input "Lee Shaw (506314)"
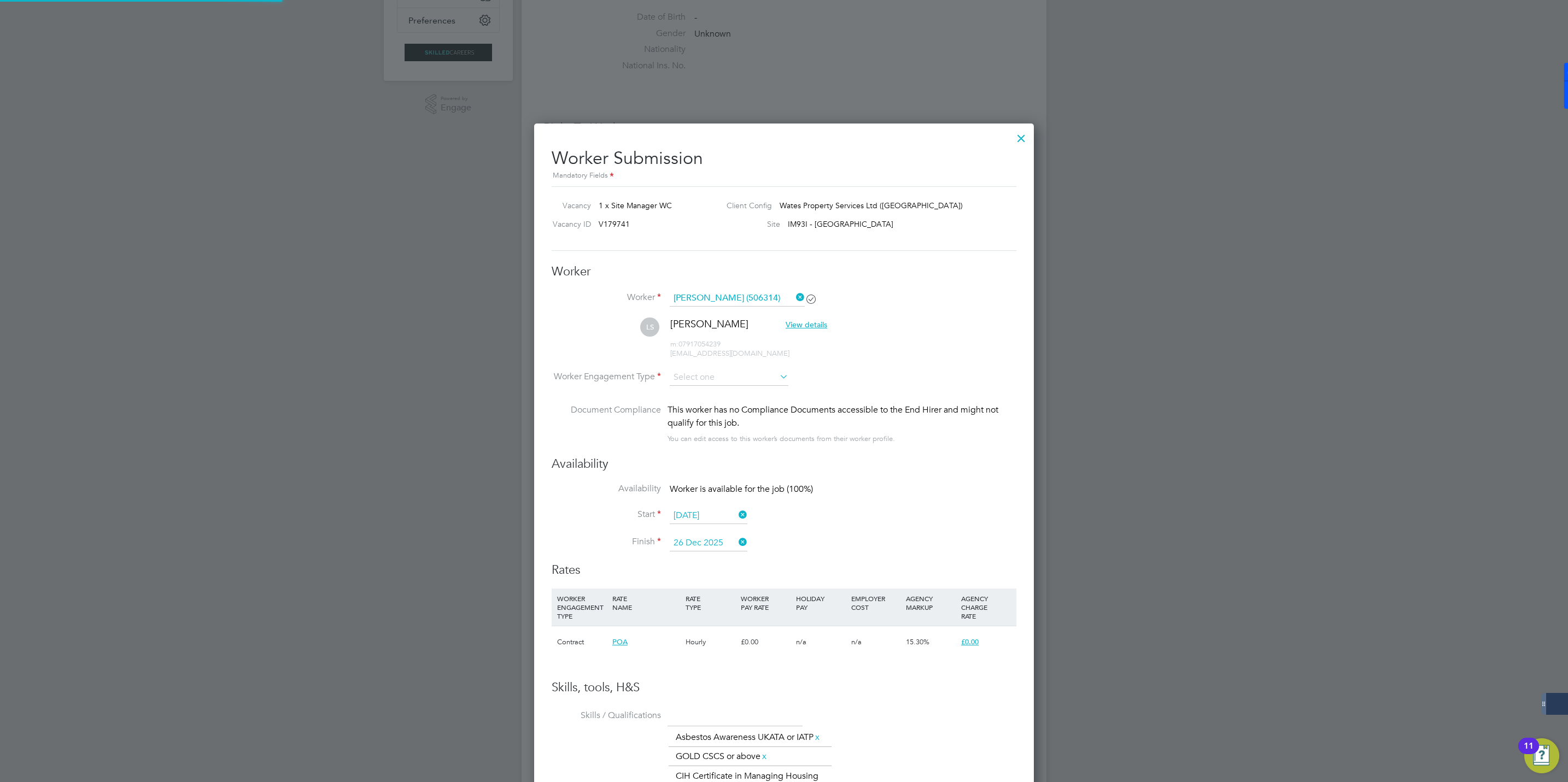
scroll to position [5, 6]
click at [754, 376] on input at bounding box center [729, 378] width 119 height 17
click at [691, 407] on li "PAYE" at bounding box center [729, 408] width 120 height 14
type input "PAYE"
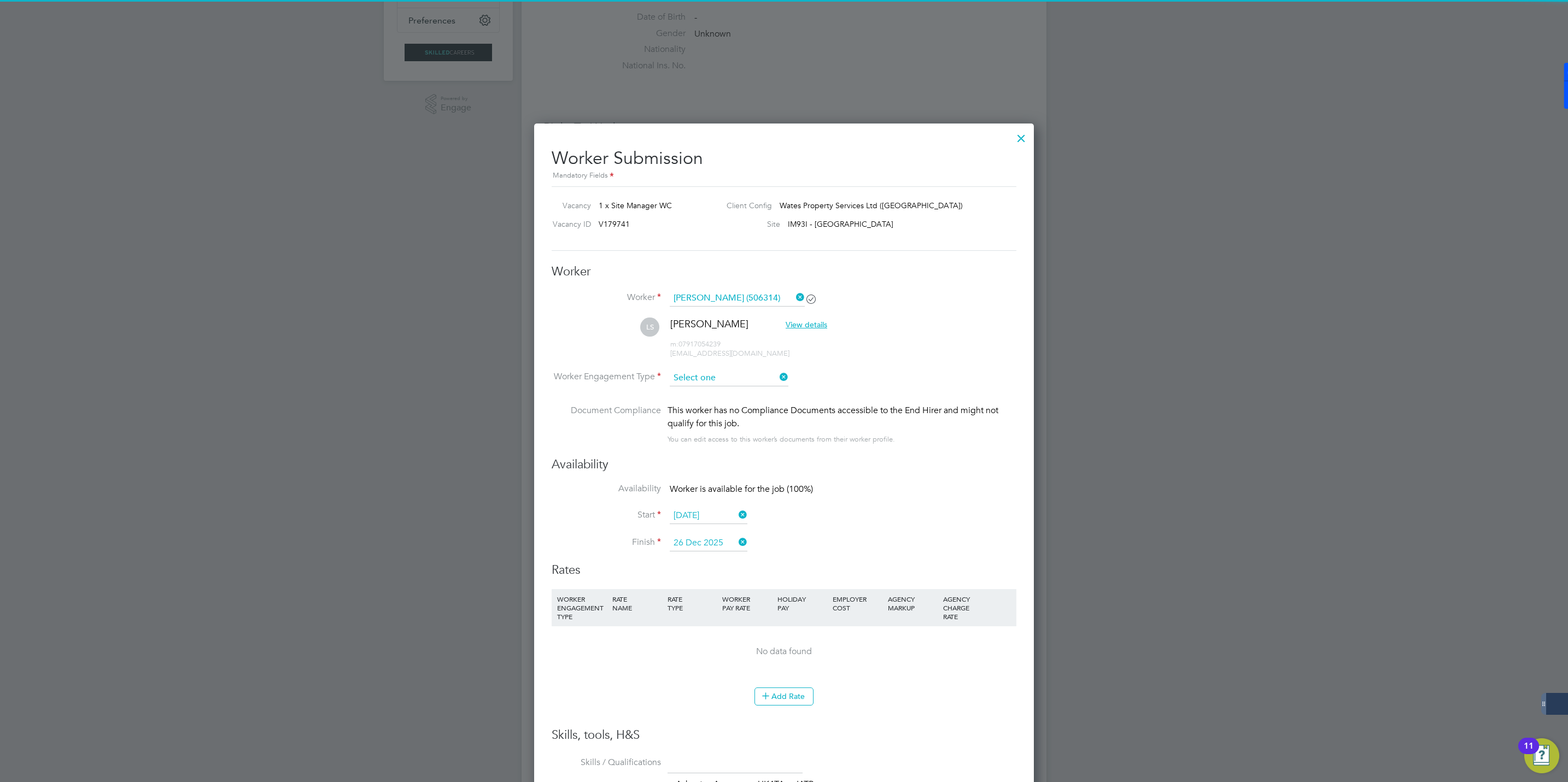
click at [748, 373] on input at bounding box center [729, 378] width 119 height 17
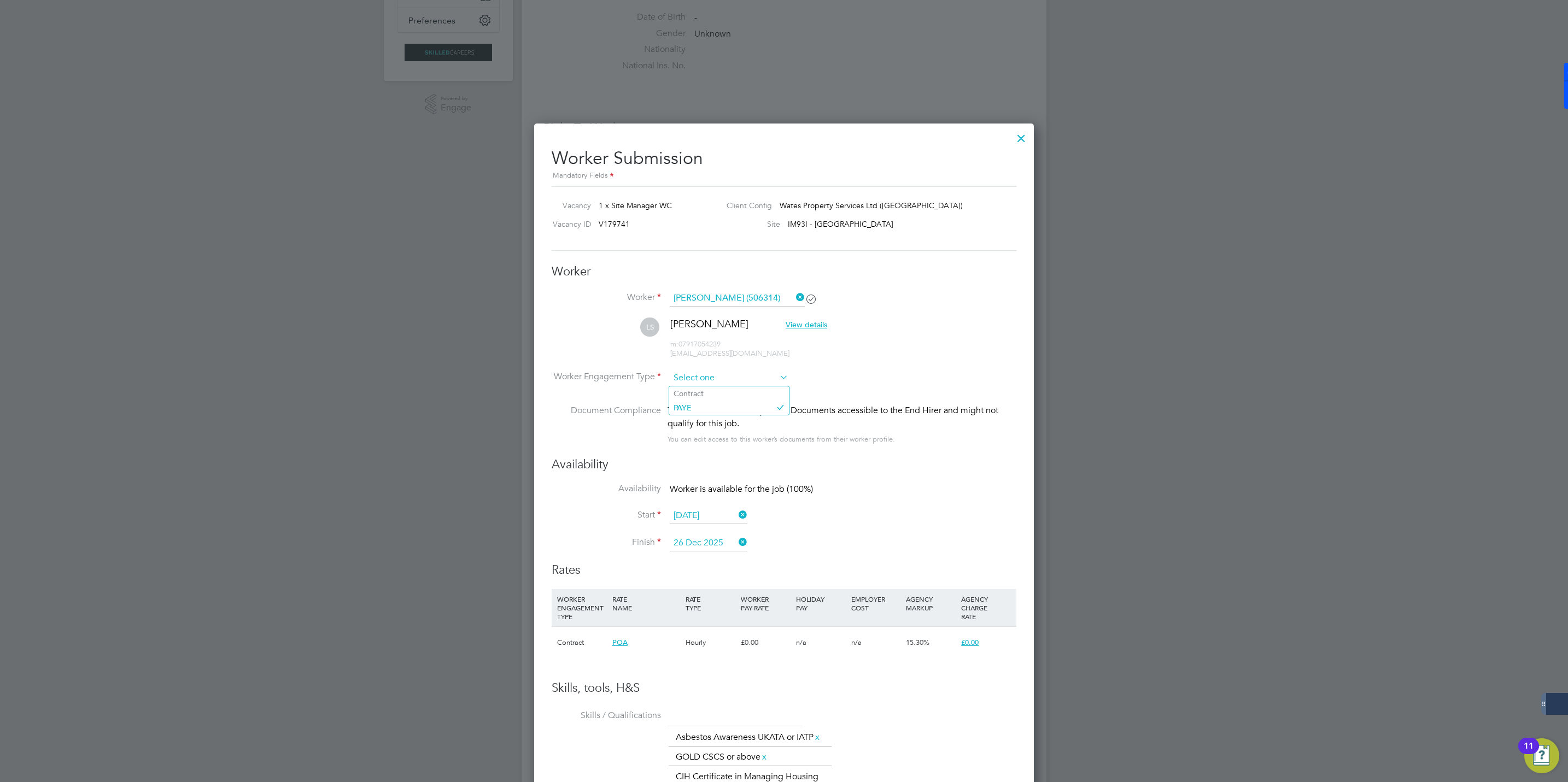
scroll to position [33, 75]
click at [696, 392] on li "Contract" at bounding box center [729, 393] width 120 height 14
type input "Contract"
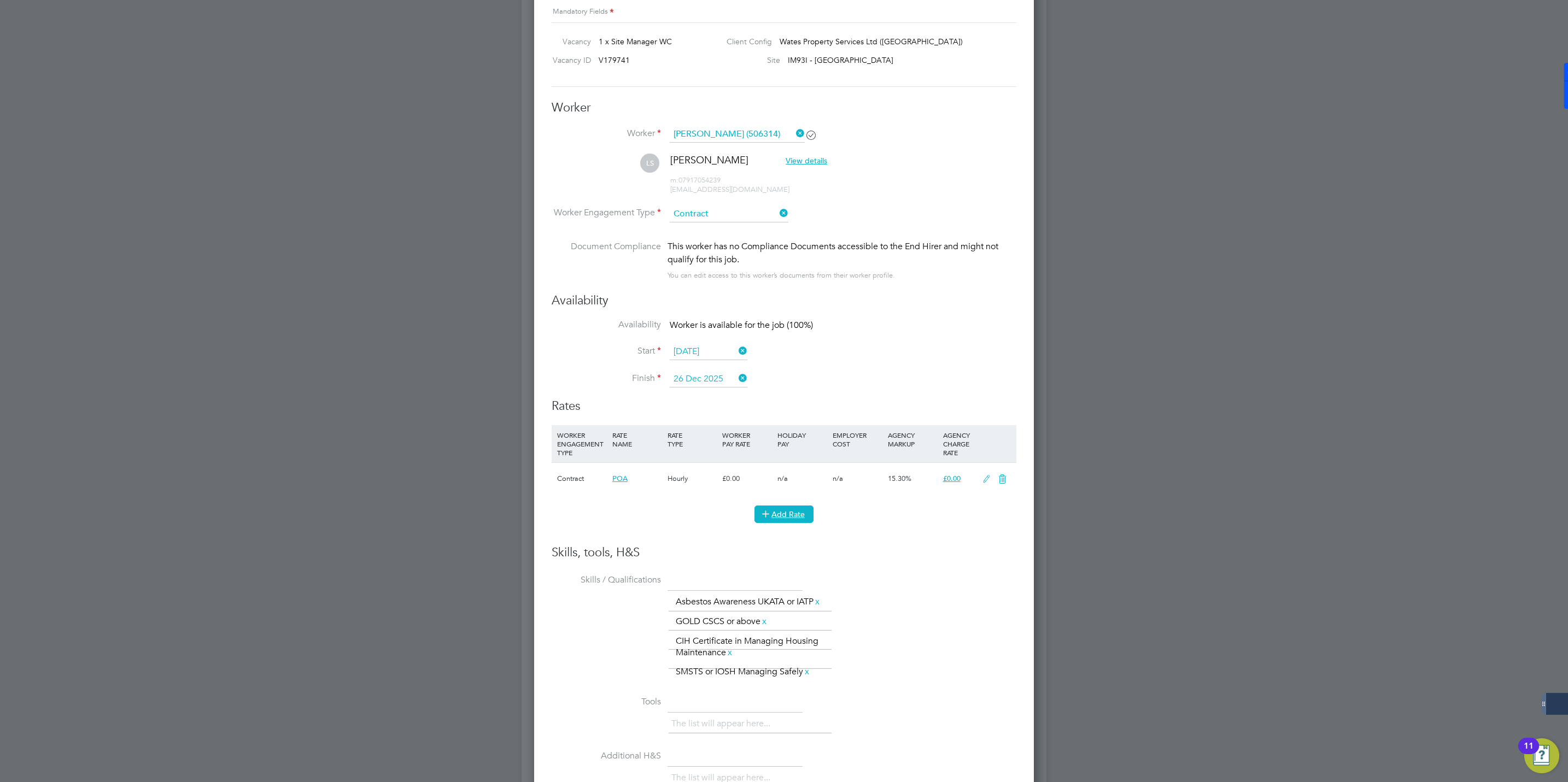
click at [786, 513] on button "Add Rate" at bounding box center [784, 514] width 59 height 17
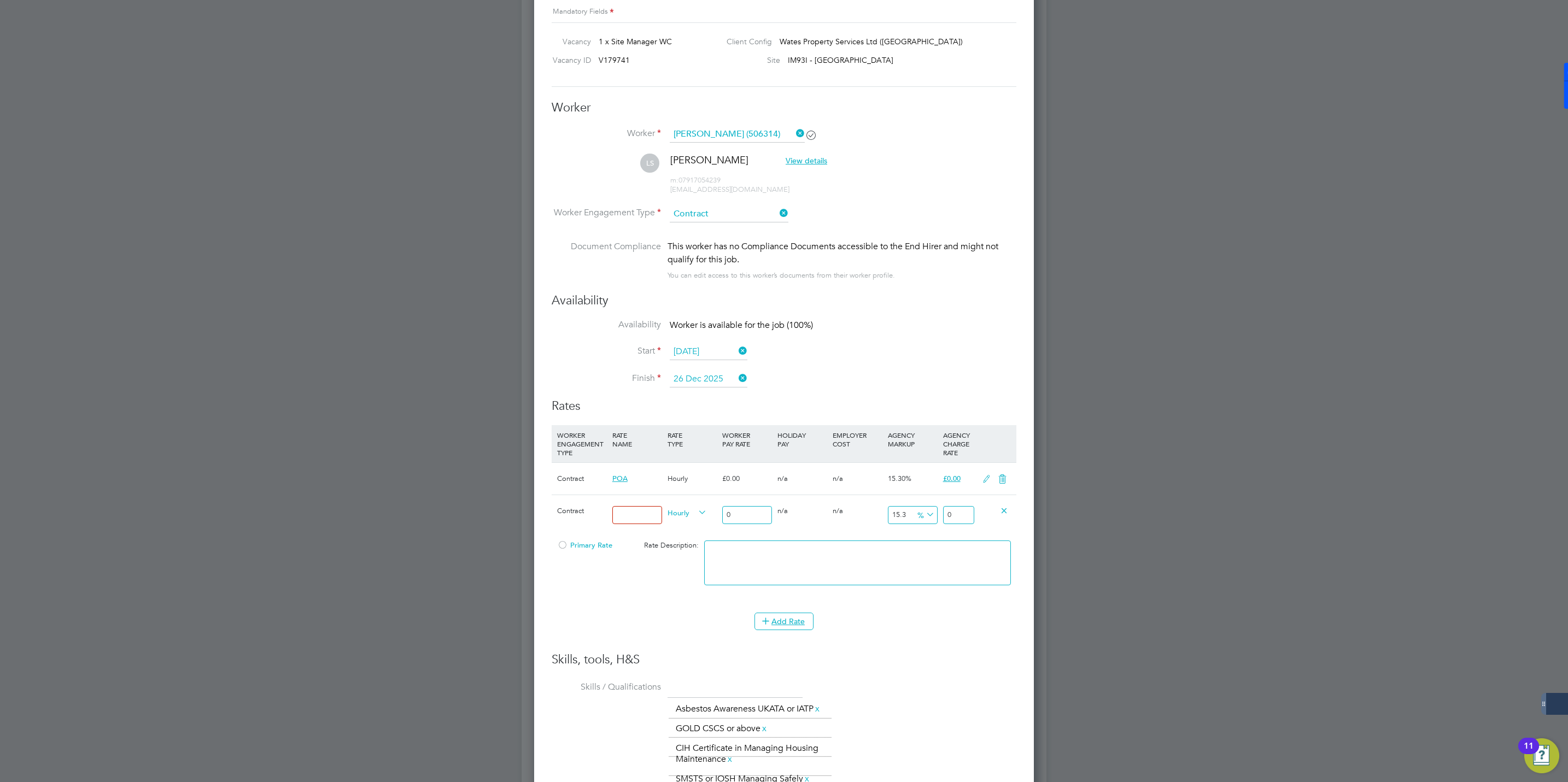
click at [640, 516] on input at bounding box center [637, 515] width 50 height 18
type input "3"
type input "Contract"
click at [741, 517] on input "0" at bounding box center [747, 515] width 50 height 18
type input "3"
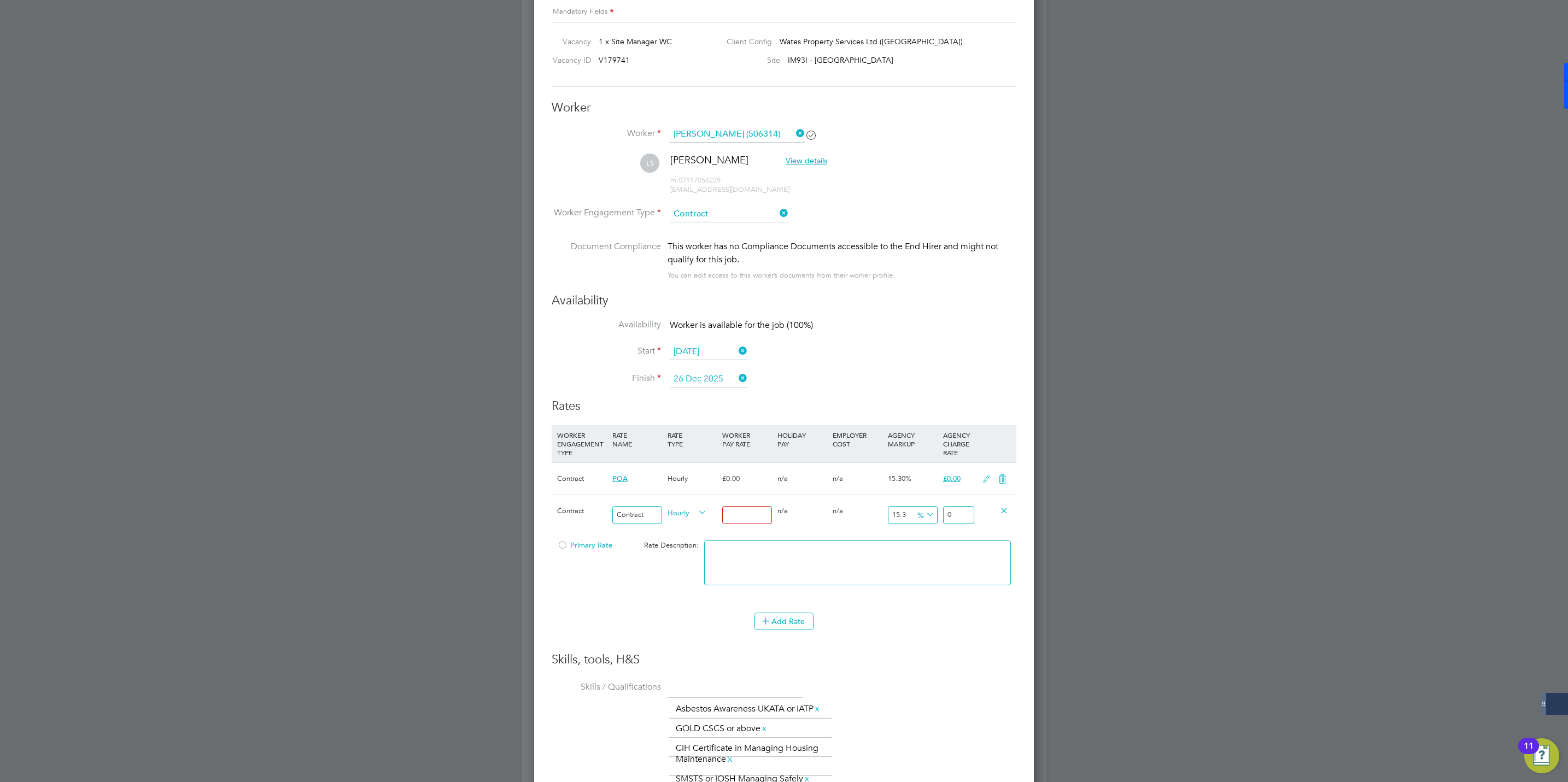
type input "3.459"
type input "32"
type input "36.896"
type input "32"
click at [979, 643] on li "WORKER ENGAGEMENT TYPE RATE NAME RATE TYPE WORKER PAY RATE HOLIDAY PAY EMPLOYER…" at bounding box center [784, 538] width 465 height 227
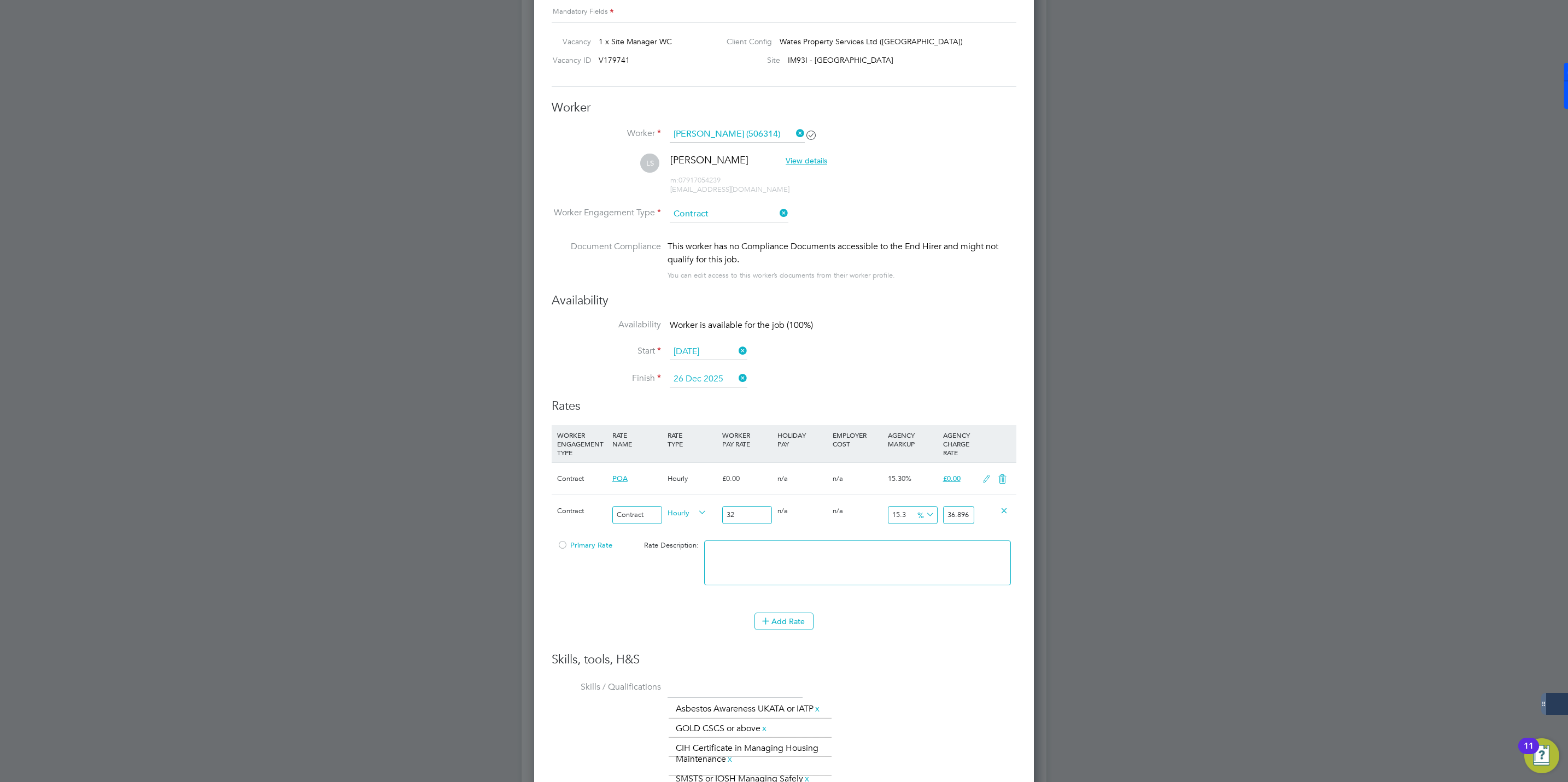
click at [564, 548] on div at bounding box center [563, 549] width 11 height 8
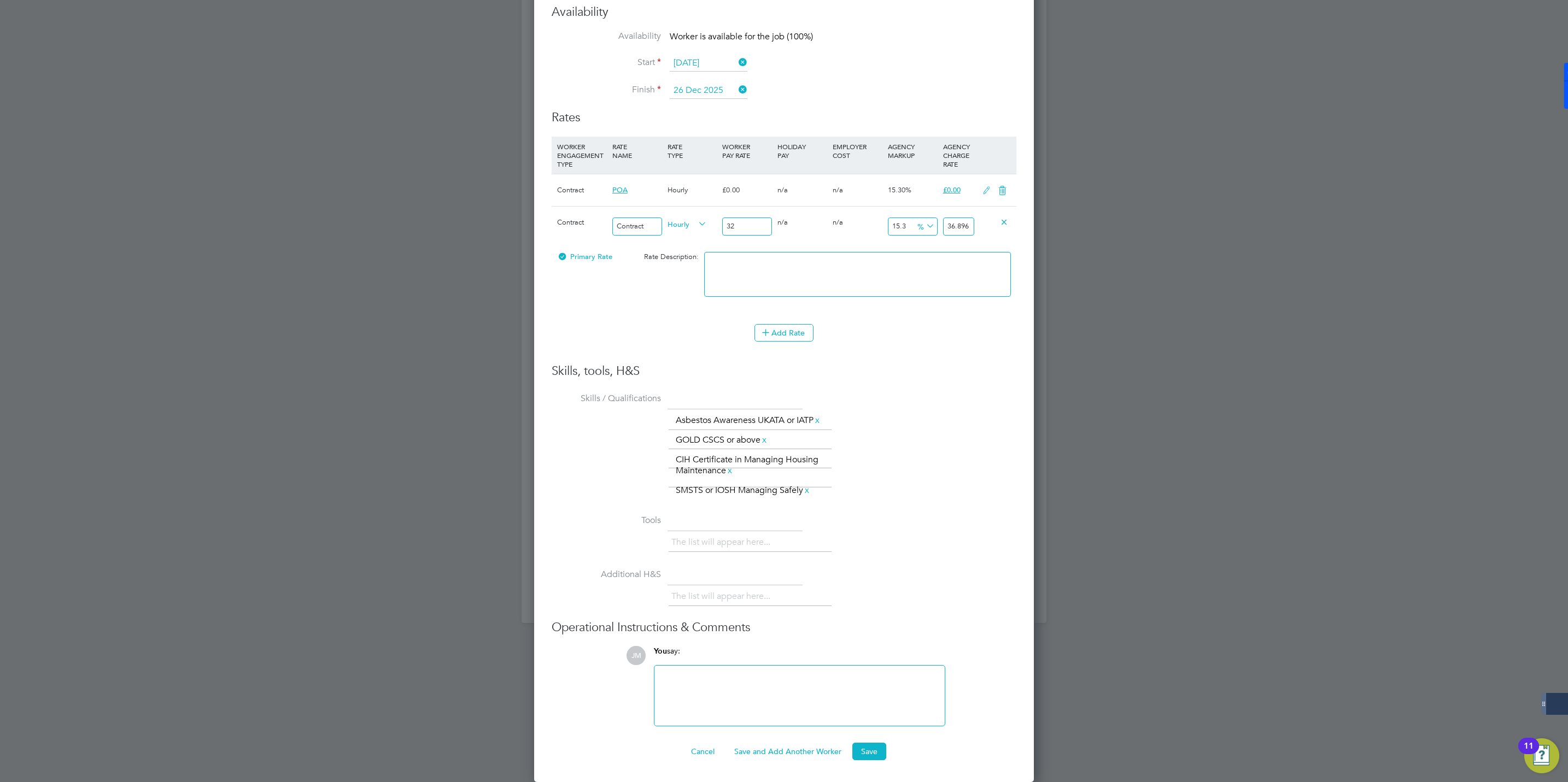
scroll to position [703, 0]
click at [873, 748] on button "Save" at bounding box center [869, 751] width 34 height 17
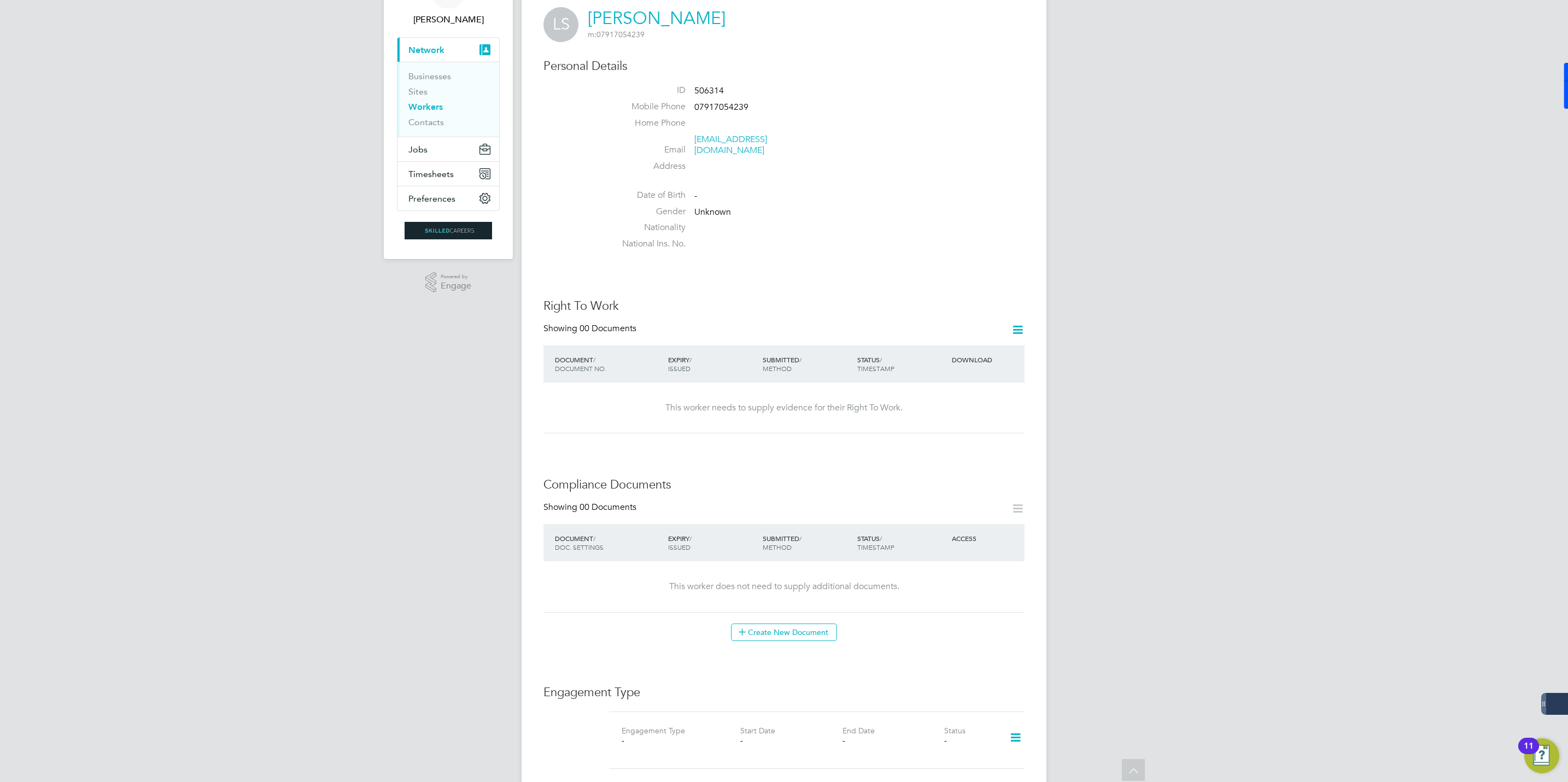
scroll to position [0, 0]
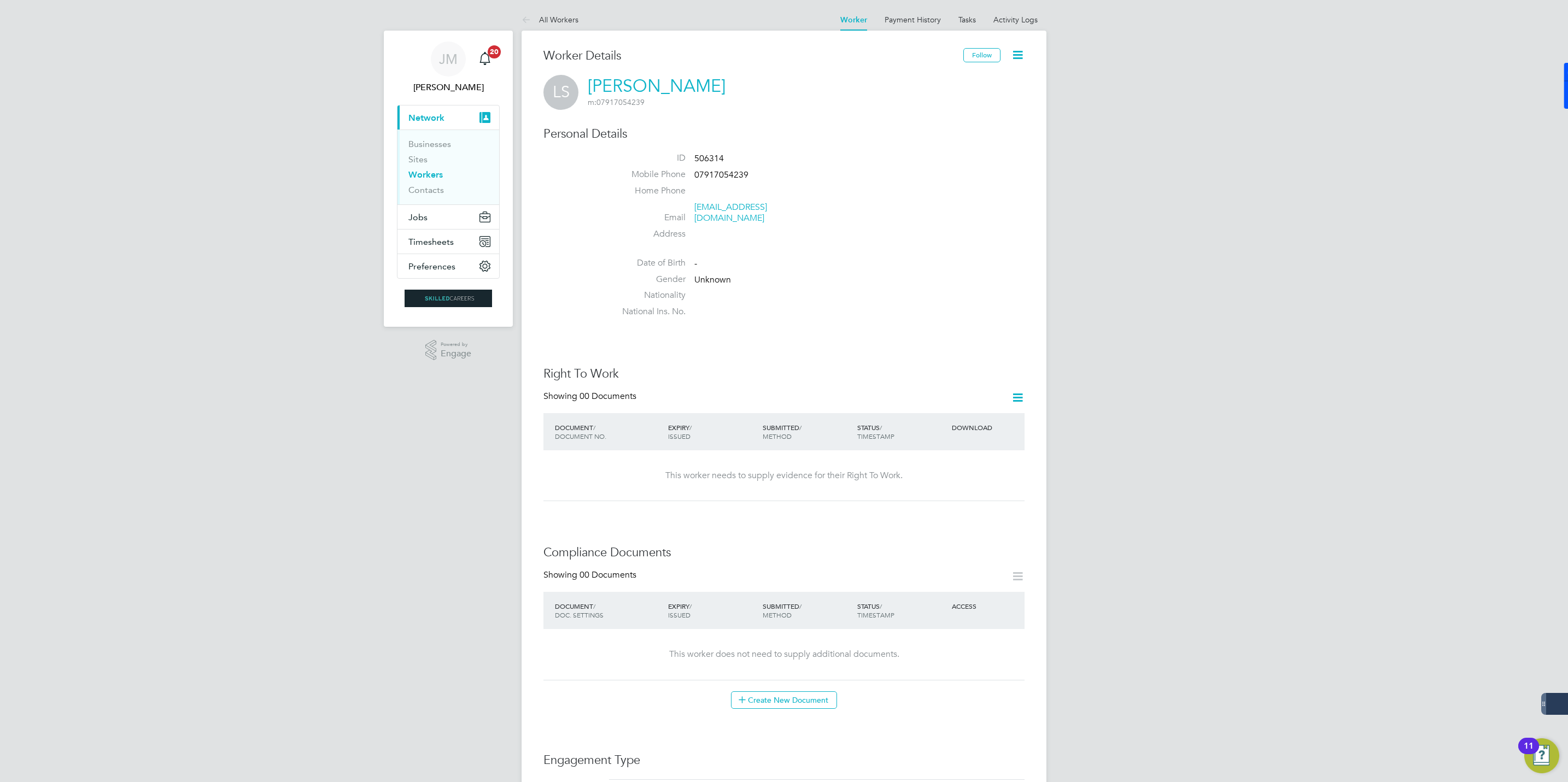
drag, startPoint x: 1345, startPoint y: 114, endPoint x: 989, endPoint y: 107, distance: 356.1
click at [1344, 114] on div "JM Jack McMurray Notifications 20 Applications: Current page: Network Businesse…" at bounding box center [784, 669] width 1568 height 1339
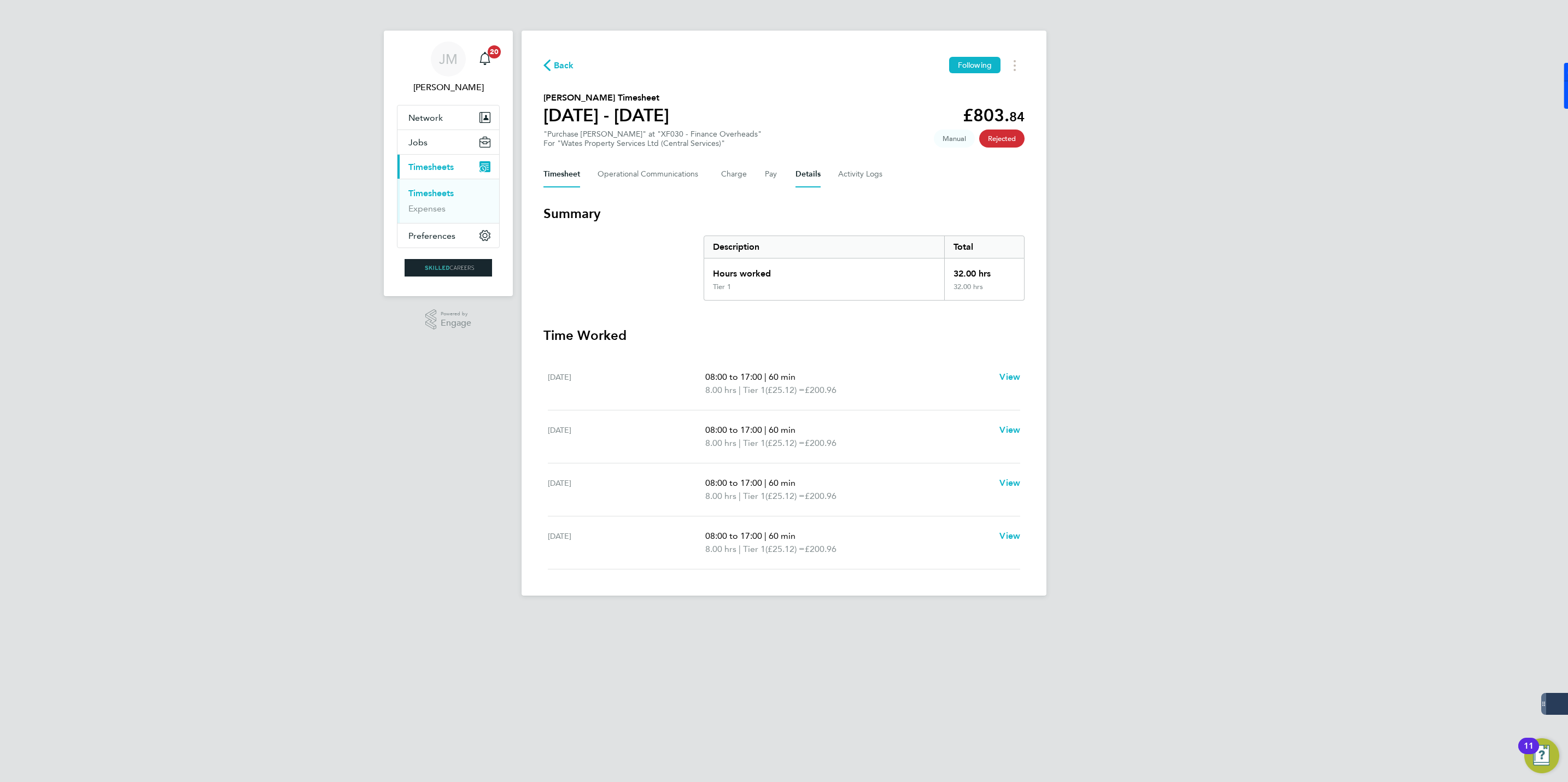
click at [814, 177] on button "Details" at bounding box center [808, 174] width 25 height 26
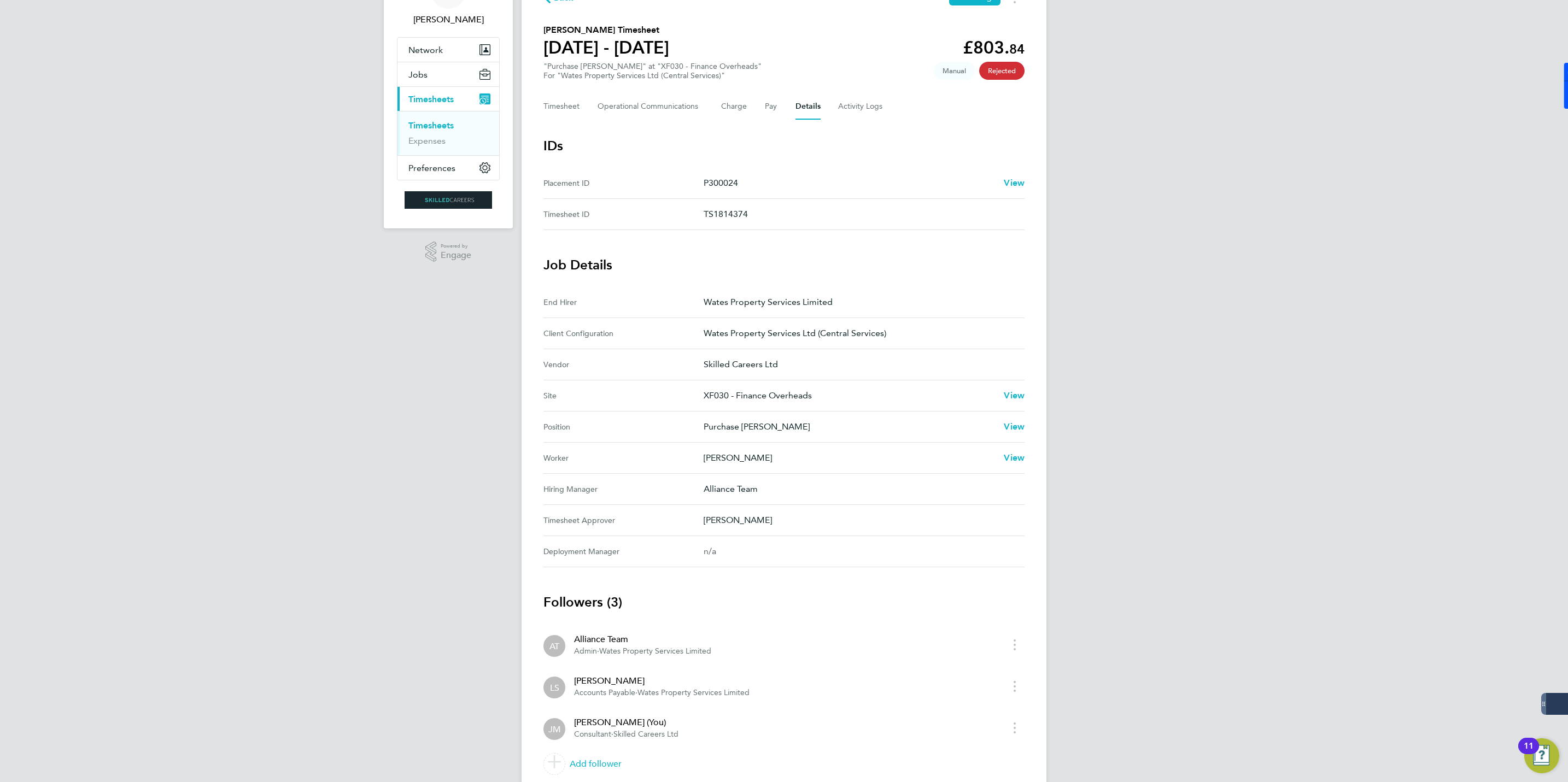
scroll to position [110, 0]
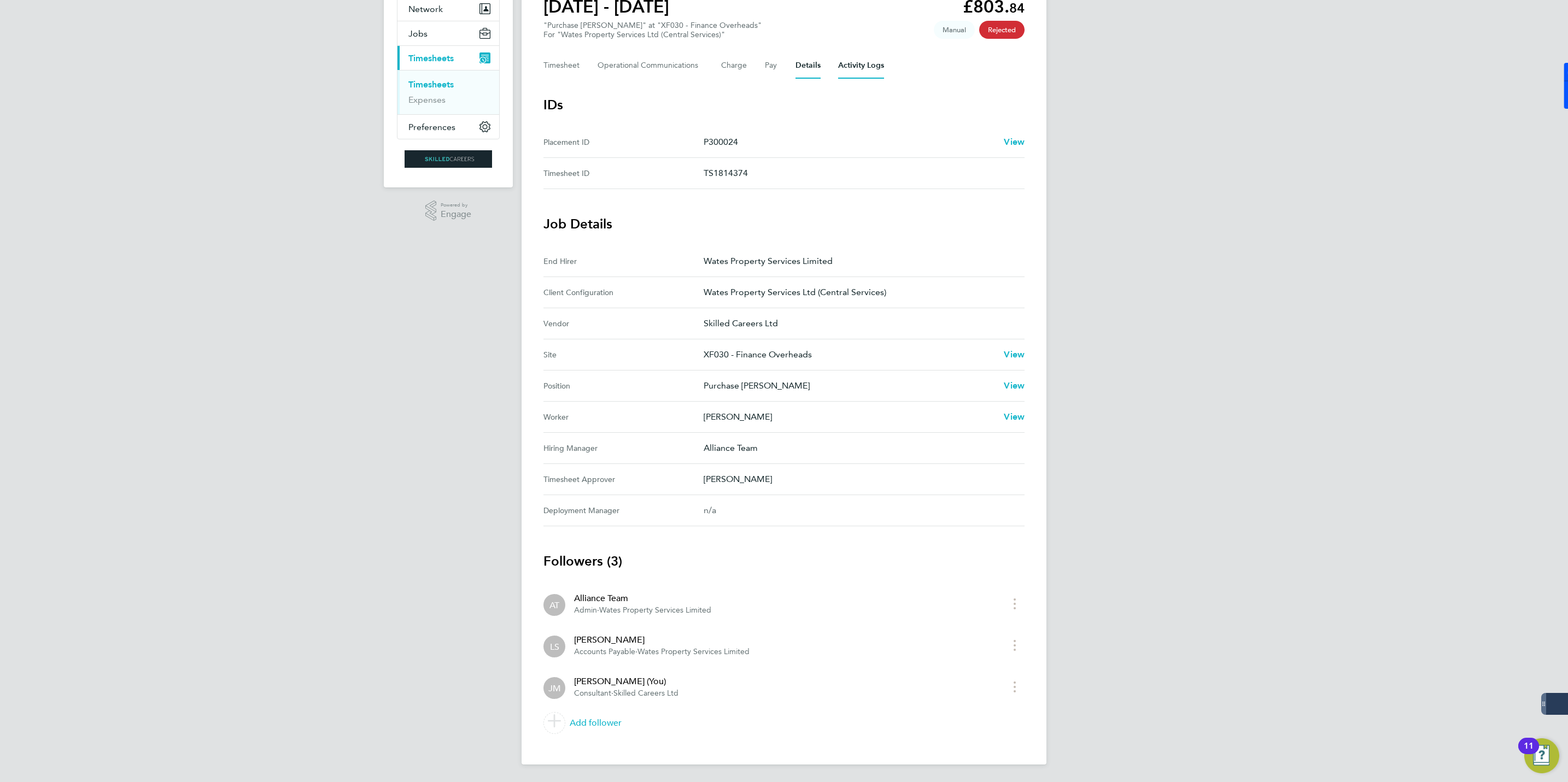
click at [871, 63] on Logs-tab "Activity Logs" at bounding box center [861, 66] width 46 height 26
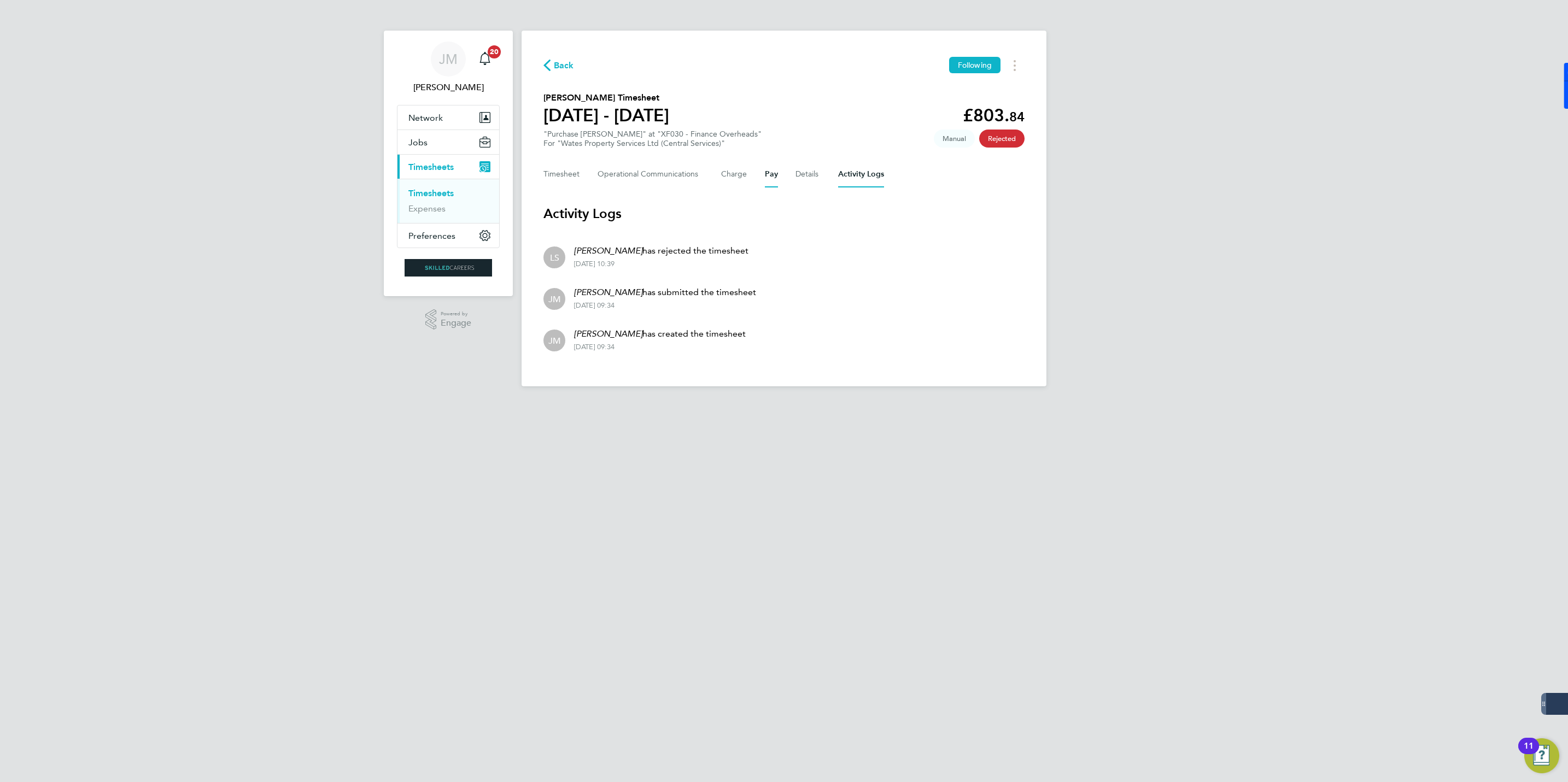
click at [765, 169] on button "Pay" at bounding box center [771, 174] width 13 height 26
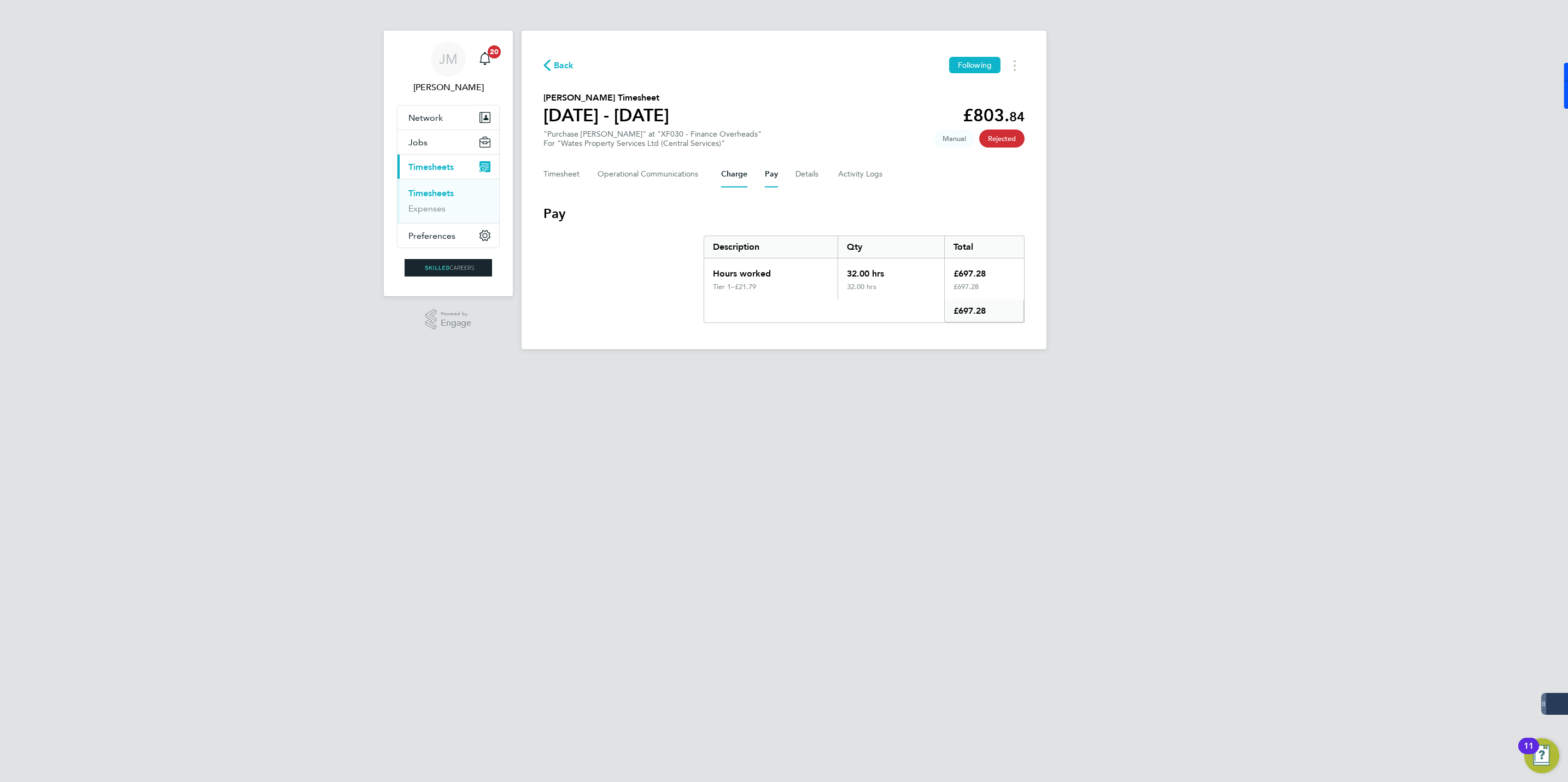
click at [733, 176] on button "Charge" at bounding box center [734, 174] width 26 height 26
click at [653, 171] on Communications-tab "Operational Communications" at bounding box center [650, 174] width 106 height 26
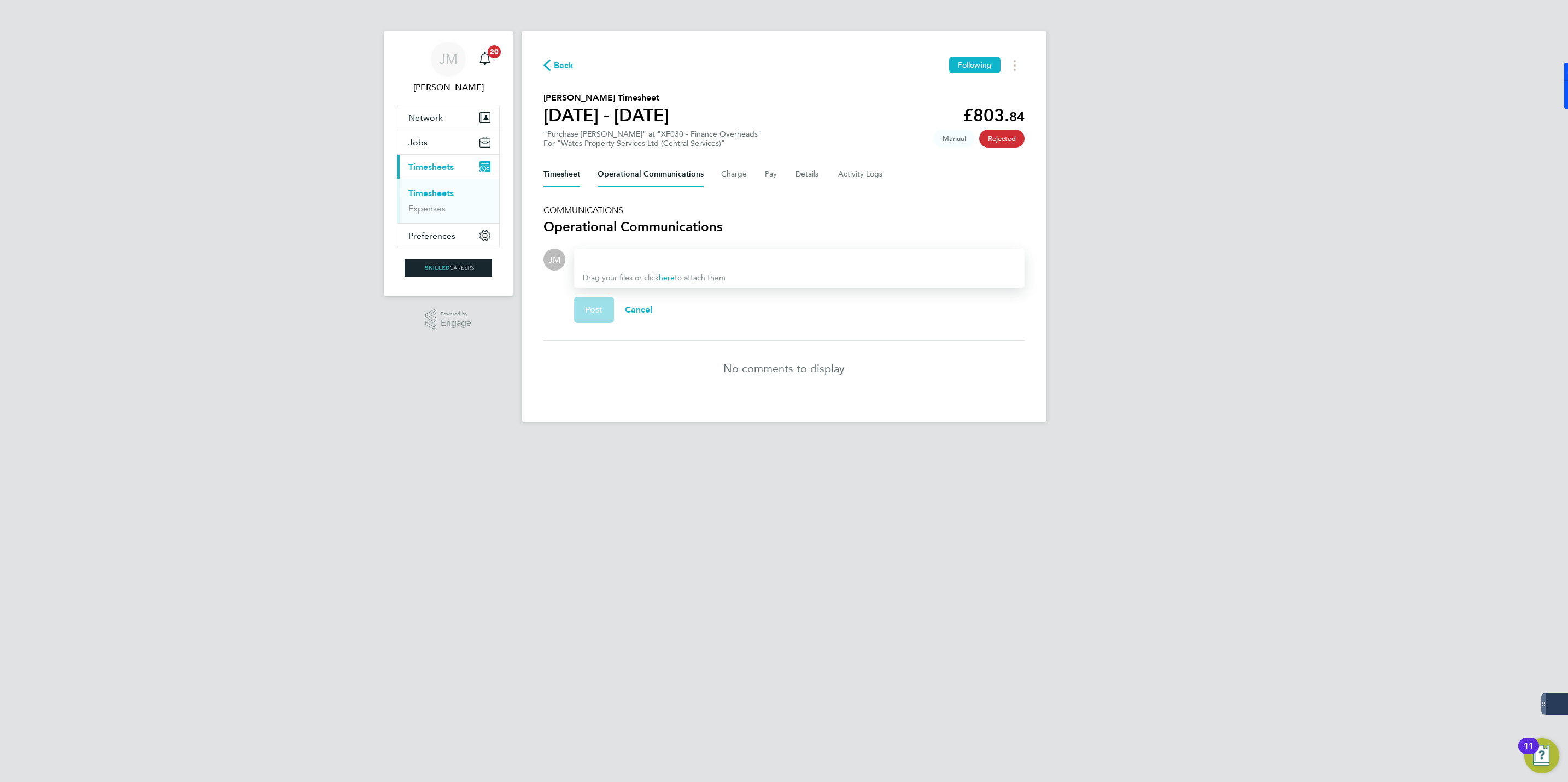
click at [550, 178] on button "Timesheet" at bounding box center [561, 174] width 37 height 26
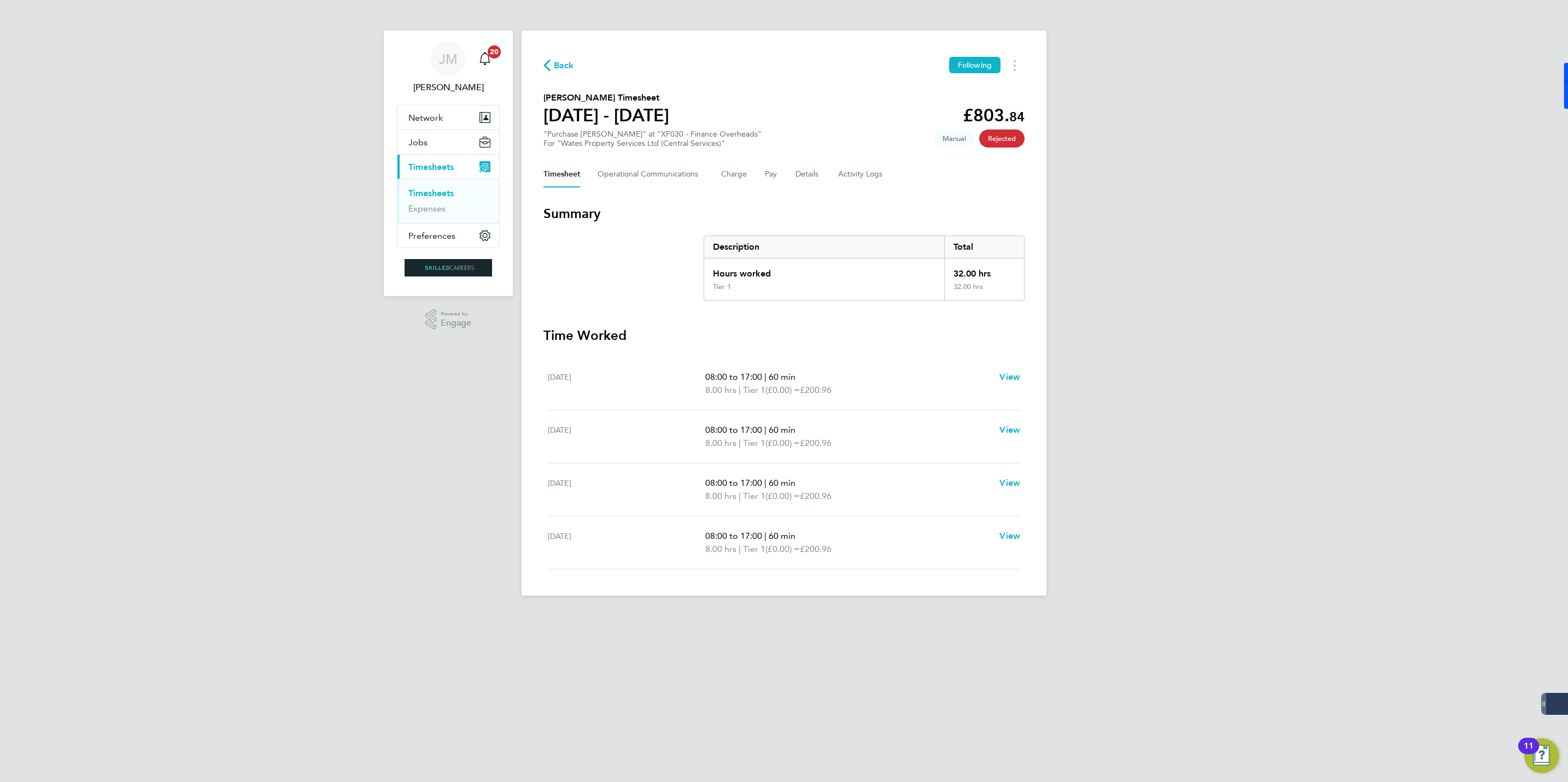
click at [549, 63] on icon "button" at bounding box center [547, 65] width 7 height 11
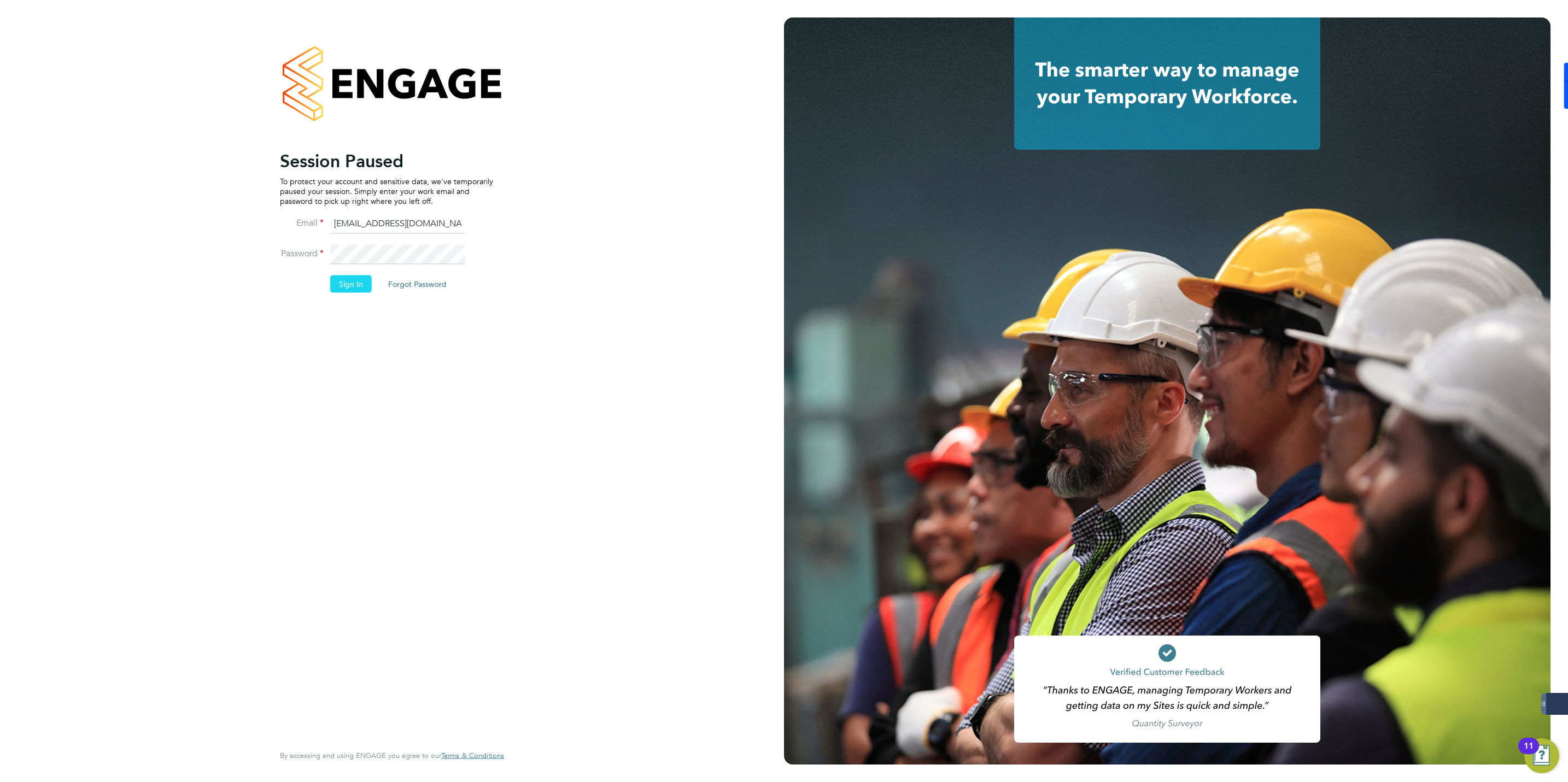
click at [349, 280] on button "Sign In" at bounding box center [351, 284] width 42 height 17
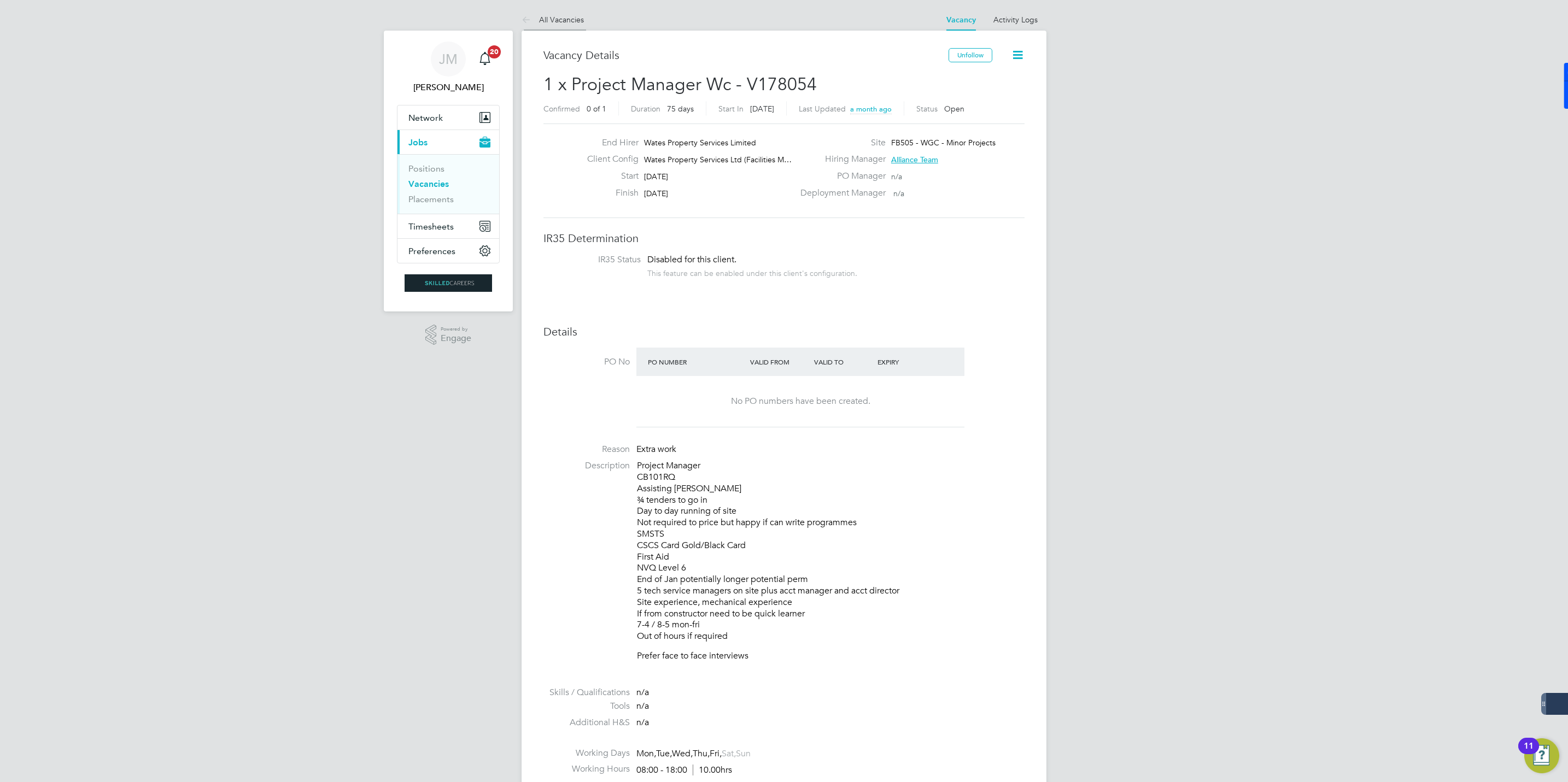
click at [568, 19] on link "All Vacancies" at bounding box center [552, 20] width 62 height 10
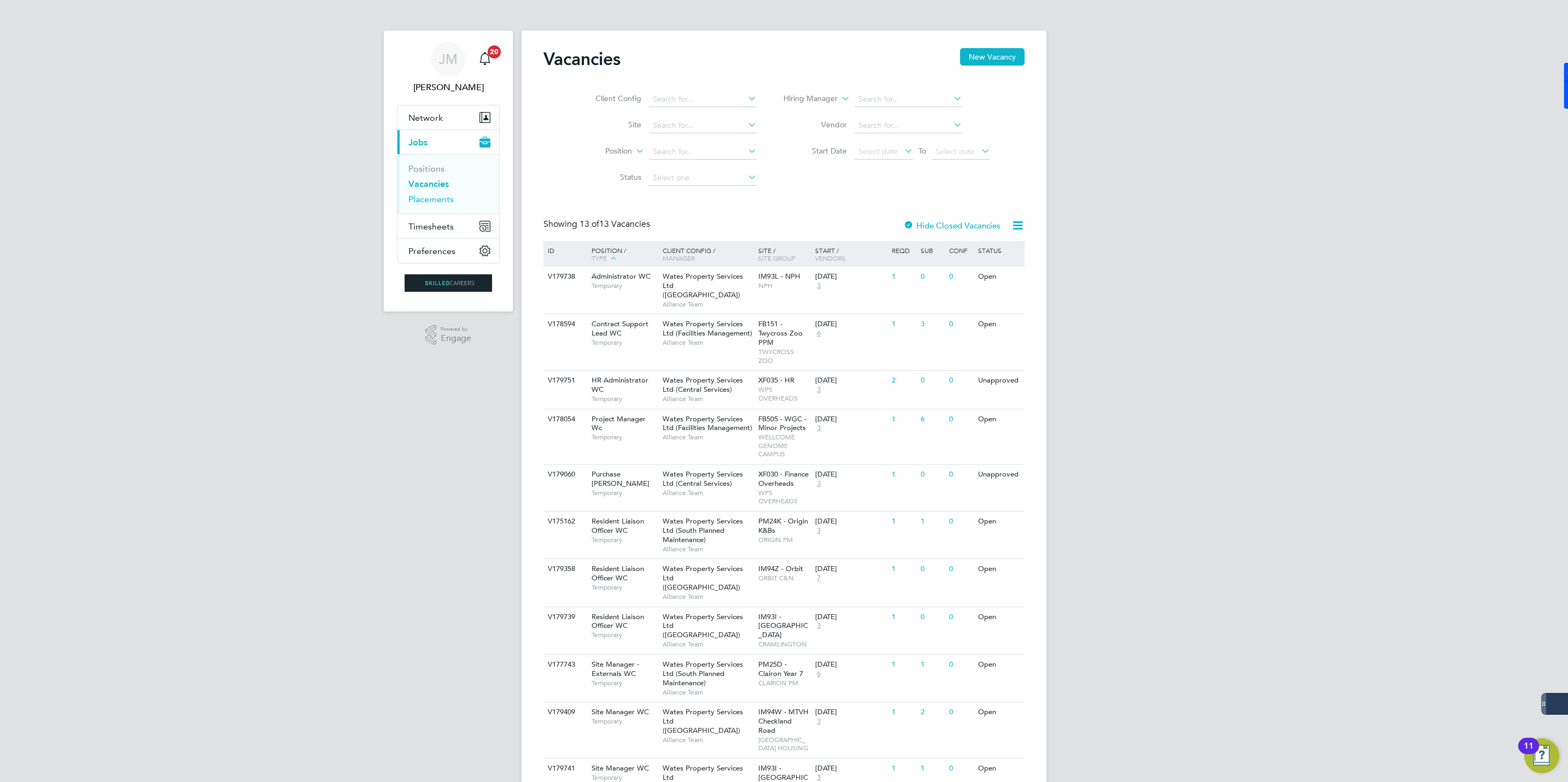
click at [438, 201] on link "Placements" at bounding box center [431, 199] width 45 height 10
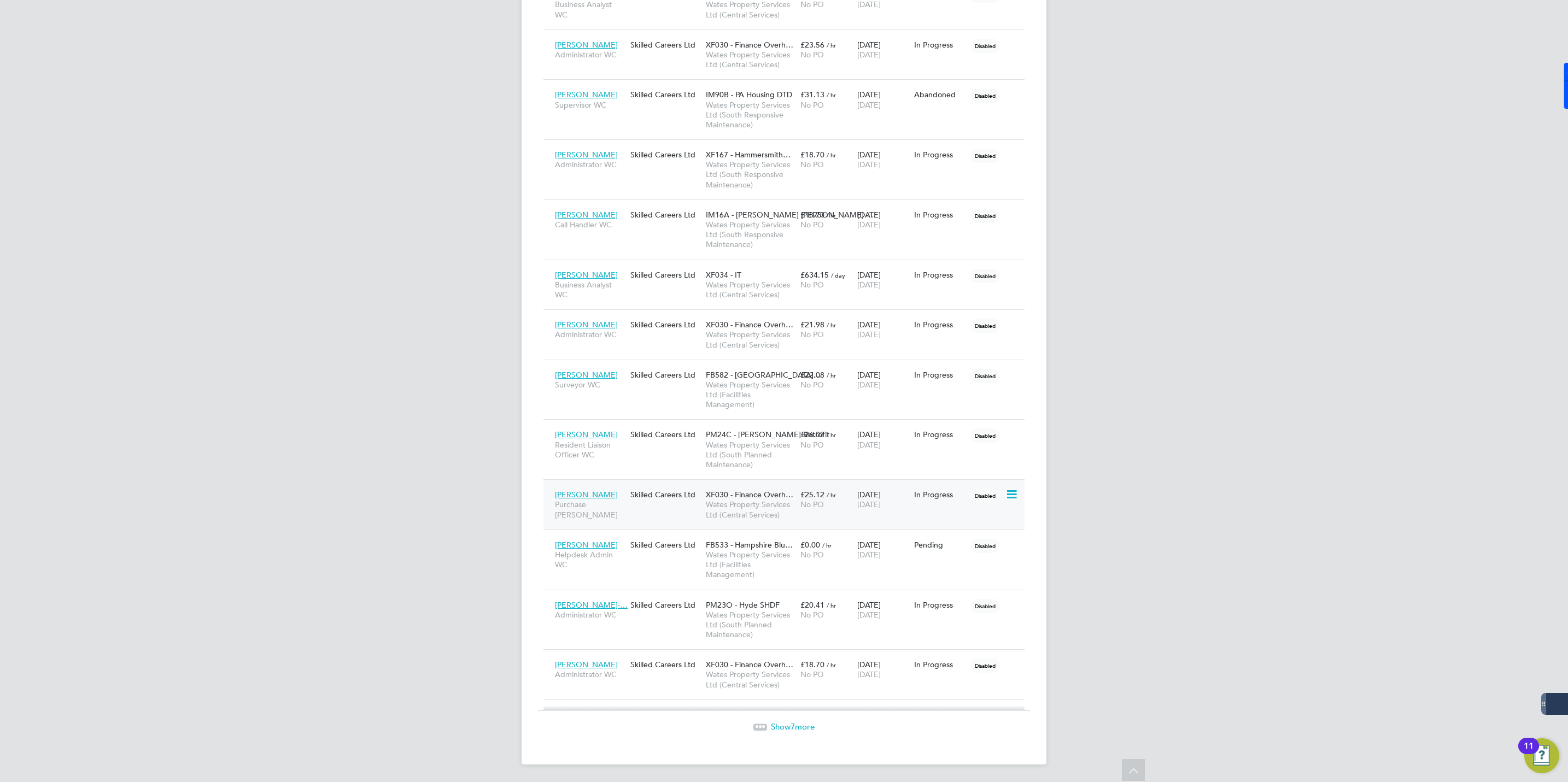
click at [587, 493] on span "[PERSON_NAME]" at bounding box center [586, 495] width 63 height 10
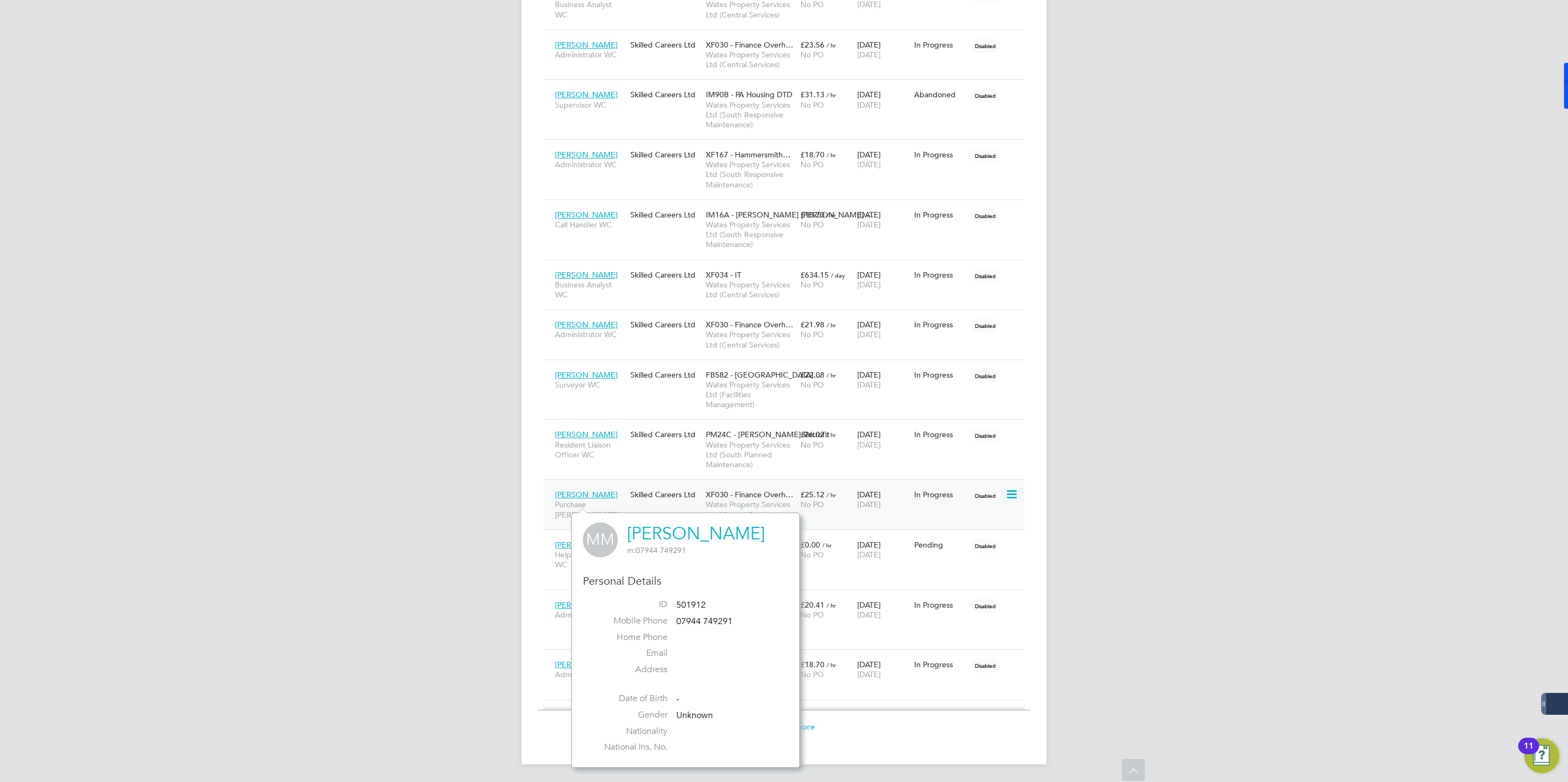
click at [873, 493] on div "26 Aug 2025 31 Oct 2025" at bounding box center [883, 500] width 57 height 31
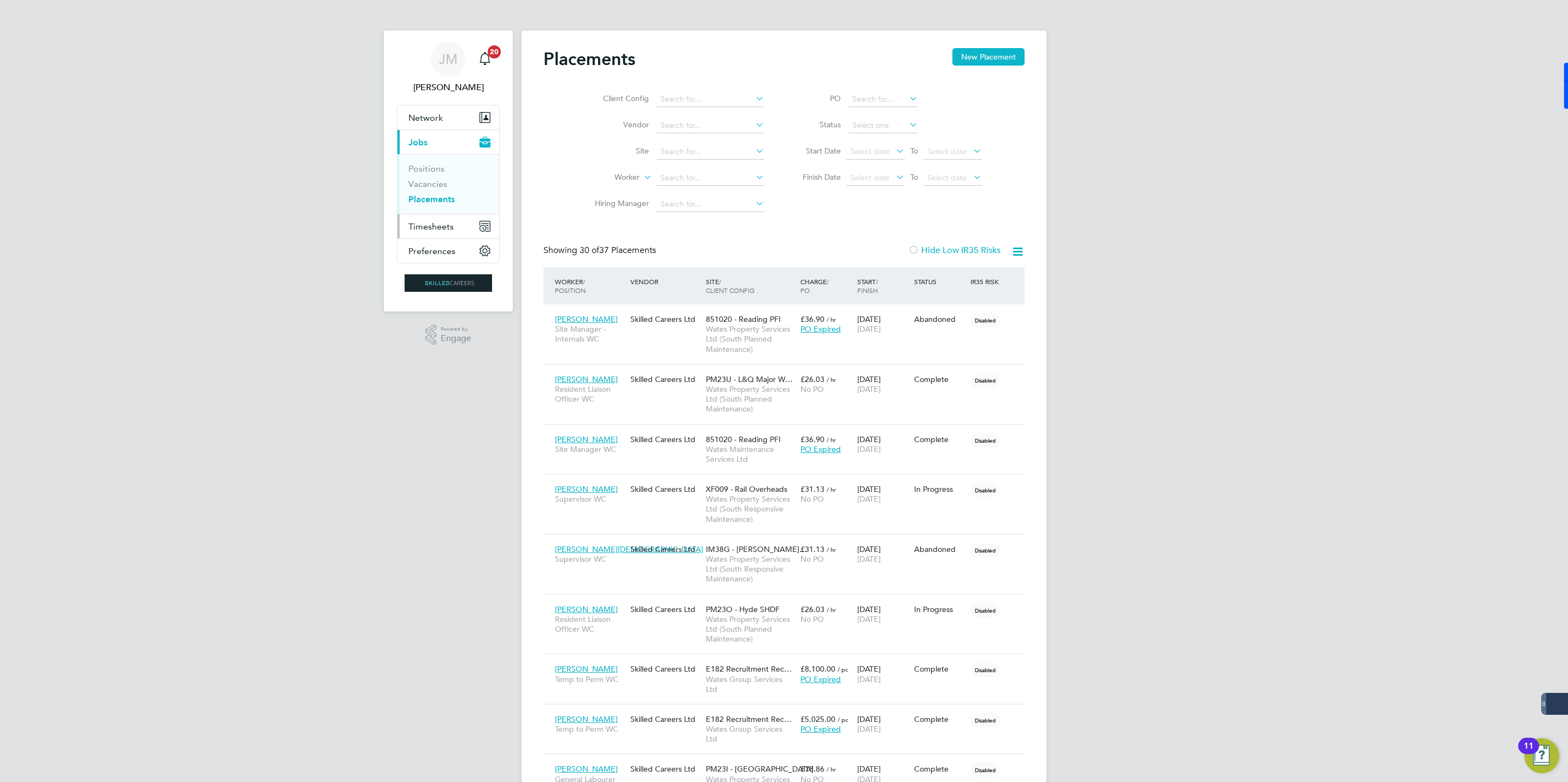
click at [425, 224] on span "Timesheets" at bounding box center [431, 227] width 45 height 10
click at [427, 229] on span "Timesheets" at bounding box center [431, 227] width 45 height 10
click at [429, 192] on link "Timesheets" at bounding box center [431, 193] width 45 height 10
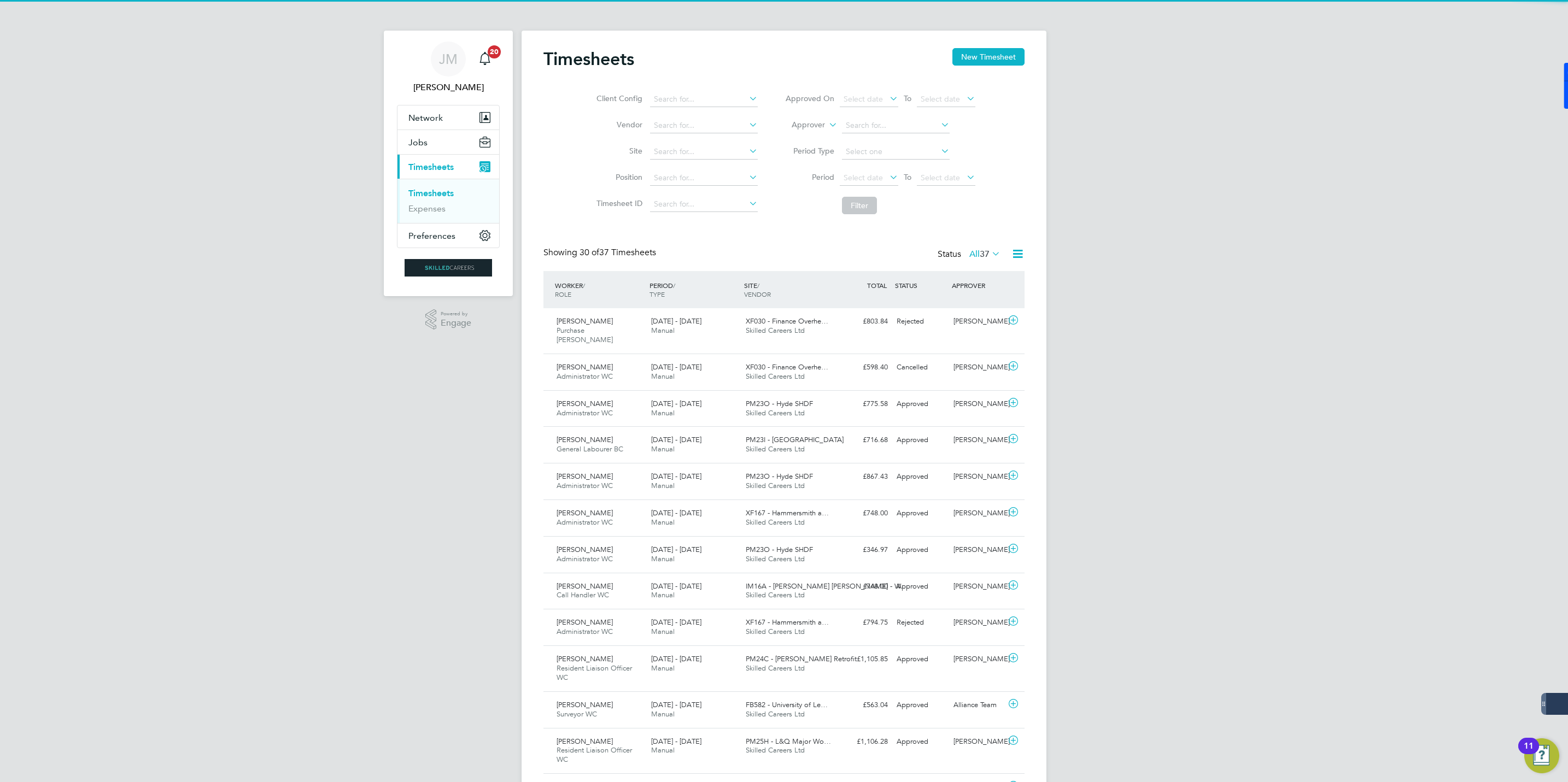
scroll to position [28, 95]
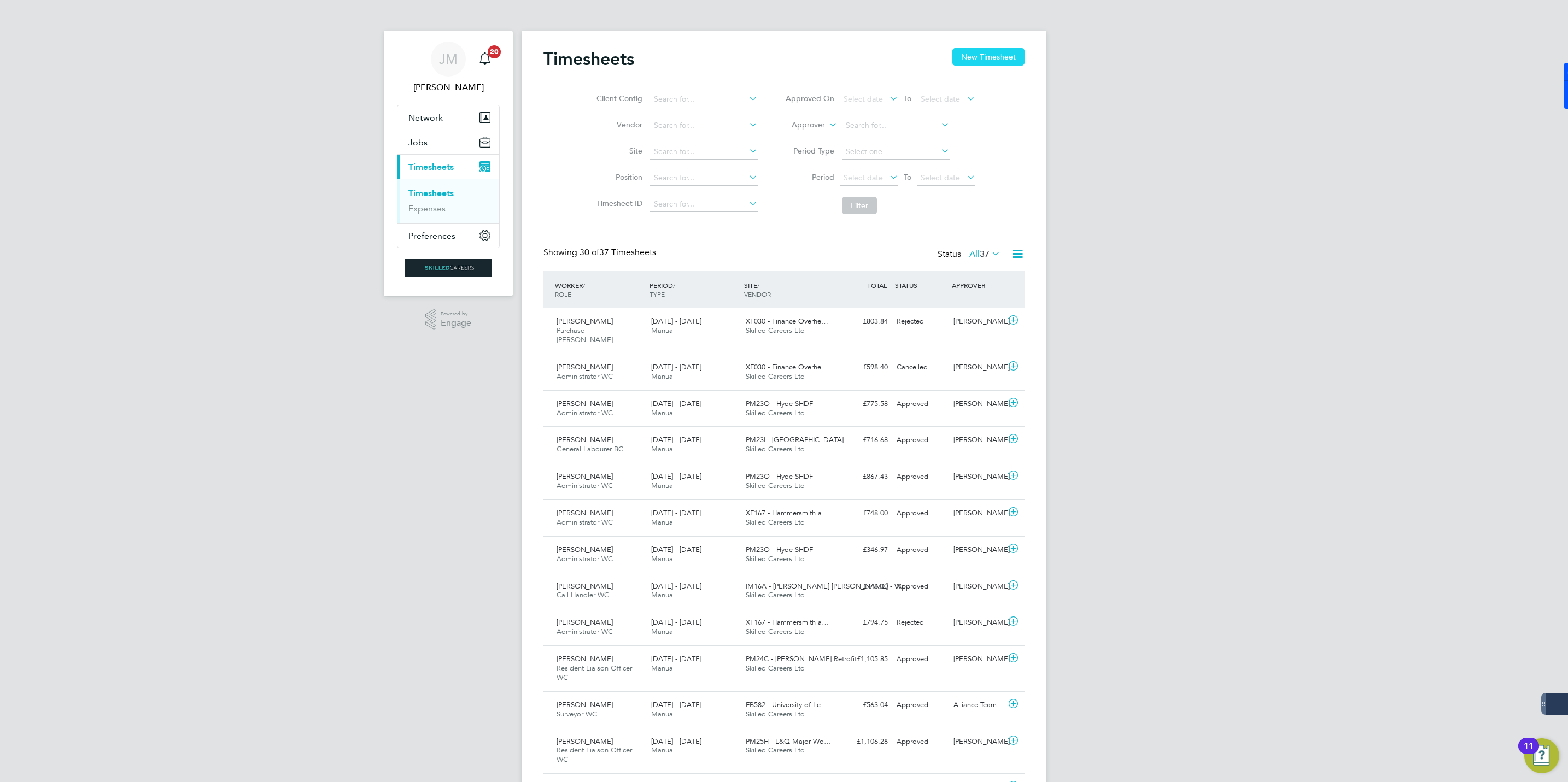
click at [1007, 54] on button "New Timesheet" at bounding box center [989, 56] width 73 height 17
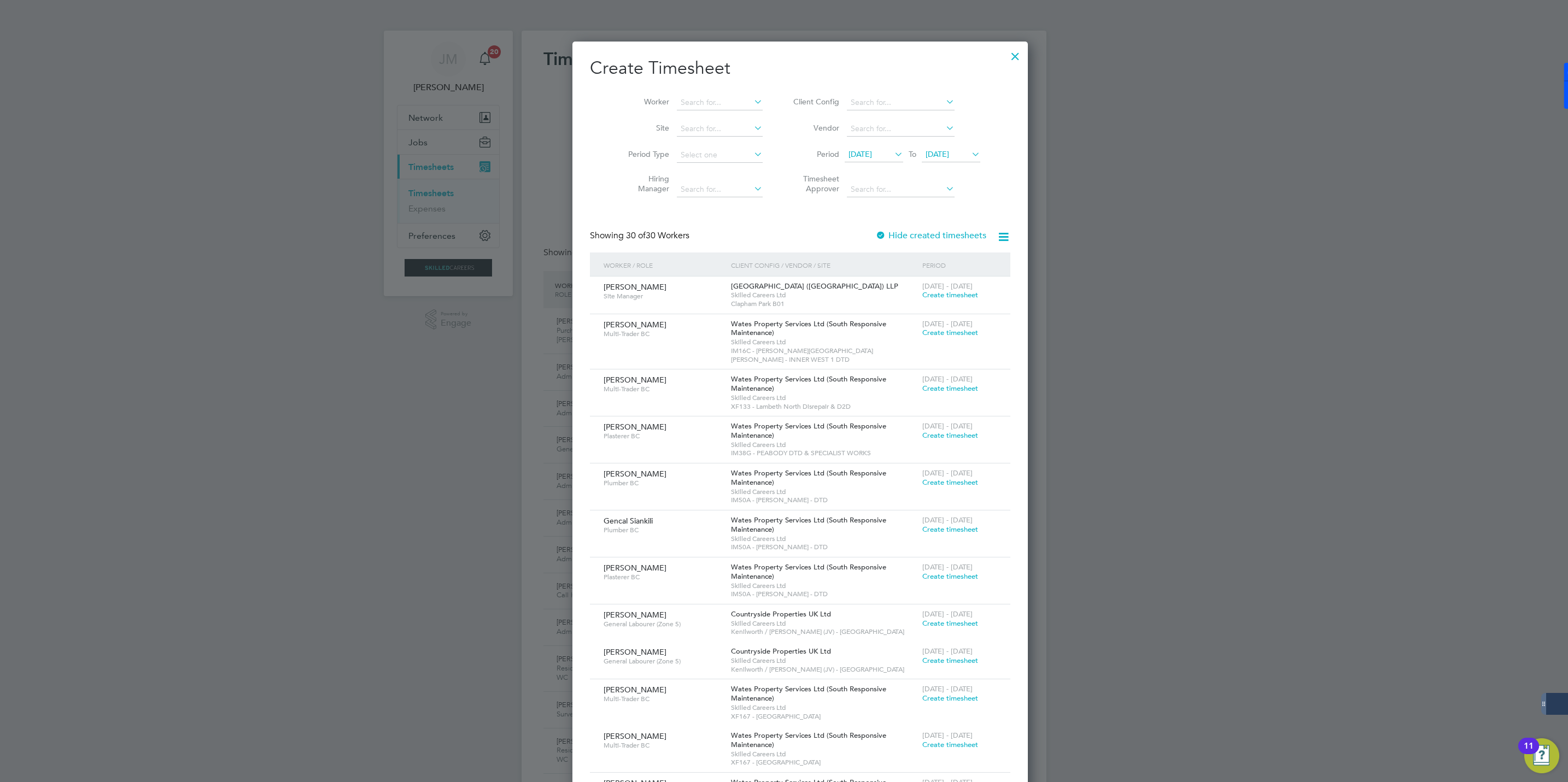
click at [934, 151] on span "27 Aug 2025" at bounding box center [938, 154] width 24 height 10
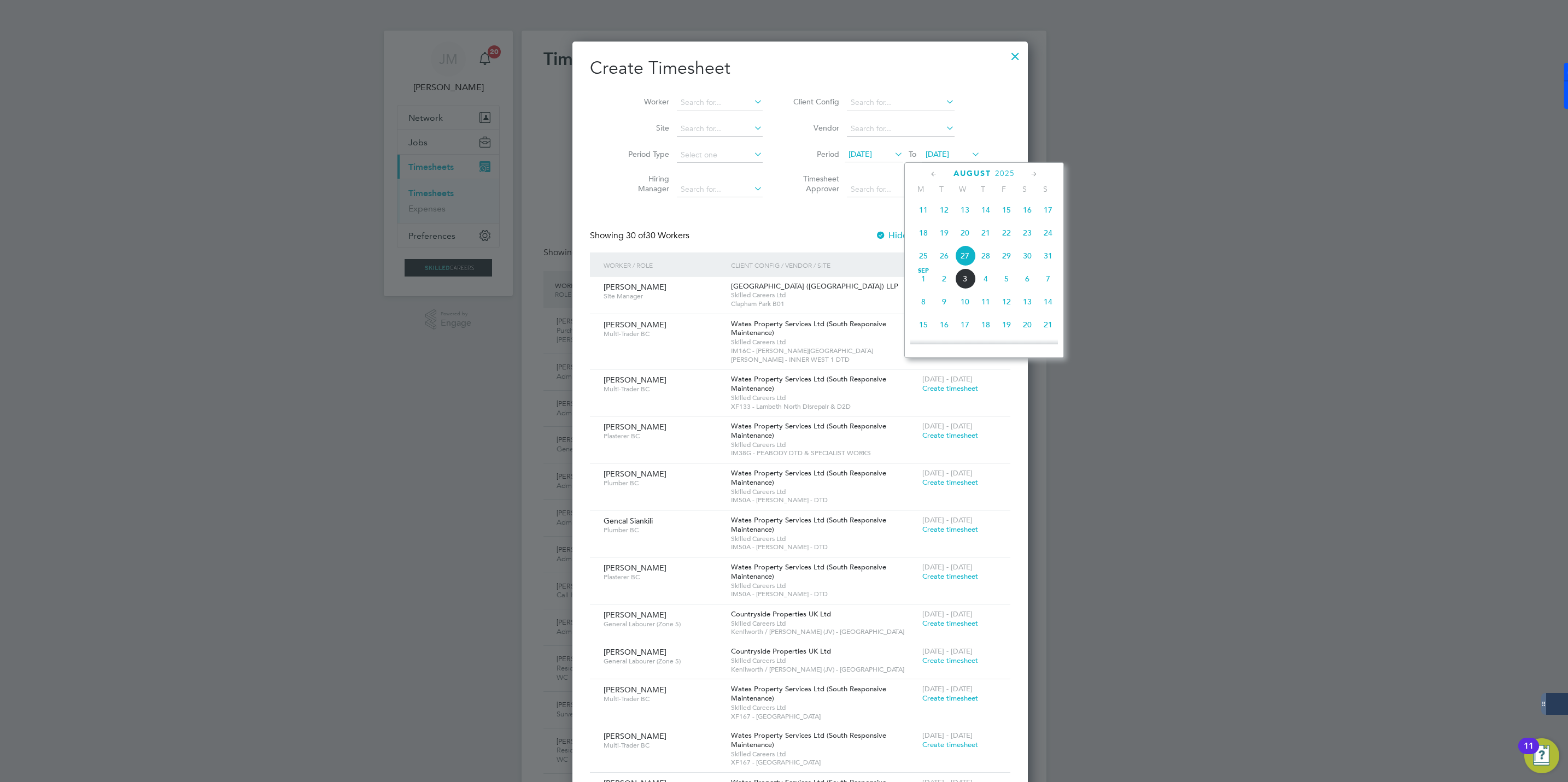
click at [1009, 259] on span "29" at bounding box center [1007, 256] width 21 height 21
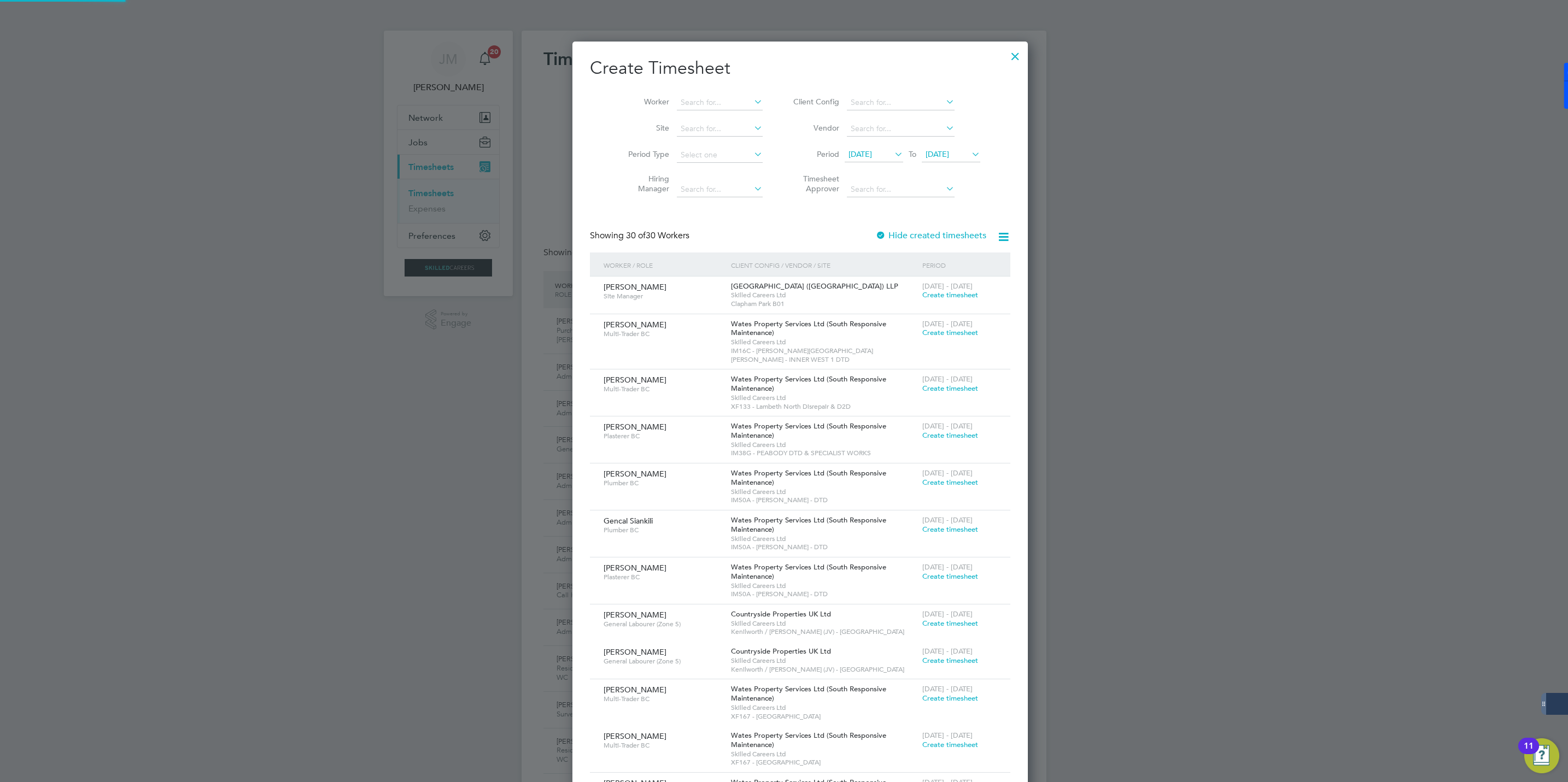
click at [857, 153] on span "20 Aug 2025" at bounding box center [860, 154] width 24 height 10
click at [950, 258] on span "23" at bounding box center [950, 256] width 21 height 21
click at [679, 103] on input at bounding box center [720, 102] width 86 height 15
click at [687, 121] on li "Miran da Meadows" at bounding box center [706, 117] width 93 height 15
type input "Miranda Meadows"
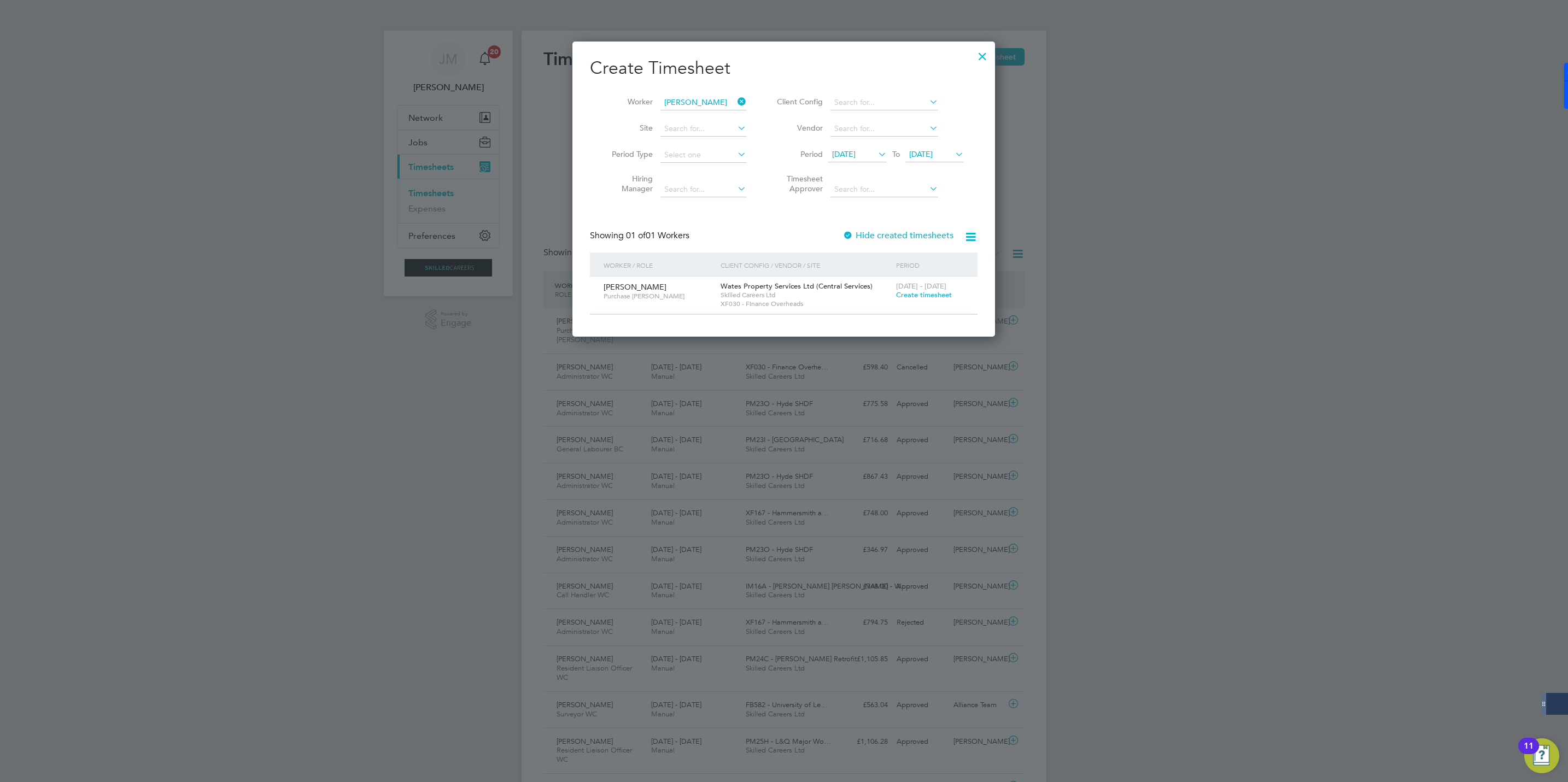
click at [913, 295] on span "Create timesheet" at bounding box center [924, 294] width 56 height 9
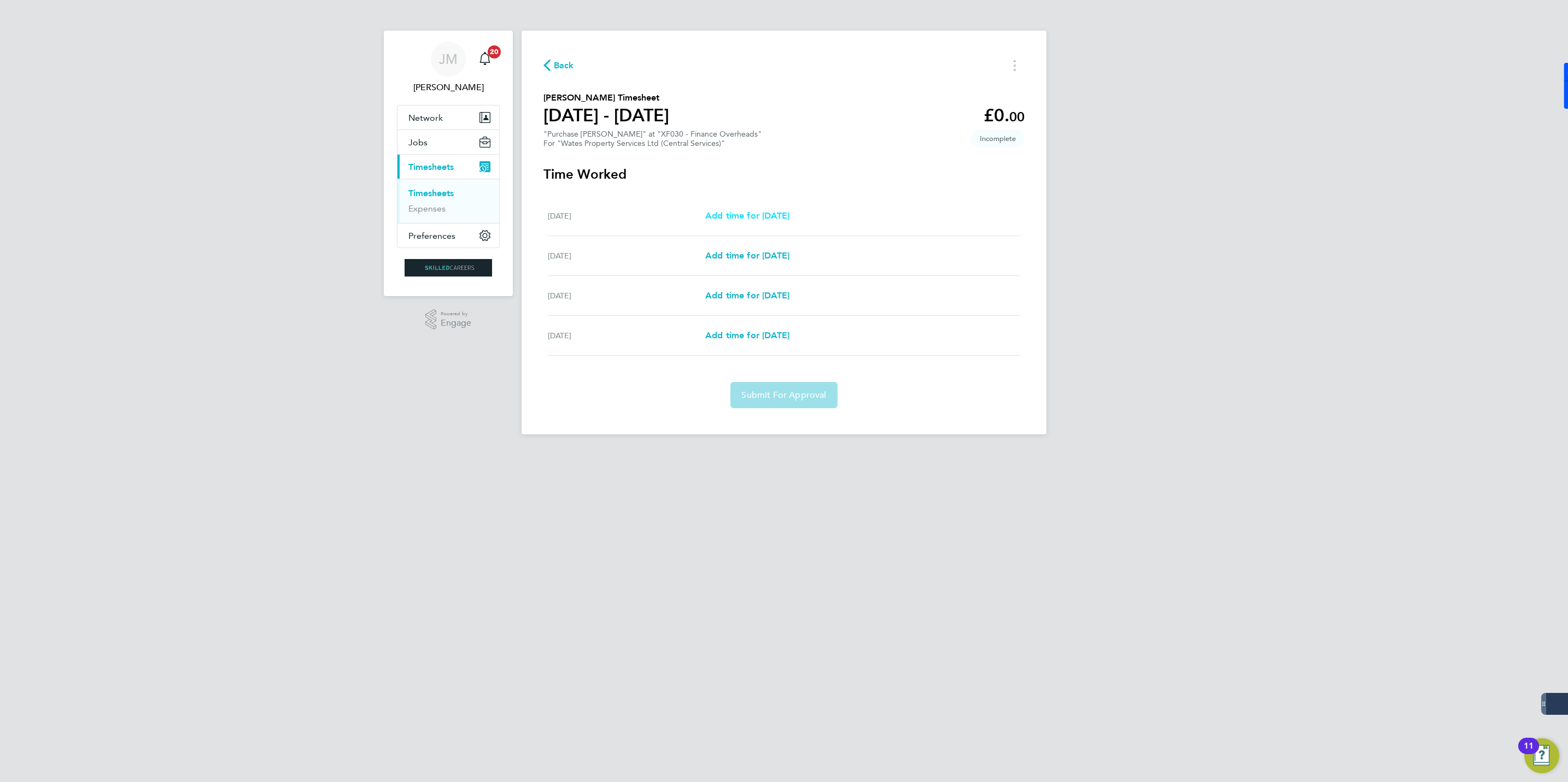
click at [738, 211] on span "Add time for Tue 26 Aug" at bounding box center [747, 215] width 84 height 10
select select "60"
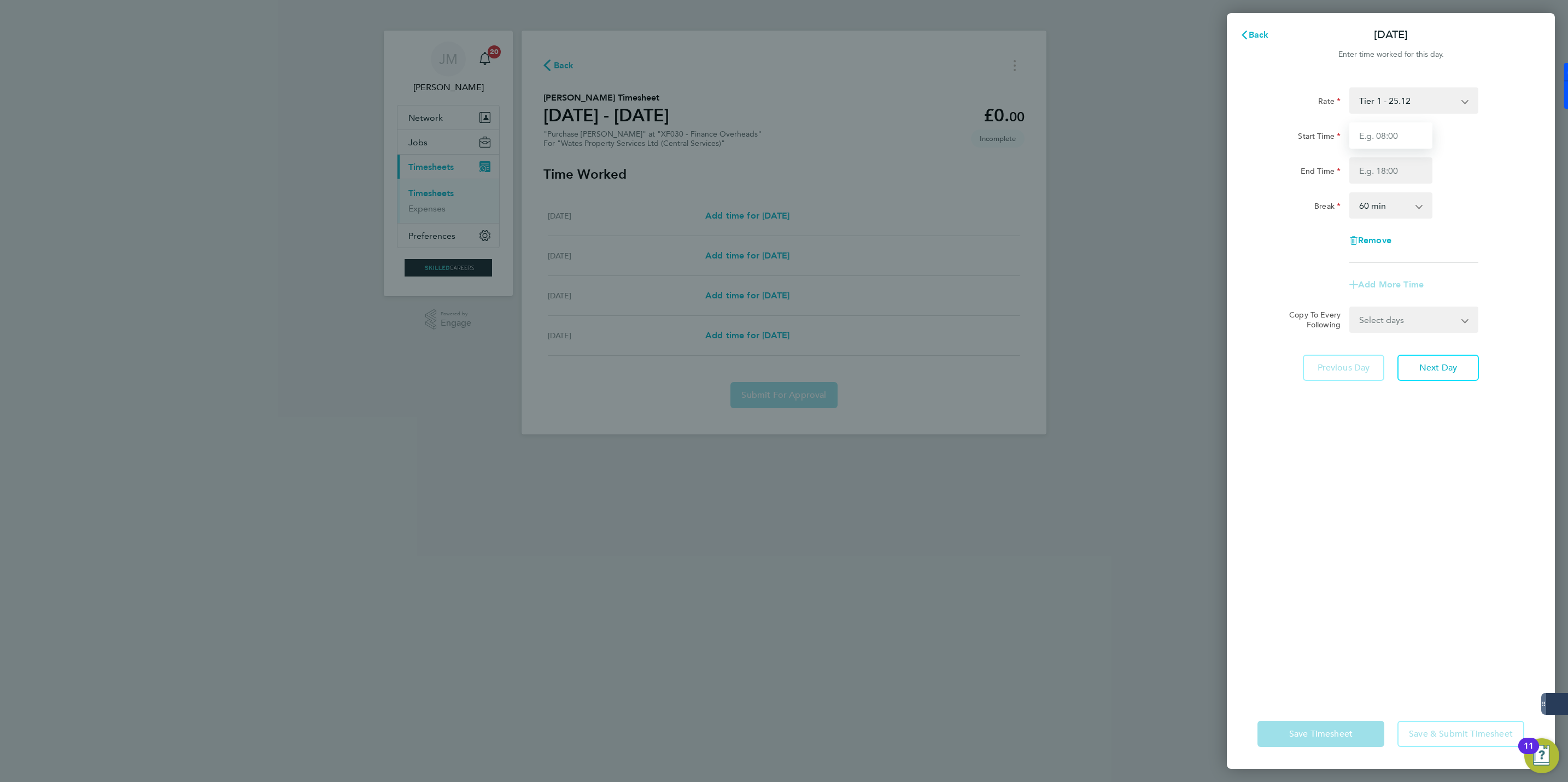
click at [1392, 133] on input "Start Time" at bounding box center [1390, 136] width 83 height 26
type input "10:00"
click at [1396, 158] on input "End Time" at bounding box center [1390, 171] width 83 height 26
click at [1388, 137] on input "10:00" at bounding box center [1390, 136] width 83 height 26
drag, startPoint x: 1384, startPoint y: 171, endPoint x: 1397, endPoint y: 173, distance: 13.2
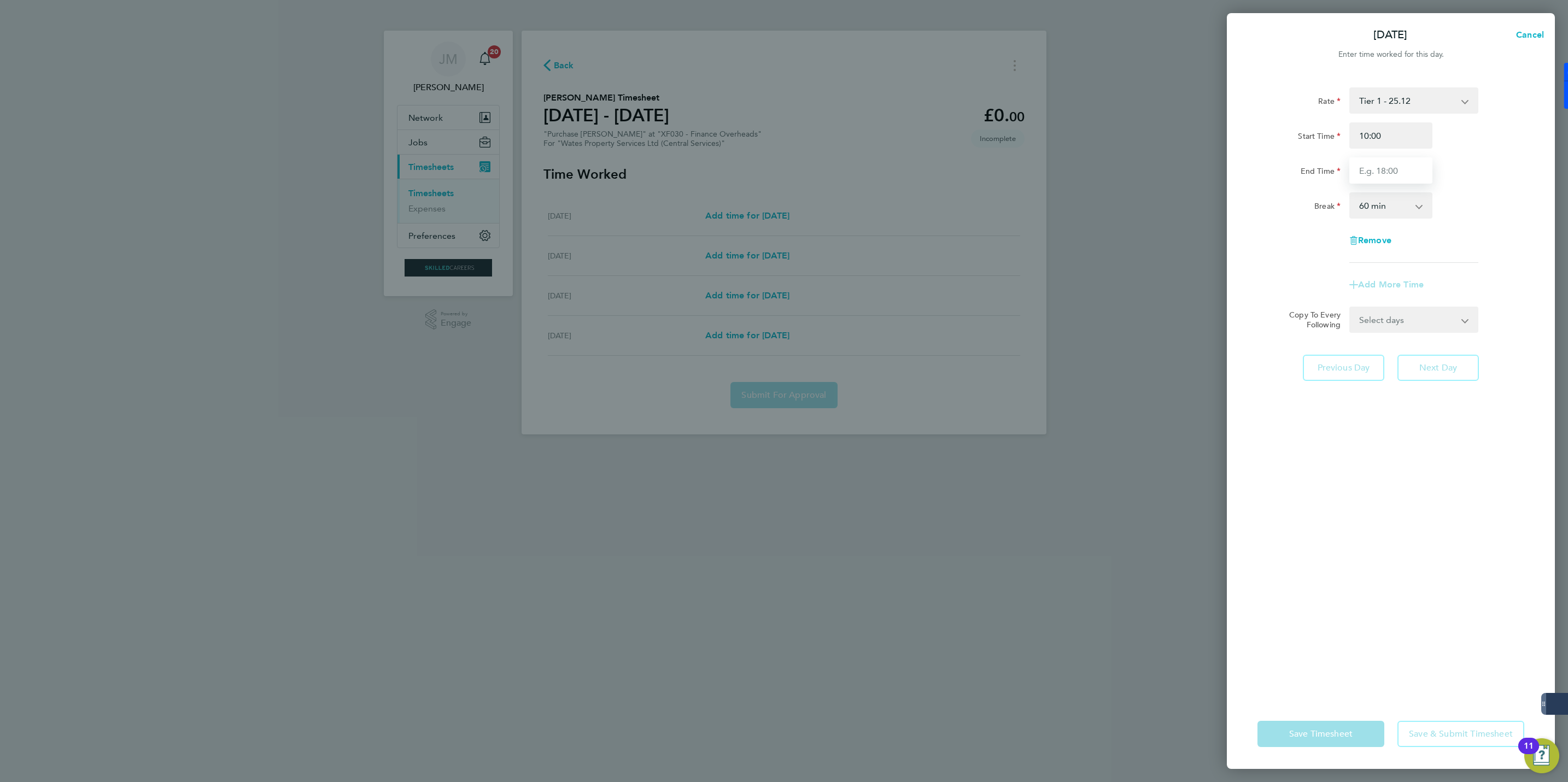
click at [1384, 171] on input "End Time" at bounding box center [1390, 171] width 83 height 26
type input "17:00"
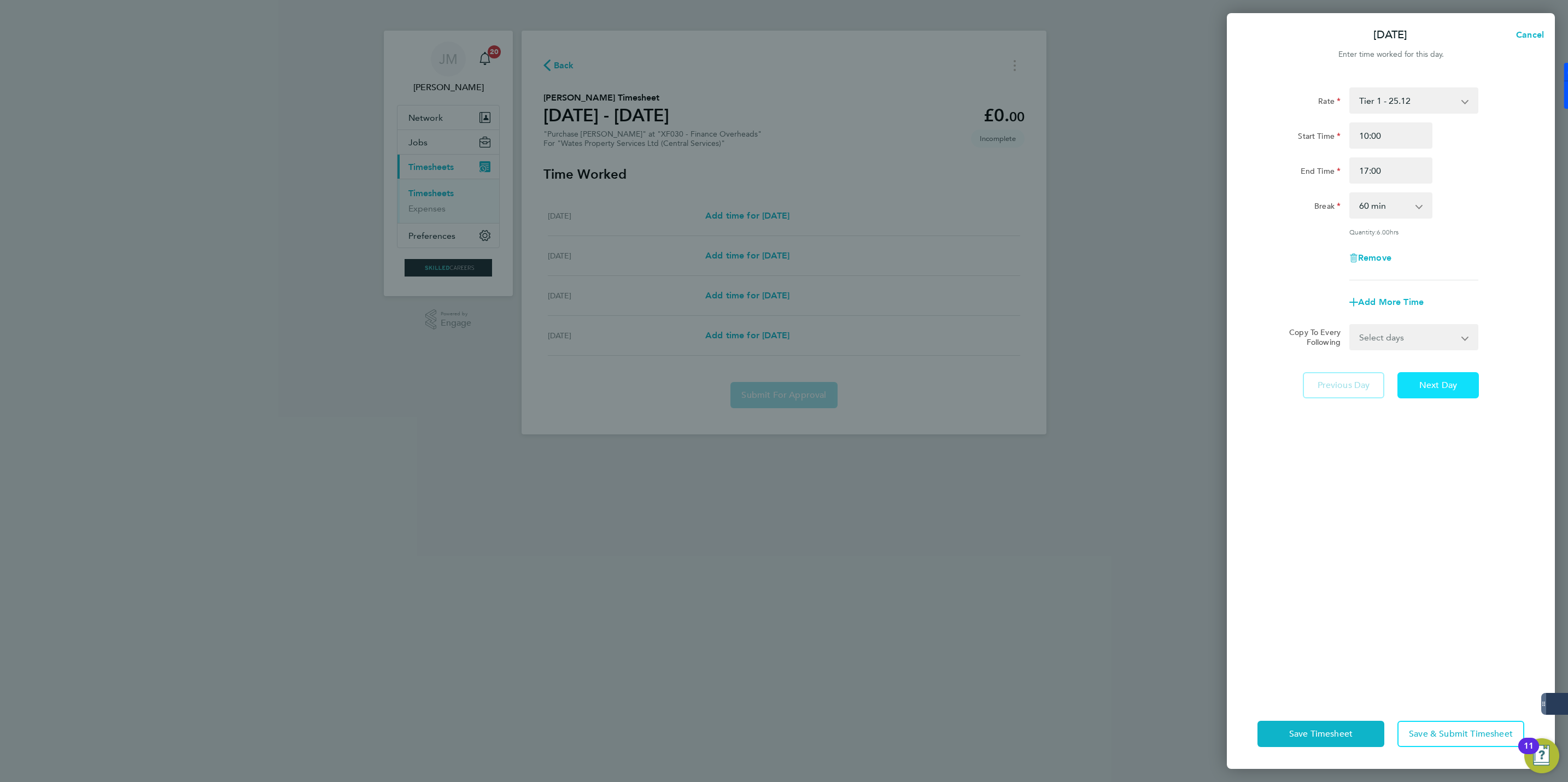
click at [1447, 376] on button "Next Day" at bounding box center [1438, 385] width 82 height 26
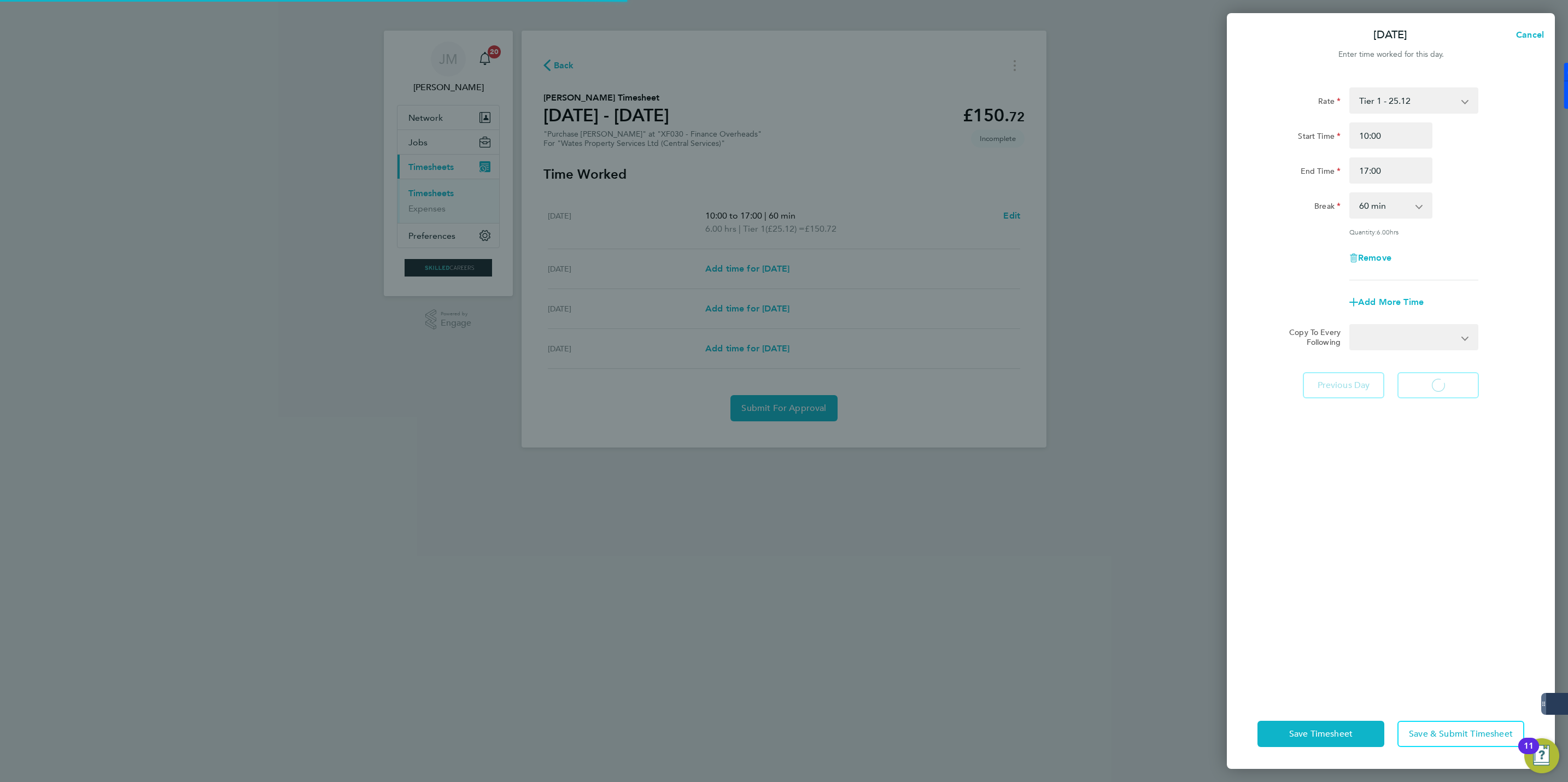
select select "60"
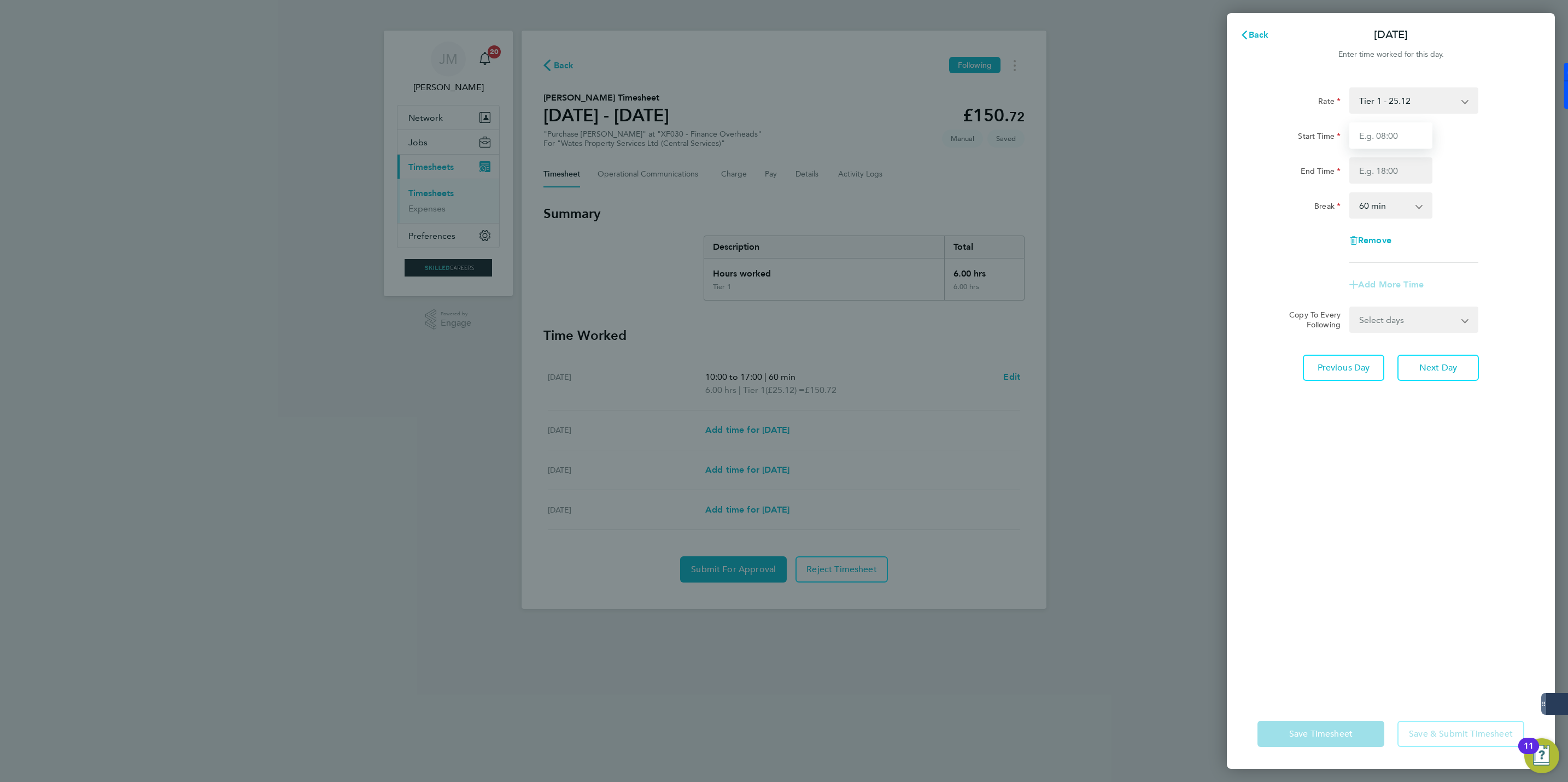
click at [1401, 138] on input "Start Time" at bounding box center [1390, 136] width 83 height 26
type input "08:30"
drag, startPoint x: 1383, startPoint y: 171, endPoint x: 1394, endPoint y: 171, distance: 11.0
click at [1383, 171] on input "End Time" at bounding box center [1390, 171] width 83 height 26
type input "17:00"
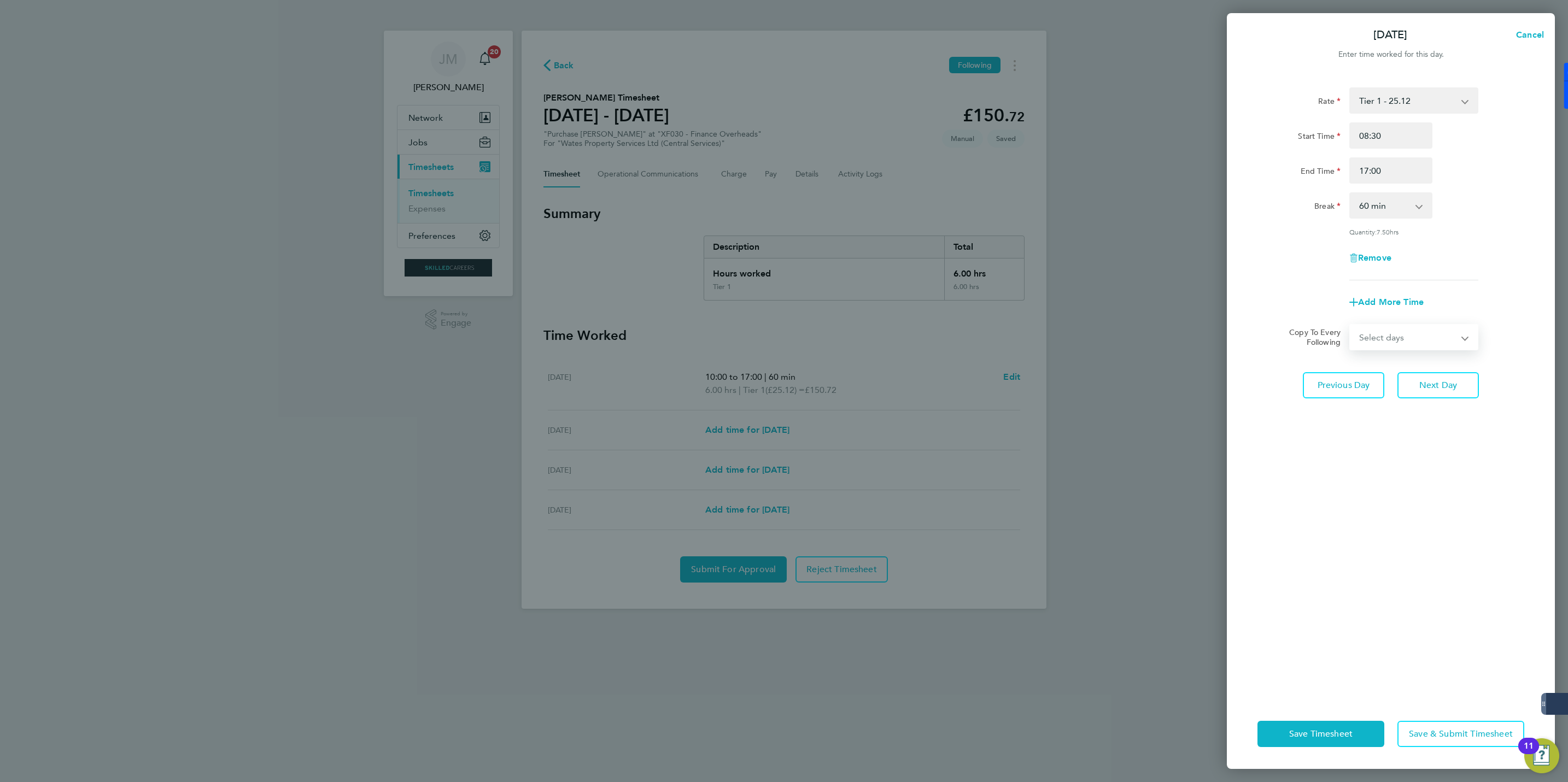
click at [1425, 348] on select "Select days Day Thursday Friday" at bounding box center [1408, 337] width 115 height 24
select select "DAY"
click at [1350, 325] on select "Select days Day Thursday Friday" at bounding box center [1408, 337] width 115 height 24
select select "2025-08-29"
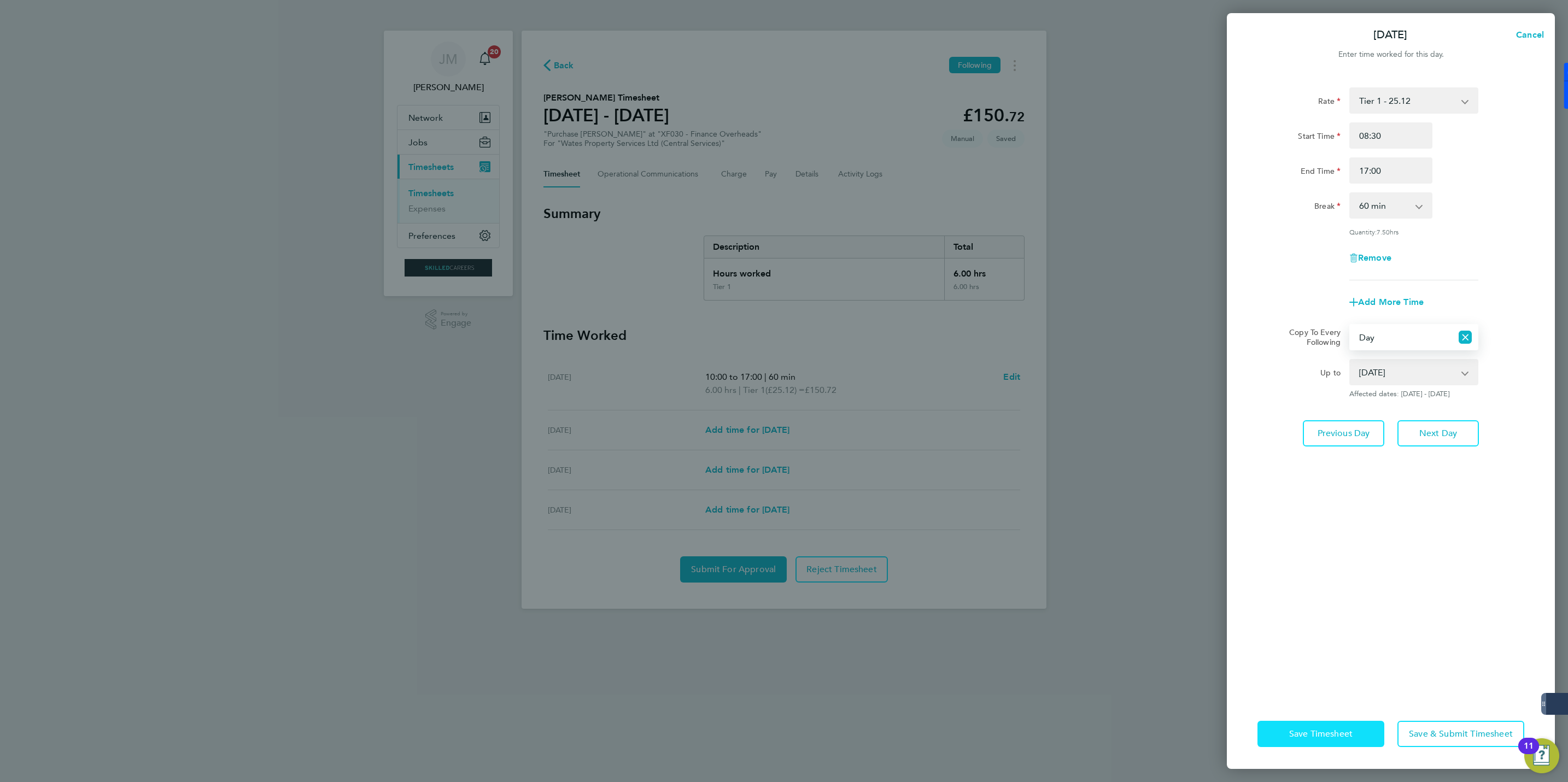
click at [1307, 727] on button "Save Timesheet" at bounding box center [1321, 734] width 127 height 26
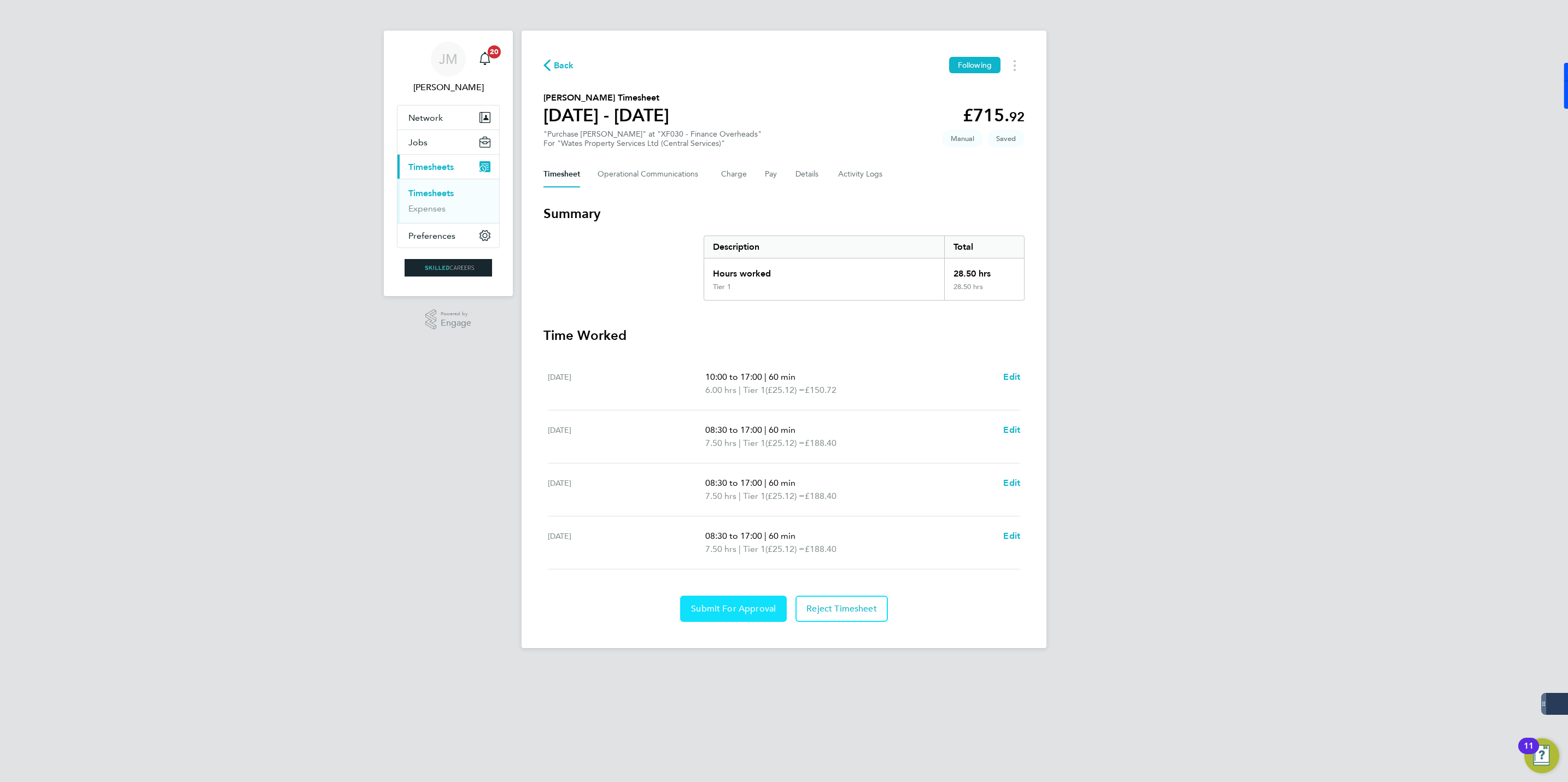
click at [743, 611] on span "Submit For Approval" at bounding box center [733, 609] width 85 height 11
click at [1294, 420] on div "JM Jack McMurray Notifications 20 Applications: Network Businesses Sites Worker…" at bounding box center [784, 332] width 1568 height 666
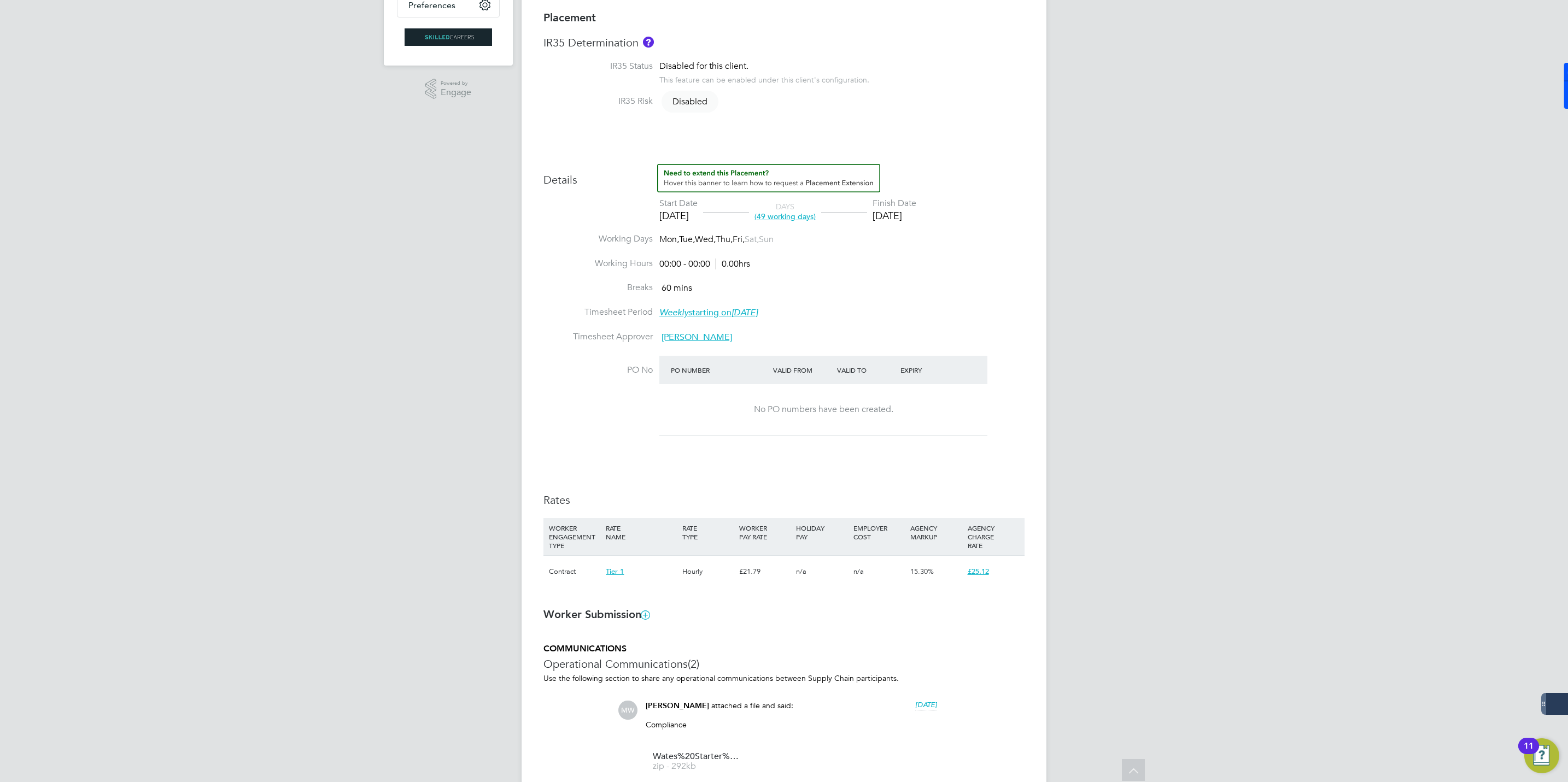
click at [694, 339] on span "[PERSON_NAME]" at bounding box center [697, 337] width 70 height 11
drag, startPoint x: 671, startPoint y: 396, endPoint x: 576, endPoint y: 397, distance: 95.0
click at [576, 397] on div "LS [PERSON_NAME] Accounts Payable Wates Property Services Limited [PERSON_NAME]…" at bounding box center [708, 382] width 315 height 42
copy span "[PERSON_NAME][EMAIL_ADDRESS][PERSON_NAME][PERSON_NAME][DOMAIN_NAME]"
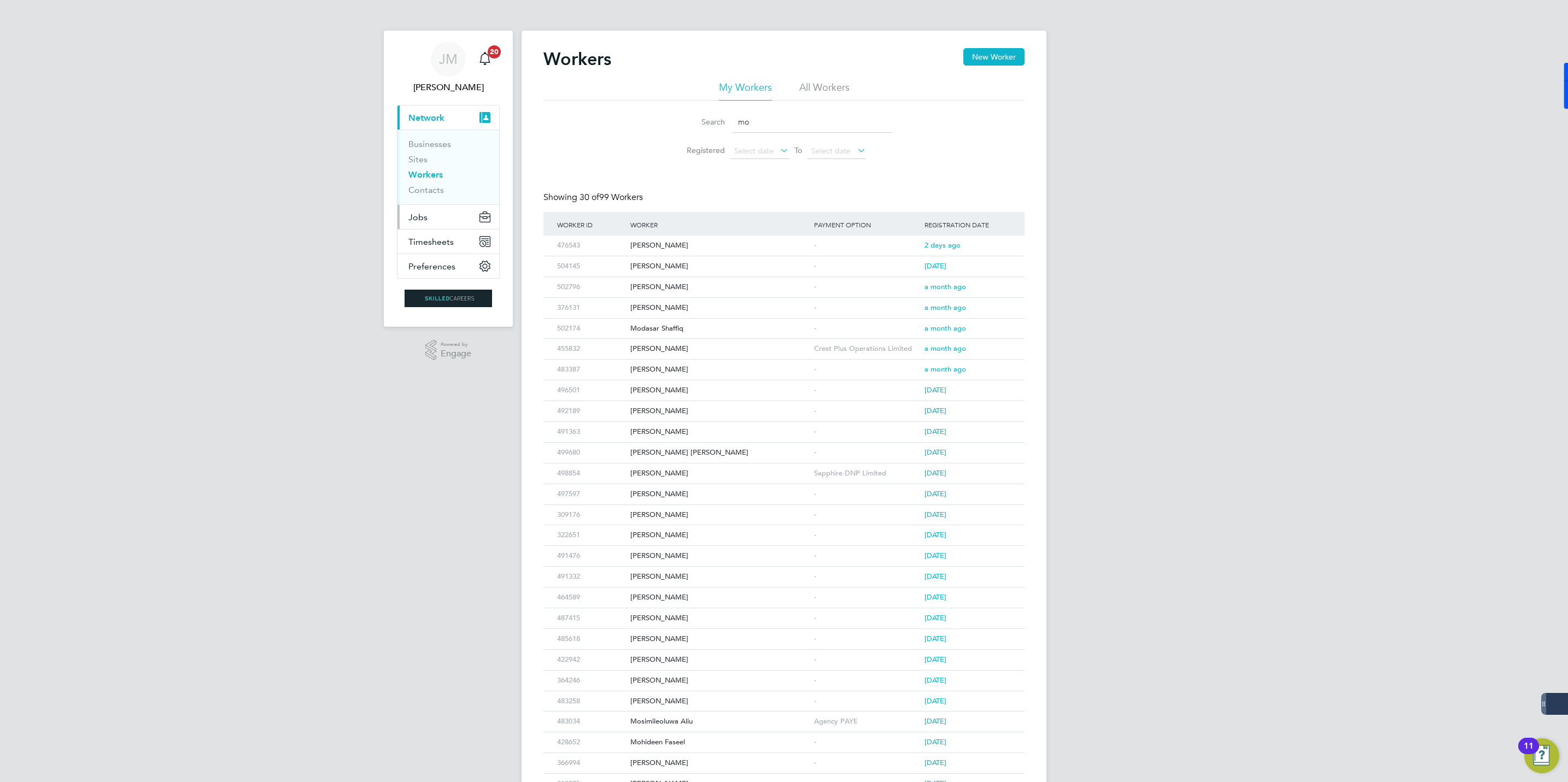
click at [423, 215] on span "Jobs" at bounding box center [418, 217] width 19 height 10
click at [425, 219] on span "Jobs" at bounding box center [418, 217] width 19 height 10
click at [425, 182] on link "Vacancies" at bounding box center [428, 183] width 39 height 10
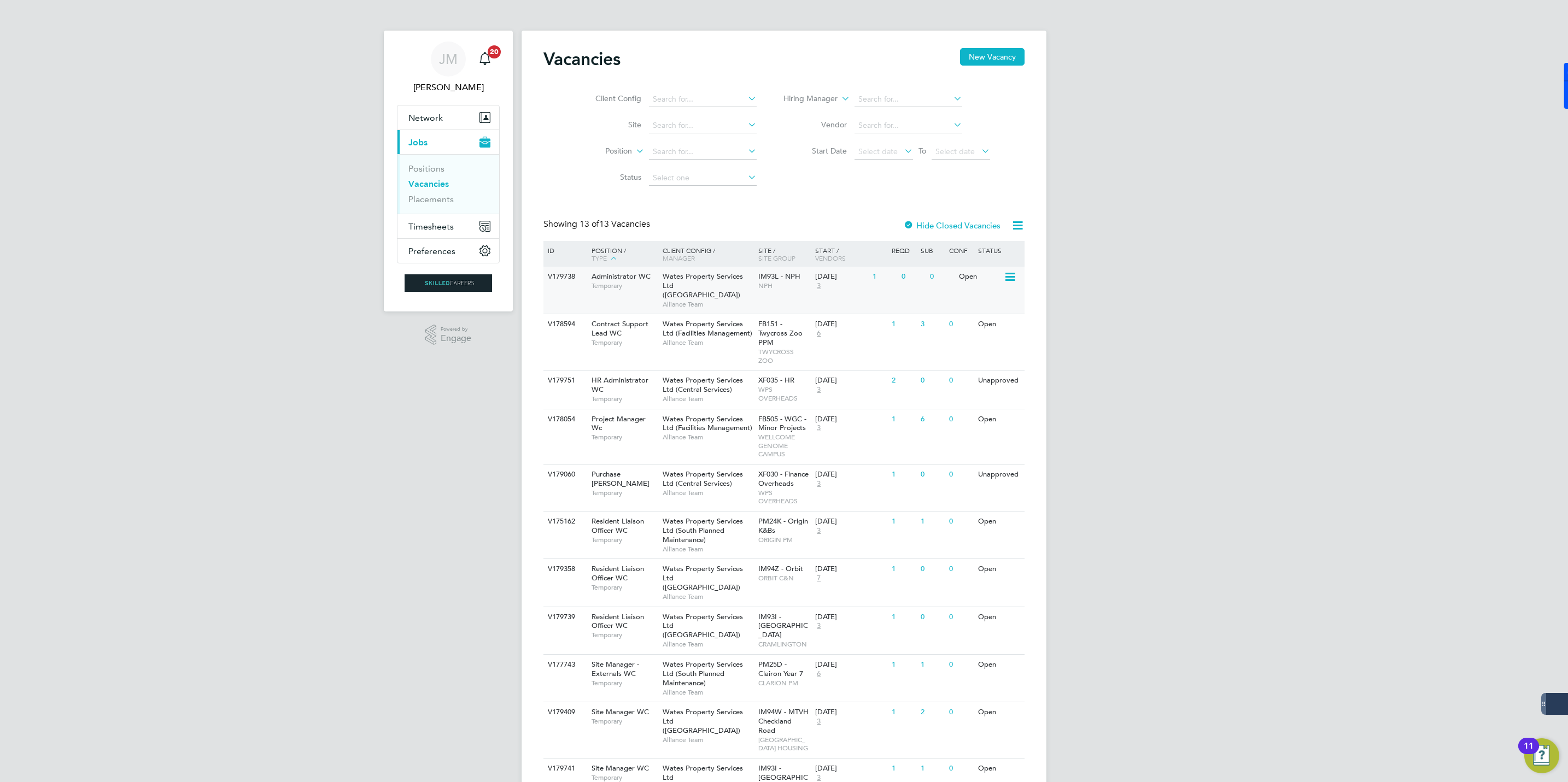
click at [617, 285] on span "Temporary" at bounding box center [624, 286] width 66 height 9
click at [690, 281] on span "Wates Property Services Ltd (Central & North)" at bounding box center [702, 286] width 80 height 28
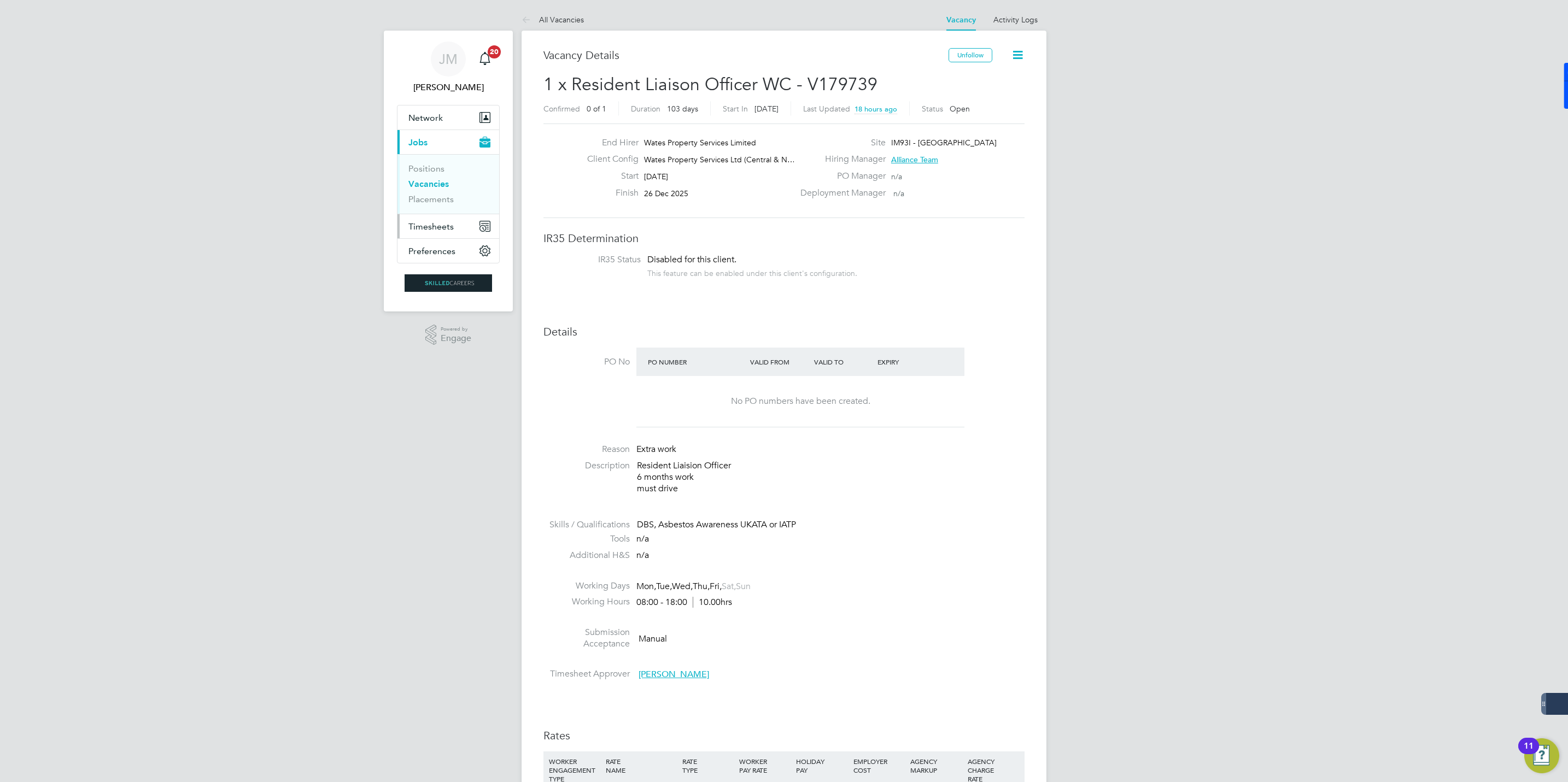
click at [423, 227] on span "Timesheets" at bounding box center [431, 227] width 45 height 10
click at [438, 197] on link "Timesheets" at bounding box center [431, 193] width 45 height 10
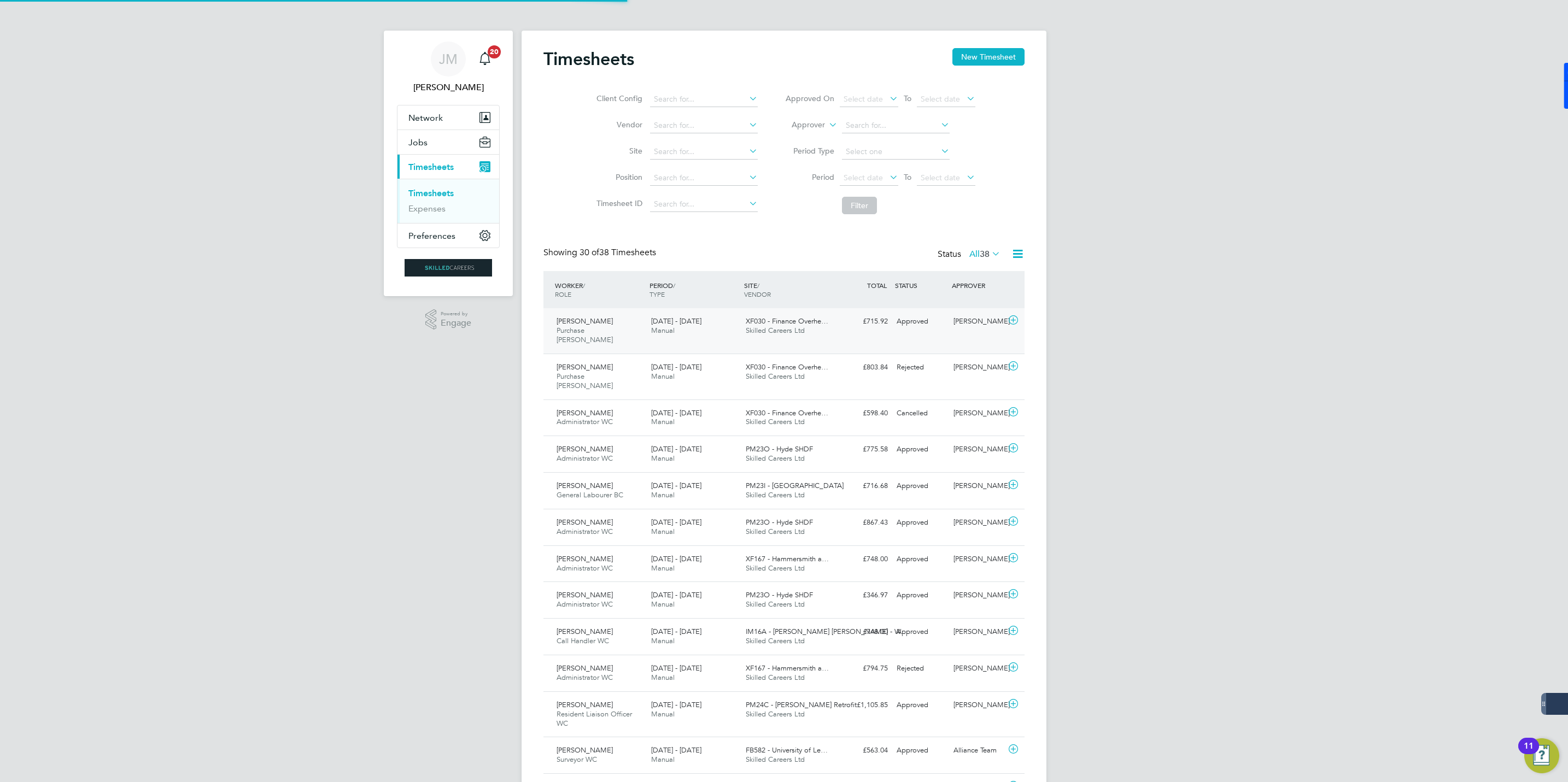
scroll to position [28, 95]
click at [1005, 52] on button "New Timesheet" at bounding box center [989, 56] width 73 height 17
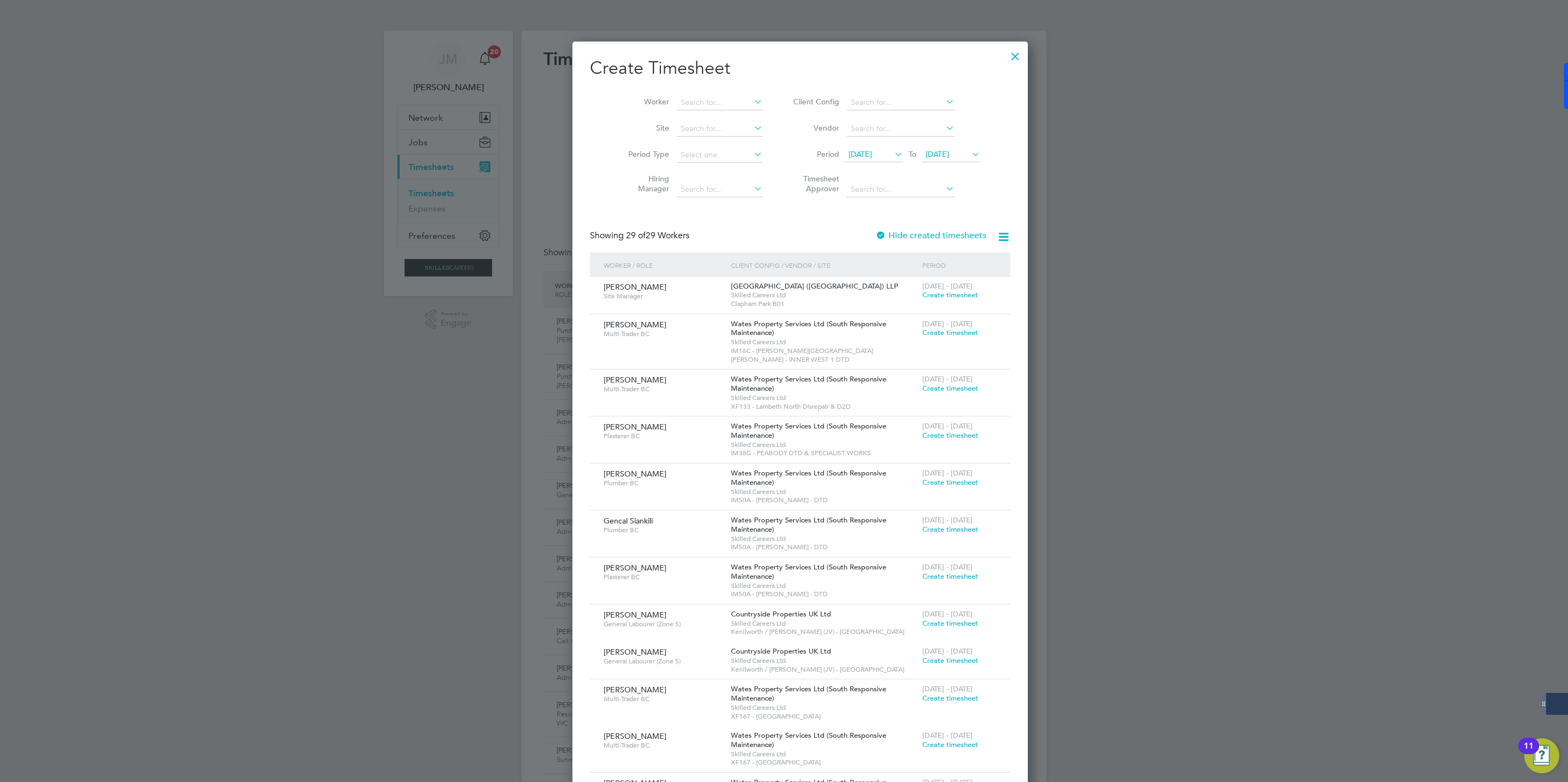
click at [932, 153] on span "27 Aug 2025" at bounding box center [938, 154] width 24 height 10
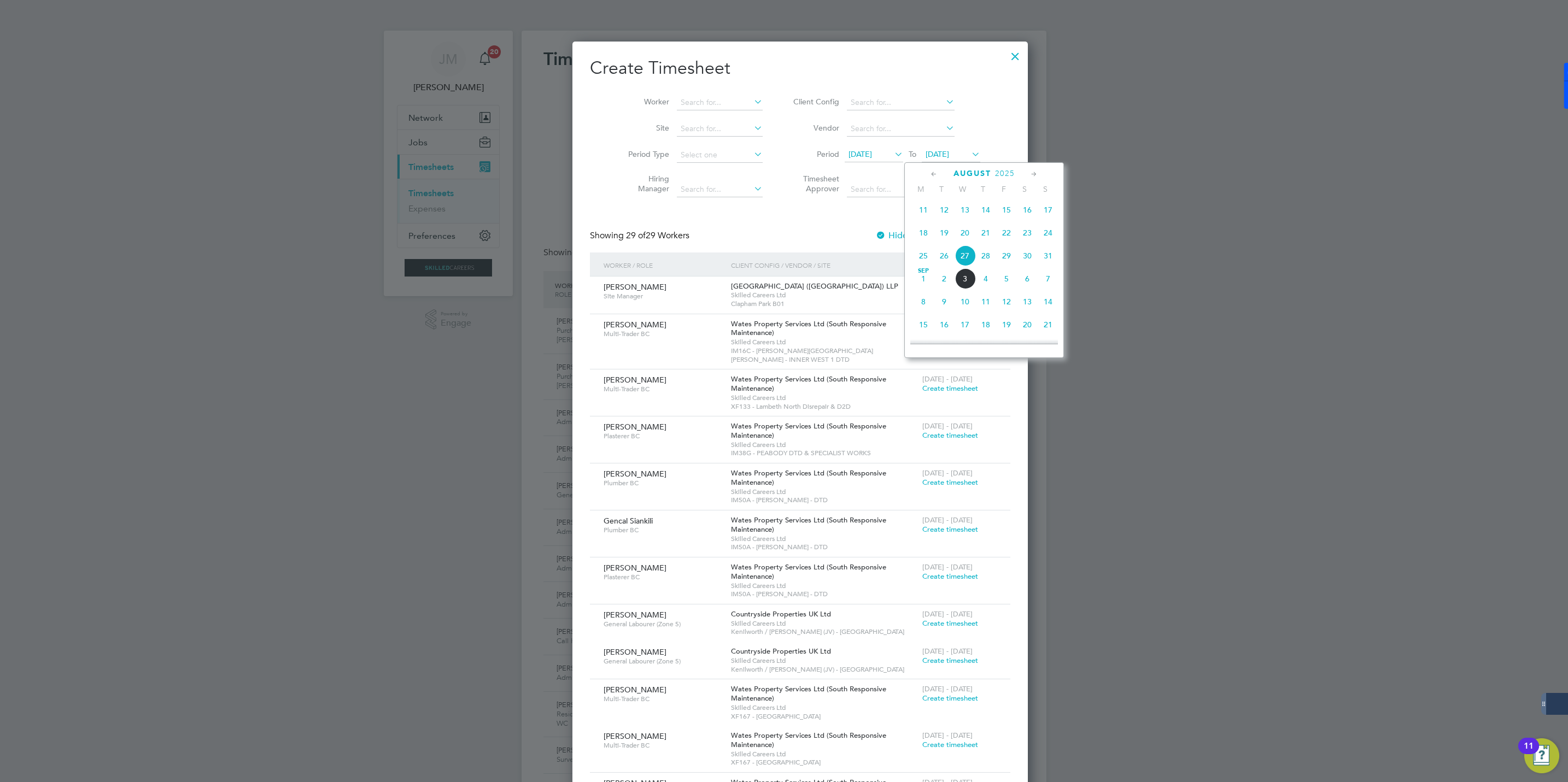
click at [1006, 259] on span "29" at bounding box center [1007, 256] width 21 height 21
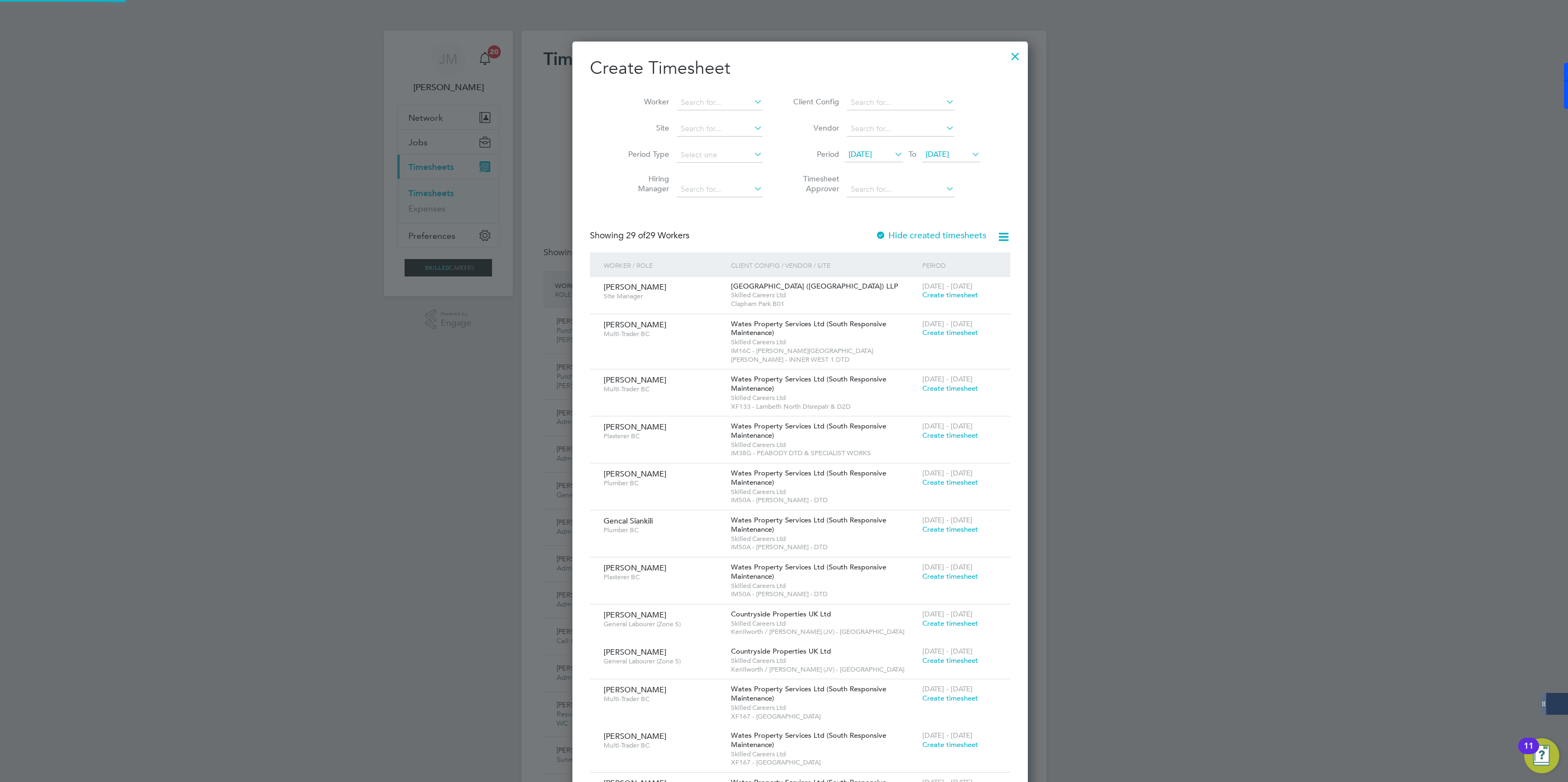
click at [892, 151] on icon at bounding box center [892, 154] width 0 height 15
click at [948, 259] on span "23" at bounding box center [950, 256] width 21 height 21
click at [693, 107] on input at bounding box center [720, 102] width 86 height 15
click at [676, 132] on b "Mica" at bounding box center [673, 132] width 17 height 9
type input "Micaiah Dixon"
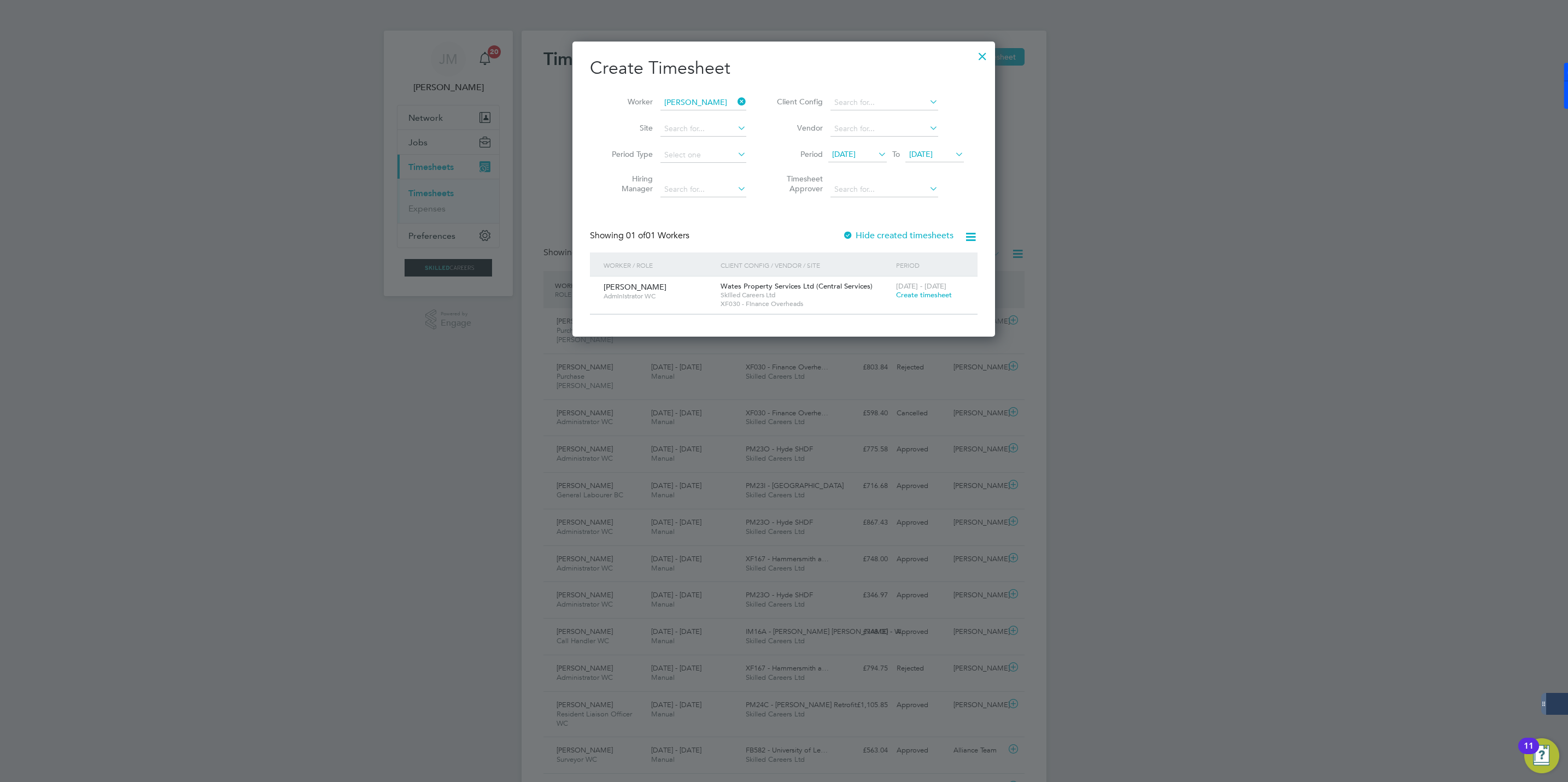
click at [909, 295] on span "Create timesheet" at bounding box center [924, 294] width 56 height 9
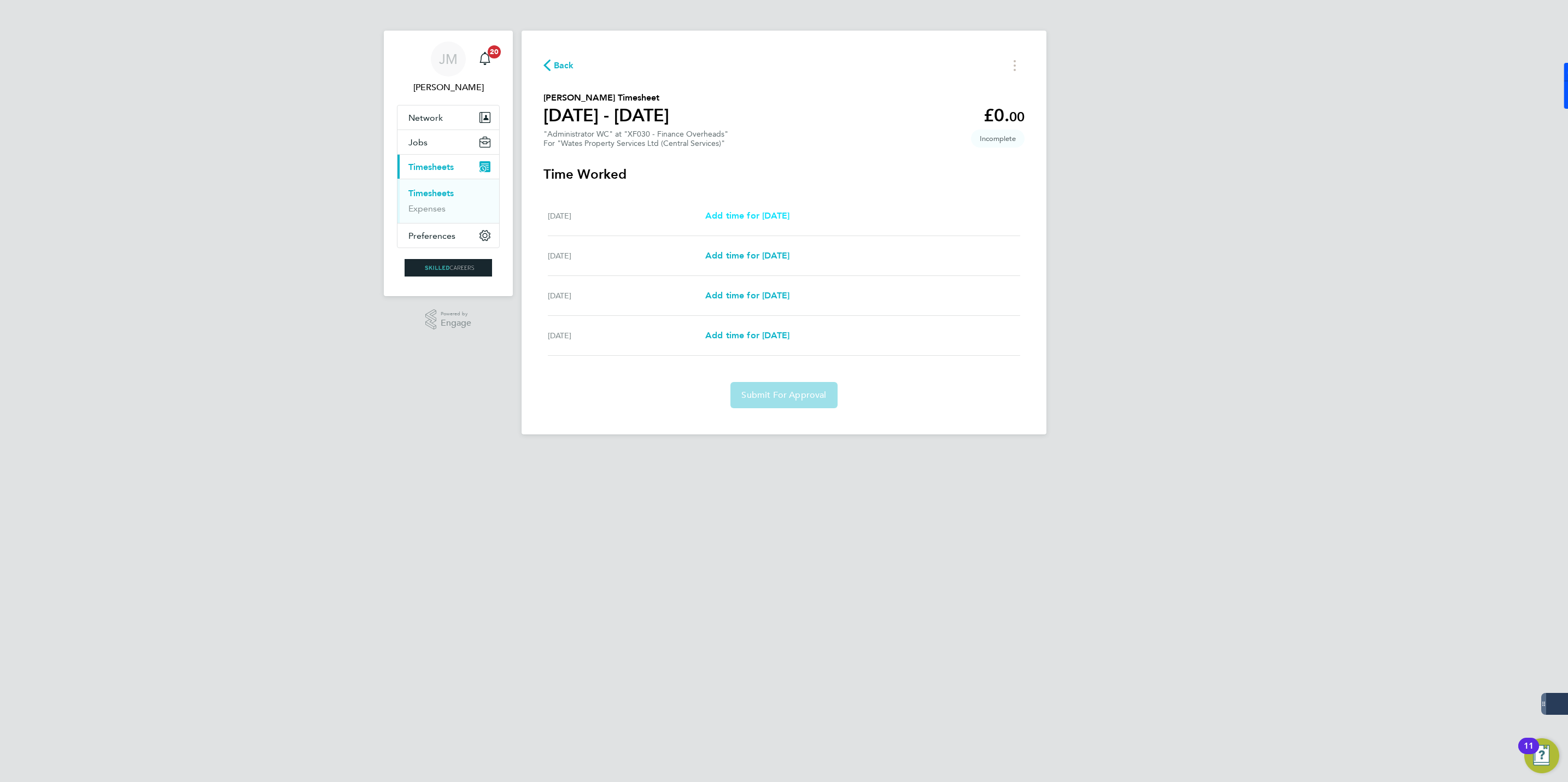
click at [740, 213] on span "Add time for Tue 26 Aug" at bounding box center [747, 215] width 84 height 10
select select "60"
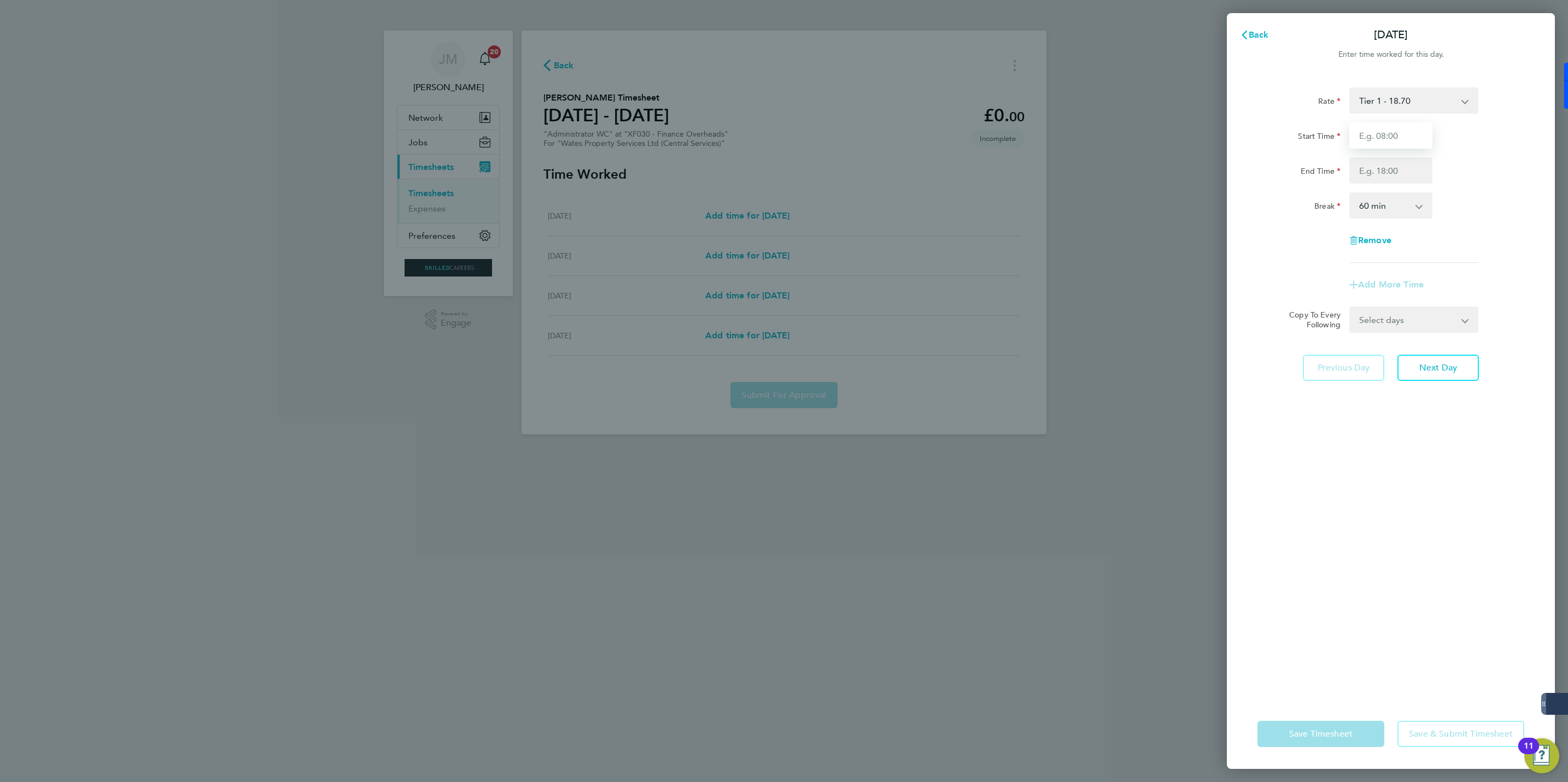
click at [1398, 130] on input "Start Time" at bounding box center [1390, 136] width 83 height 26
type input "1000"
click at [1406, 140] on input "1000" at bounding box center [1390, 136] width 83 height 26
drag, startPoint x: 1376, startPoint y: 136, endPoint x: 1225, endPoint y: 136, distance: 151.0
click at [1225, 136] on div "Back Tue 26 Aug Enter time worked for this day. Rate Tier 1 - 18.70 Tier 2 - 18…" at bounding box center [784, 391] width 1568 height 782
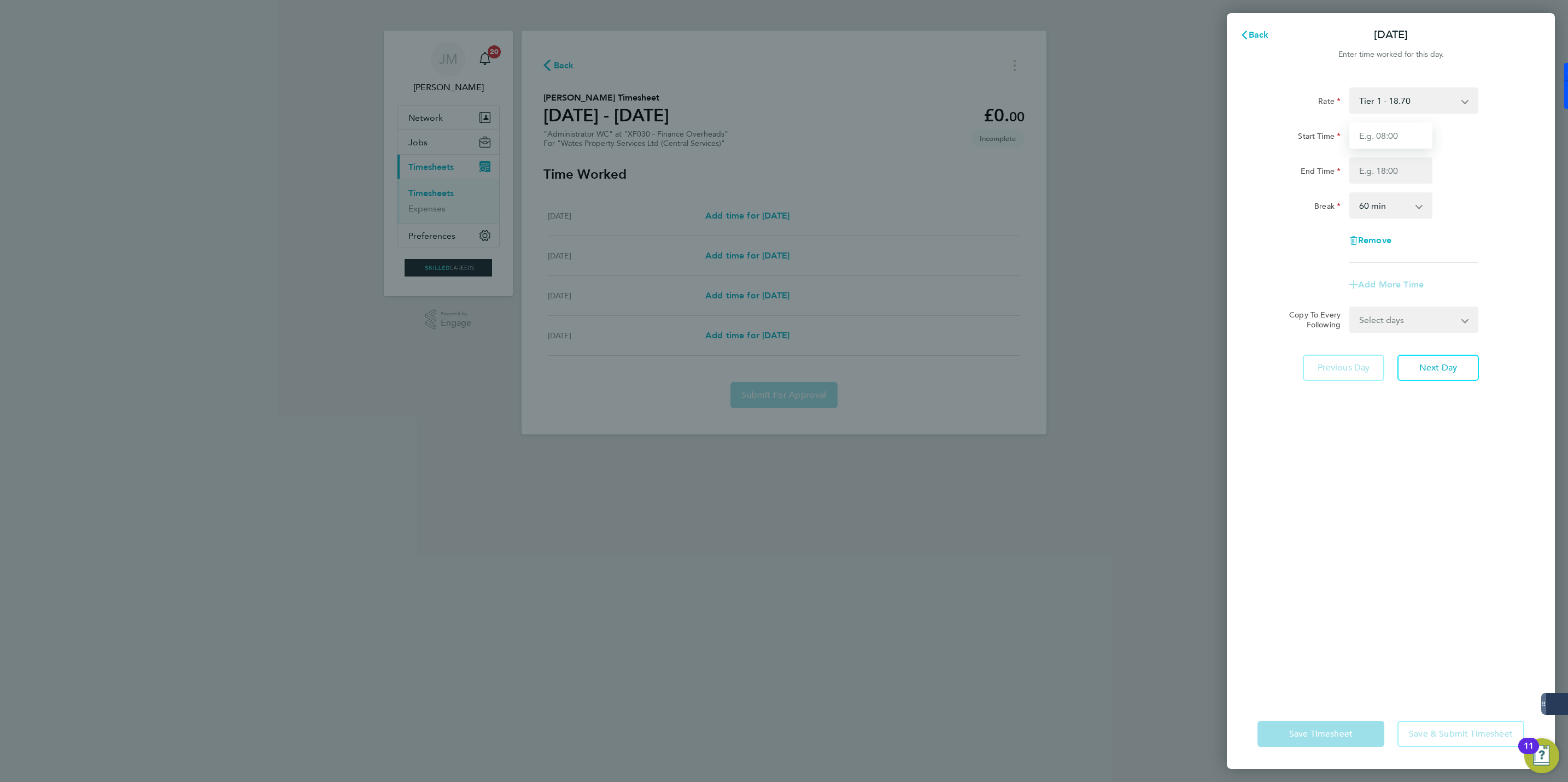
drag, startPoint x: 1383, startPoint y: 130, endPoint x: 1390, endPoint y: 135, distance: 8.6
click at [1383, 130] on input "Start Time" at bounding box center [1390, 136] width 83 height 26
type input "10:00"
click at [1378, 171] on input "End Time" at bounding box center [1390, 171] width 83 height 26
type input "17:00"
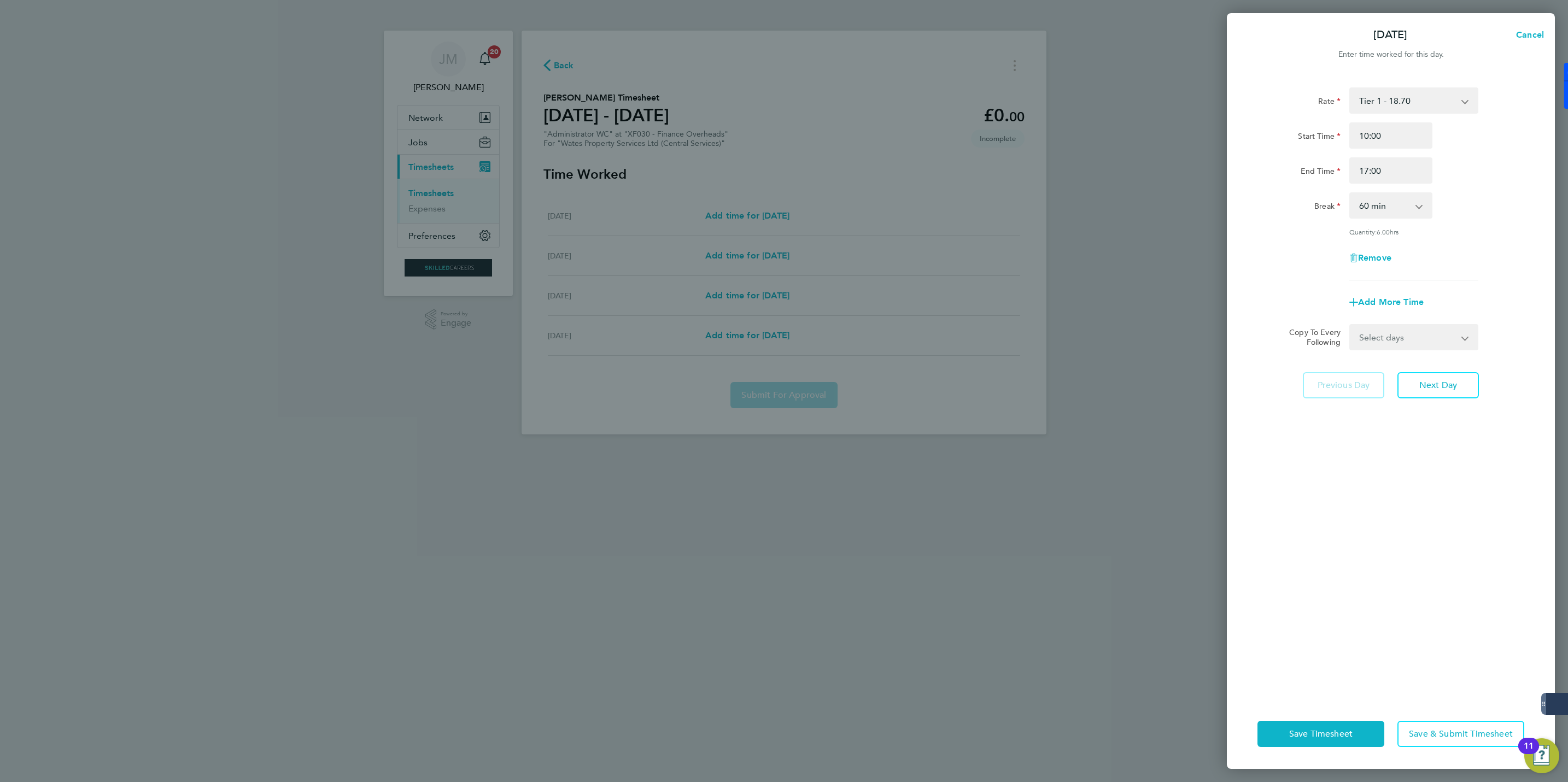
click at [1450, 336] on select "Select days Day Wednesday Thursday Friday" at bounding box center [1408, 337] width 115 height 24
click at [1316, 293] on div "Add More Time" at bounding box center [1390, 302] width 275 height 26
click at [1447, 376] on button "Next Day" at bounding box center [1438, 385] width 82 height 26
select select "60"
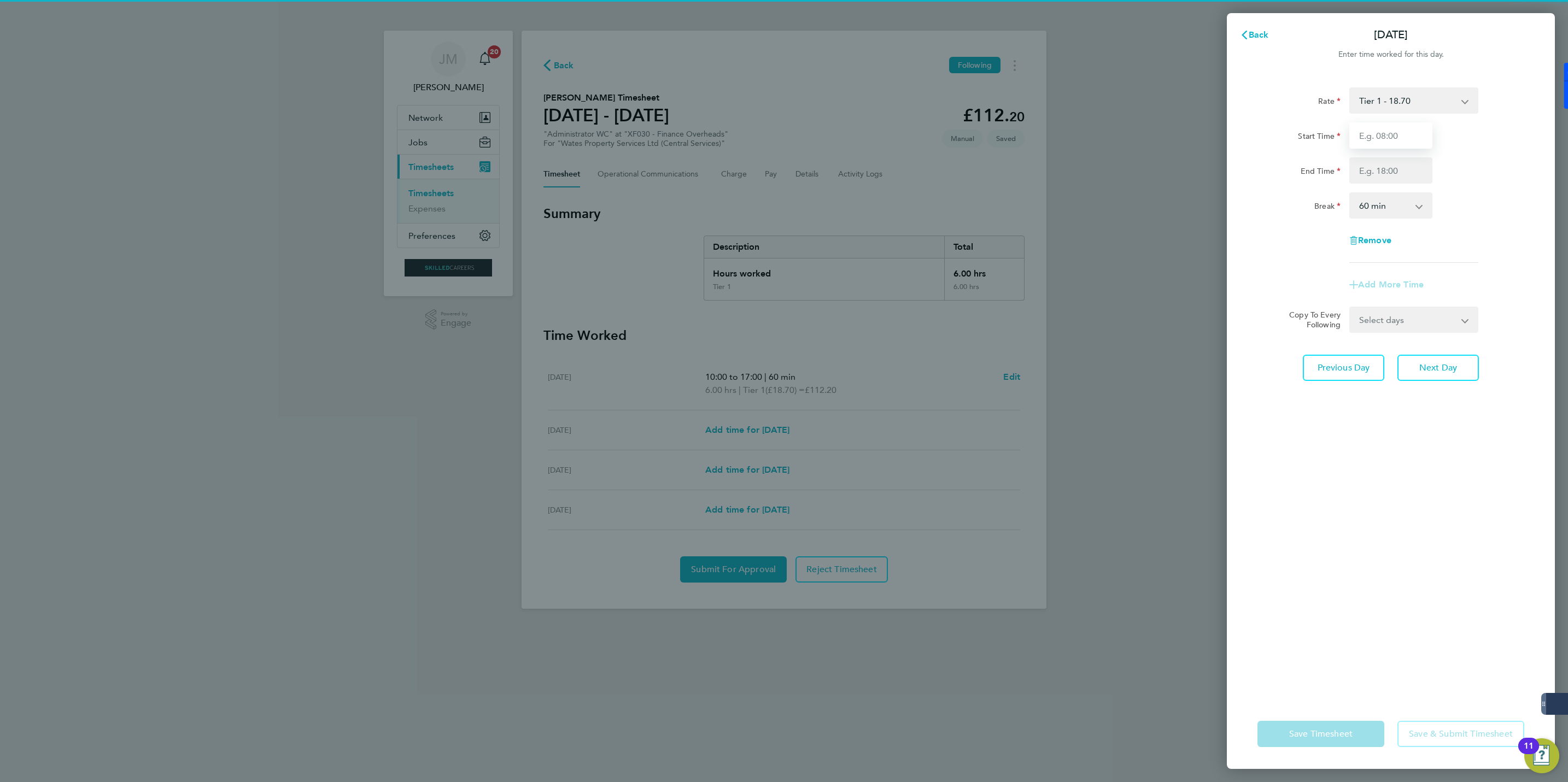
click at [1392, 135] on input "Start Time" at bounding box center [1390, 136] width 83 height 26
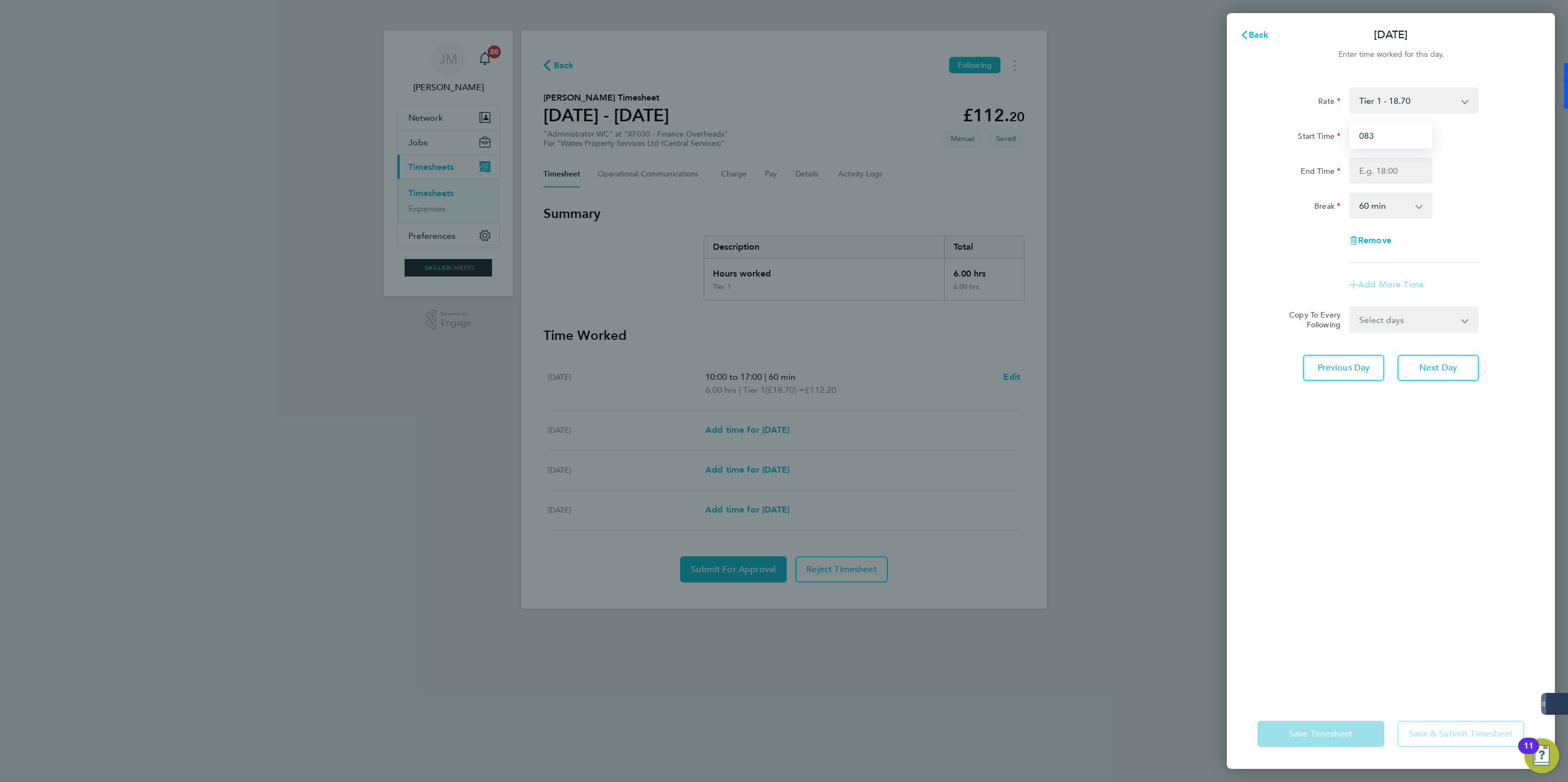
type input "0830"
drag, startPoint x: 1392, startPoint y: 133, endPoint x: 1298, endPoint y: 145, distance: 94.8
click at [1298, 145] on div "Start Time 0830" at bounding box center [1390, 136] width 275 height 26
click at [1378, 140] on input "Start Time" at bounding box center [1390, 136] width 83 height 26
type input "08:30"
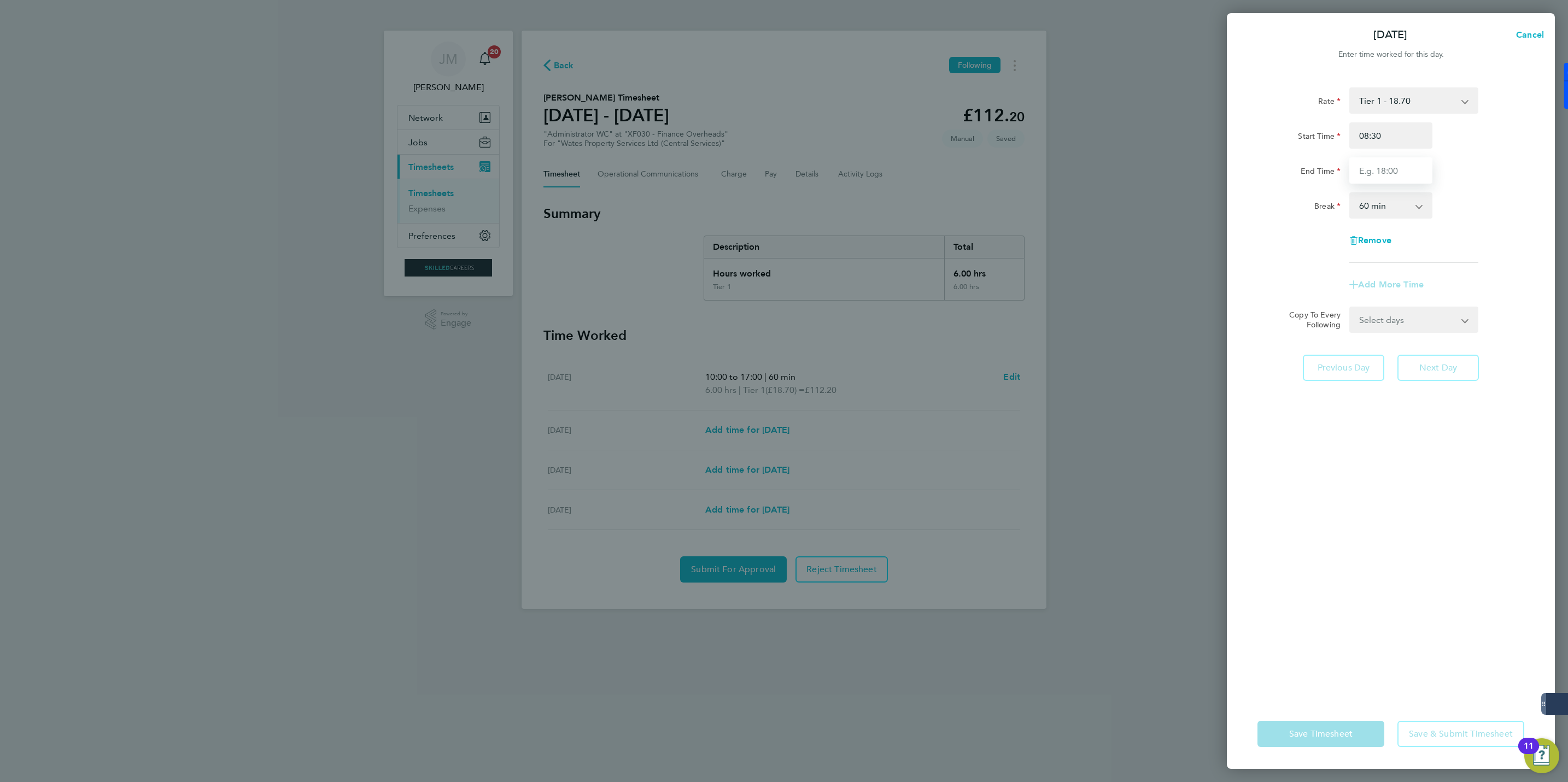
click at [1379, 176] on input "End Time" at bounding box center [1390, 171] width 83 height 26
type input "17:00"
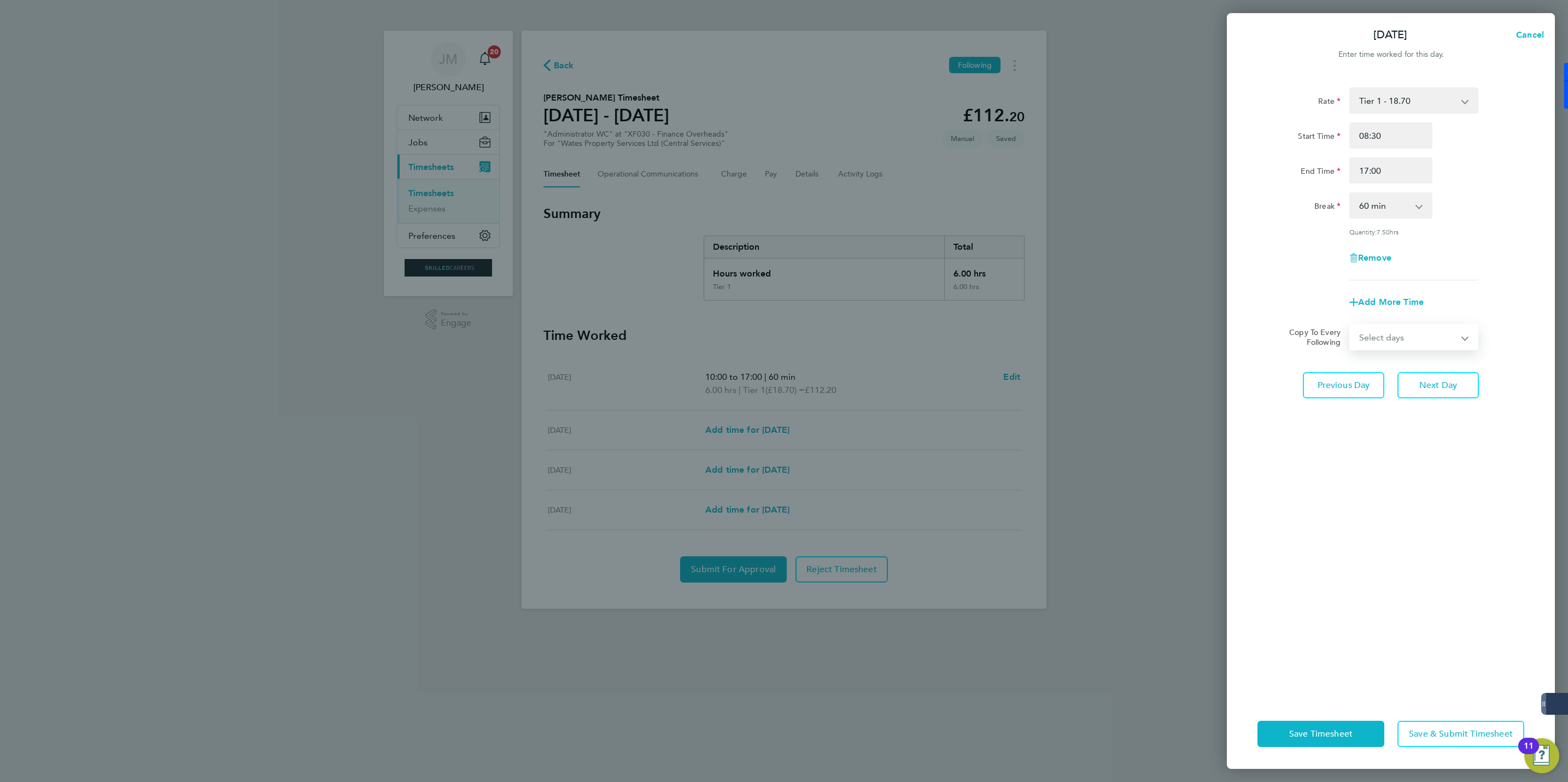
drag, startPoint x: 1450, startPoint y: 338, endPoint x: 1429, endPoint y: 349, distance: 23.7
click at [1450, 338] on select "Select days Day Thursday Friday" at bounding box center [1408, 337] width 115 height 24
select select "DAY"
click at [1350, 325] on select "Select days Day Thursday Friday" at bounding box center [1408, 337] width 115 height 24
select select "2025-08-29"
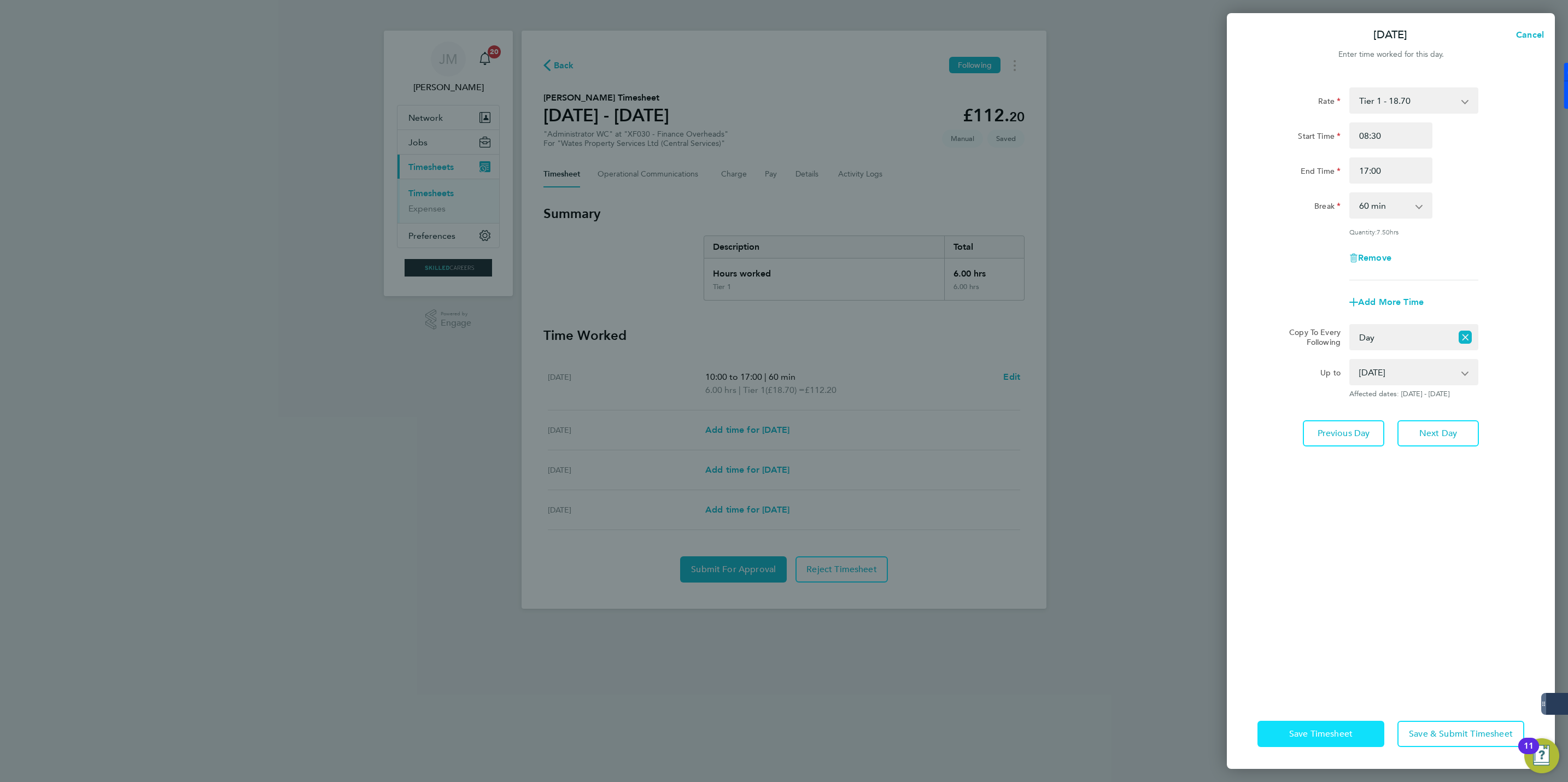
click at [1326, 739] on button "Save Timesheet" at bounding box center [1321, 734] width 127 height 26
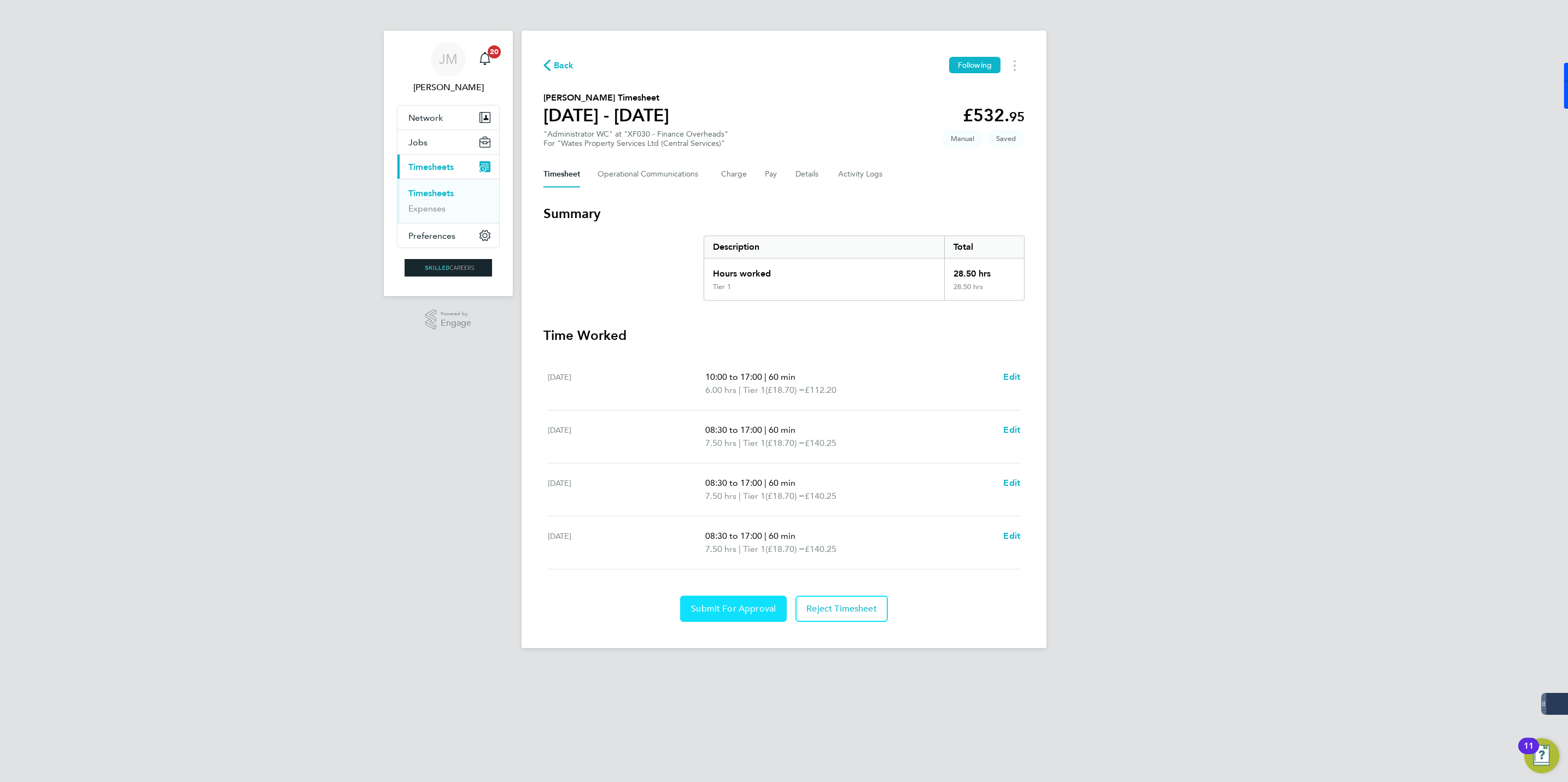
click at [723, 609] on span "Submit For Approval" at bounding box center [733, 609] width 85 height 11
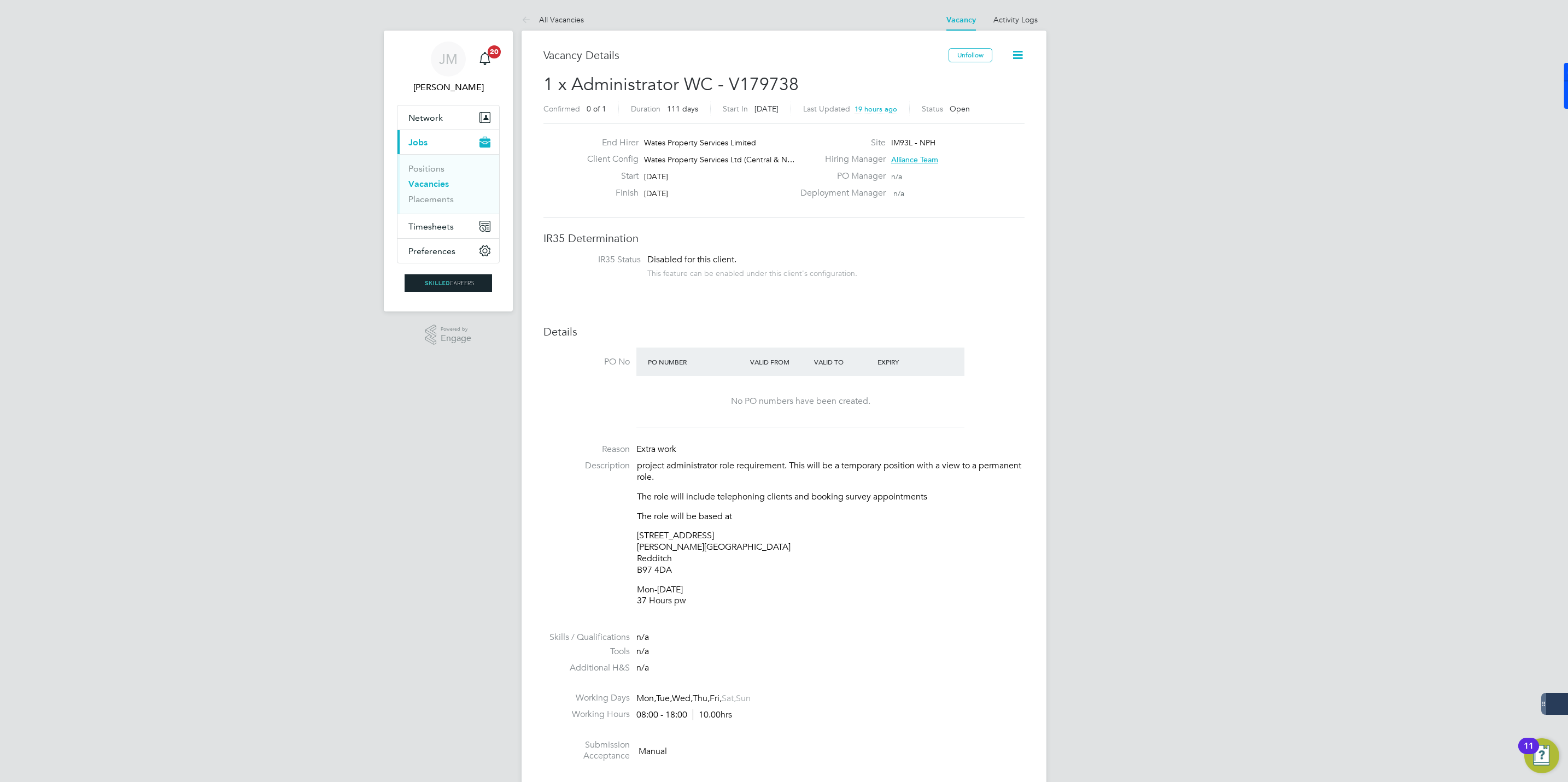
drag, startPoint x: 685, startPoint y: 572, endPoint x: 637, endPoint y: 572, distance: 48.0
click at [637, 572] on p "[STREET_ADDRESS][PERSON_NAME]" at bounding box center [831, 553] width 388 height 45
copy p "B97 4DA"
drag, startPoint x: 669, startPoint y: 561, endPoint x: 632, endPoint y: 549, distance: 38.9
click at [632, 549] on li "Description project administrator role requirement. This will be a temporary po…" at bounding box center [784, 539] width 481 height 158
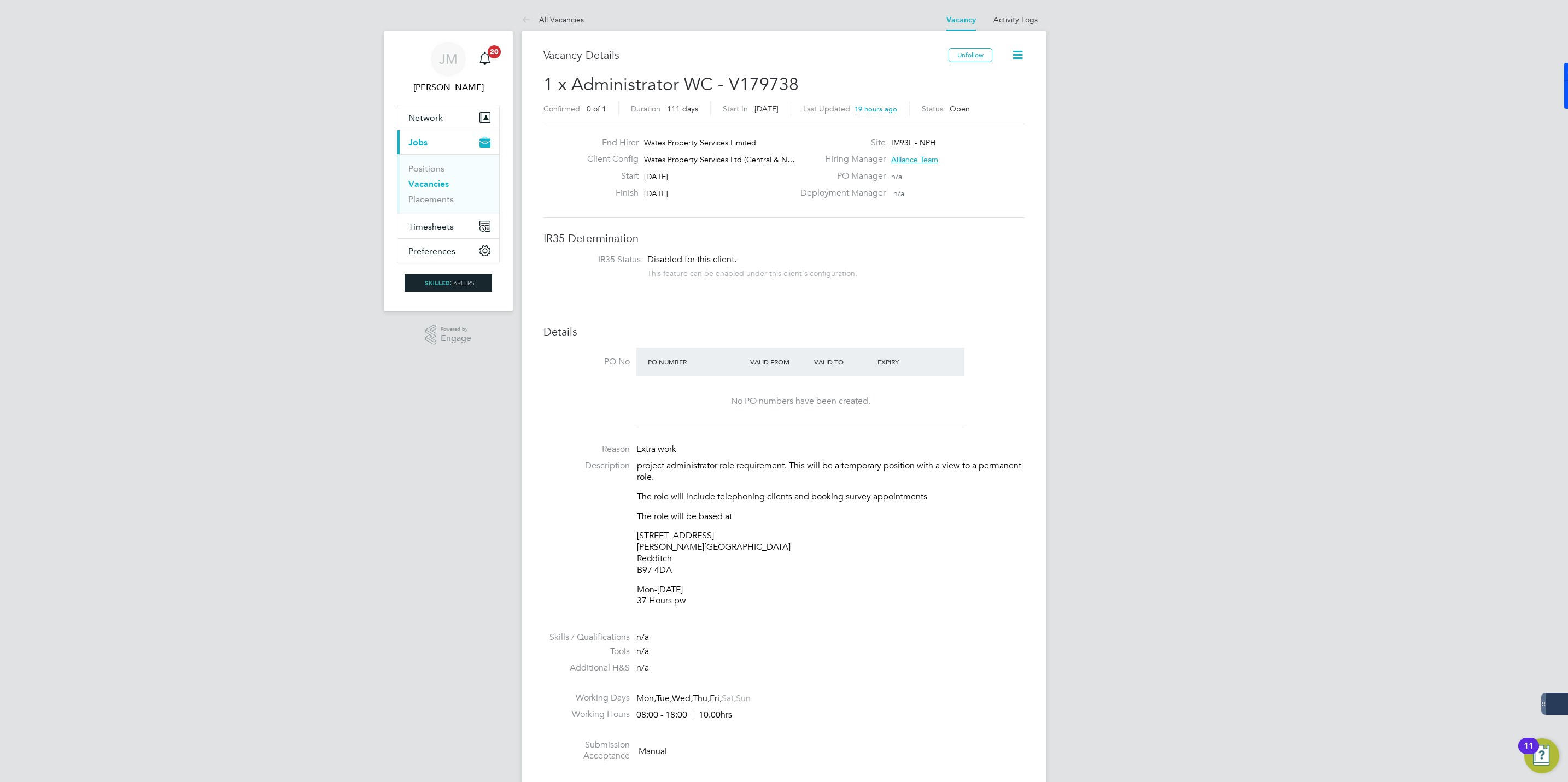
drag, startPoint x: 632, startPoint y: 549, endPoint x: 695, endPoint y: 560, distance: 64.0
click at [695, 560] on p "[STREET_ADDRESS][PERSON_NAME]" at bounding box center [831, 553] width 388 height 45
drag, startPoint x: 685, startPoint y: 591, endPoint x: 639, endPoint y: 590, distance: 46.0
click at [639, 590] on p "Mon-[DATE] 37 Hours pw" at bounding box center [831, 595] width 388 height 23
drag, startPoint x: 639, startPoint y: 590, endPoint x: 779, endPoint y: 579, distance: 140.4
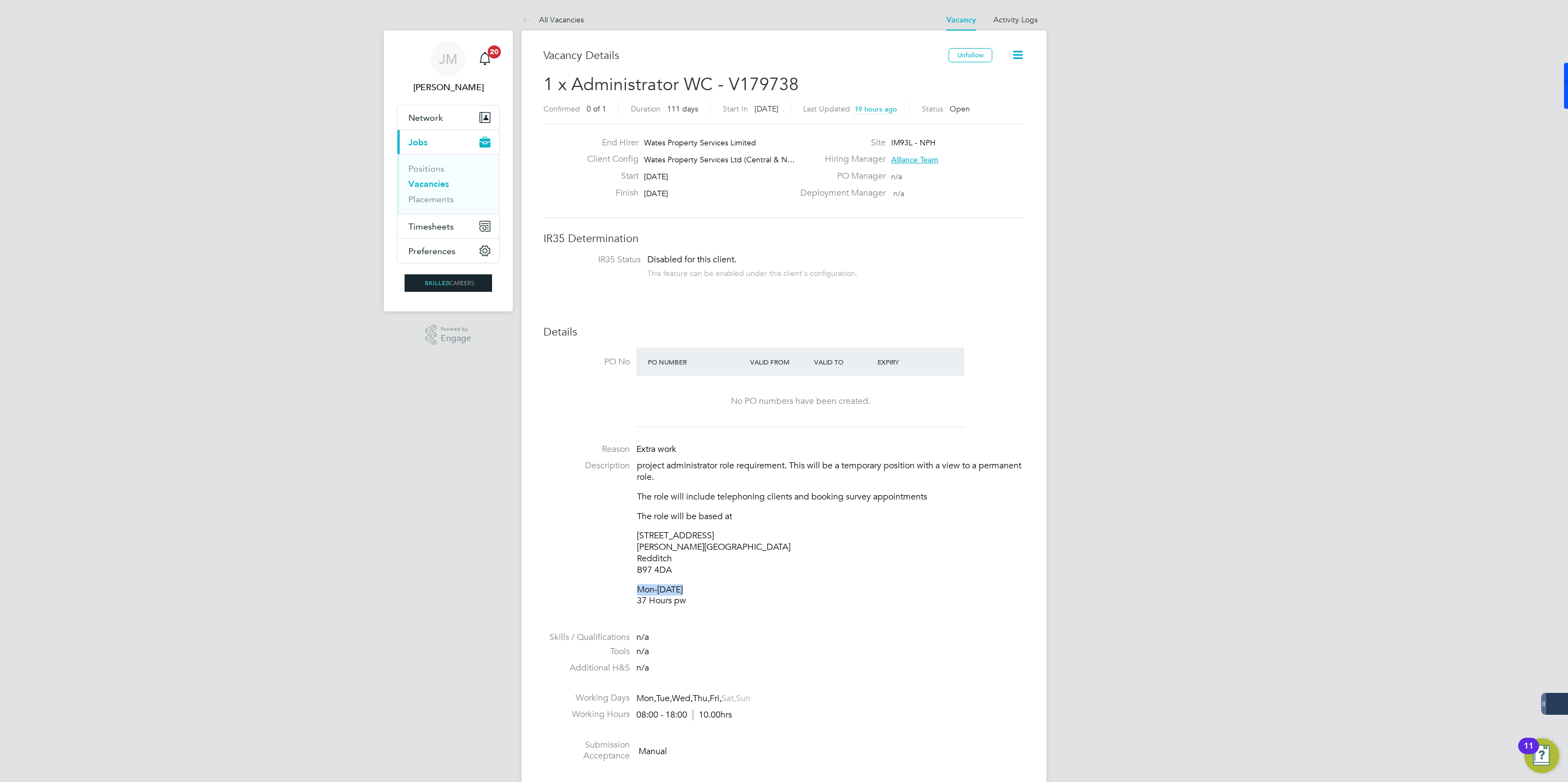
click at [779, 579] on div "project administrator role requirement. This will be a temporary position with …" at bounding box center [831, 533] width 388 height 146
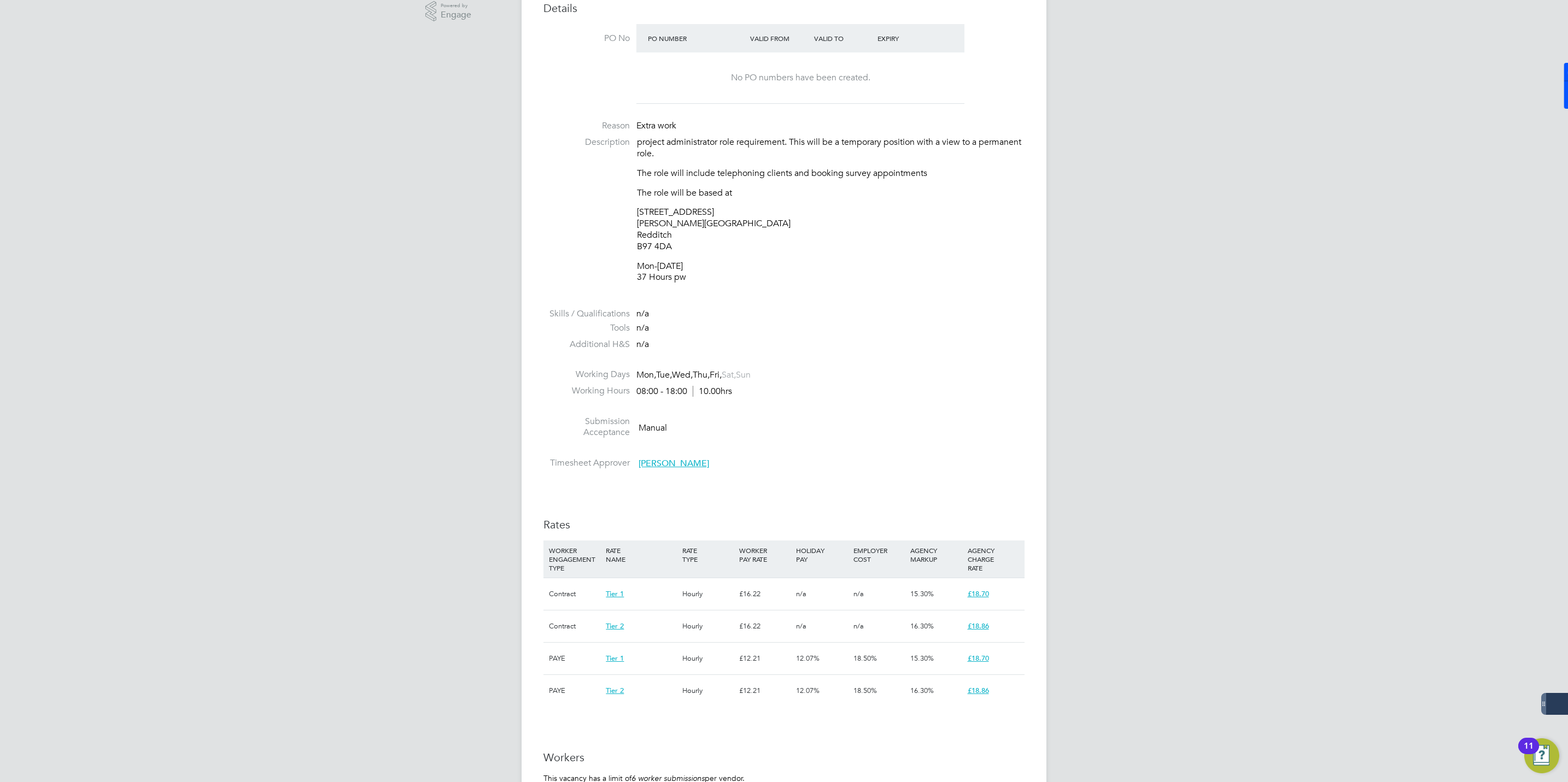
scroll to position [410, 0]
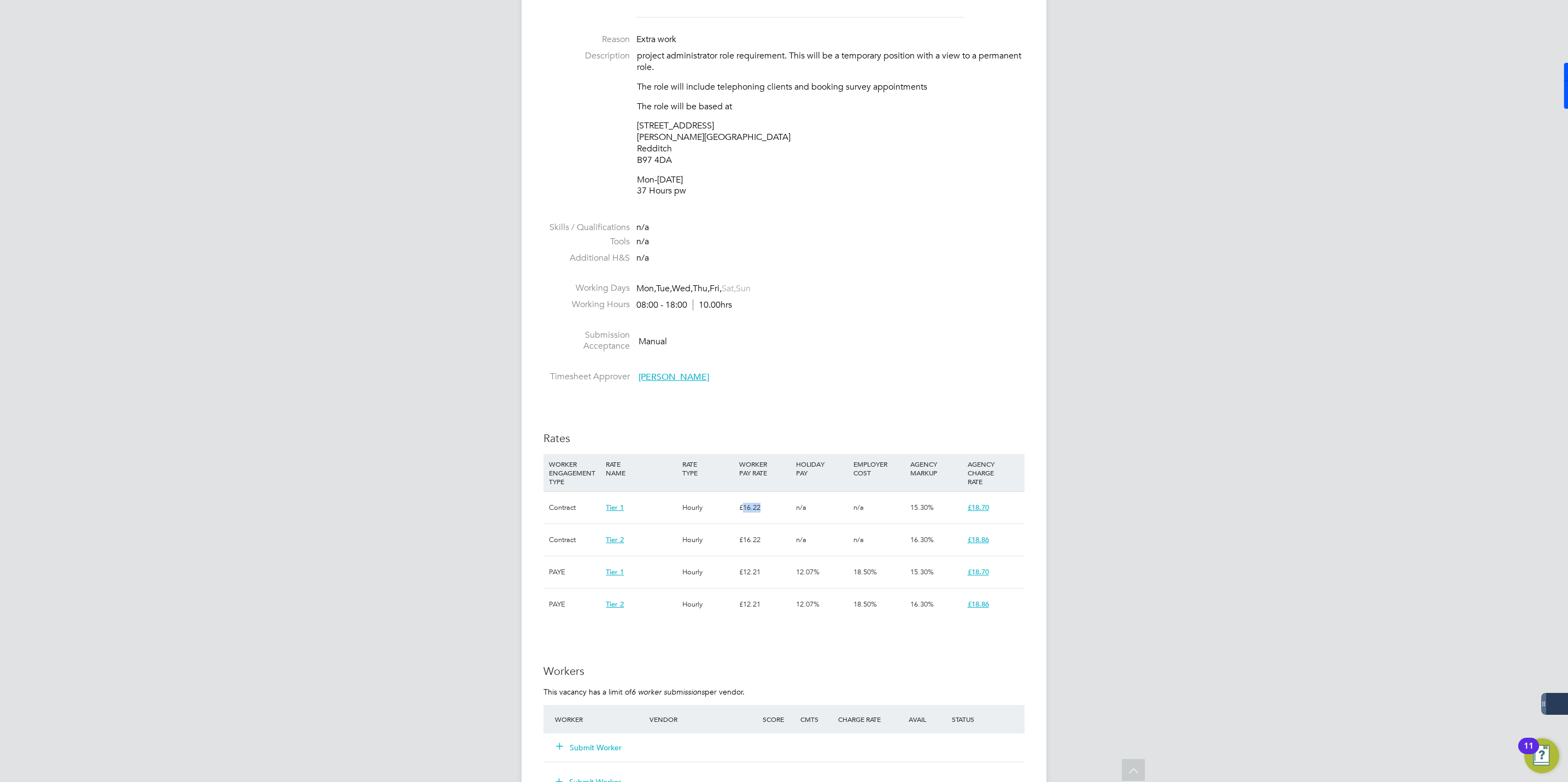
drag, startPoint x: 768, startPoint y: 510, endPoint x: 741, endPoint y: 507, distance: 27.2
click at [741, 507] on div "£16.22" at bounding box center [765, 507] width 57 height 31
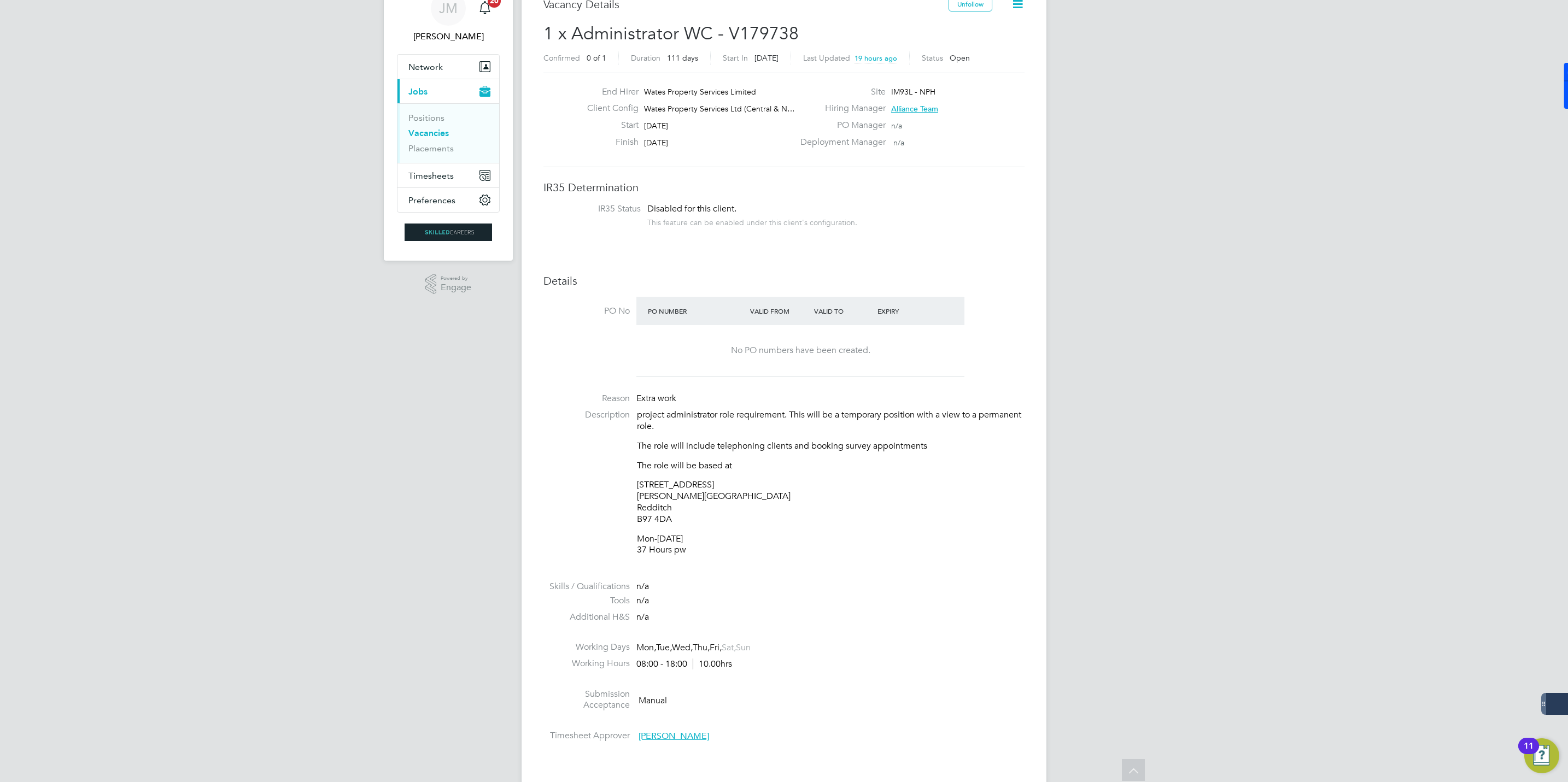
scroll to position [0, 0]
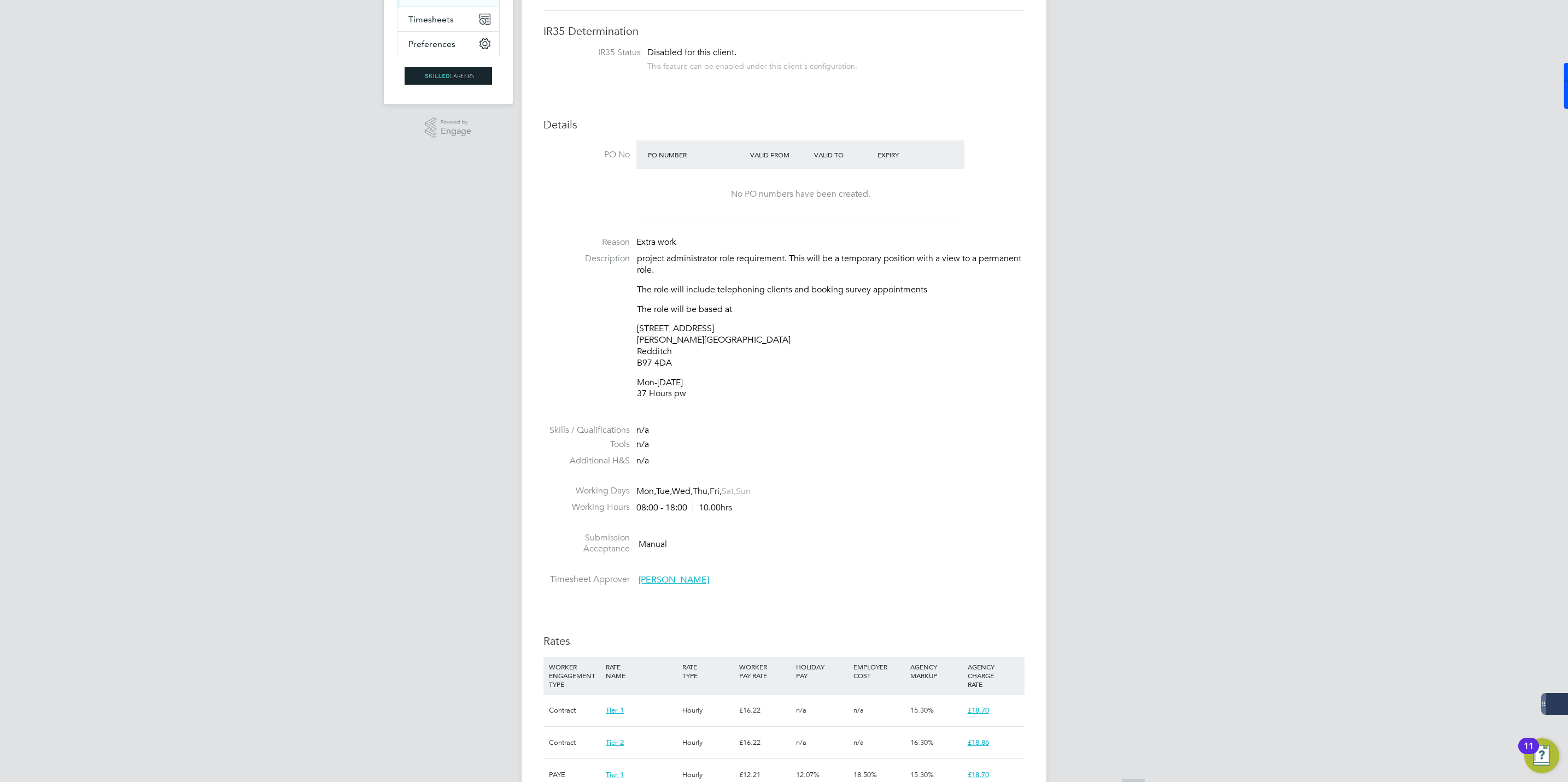
scroll to position [328, 0]
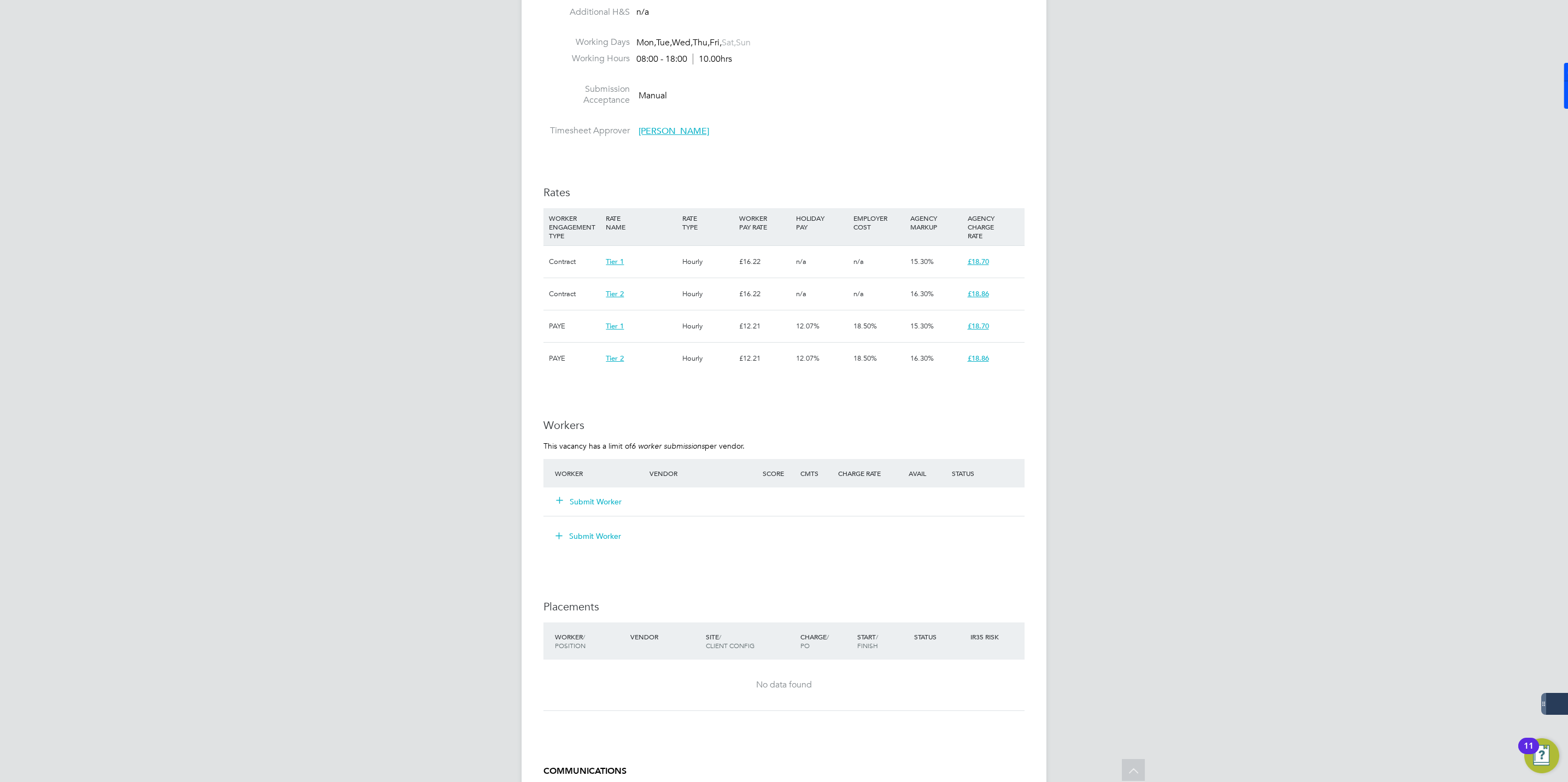
drag, startPoint x: 596, startPoint y: 505, endPoint x: 114, endPoint y: 275, distance: 534.1
click at [595, 505] on button "Submit Worker" at bounding box center [589, 502] width 66 height 11
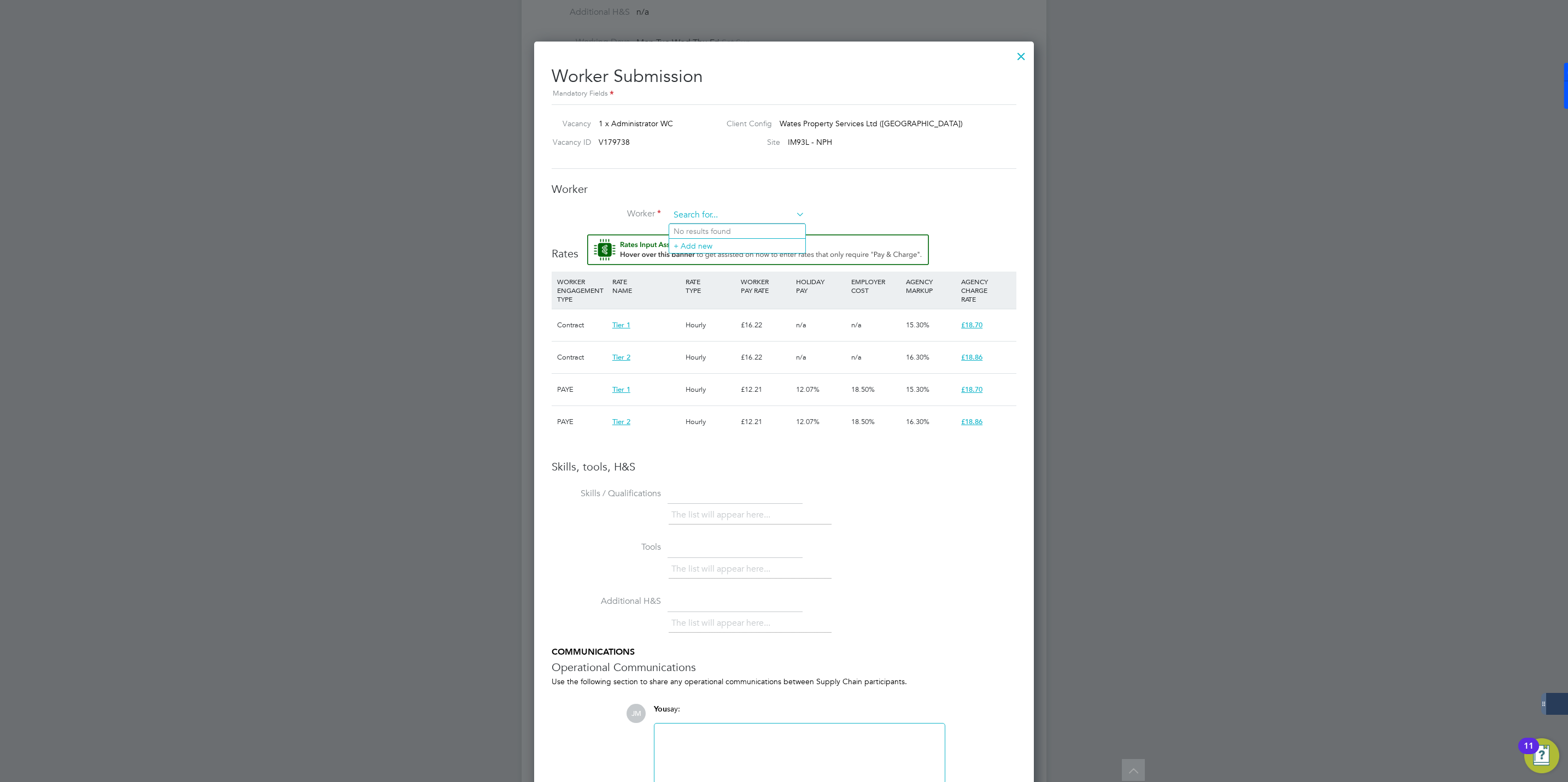
click at [690, 218] on input at bounding box center [738, 215] width 135 height 17
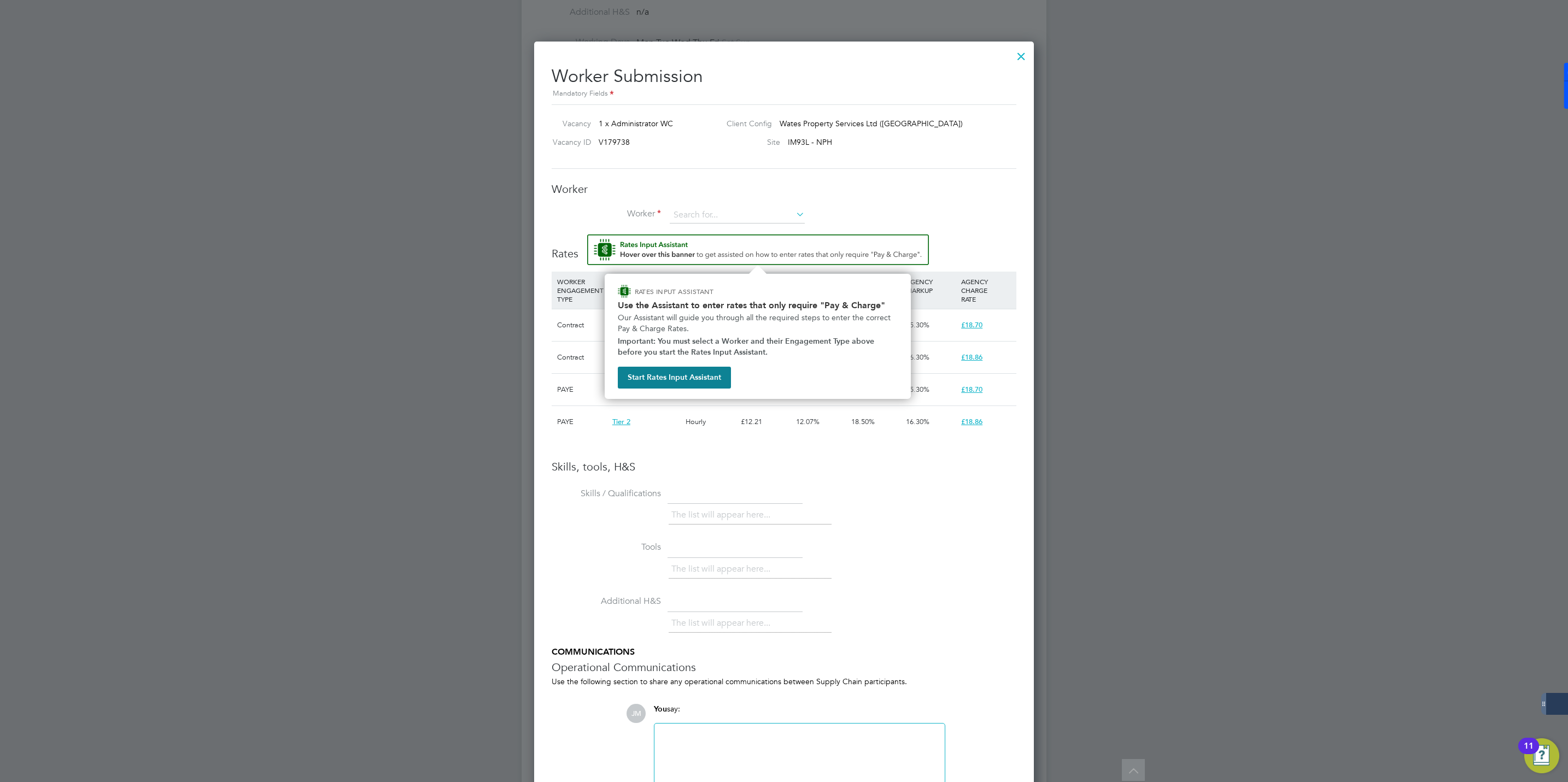
click at [690, 246] on img "Rate Assistant" at bounding box center [758, 250] width 342 height 31
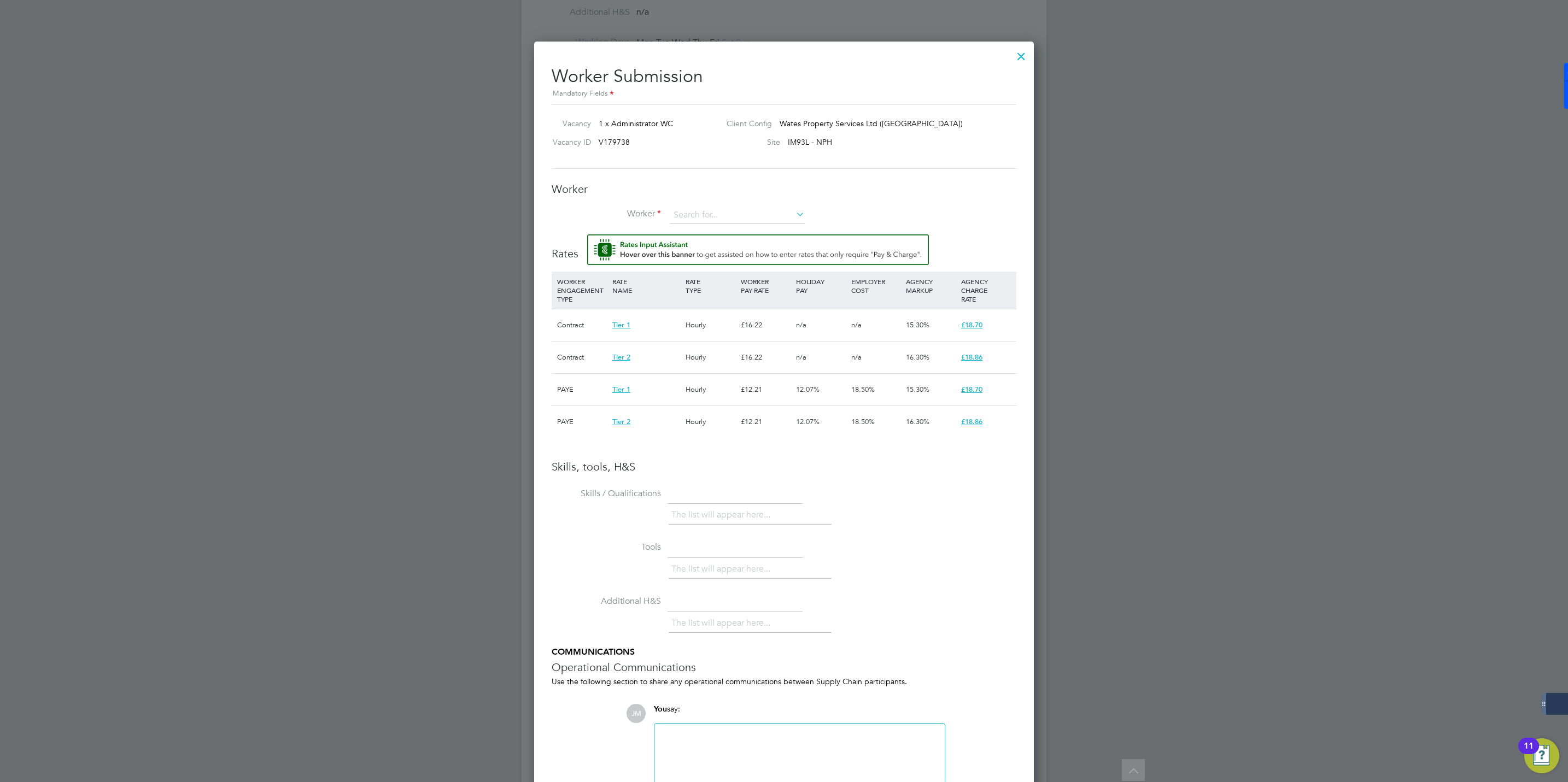
click at [690, 228] on li "Worker" at bounding box center [784, 220] width 465 height 27
click at [690, 217] on input at bounding box center [738, 215] width 135 height 17
click at [687, 243] on li "+ Add new" at bounding box center [737, 245] width 136 height 15
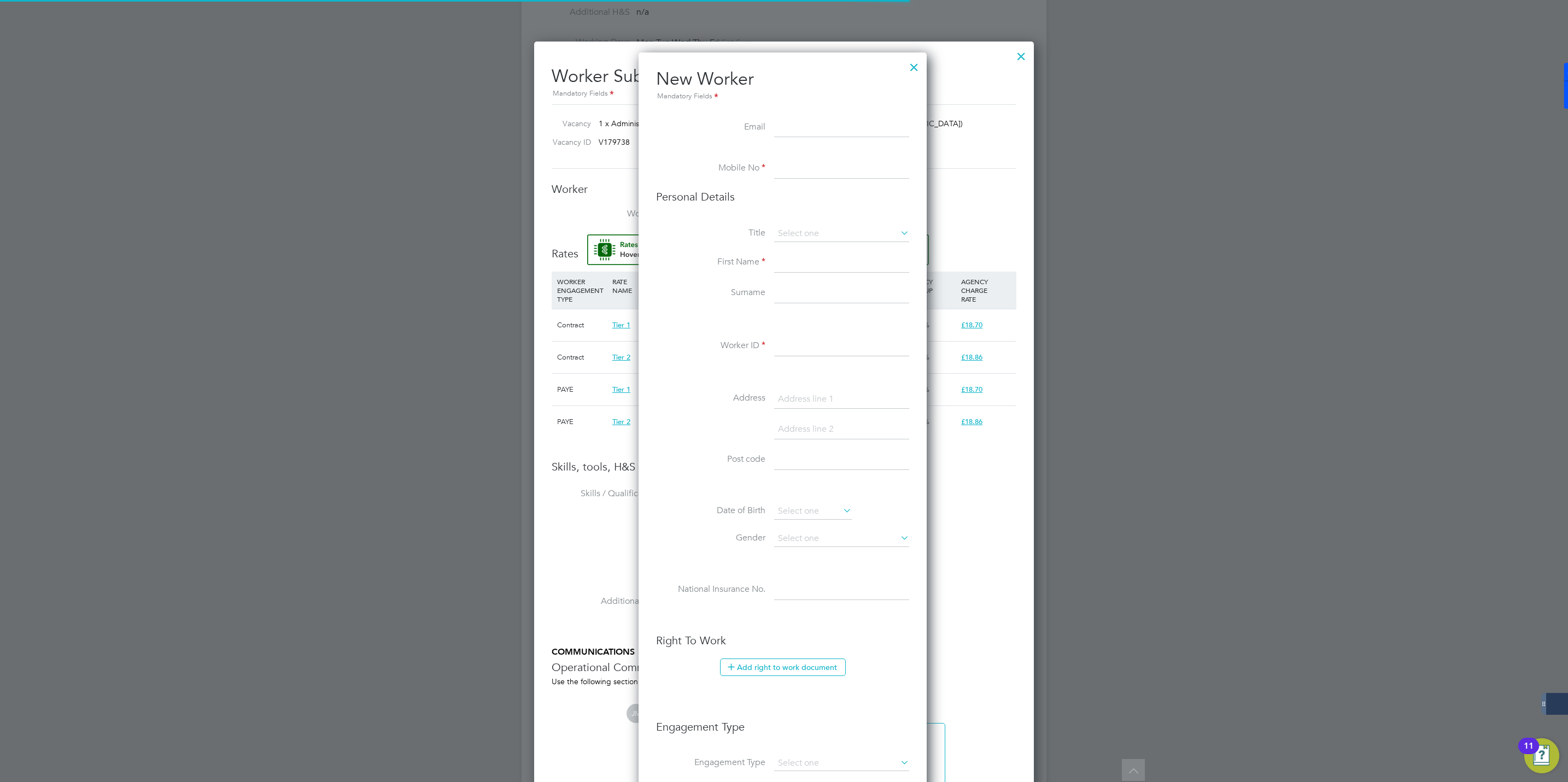
scroll to position [928, 291]
click at [787, 176] on input at bounding box center [842, 169] width 135 height 20
click at [827, 173] on input at bounding box center [842, 169] width 135 height 20
paste input "7704 563872"
click at [778, 166] on input "7704 563872" at bounding box center [842, 169] width 135 height 20
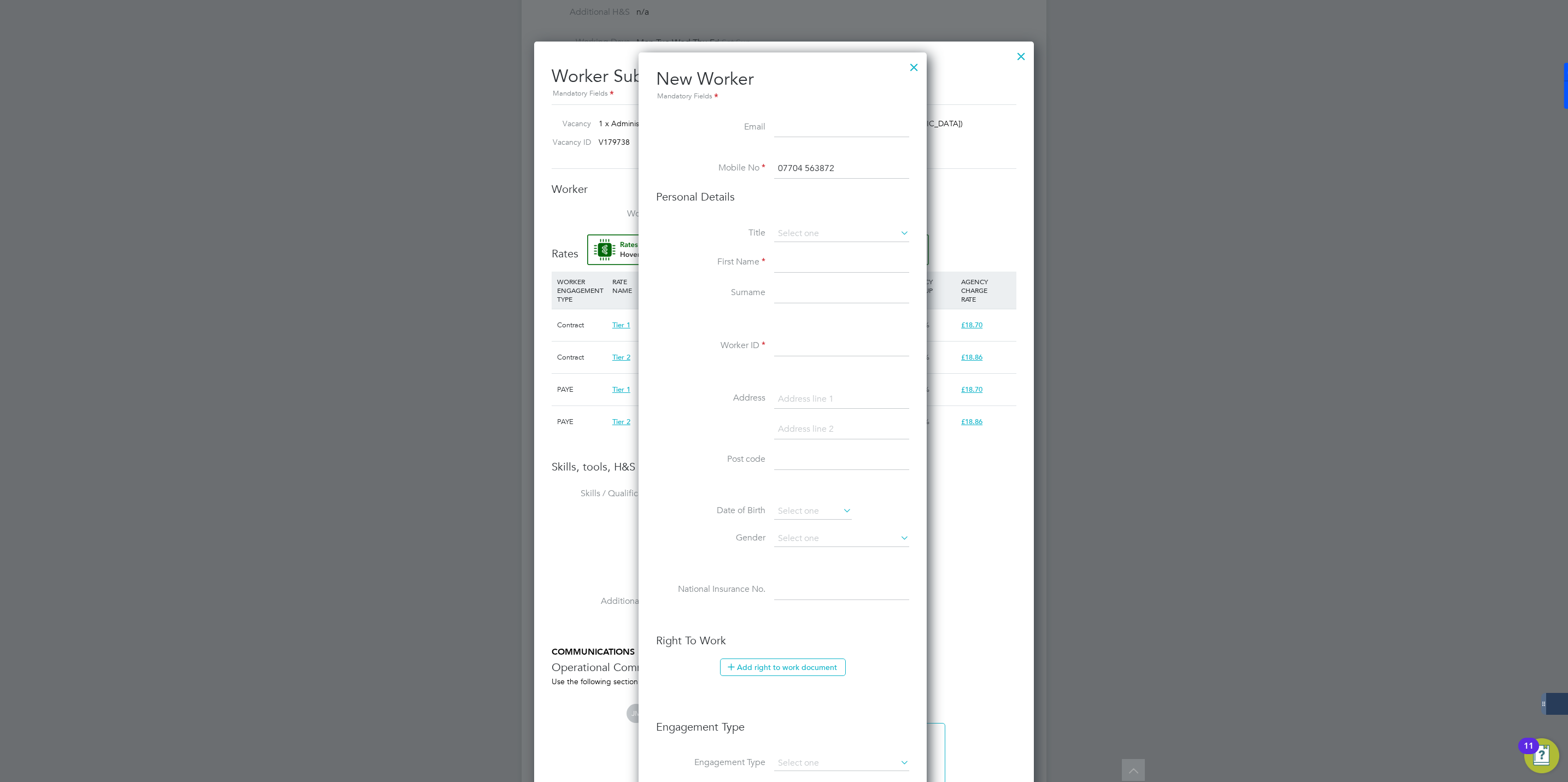
type input "07704 563872"
click at [784, 125] on input at bounding box center [842, 128] width 135 height 20
paste input "erika.dabrise@gmail.com"
type input "erika.dabrise@gmail.com"
type input "Erika"
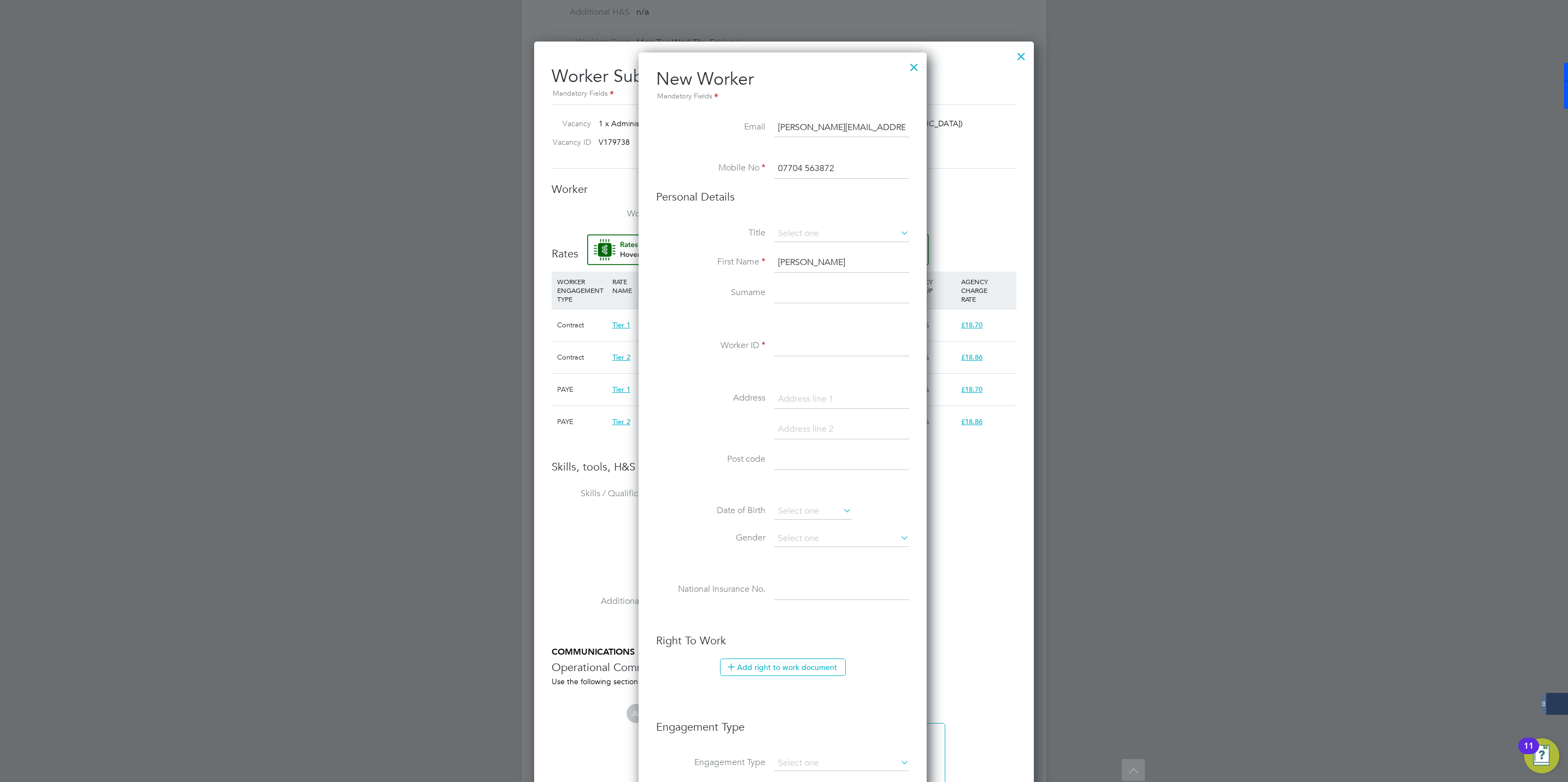
type input "Dabrise"
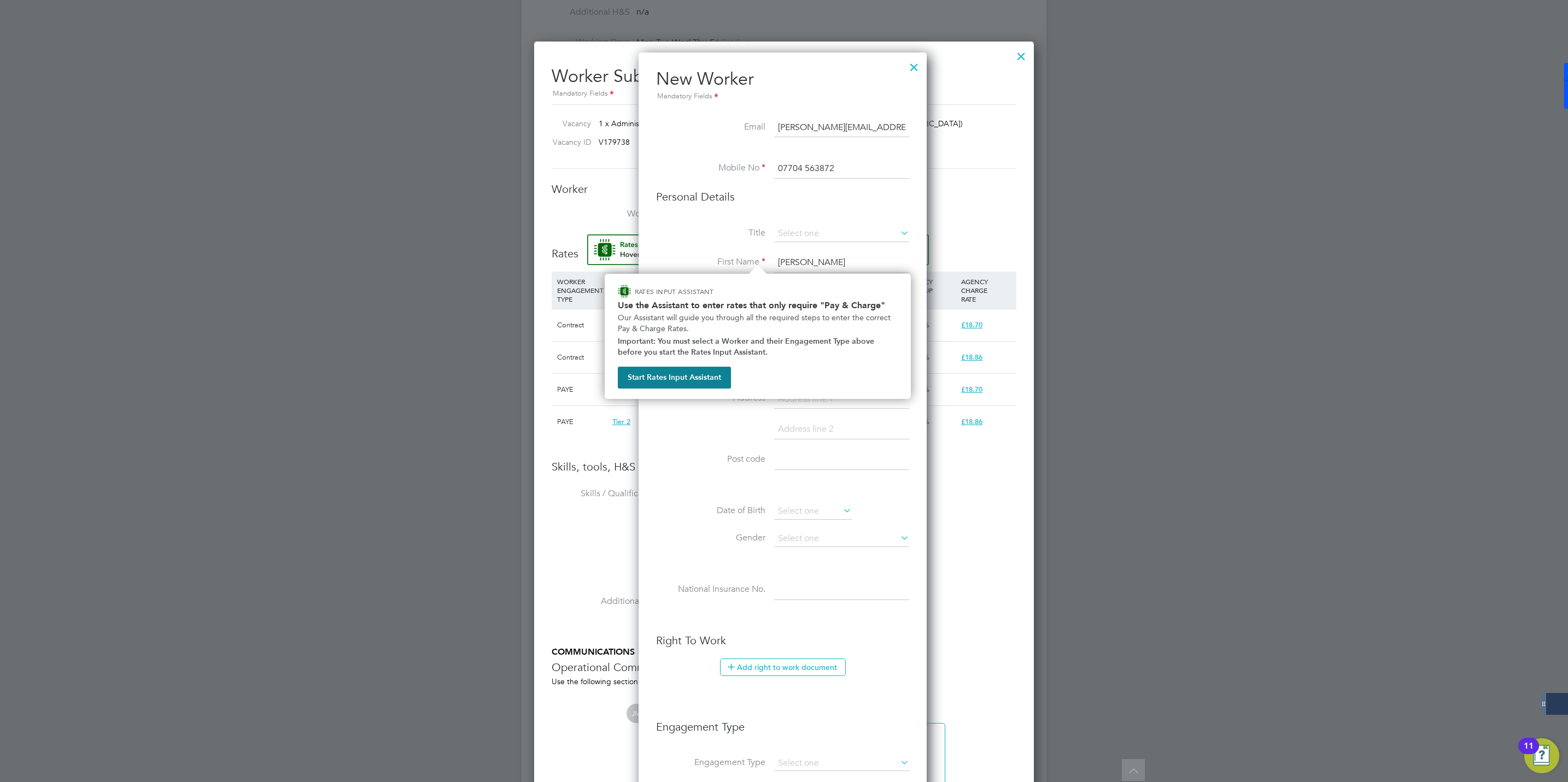
type input "erika.dabrise@gmail.com"
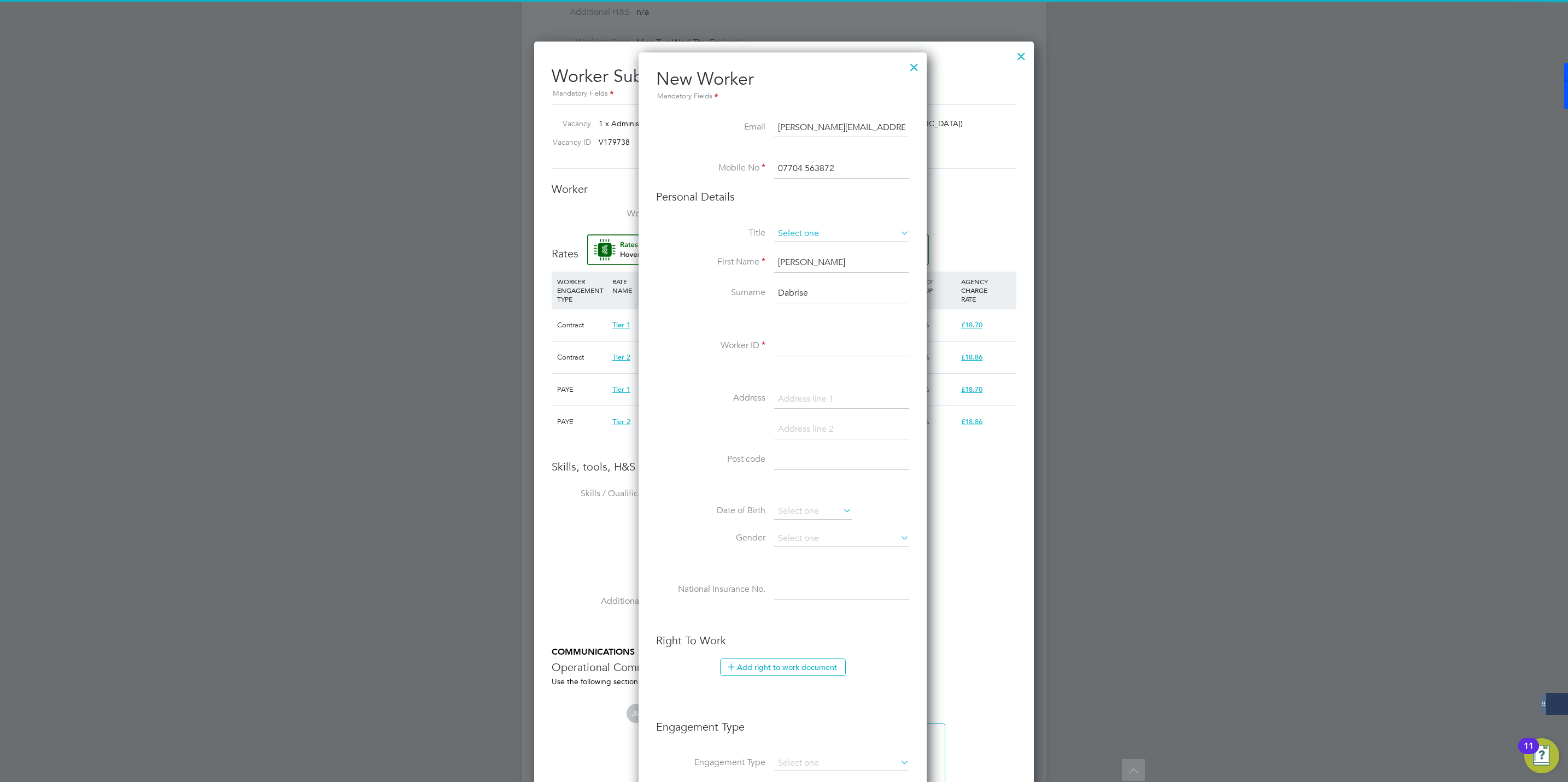
click at [802, 233] on input at bounding box center [842, 234] width 135 height 17
click at [796, 287] on li "Ms" at bounding box center [842, 293] width 136 height 14
type input "Ms"
drag, startPoint x: 786, startPoint y: 346, endPoint x: 476, endPoint y: 305, distance: 312.7
click at [786, 346] on input at bounding box center [842, 346] width 135 height 20
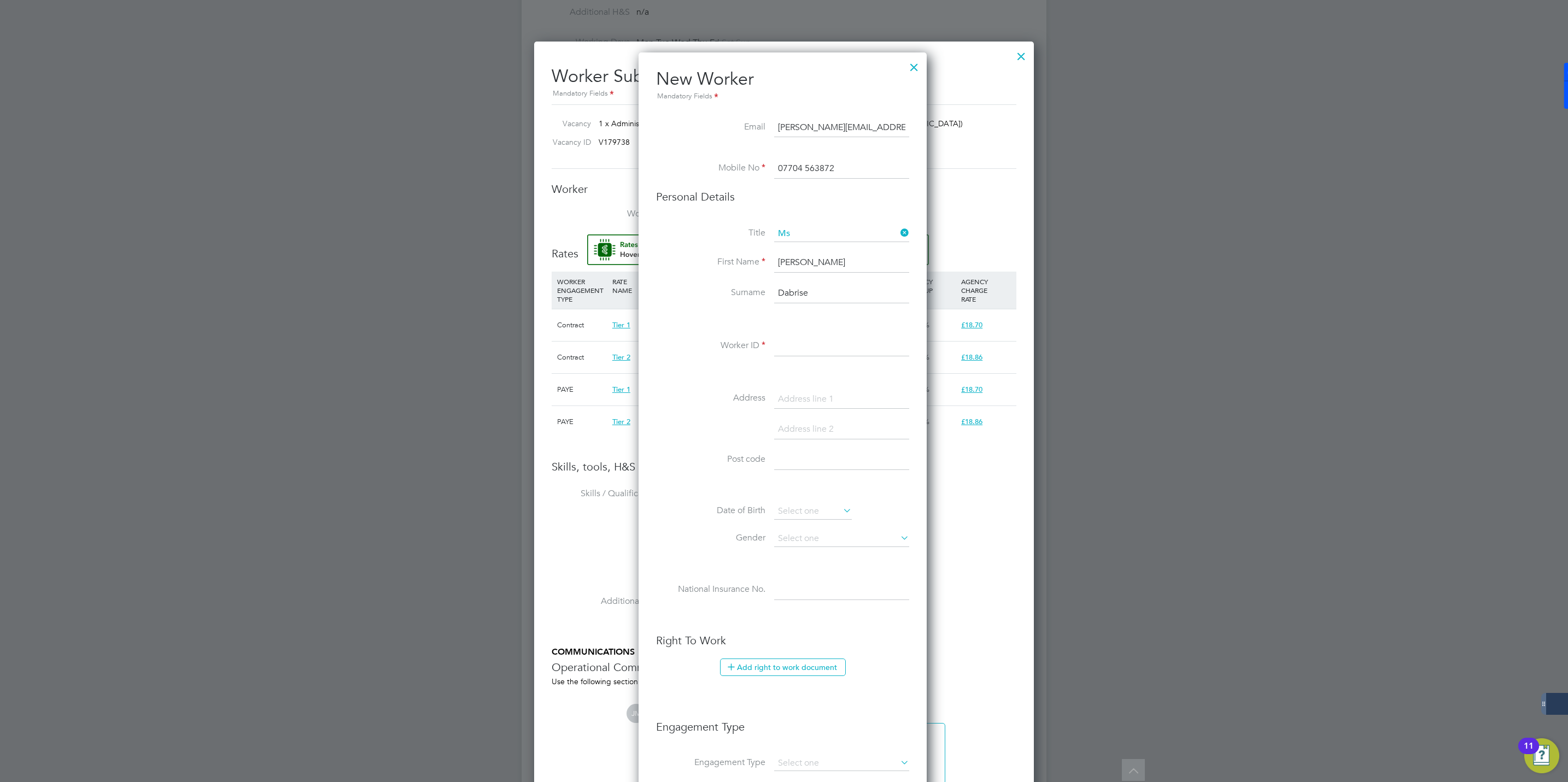
click at [792, 351] on input at bounding box center [842, 346] width 135 height 20
paste input "506346"
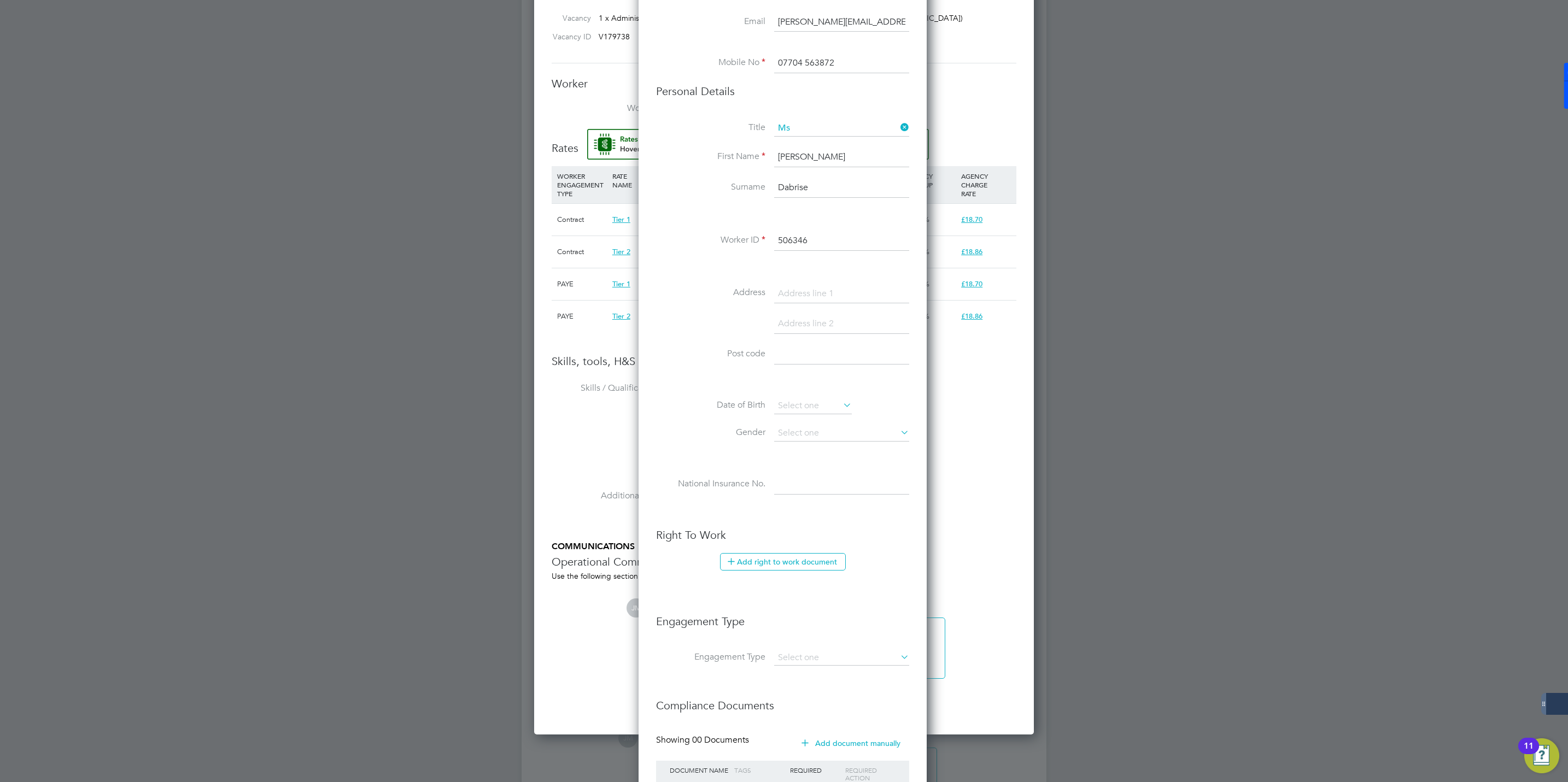
scroll to position [873, 0]
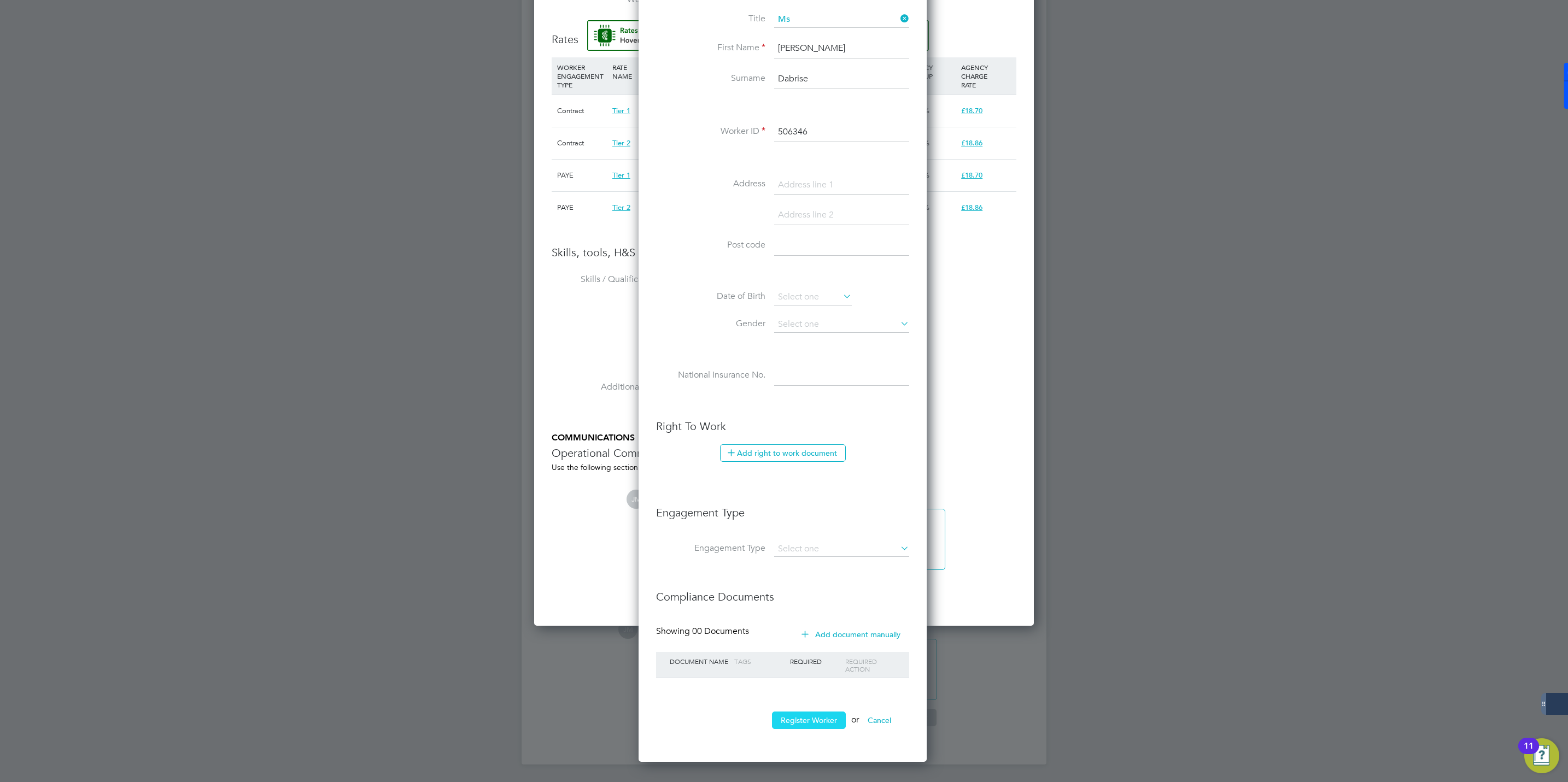
type input "506346"
click at [815, 718] on button "Register Worker" at bounding box center [809, 720] width 74 height 17
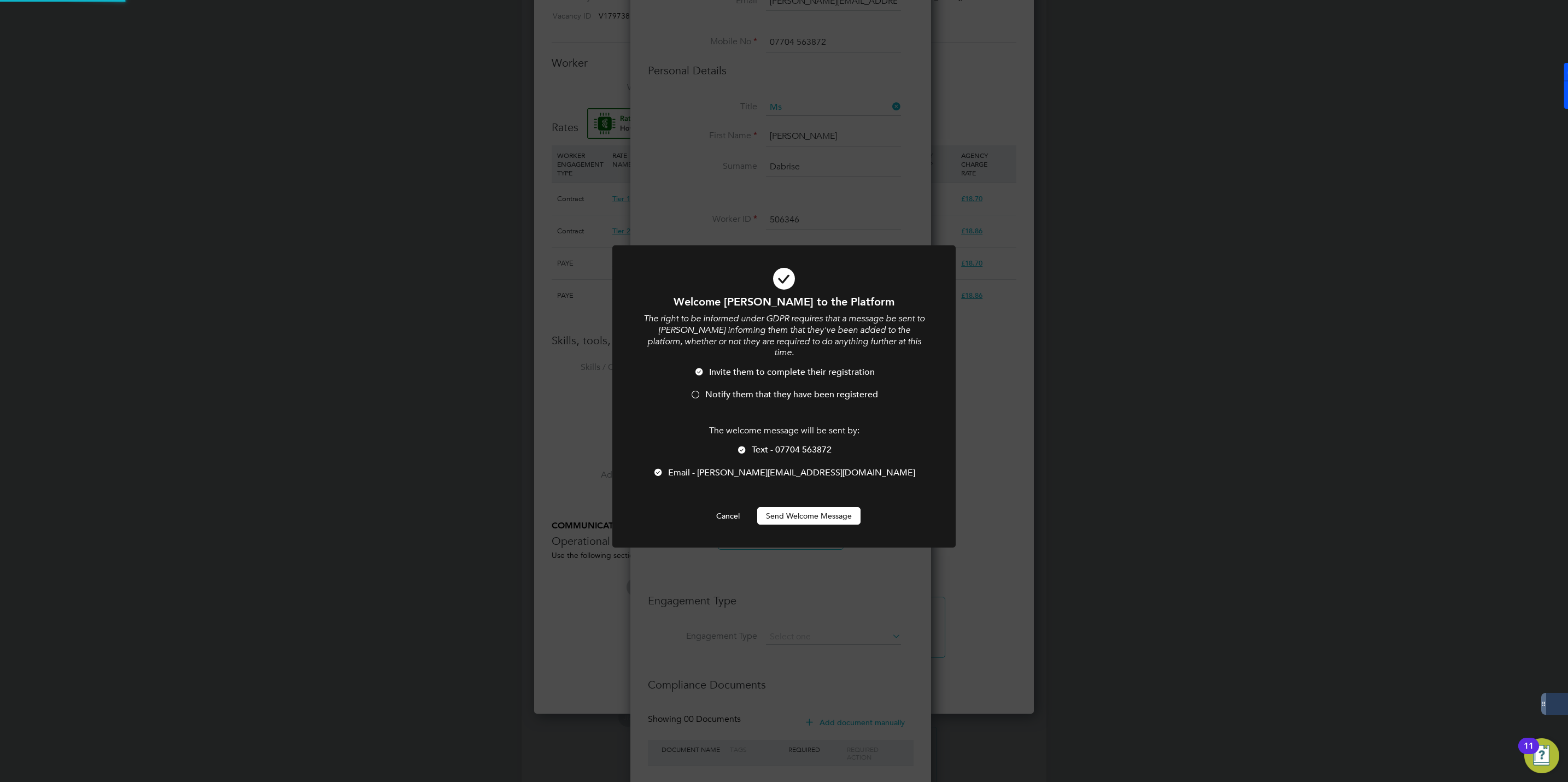
scroll to position [0, 0]
click at [694, 390] on div at bounding box center [696, 396] width 11 height 11
click at [814, 507] on button "Send Welcome Message" at bounding box center [809, 516] width 103 height 17
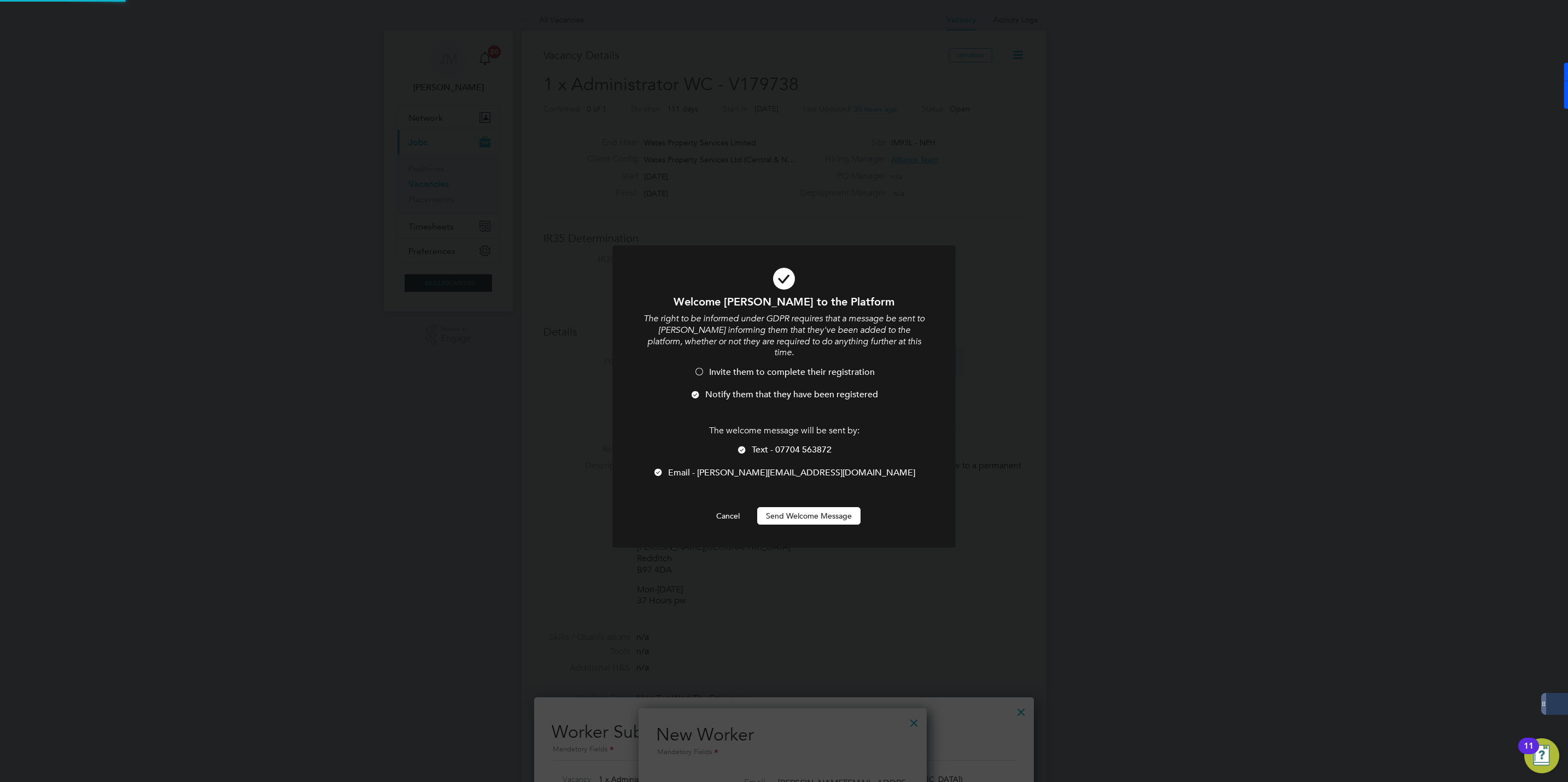
scroll to position [782, 0]
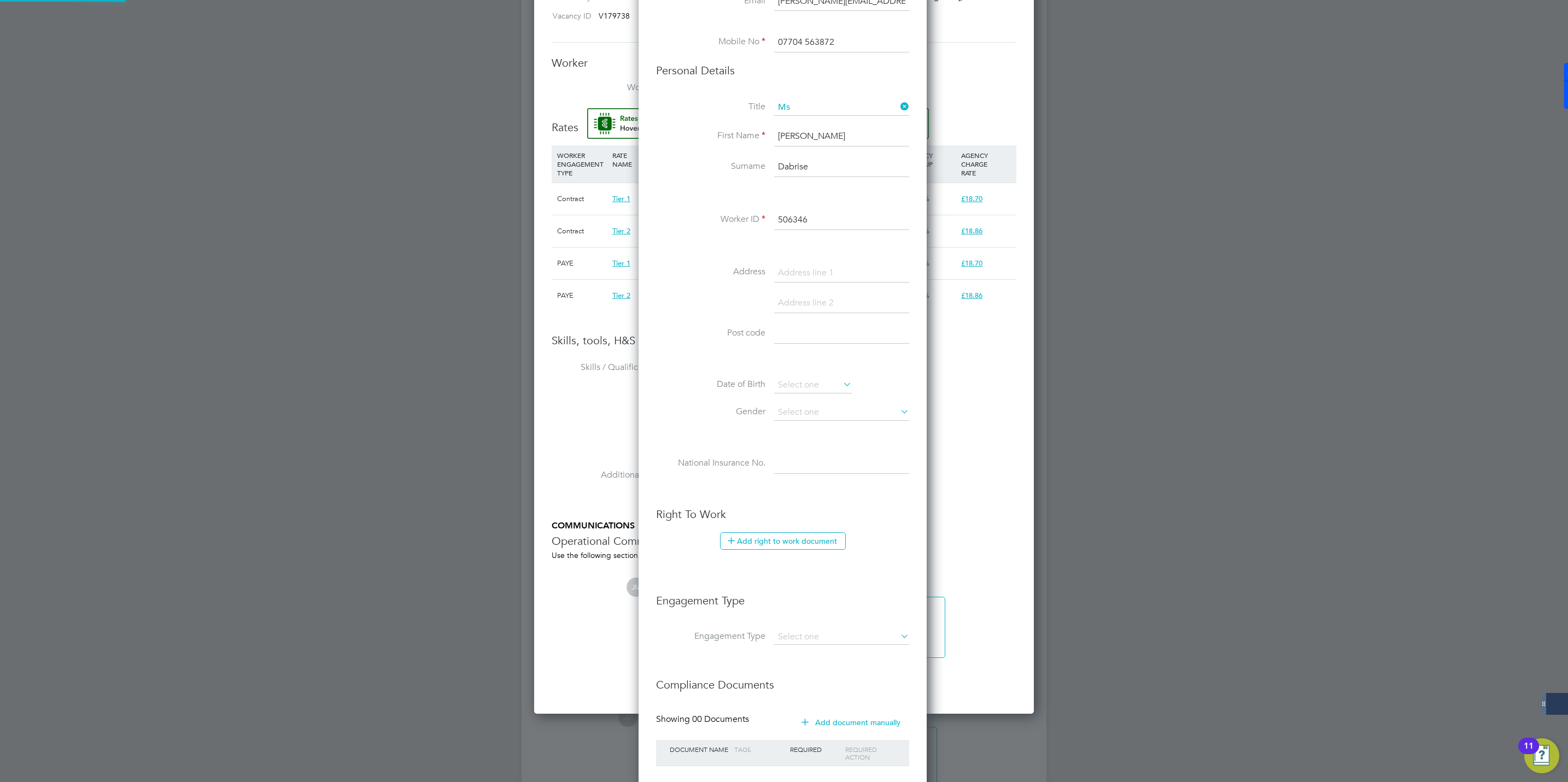
type input "Erika Dabrise (506346)"
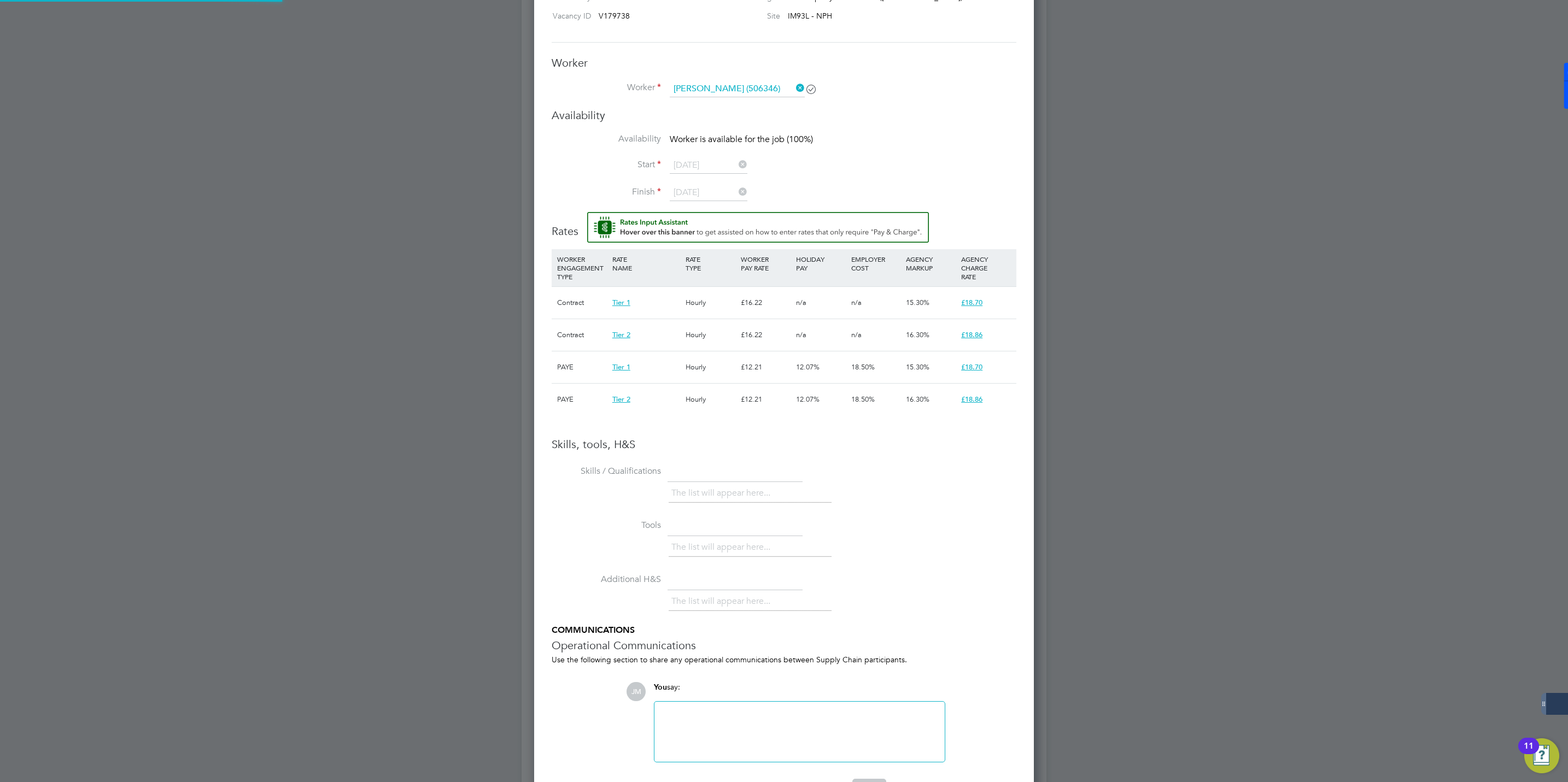
scroll to position [907, 500]
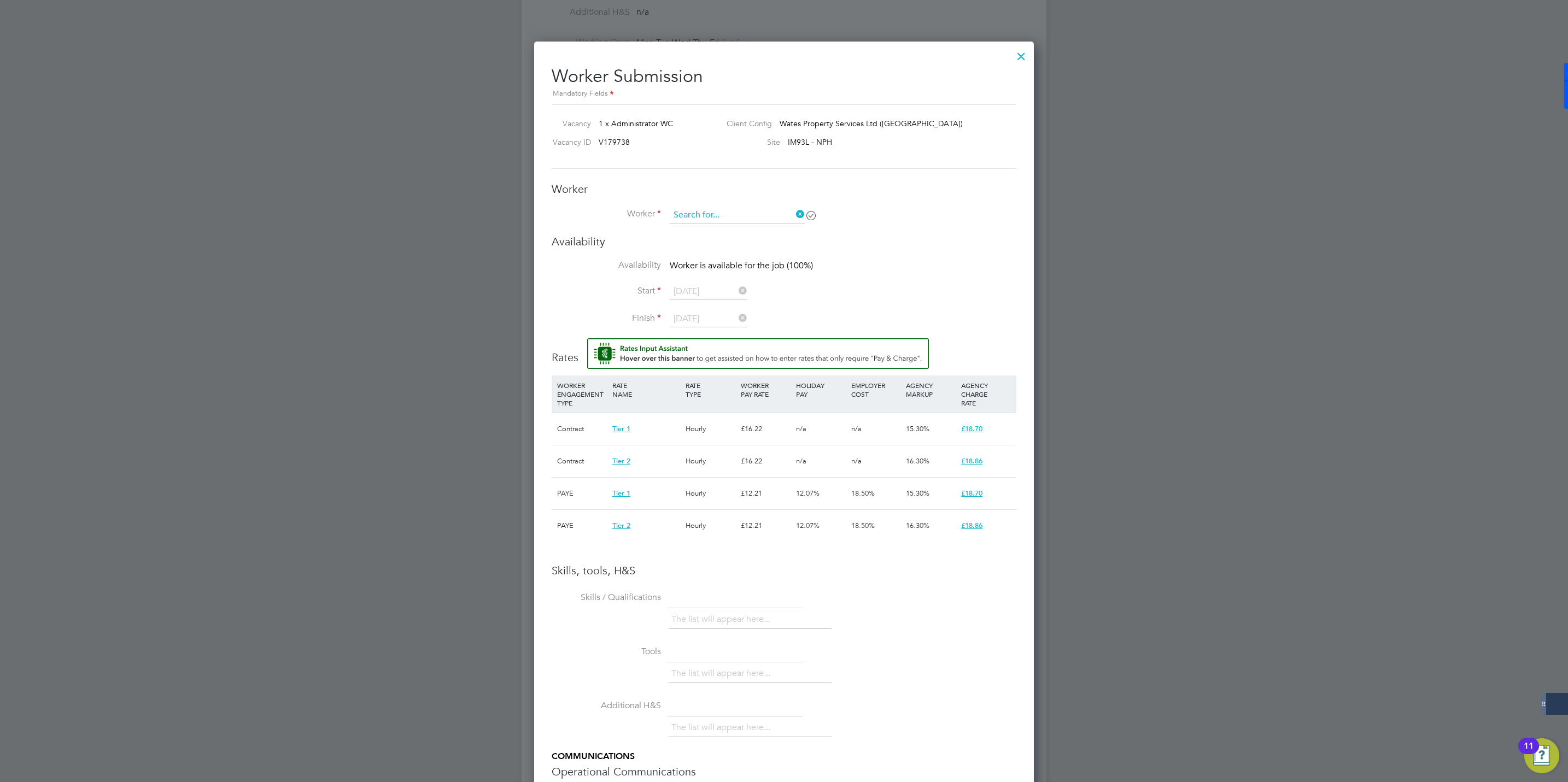
click at [761, 220] on input at bounding box center [738, 215] width 135 height 17
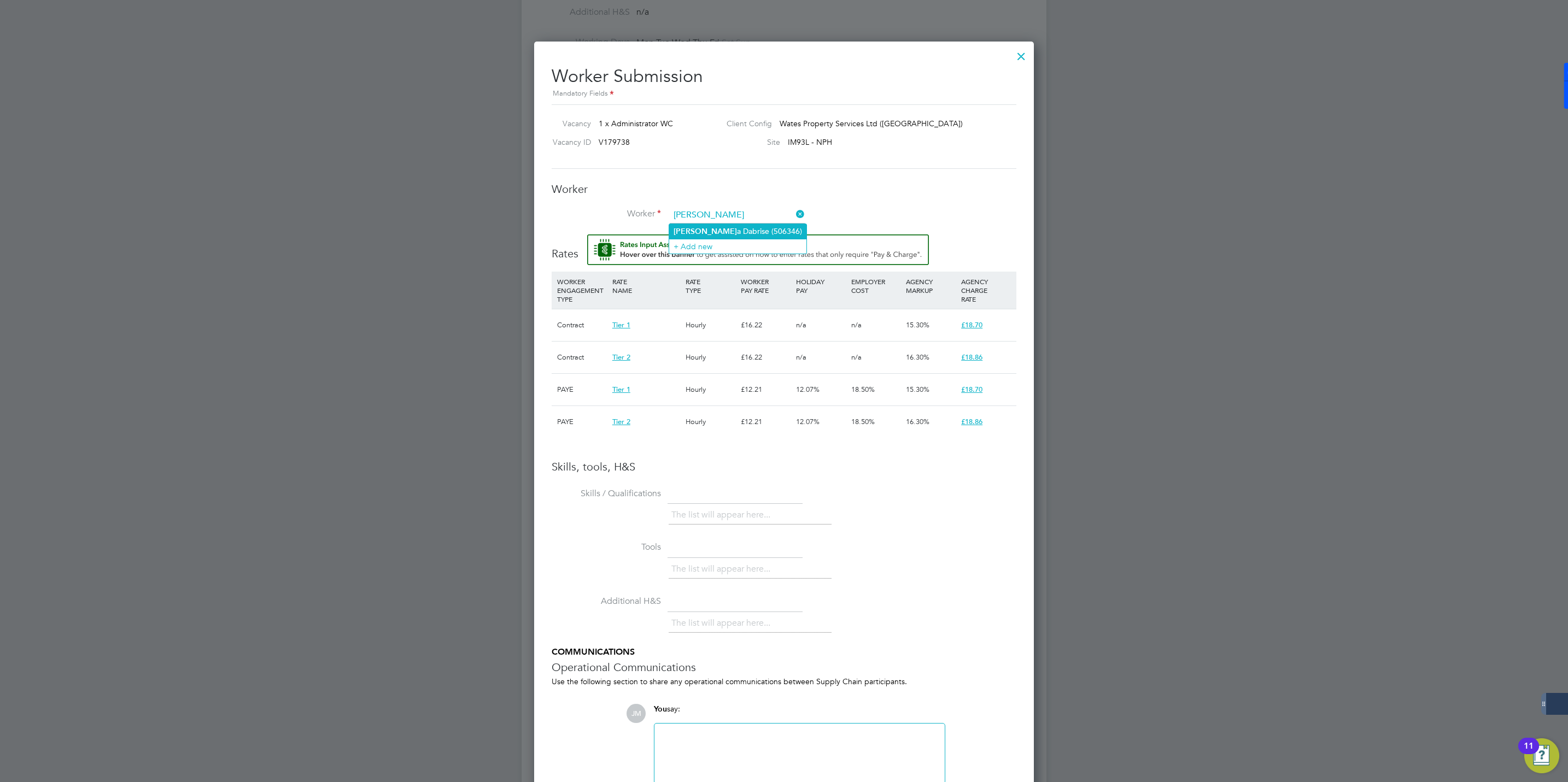
click at [703, 229] on li "Erik a Dabrise (506346)" at bounding box center [738, 231] width 137 height 15
type input "Erika Dabrise (506346)"
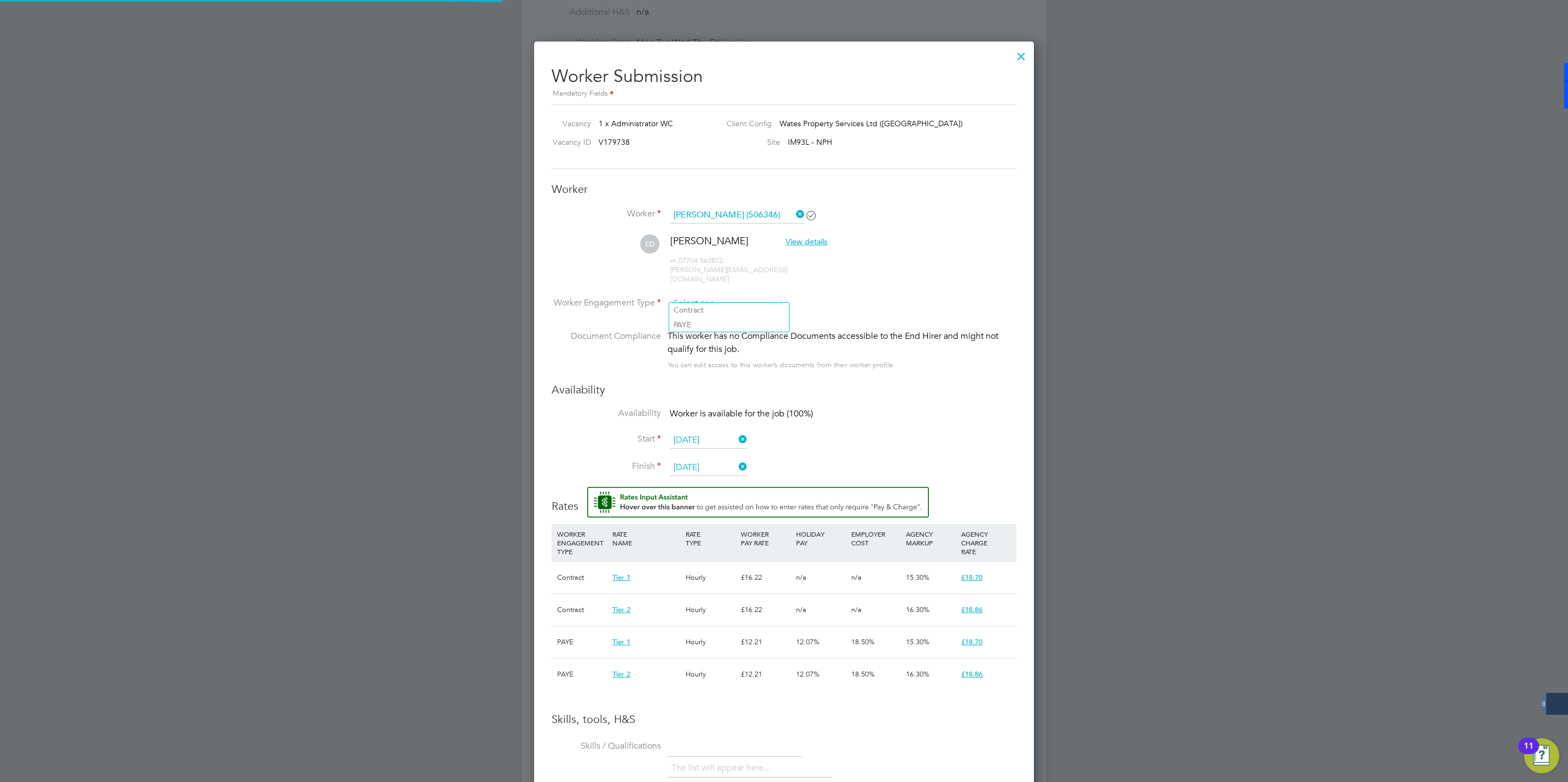
click at [702, 296] on input at bounding box center [729, 304] width 119 height 17
click at [692, 312] on li "Contract" at bounding box center [729, 309] width 120 height 14
type input "Contract"
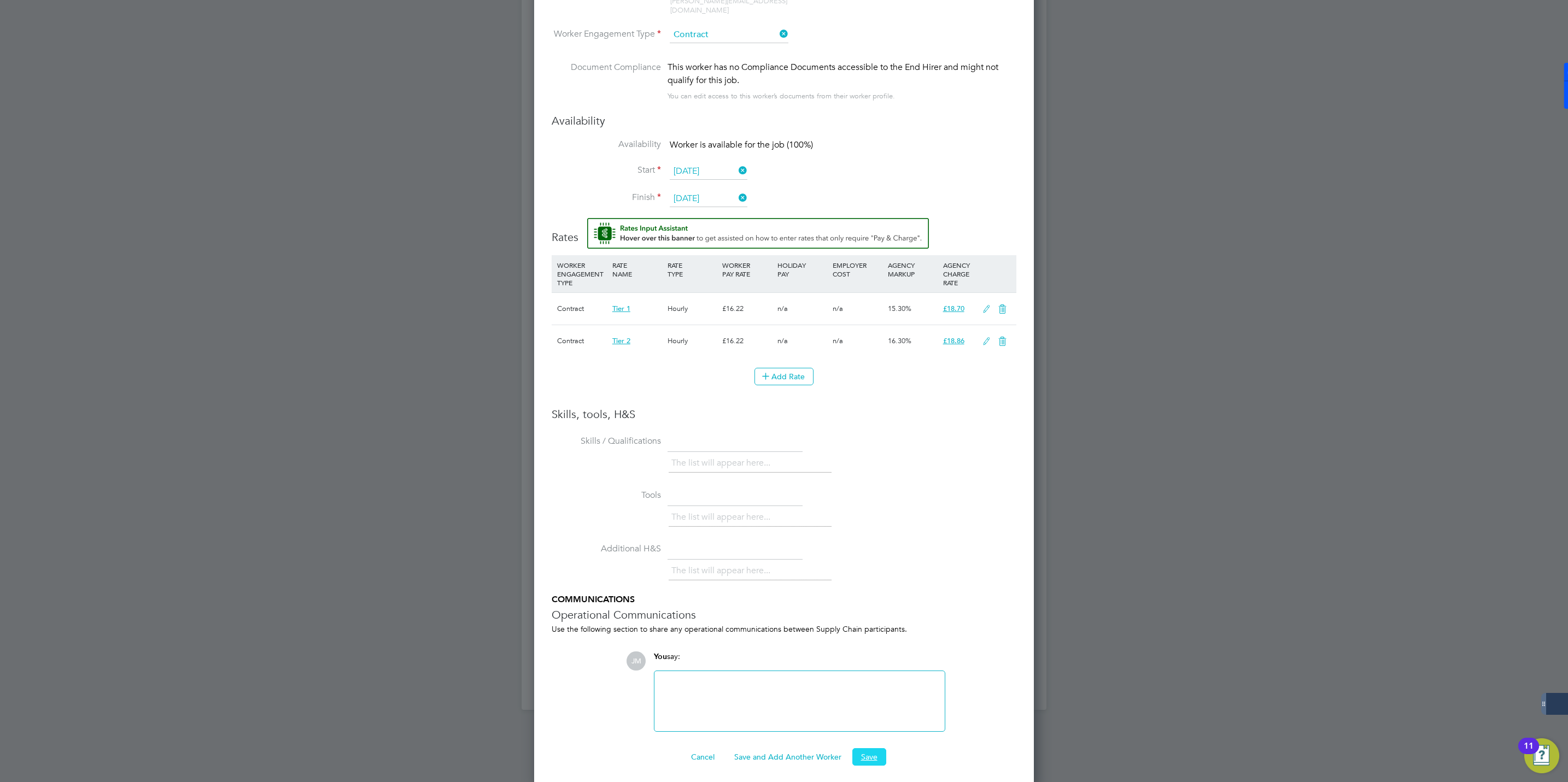
click at [873, 751] on button "Save" at bounding box center [869, 757] width 34 height 17
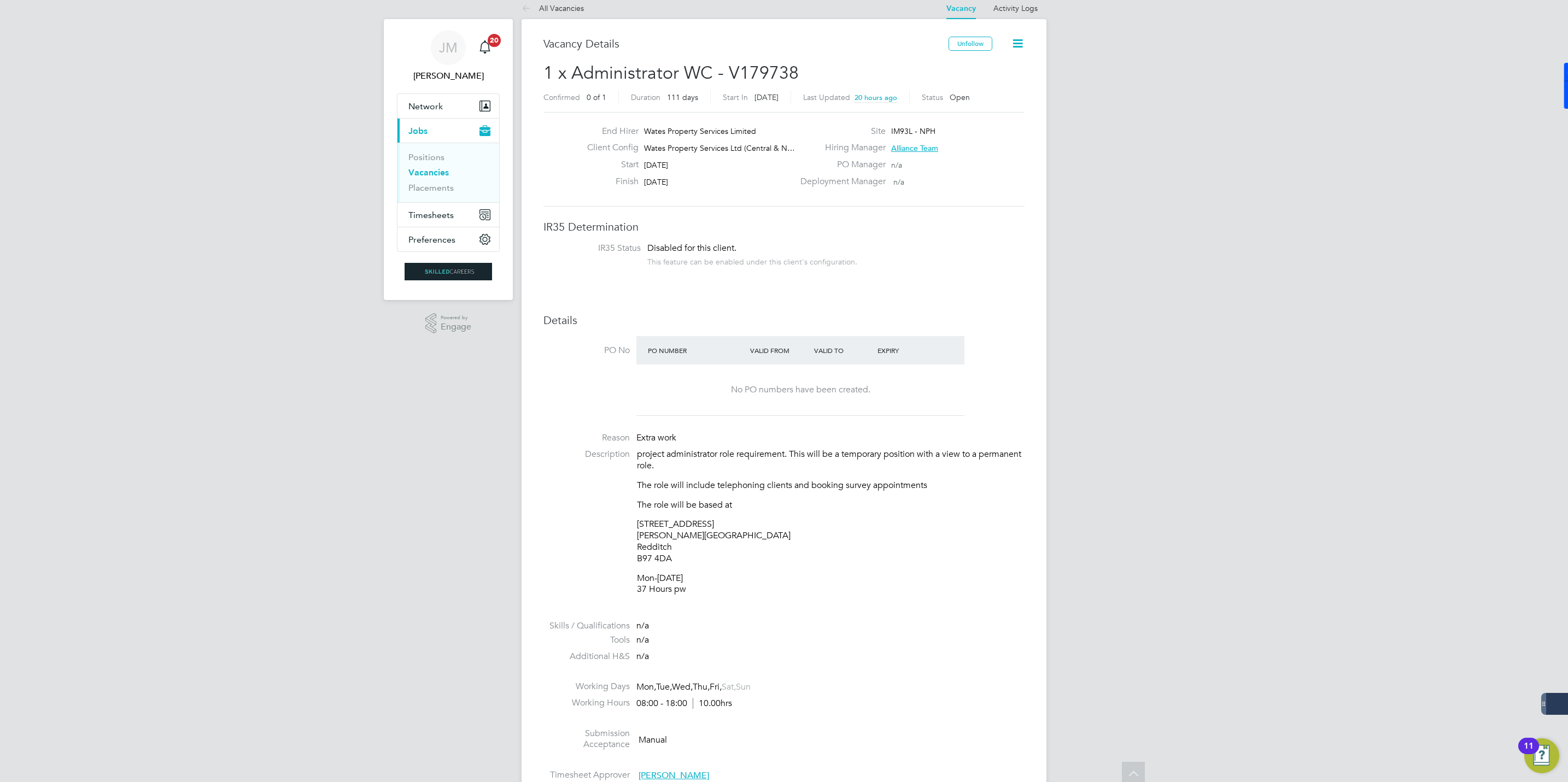
scroll to position [0, 0]
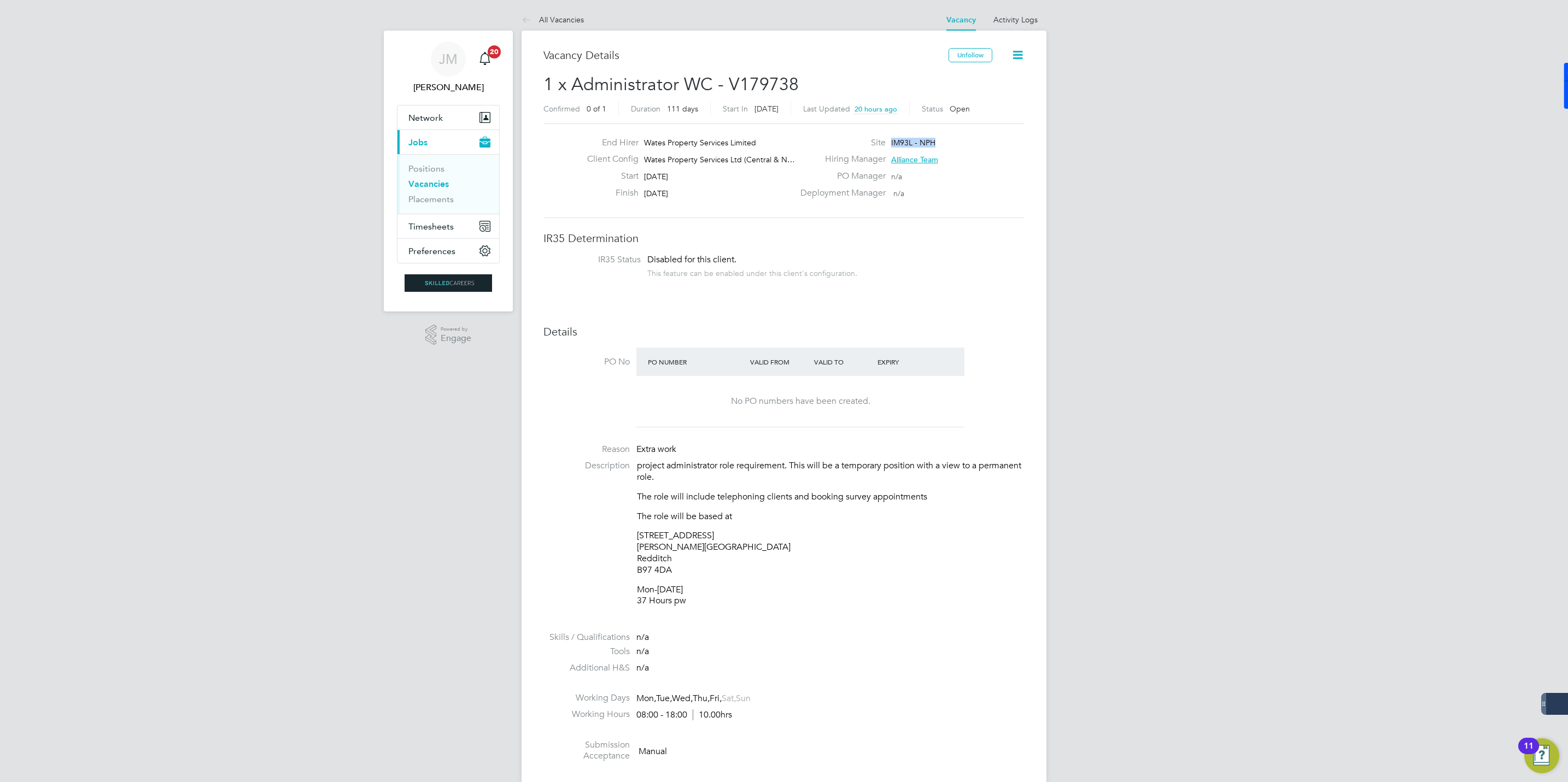
drag, startPoint x: 934, startPoint y: 137, endPoint x: 937, endPoint y: 144, distance: 7.6
click at [937, 144] on div "Site IM93L - NPH" at bounding box center [911, 146] width 235 height 17
copy span "IM93L - NPH"
drag, startPoint x: 800, startPoint y: 82, endPoint x: 572, endPoint y: 84, distance: 228.0
click at [572, 84] on h2 "1 x Administrator WC - V179738 Confirmed 0 of 1 Duration 111 days Start In in 5…" at bounding box center [784, 96] width 481 height 46
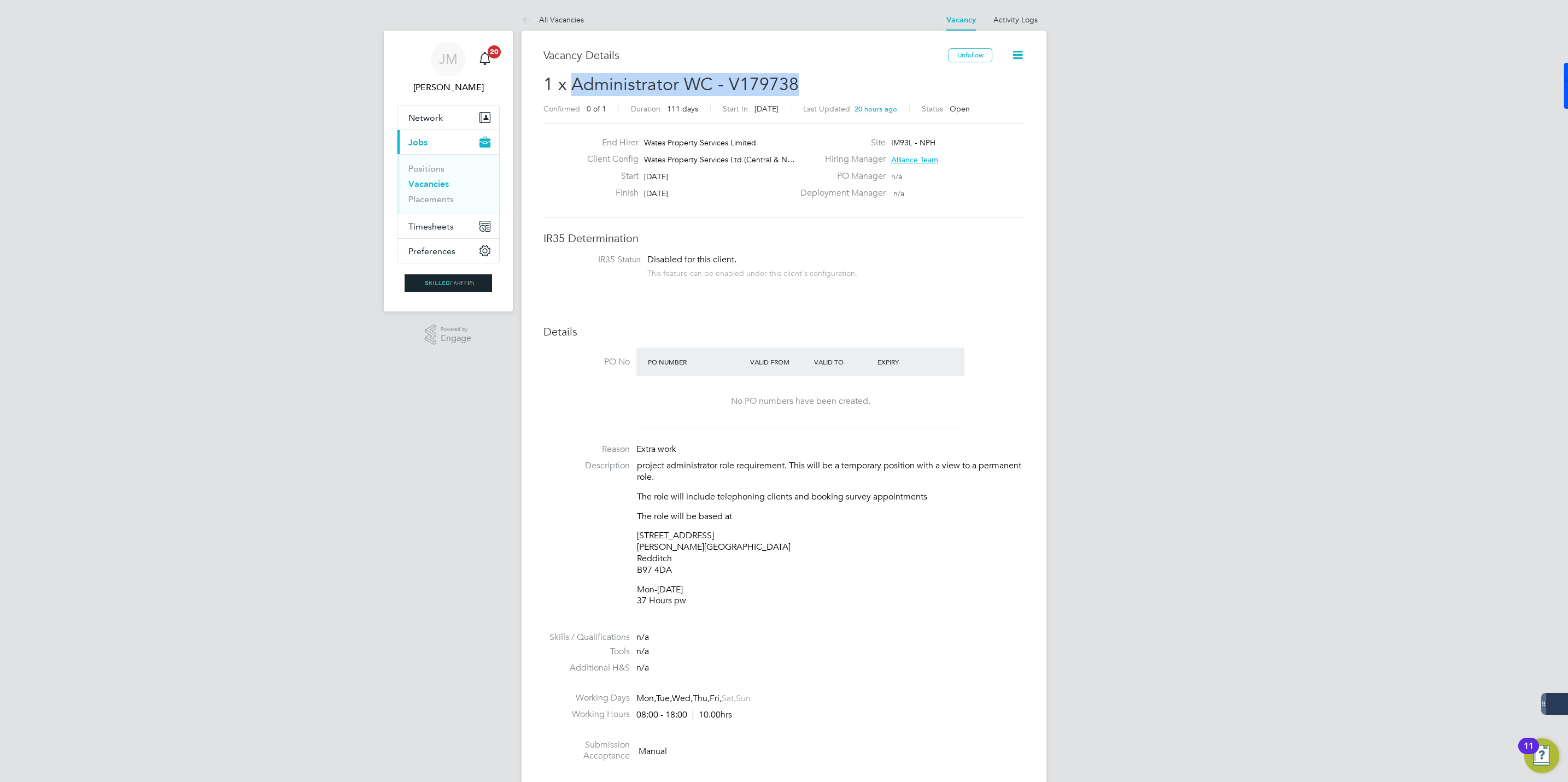
copy span "Administrator WC - V179738"
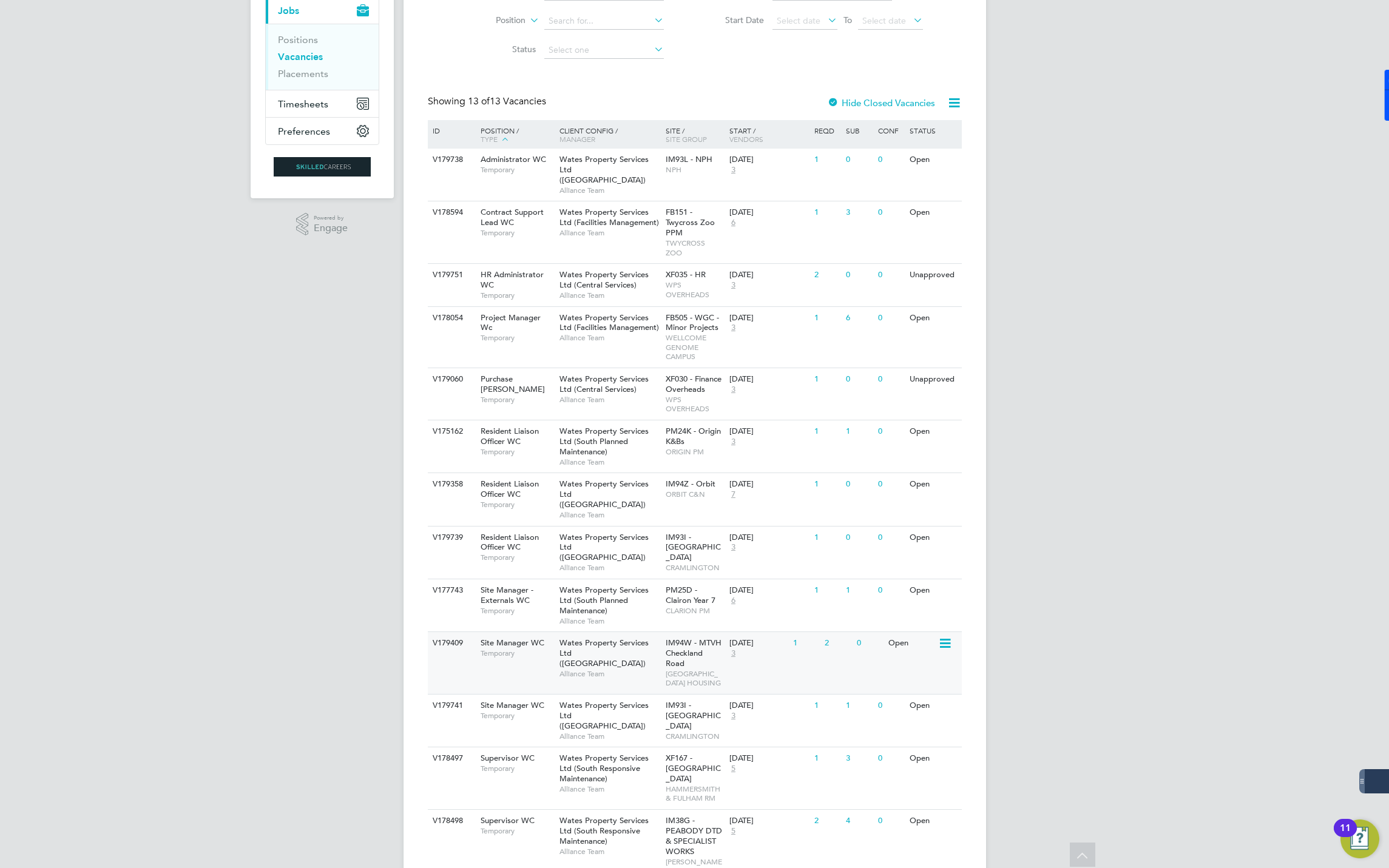
scroll to position [179, 0]
